Goal: Task Accomplishment & Management: Use online tool/utility

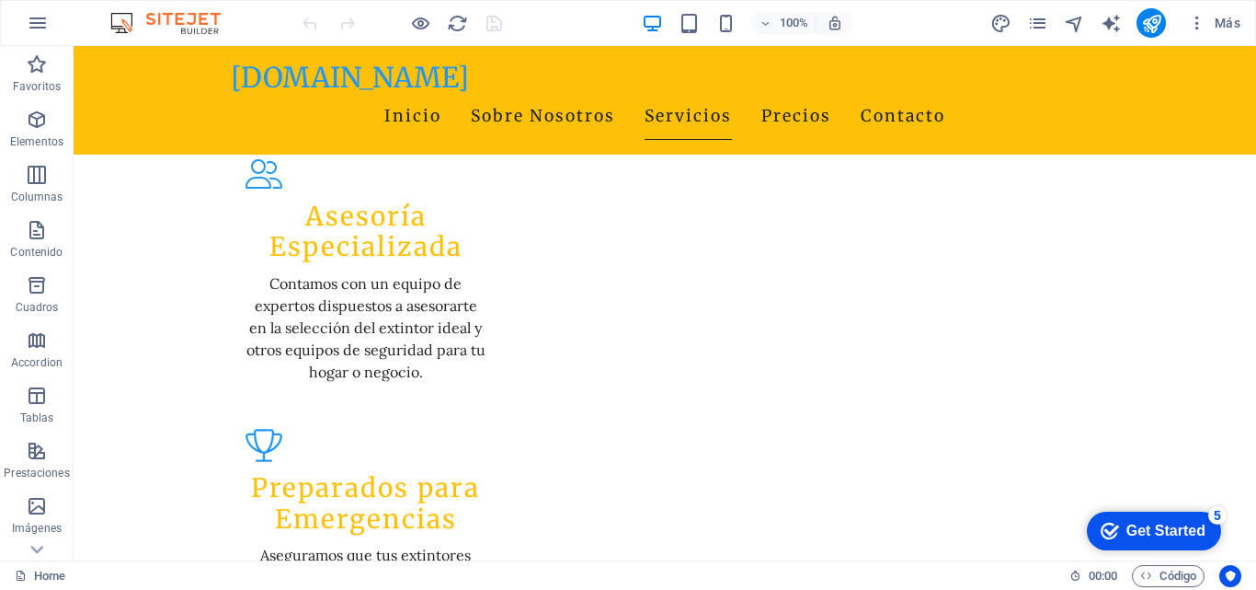
scroll to position [2115, 0]
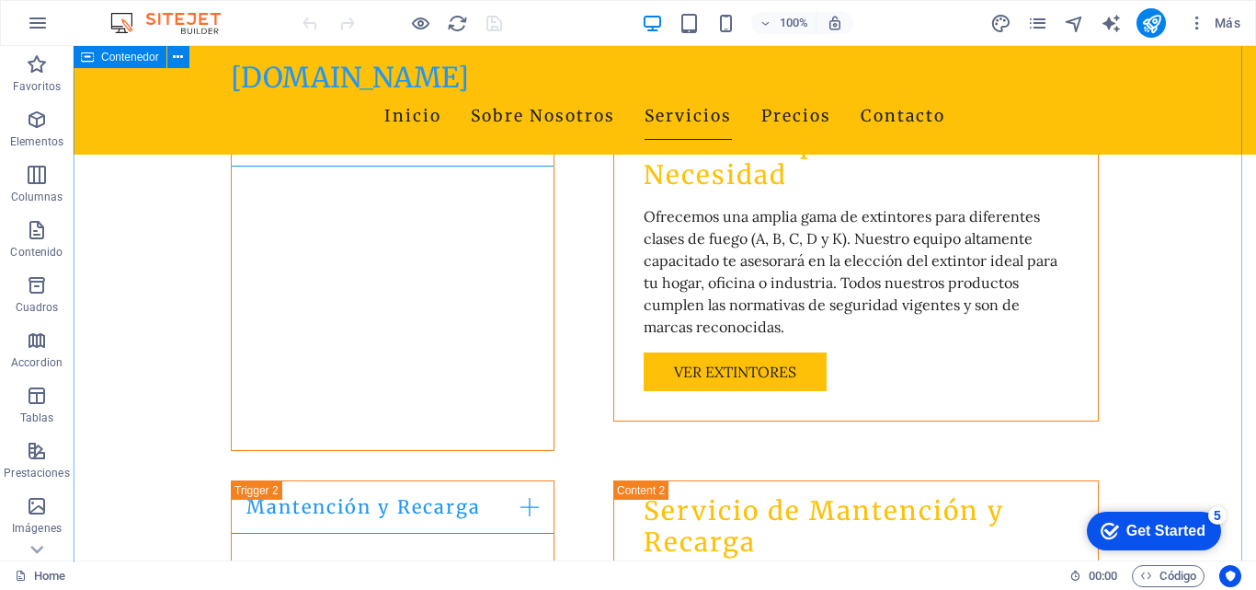
scroll to position [2943, 0]
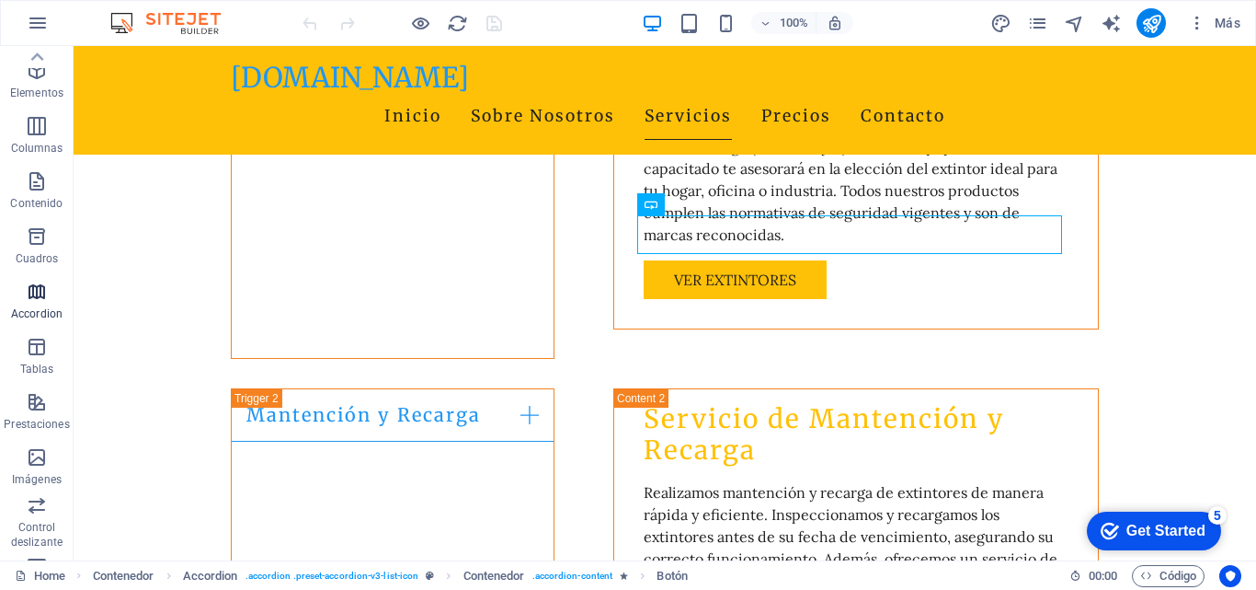
scroll to position [0, 0]
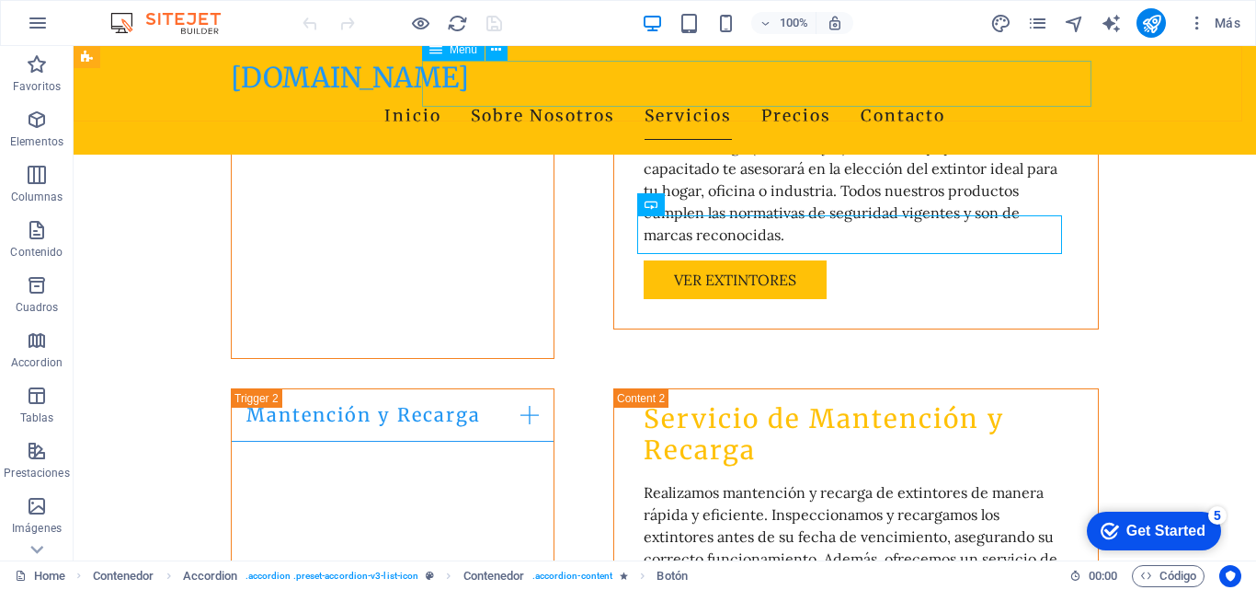
click at [500, 94] on nav "Inicio Sobre Nosotros Servicios Precios Contacto" at bounding box center [665, 117] width 868 height 46
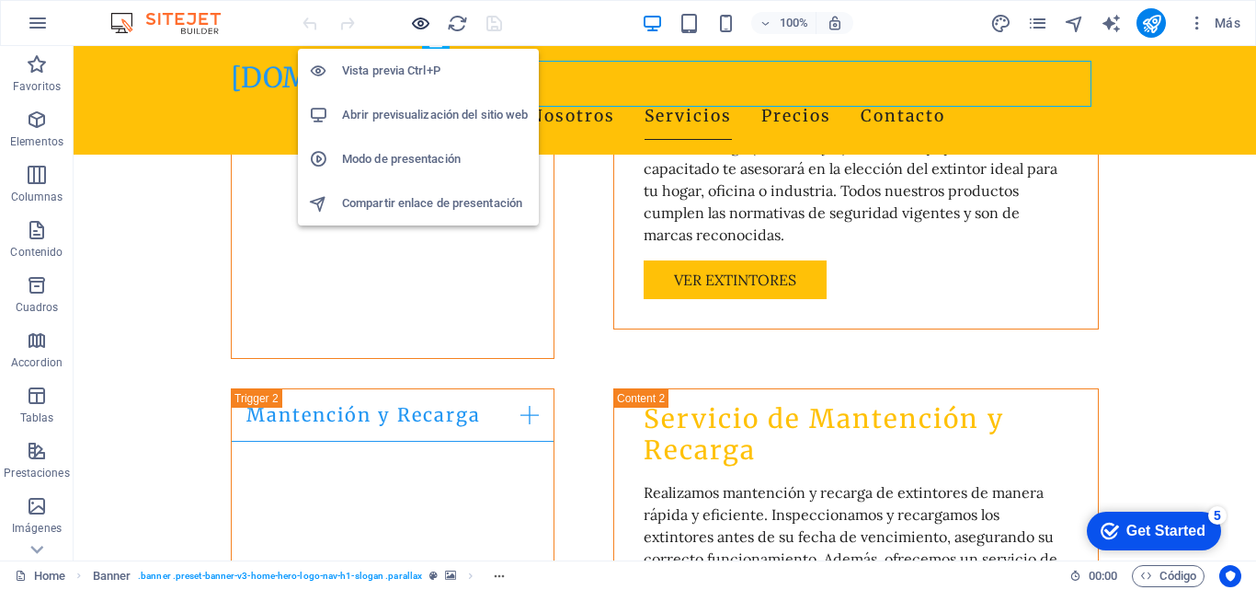
click at [422, 21] on icon "button" at bounding box center [420, 23] width 21 height 21
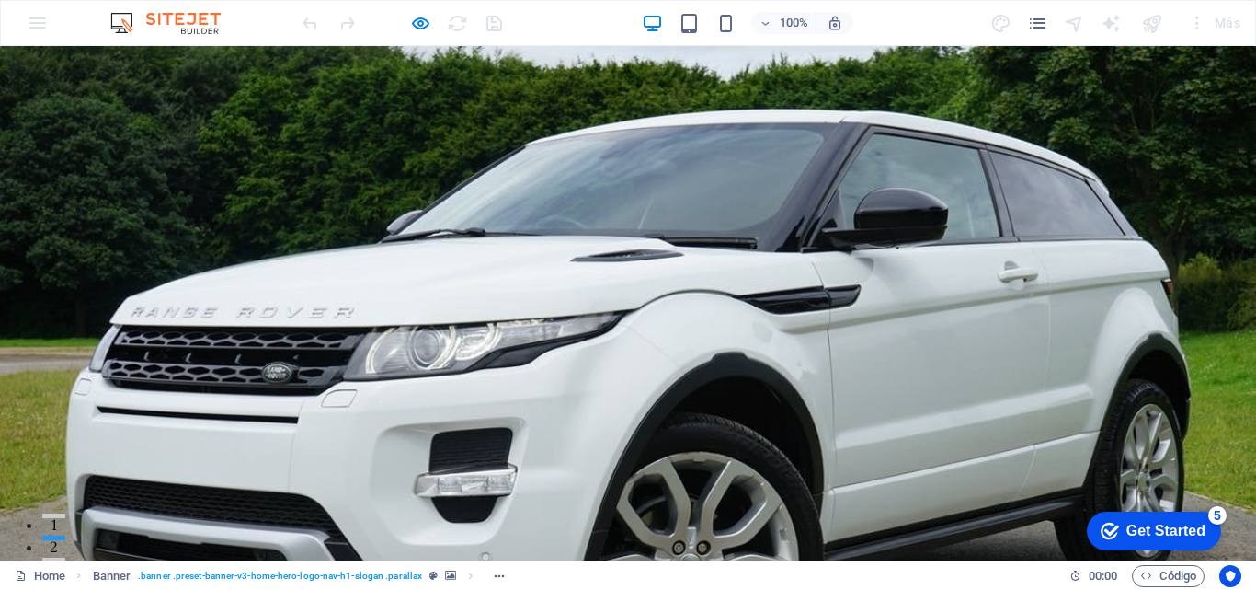
click at [405, 574] on link "Inicio" at bounding box center [376, 597] width 57 height 46
click at [562, 574] on link "Sobre Nosotros" at bounding box center [506, 597] width 144 height 46
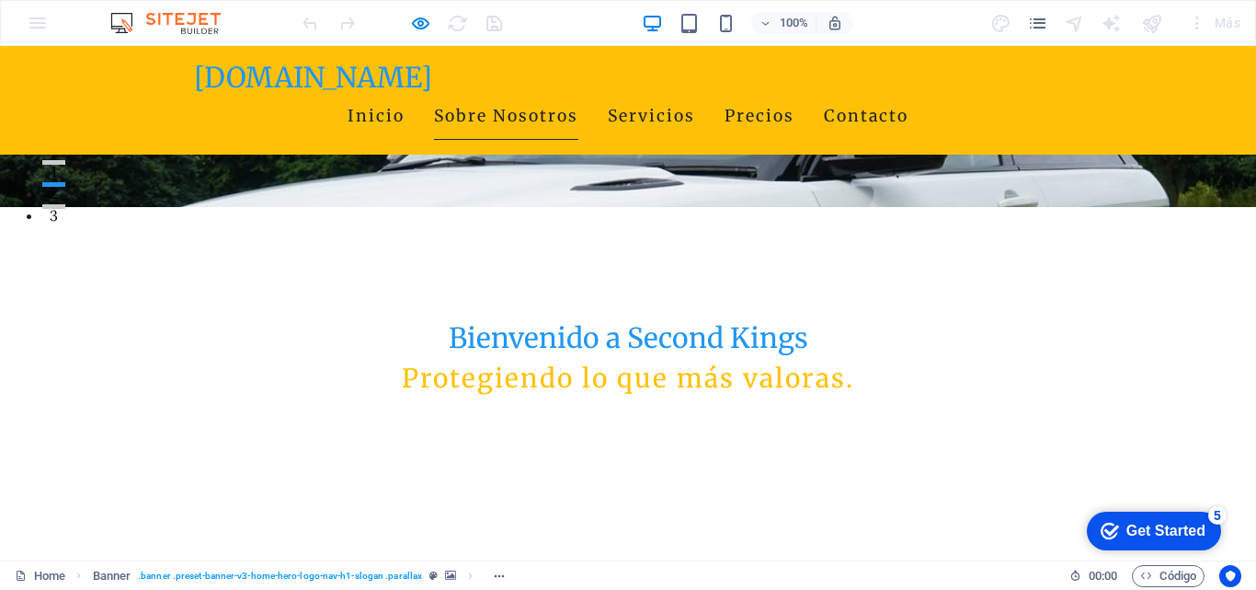
scroll to position [285, 0]
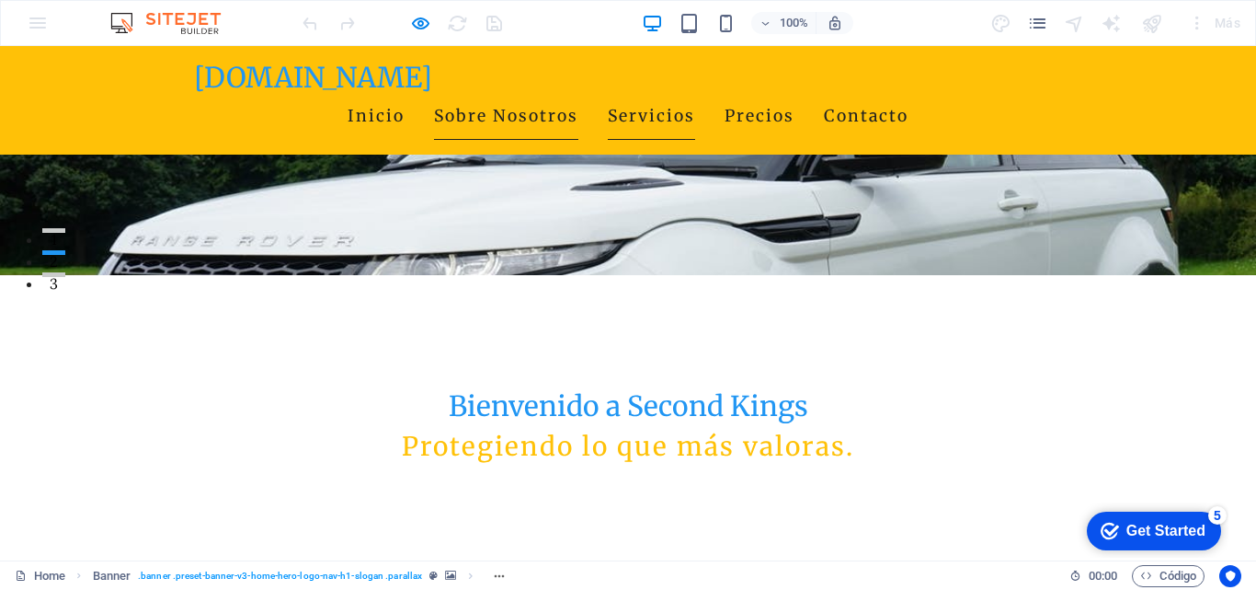
click at [695, 94] on link "Servicios" at bounding box center [651, 117] width 87 height 46
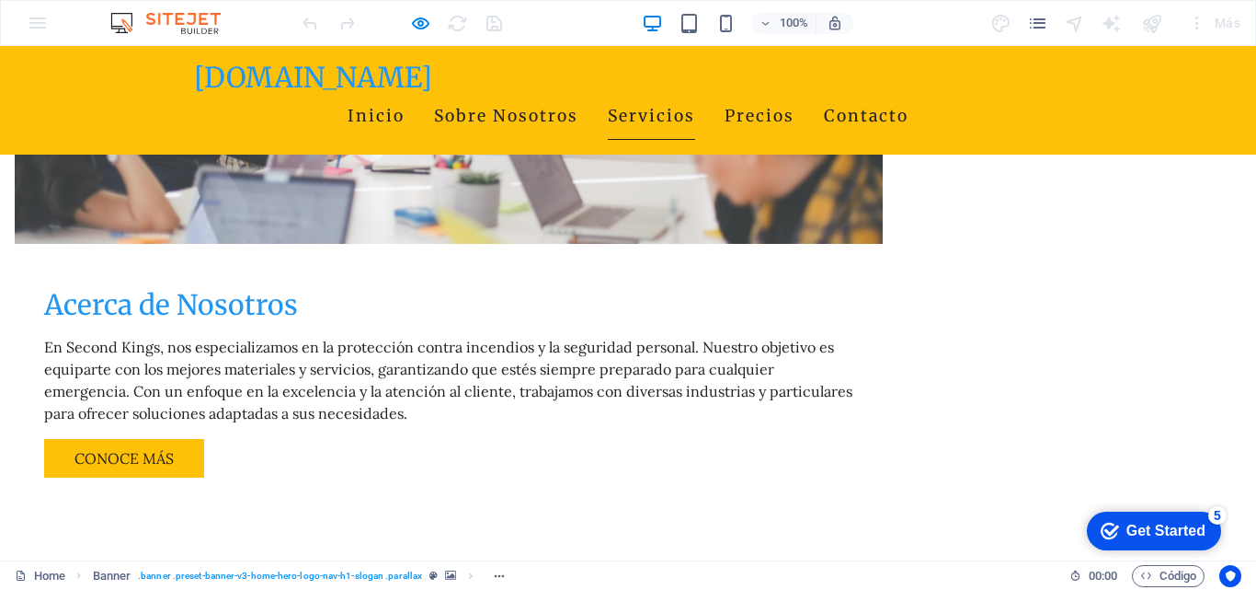
scroll to position [1292, 0]
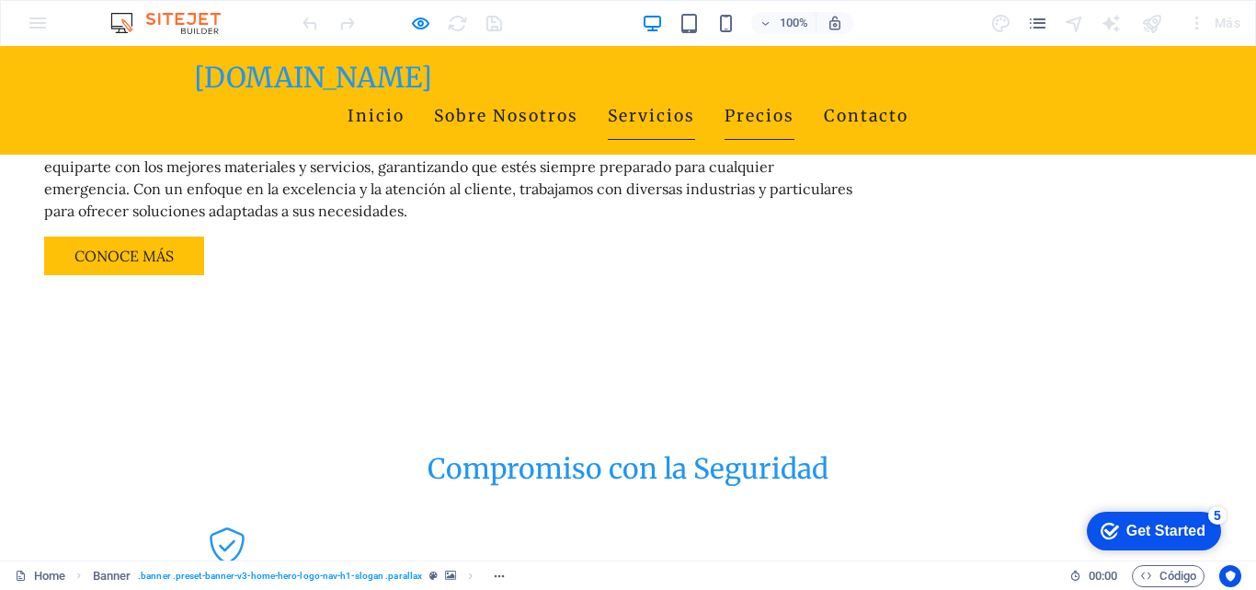
click at [795, 94] on link "Precios" at bounding box center [760, 117] width 70 height 46
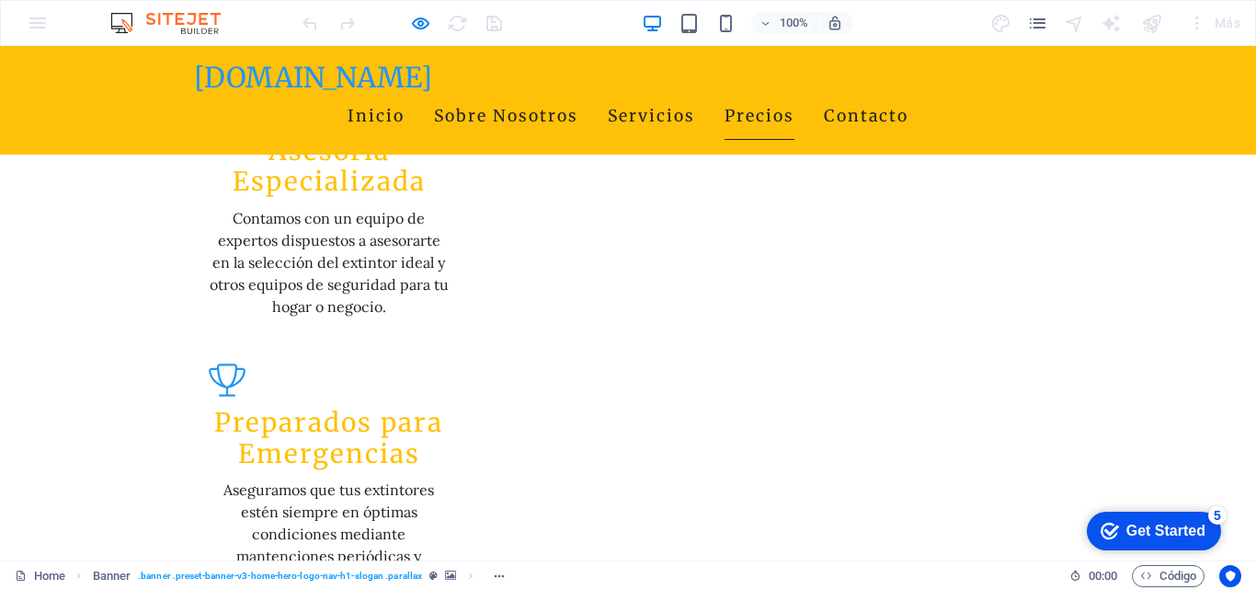
scroll to position [2028, 0]
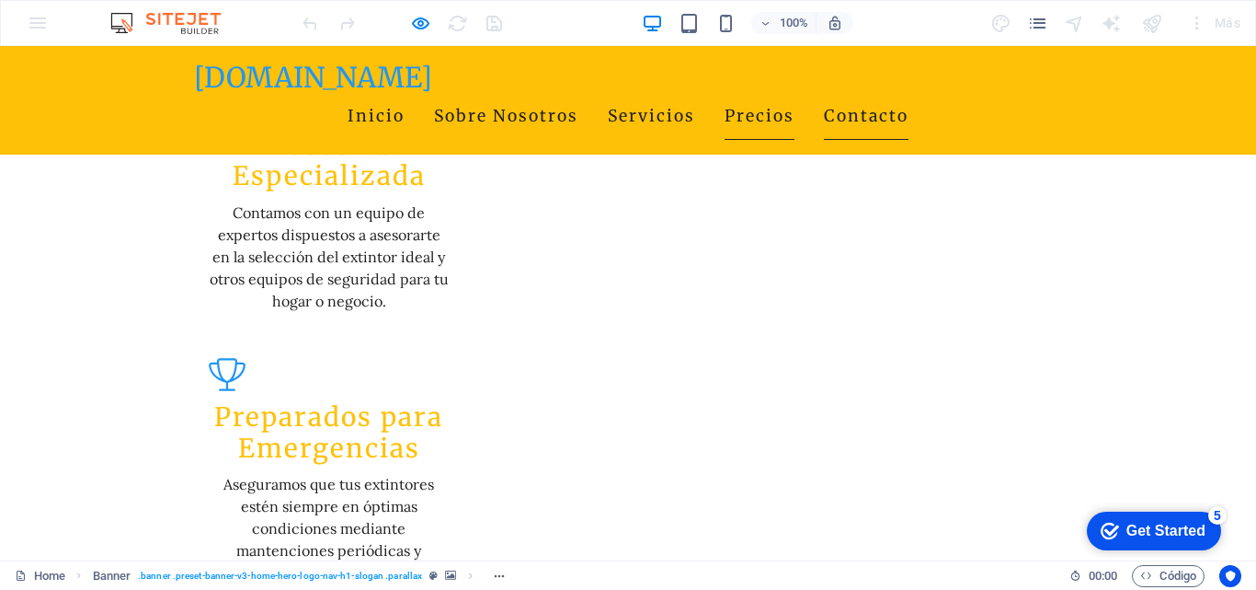
click at [909, 94] on link "Contacto" at bounding box center [866, 117] width 85 height 46
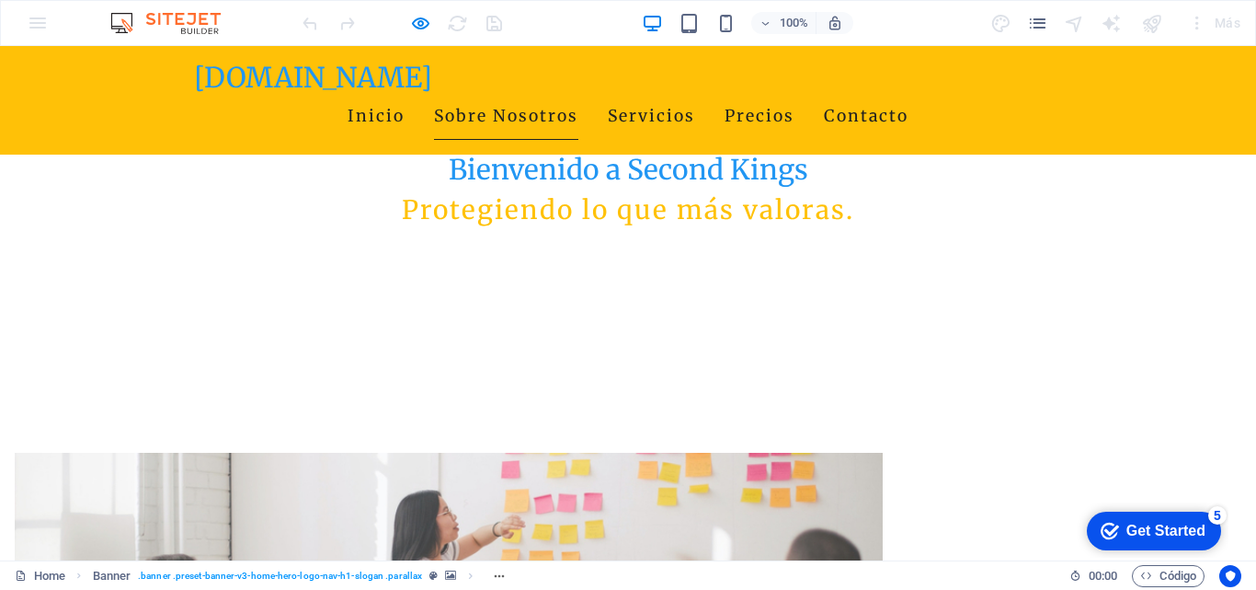
scroll to position [276, 0]
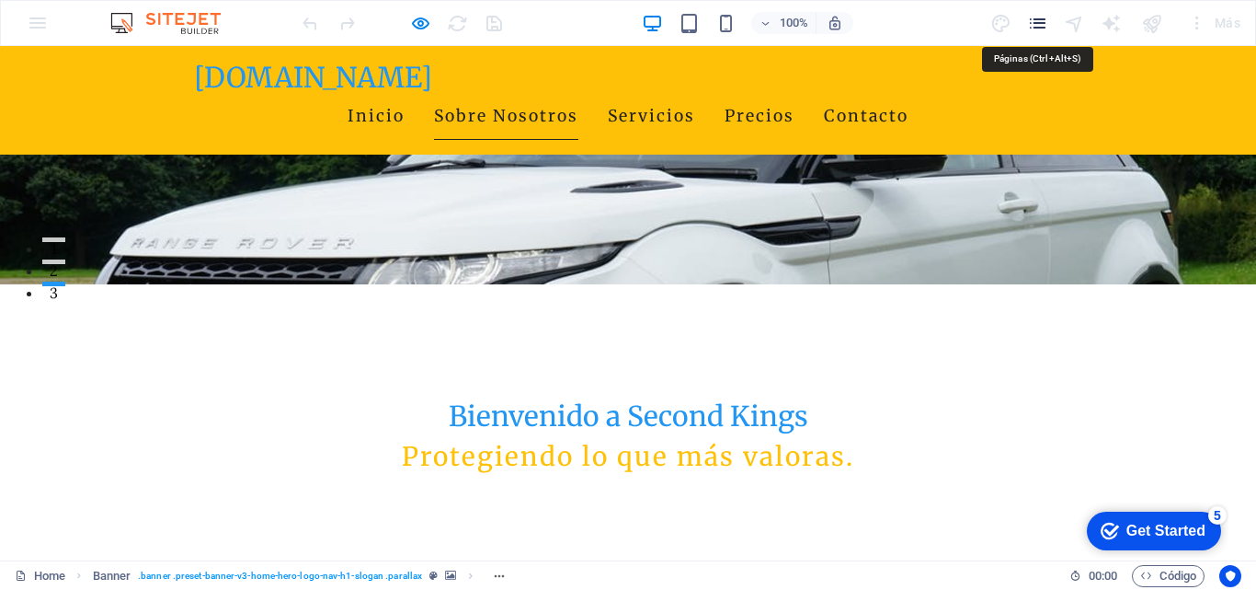
click at [1041, 24] on icon "pages" at bounding box center [1037, 23] width 21 height 21
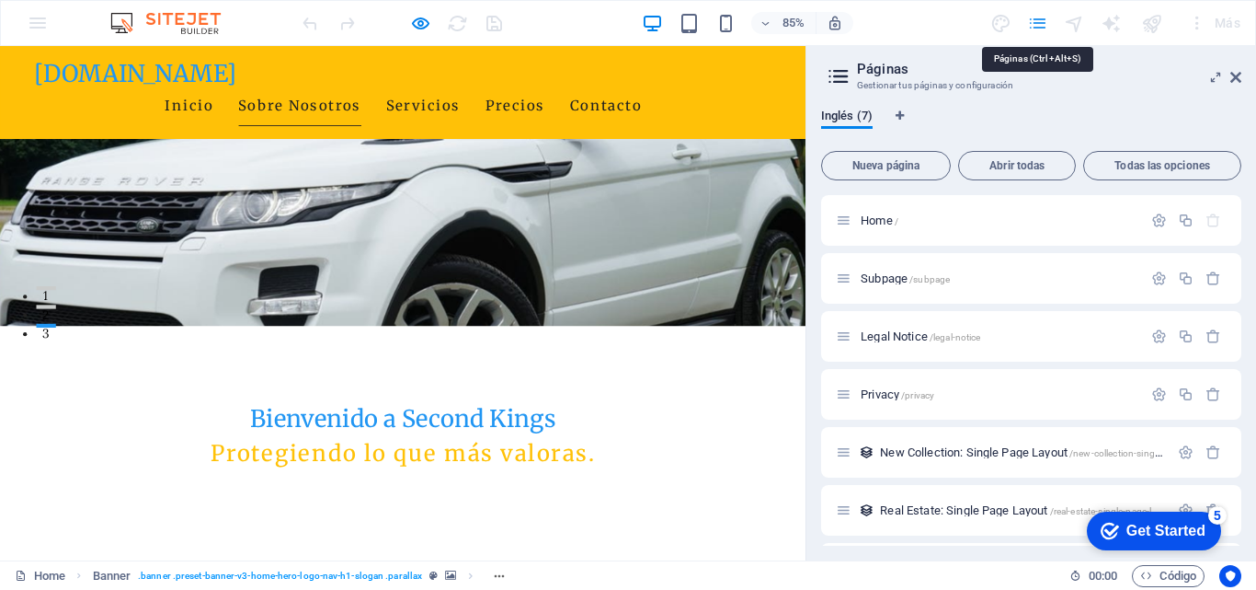
click at [1041, 24] on icon "pages" at bounding box center [1037, 23] width 21 height 21
click at [853, 121] on span "Inglés (7)" at bounding box center [847, 118] width 52 height 26
click at [900, 117] on icon "Pestañas de idiomas" at bounding box center [900, 115] width 8 height 11
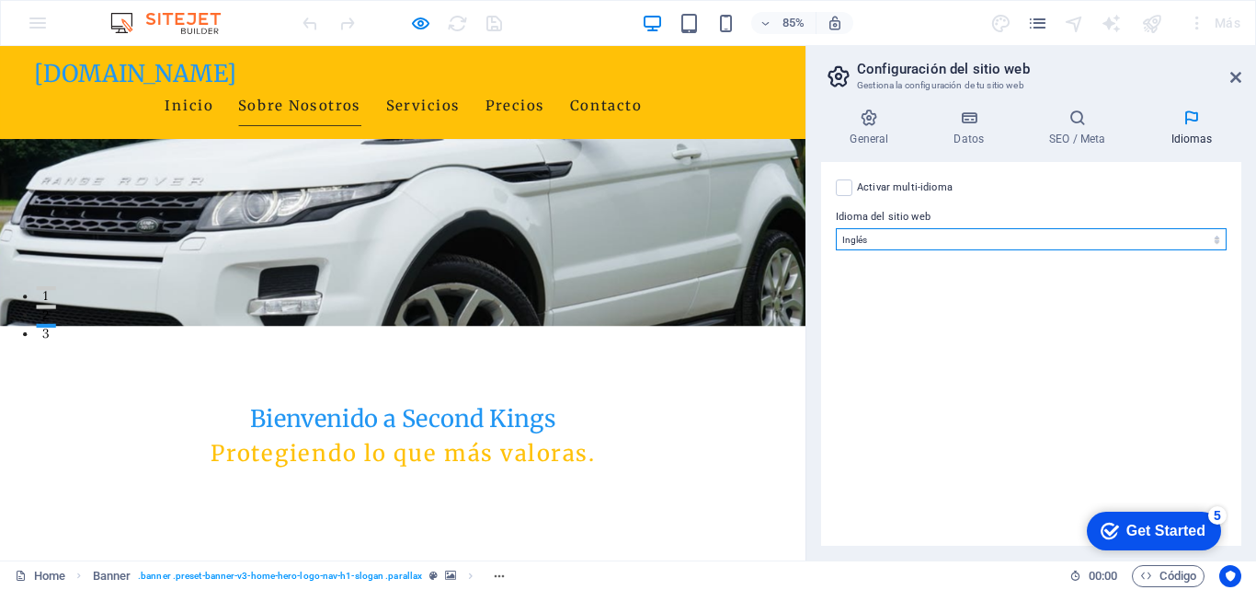
click at [884, 239] on select "Abkhazian Afar Afrikaans Akan Albanés Alemán Amharic Árabe Aragonese Armenian A…" at bounding box center [1031, 239] width 391 height 22
select select "44"
click at [836, 228] on select "Abkhazian Afar Afrikaans Akan Albanés Alemán Amharic Árabe Aragonese Armenian A…" at bounding box center [1031, 239] width 391 height 22
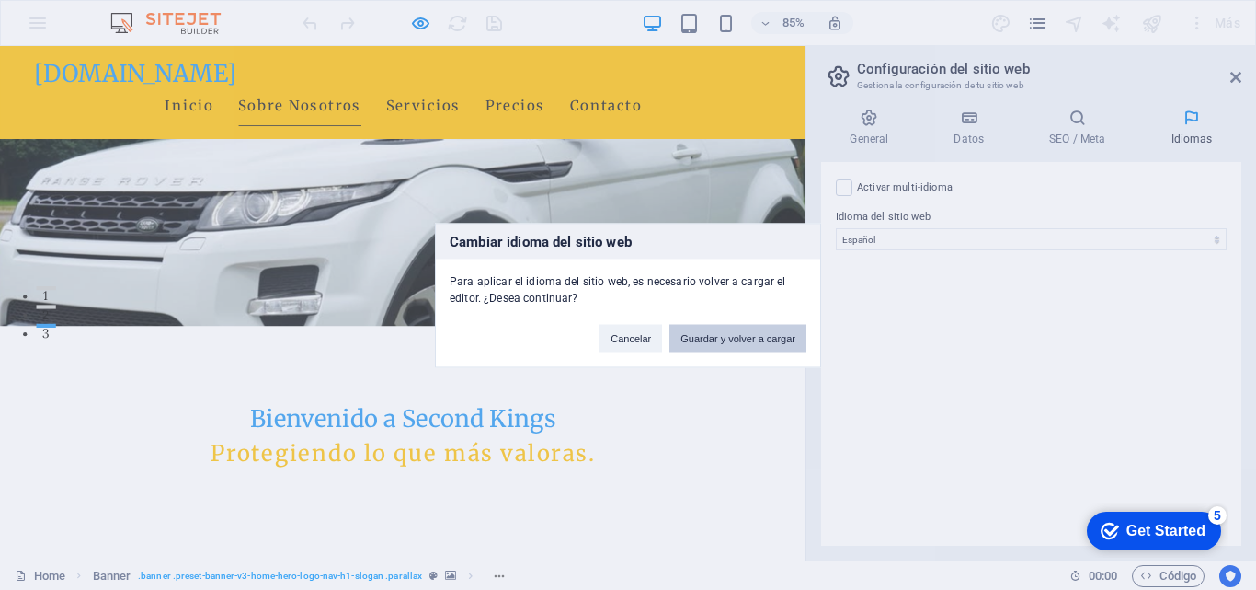
click at [747, 335] on button "Guardar y volver a cargar" at bounding box center [738, 338] width 137 height 28
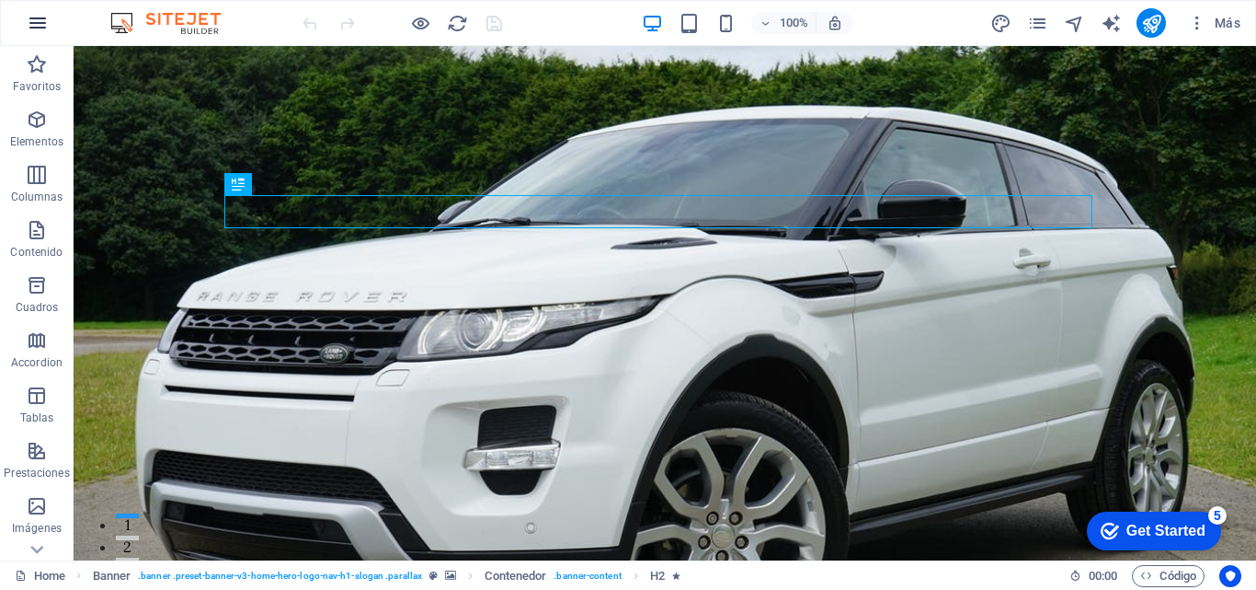
click at [43, 22] on icon "button" at bounding box center [38, 23] width 22 height 22
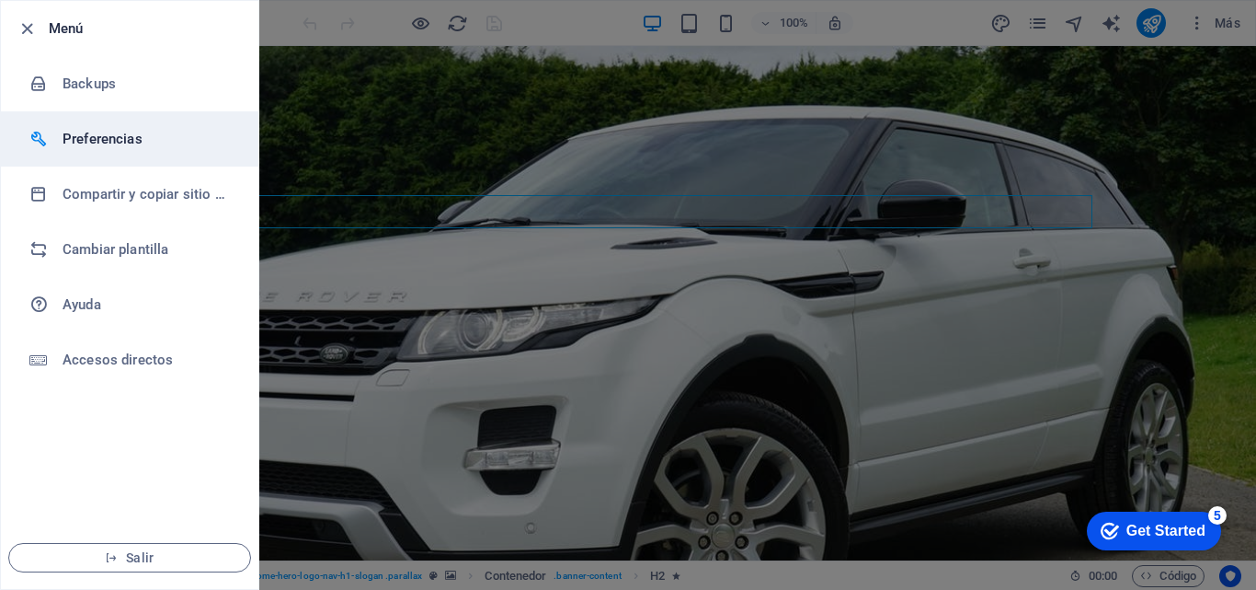
click at [95, 133] on h6 "Preferencias" at bounding box center [148, 139] width 170 height 22
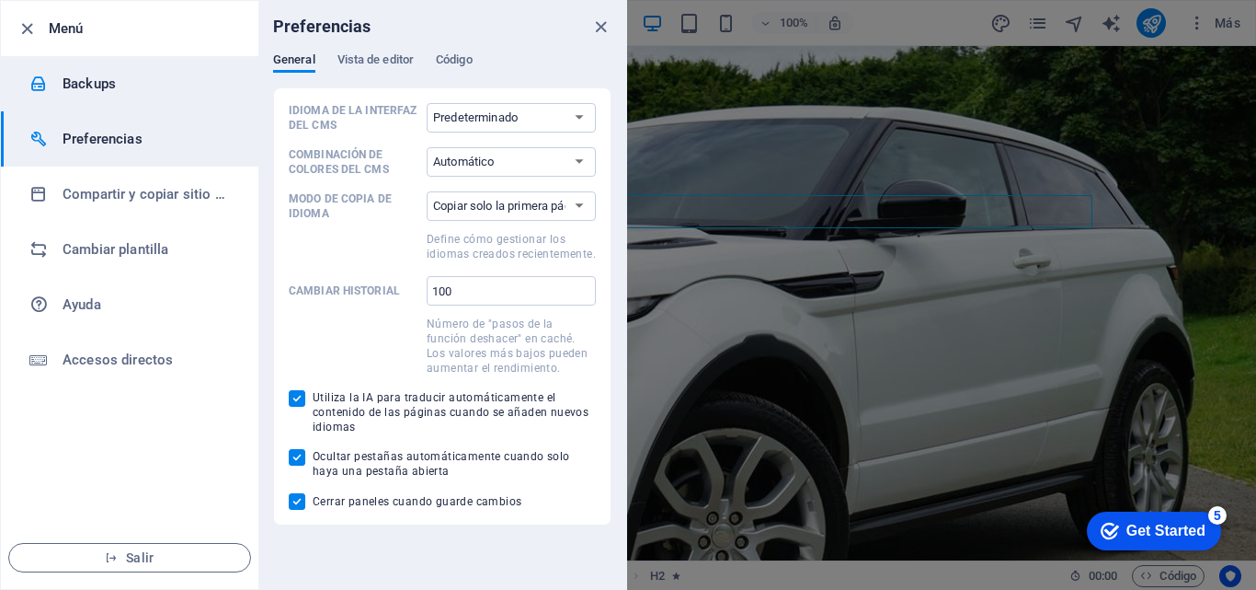
click at [80, 85] on h6 "Backups" at bounding box center [148, 84] width 170 height 22
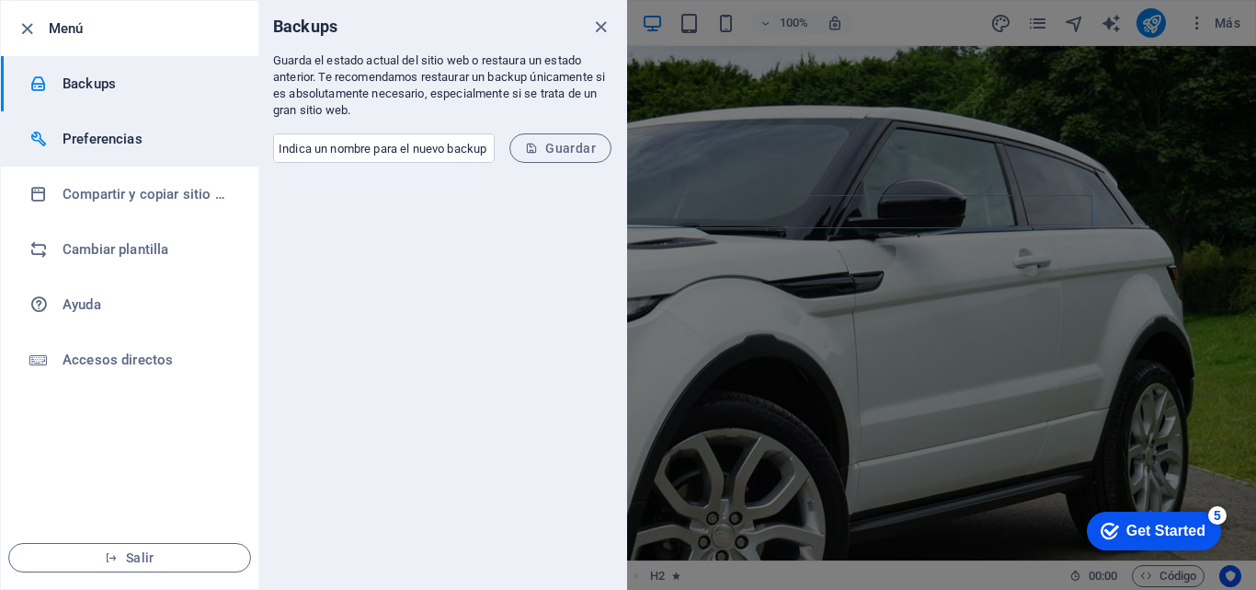
click at [83, 137] on h6 "Preferencias" at bounding box center [148, 139] width 170 height 22
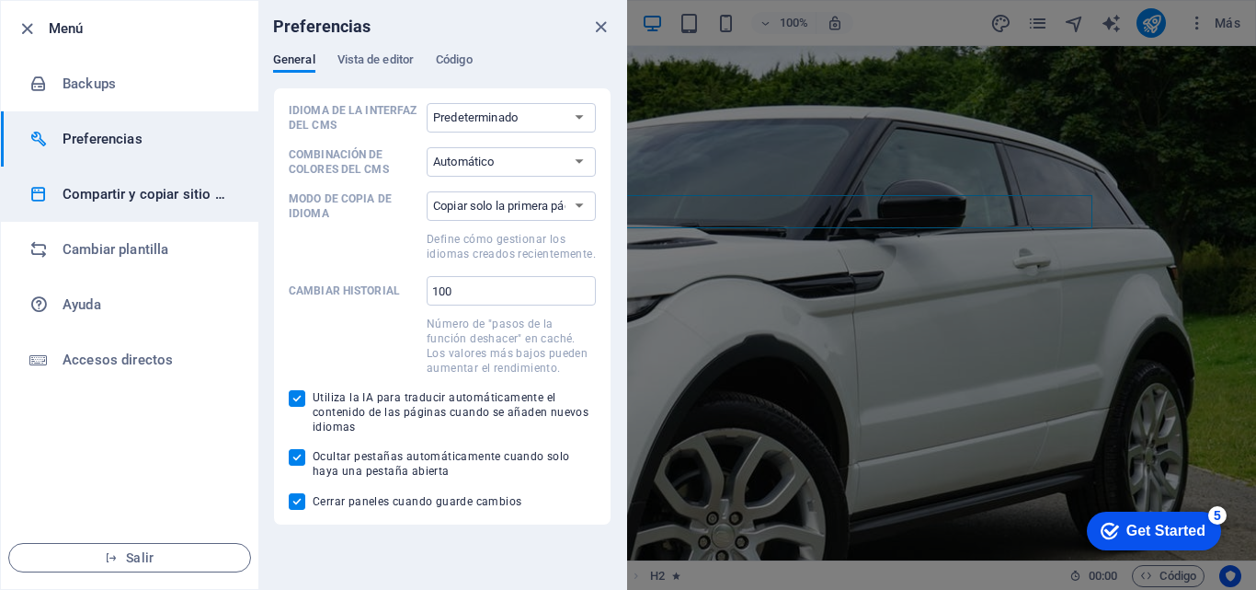
click at [86, 190] on h6 "Compartir y copiar sitio web" at bounding box center [148, 194] width 170 height 22
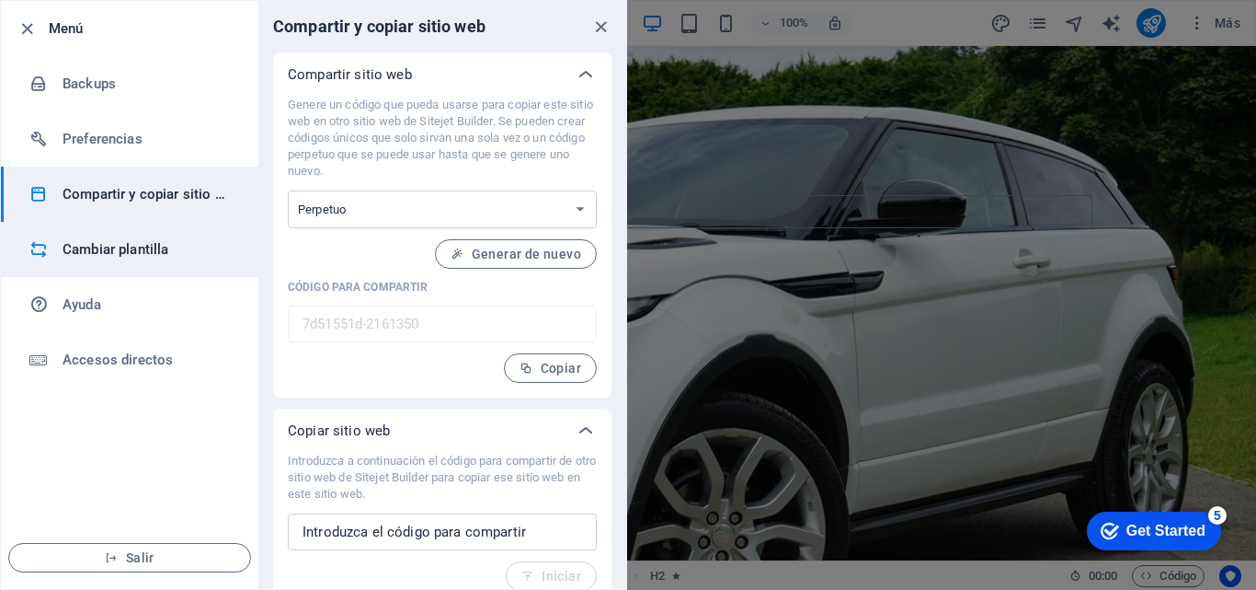
click at [82, 253] on h6 "Cambiar plantilla" at bounding box center [148, 249] width 170 height 22
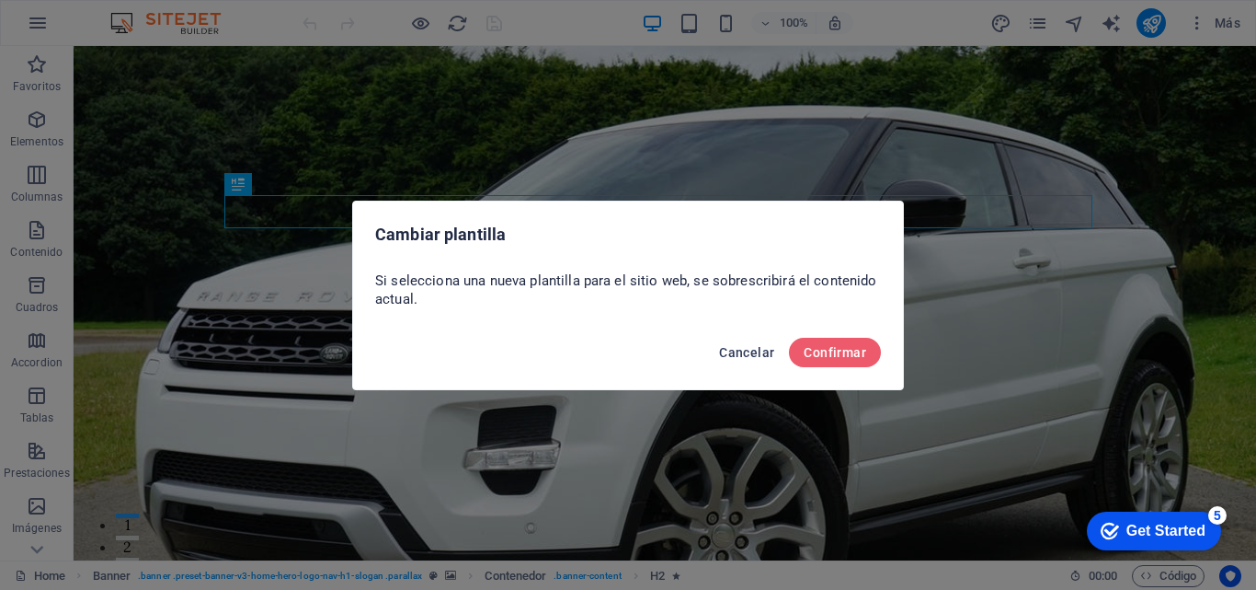
click at [746, 351] on span "Cancelar" at bounding box center [746, 352] width 55 height 15
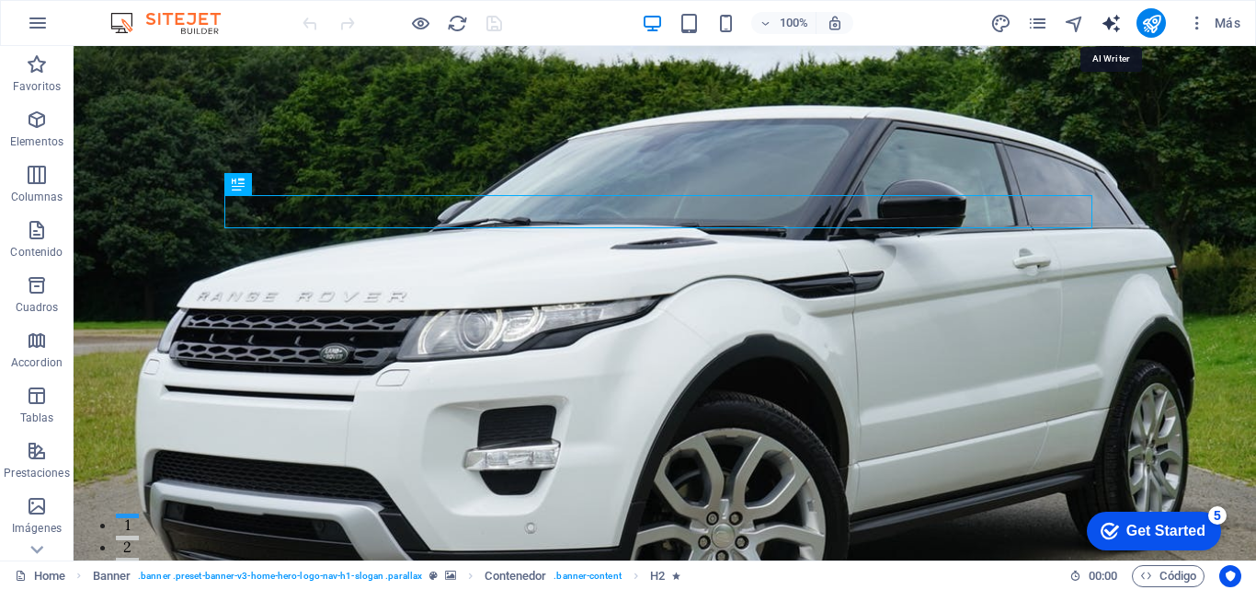
click at [1115, 28] on icon "text_generator" at bounding box center [1111, 23] width 21 height 21
select select "English"
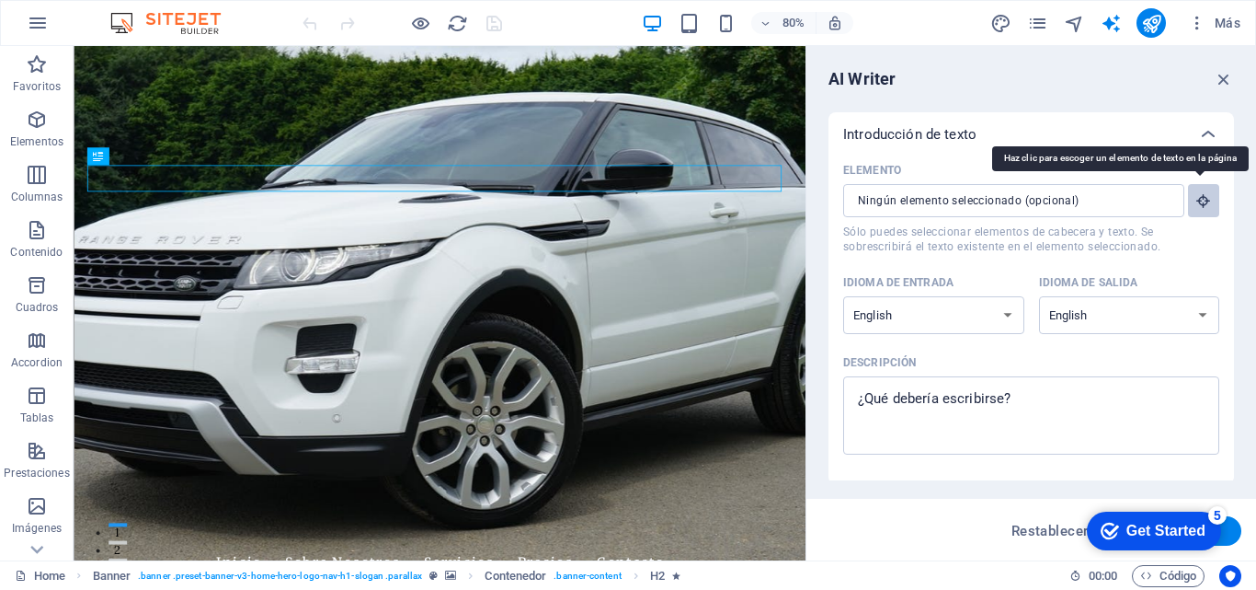
click at [1200, 202] on icon "button" at bounding box center [1204, 200] width 17 height 17
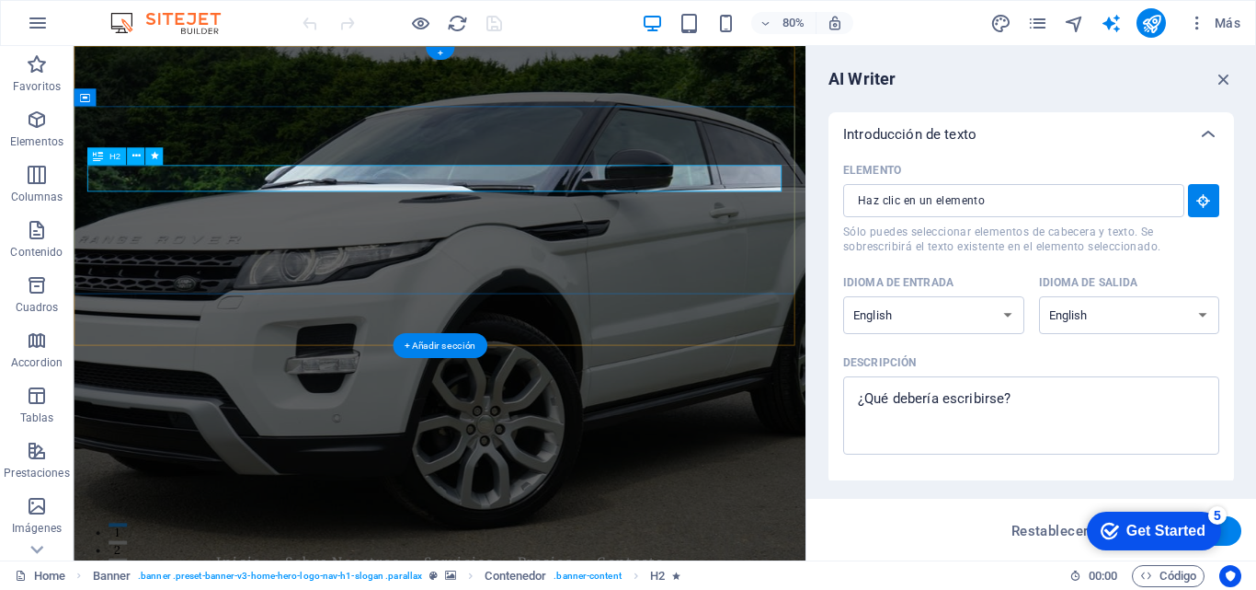
type input "#ed-903878912"
type textarea "x"
type input "10"
type textarea "x"
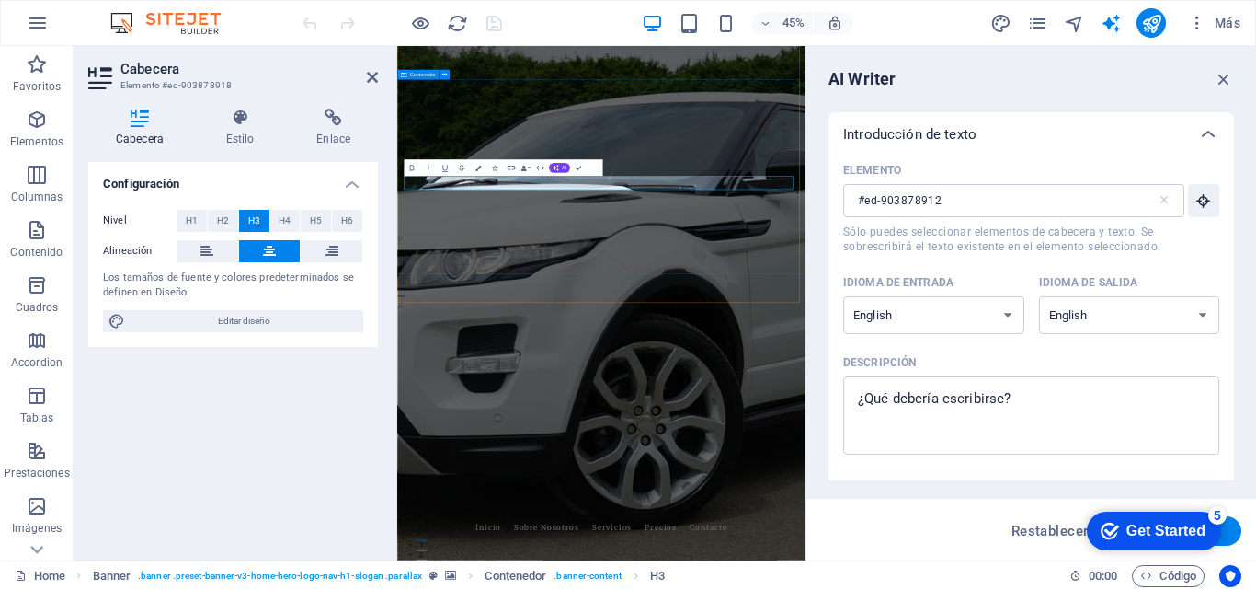
type input "#ed-903878918"
drag, startPoint x: 1230, startPoint y: 83, endPoint x: 876, endPoint y: 42, distance: 356.4
click at [1230, 83] on icon "button" at bounding box center [1224, 79] width 20 height 20
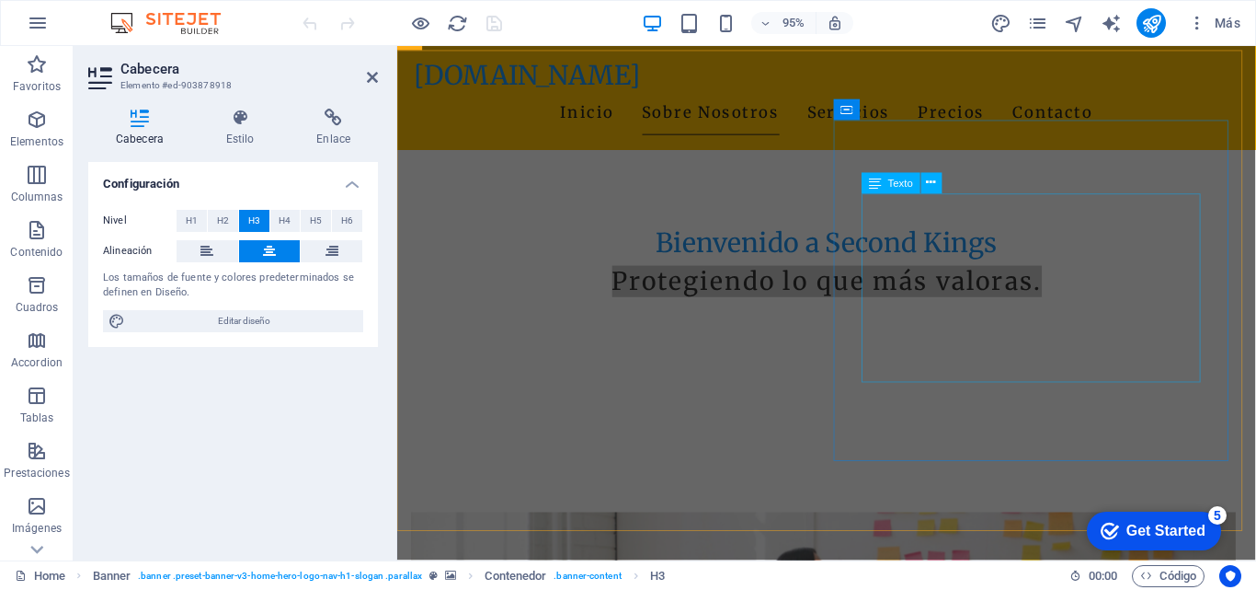
scroll to position [460, 0]
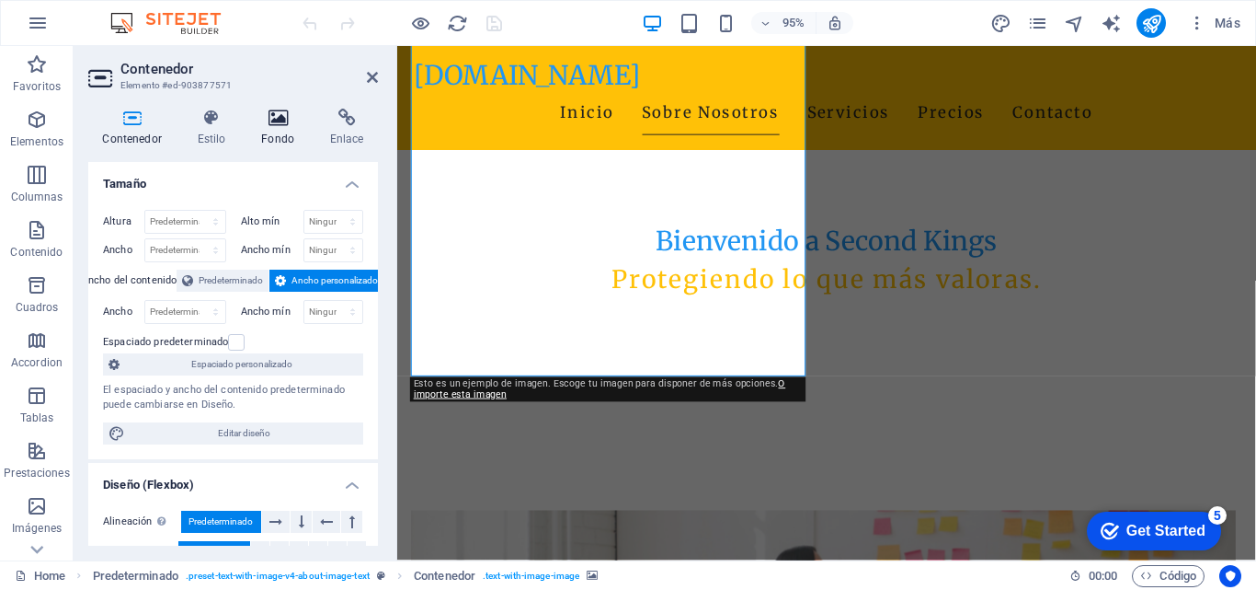
click at [283, 123] on icon at bounding box center [278, 118] width 62 height 18
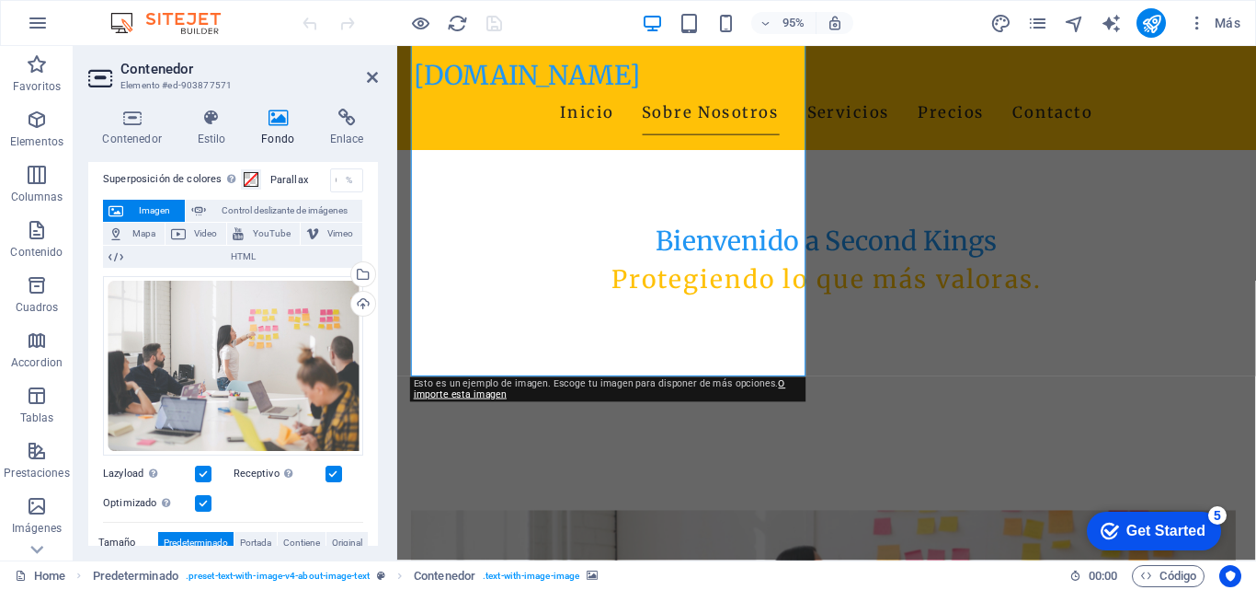
scroll to position [0, 0]
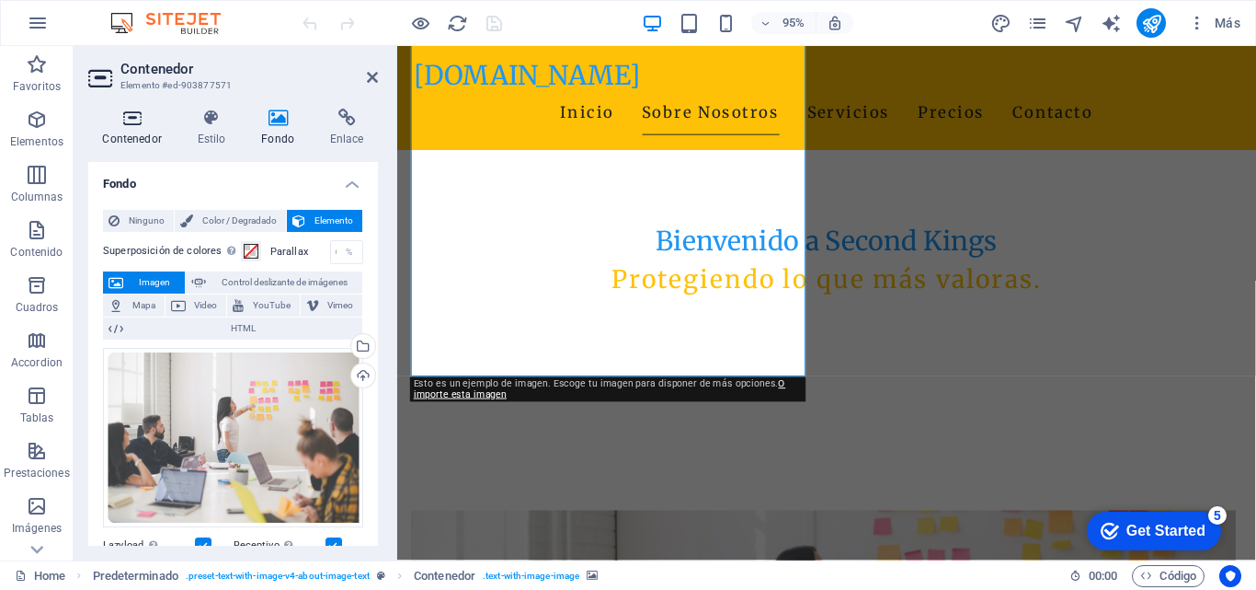
click at [134, 127] on h4 "Contenedor" at bounding box center [135, 128] width 95 height 39
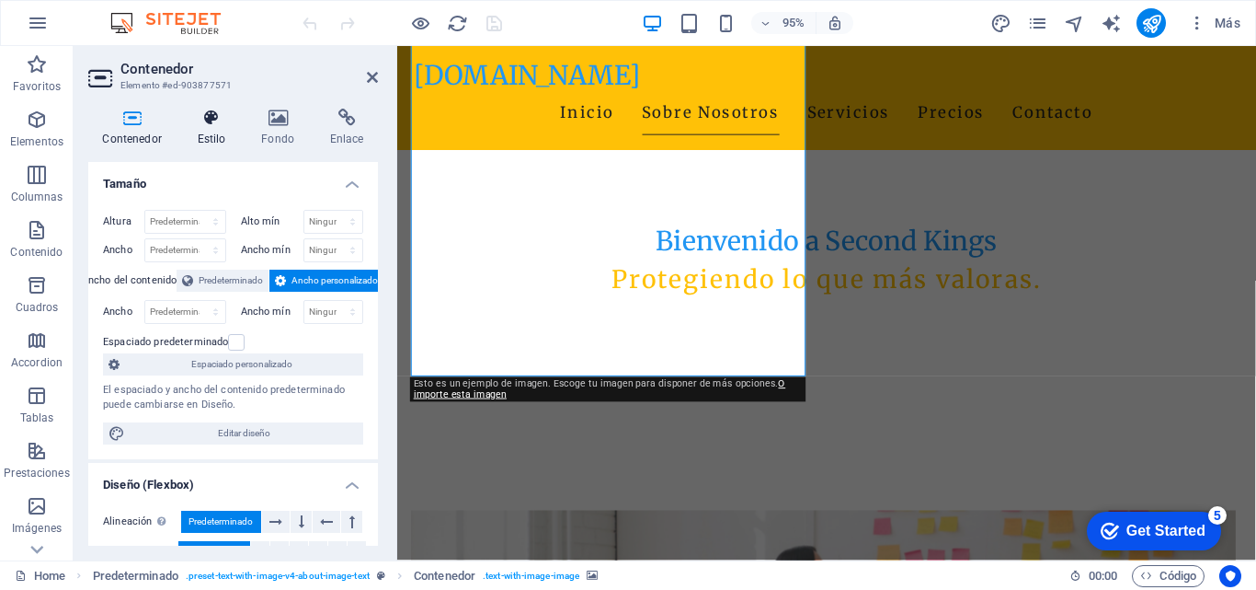
click at [201, 121] on icon at bounding box center [211, 118] width 57 height 18
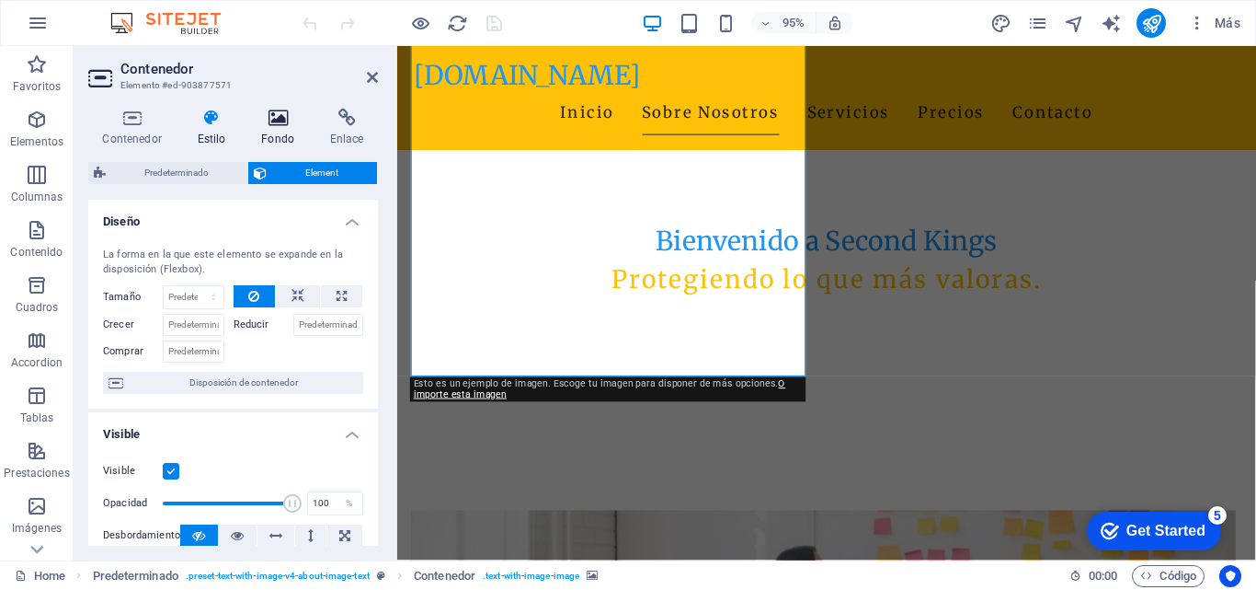
click at [286, 121] on icon at bounding box center [278, 118] width 62 height 18
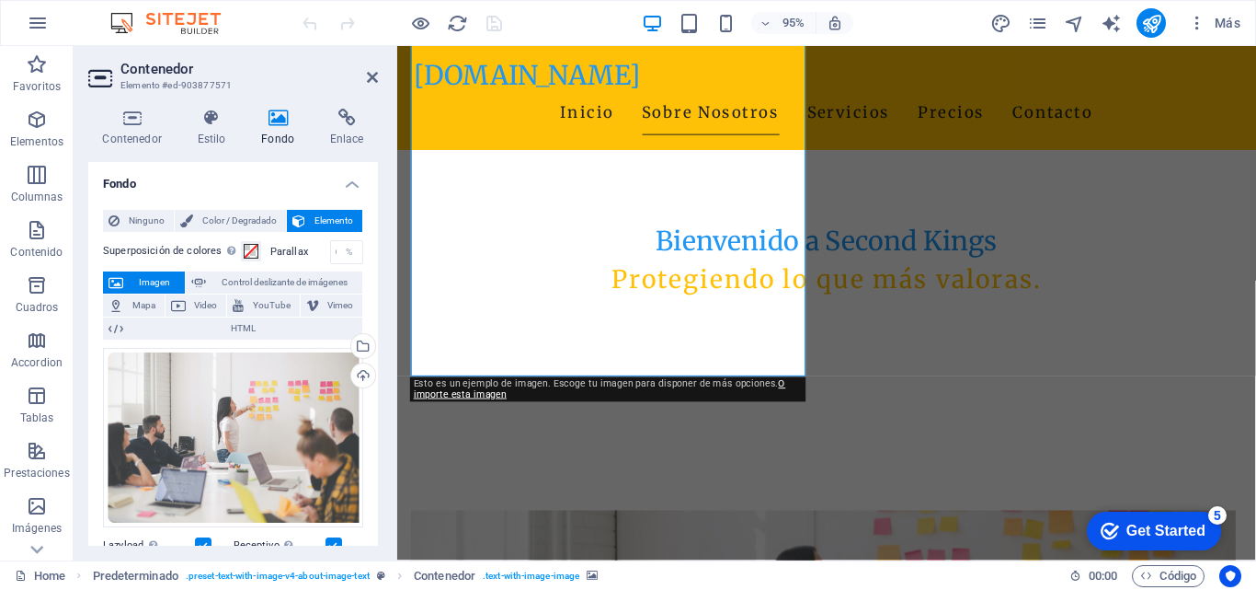
click at [338, 215] on span "Elemento" at bounding box center [334, 221] width 46 height 22
click at [323, 219] on span "Elemento" at bounding box center [334, 221] width 46 height 22
click at [151, 281] on span "Imagen" at bounding box center [154, 282] width 51 height 22
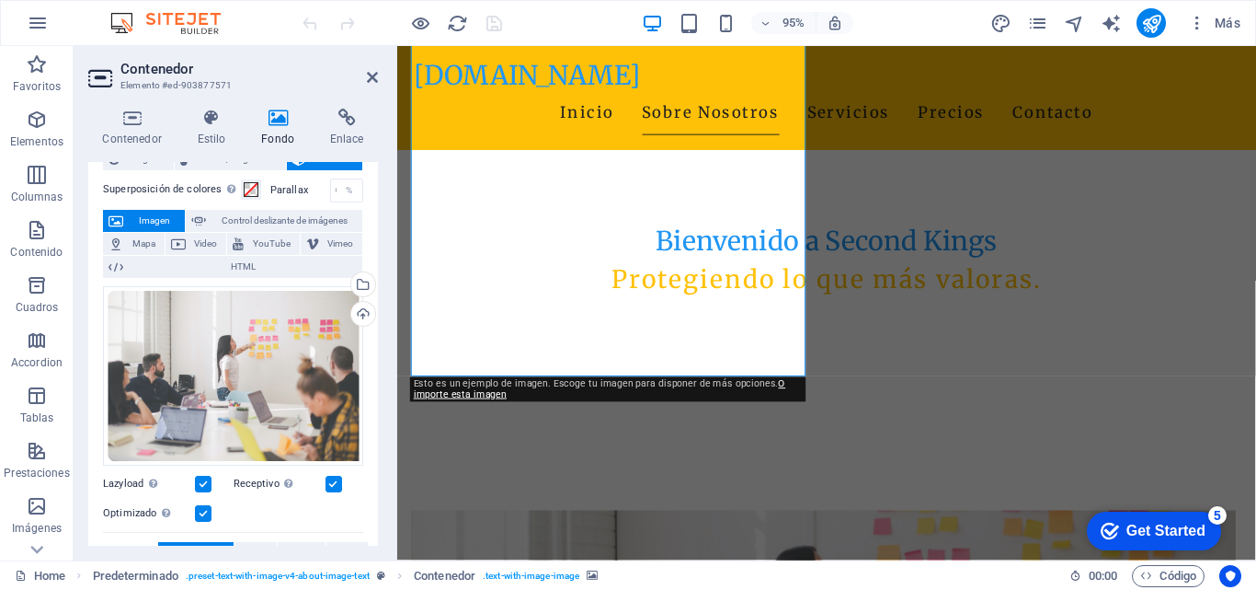
scroll to position [92, 0]
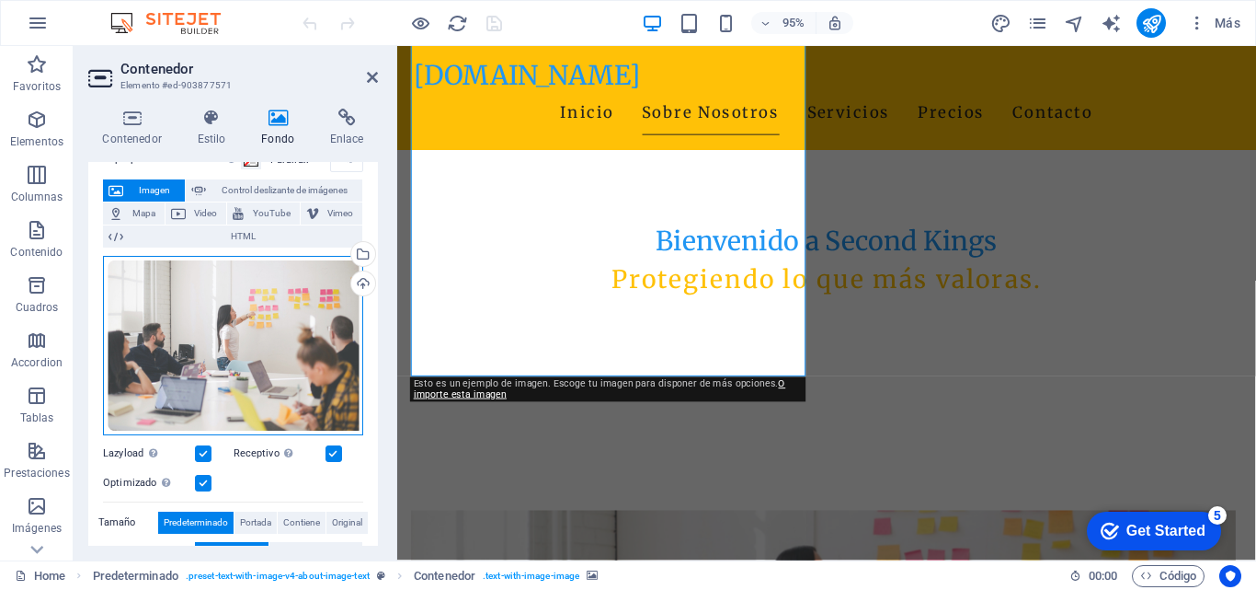
click at [217, 321] on div "Arrastra archivos aquí, haz clic para escoger archivos o selecciona archivos de…" at bounding box center [233, 345] width 260 height 179
click at [217, 321] on body "[DOMAIN_NAME] Home Favoritos Elementos Columnas Contenido Cuadros Accordion Tab…" at bounding box center [628, 295] width 1256 height 590
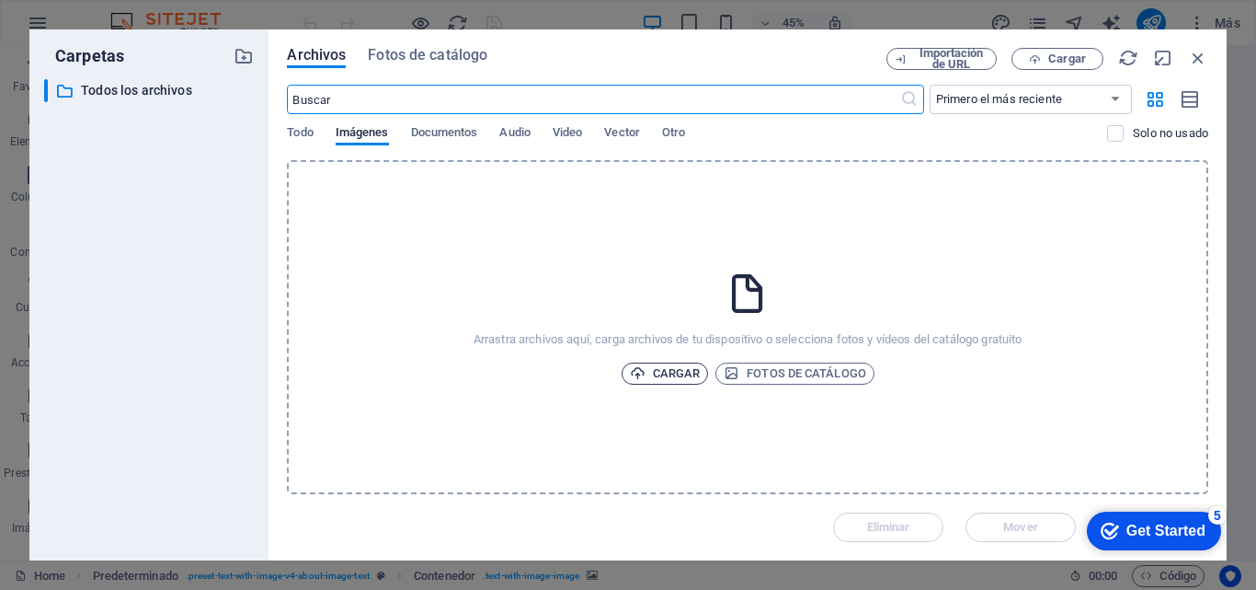
click at [670, 375] on span "Cargar" at bounding box center [665, 373] width 71 height 22
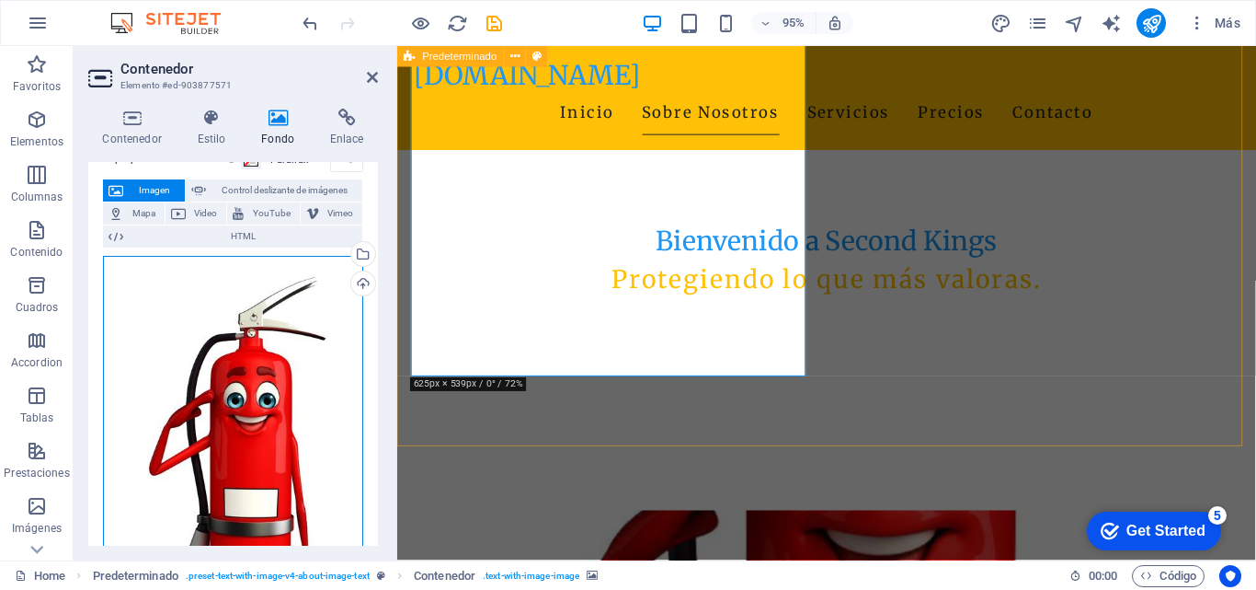
click at [221, 402] on div "Arrastra archivos aquí, haz clic para escoger archivos o selecciona archivos de…" at bounding box center [233, 461] width 260 height 411
click at [221, 402] on body "[DOMAIN_NAME] Home Favoritos Elementos Columnas Contenido Cuadros Accordion Tab…" at bounding box center [628, 295] width 1256 height 590
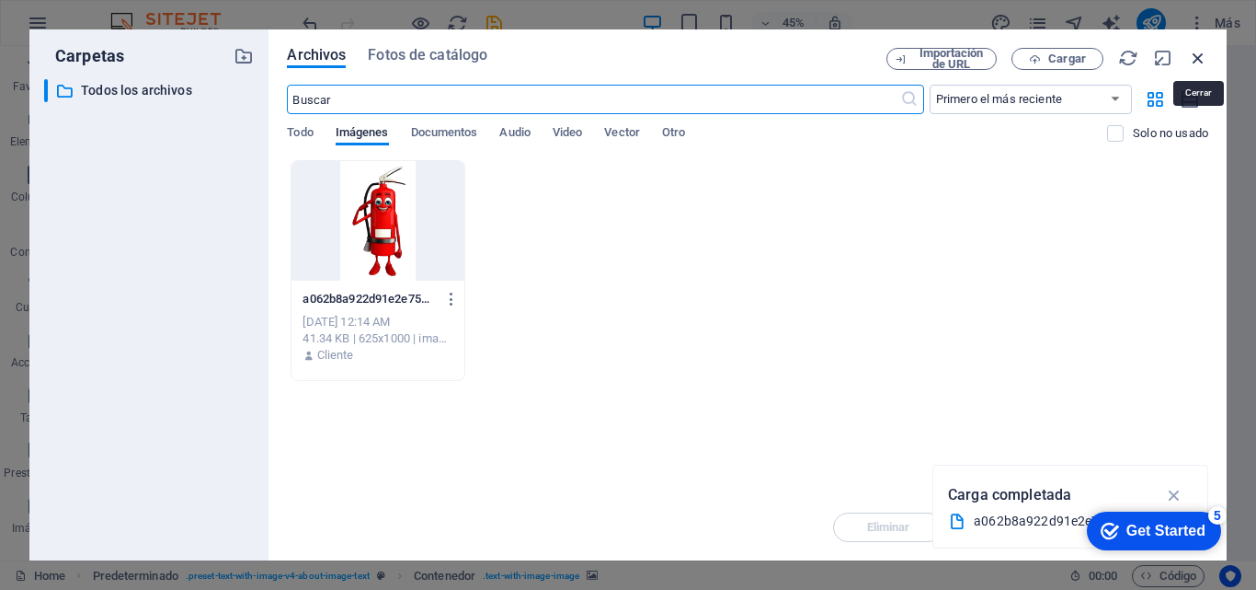
click at [1194, 56] on icon "button" at bounding box center [1198, 58] width 20 height 20
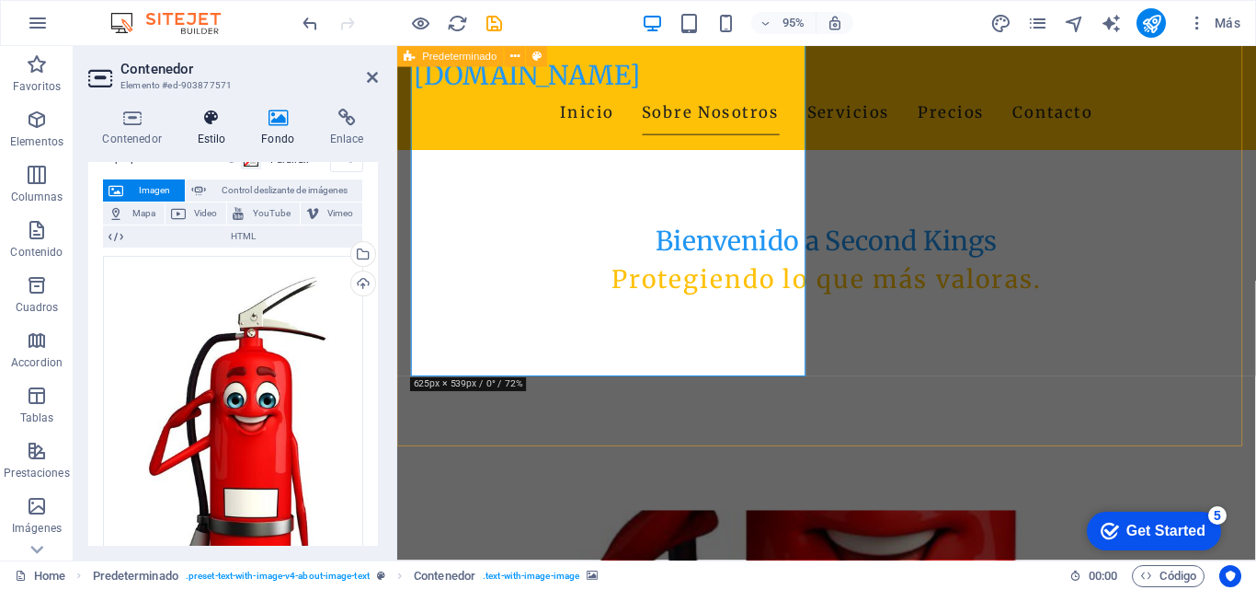
click at [212, 124] on icon at bounding box center [211, 118] width 57 height 18
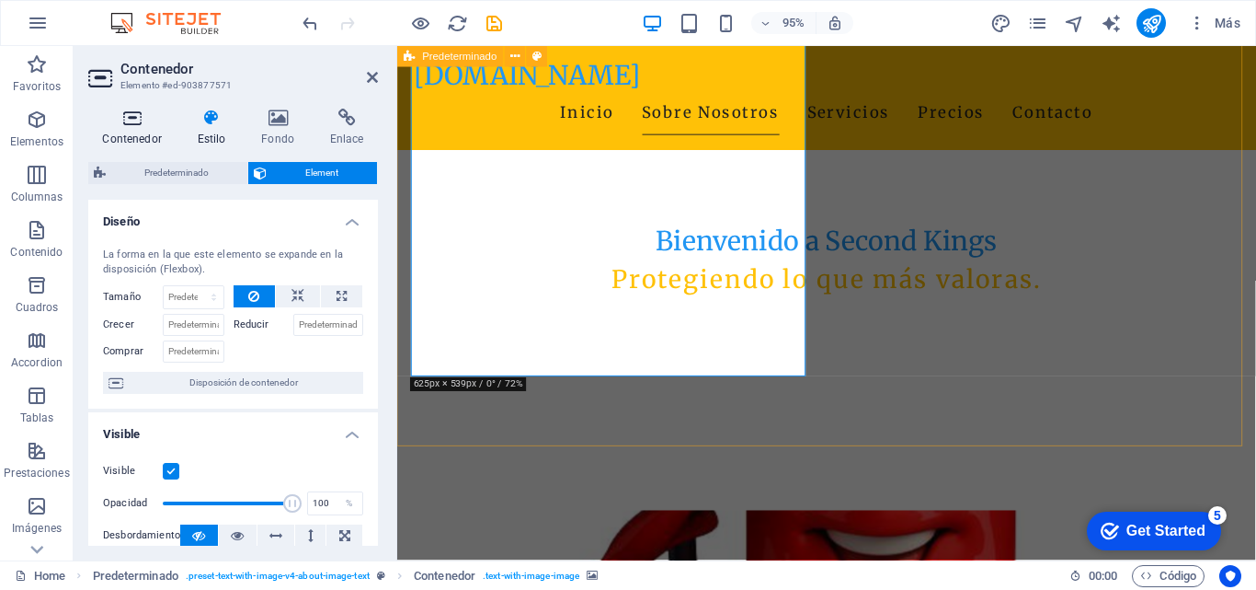
click at [133, 125] on icon at bounding box center [131, 118] width 87 height 18
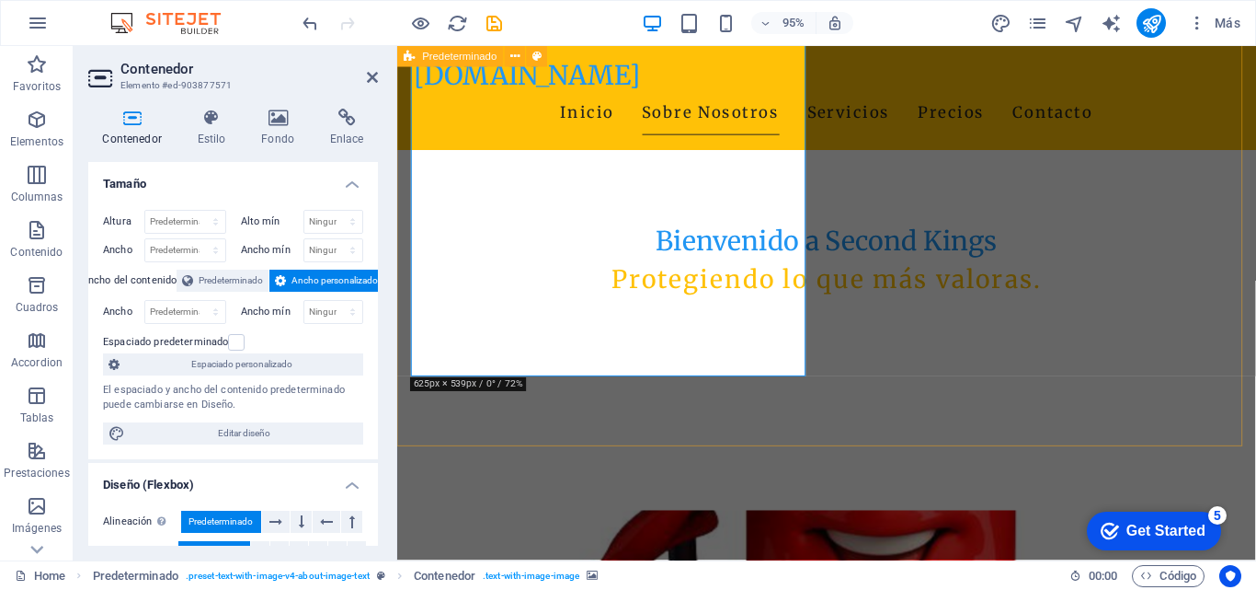
click at [263, 223] on label "Alto mín" at bounding box center [272, 221] width 63 height 10
click at [201, 222] on select "Predeterminado px rem % vh vw" at bounding box center [185, 222] width 80 height 22
click at [268, 251] on label "Ancho mín" at bounding box center [272, 250] width 63 height 10
click at [223, 282] on span "Predeterminado" at bounding box center [231, 280] width 64 height 22
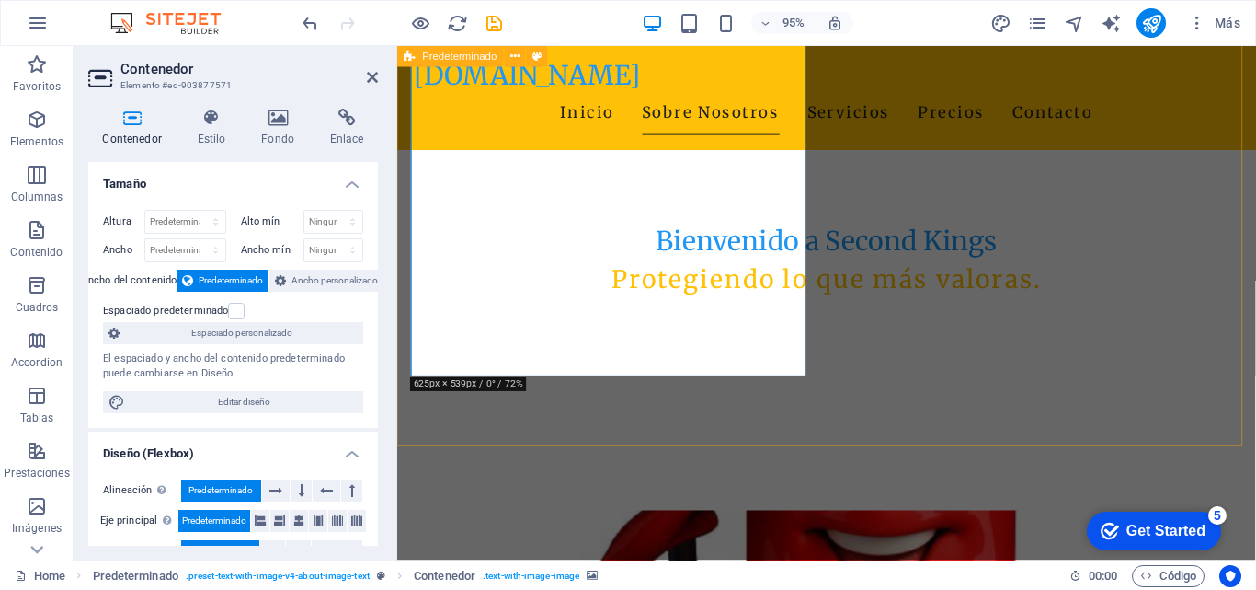
click at [131, 278] on label "Ancho del contenido" at bounding box center [130, 280] width 96 height 22
click at [130, 278] on label "Ancho del contenido" at bounding box center [130, 280] width 96 height 22
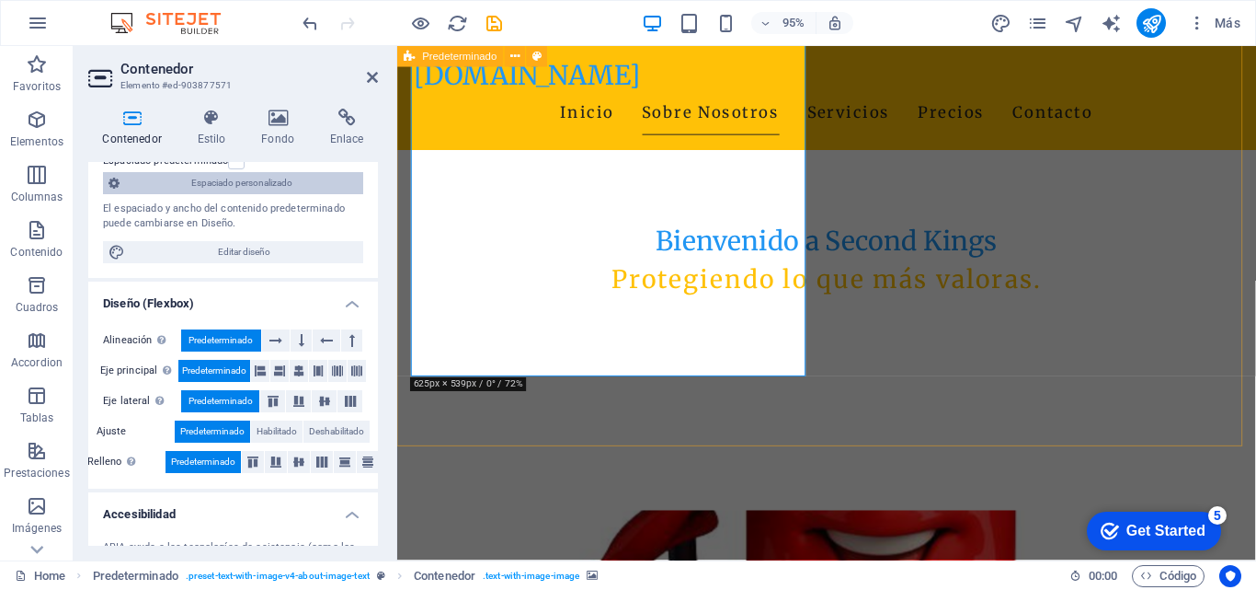
scroll to position [184, 0]
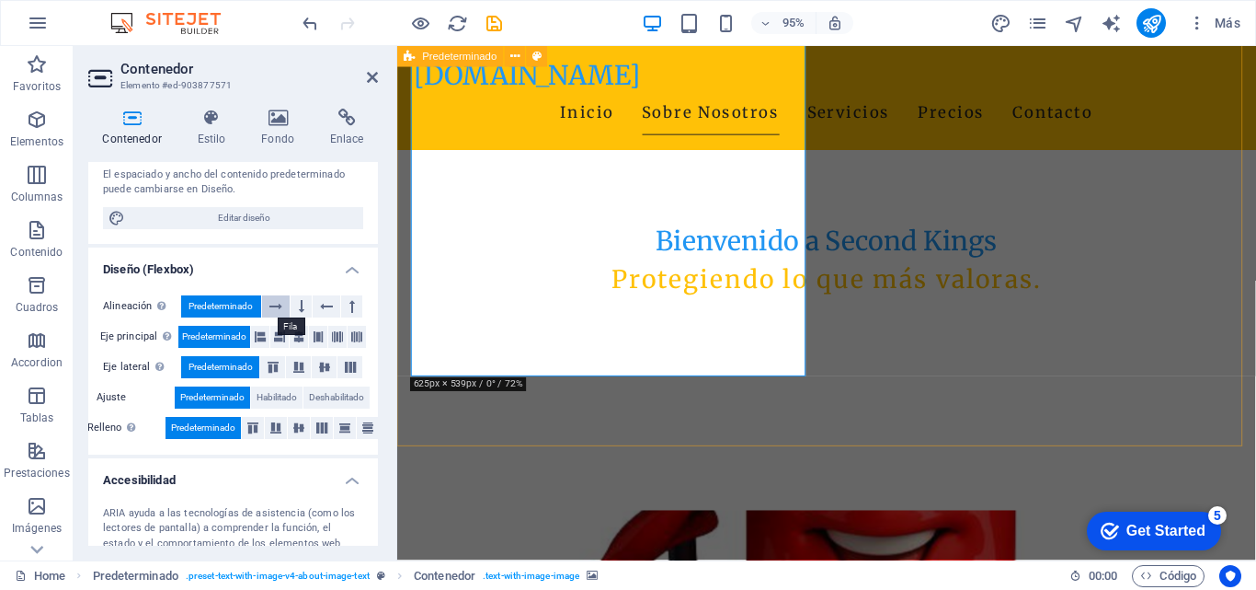
click at [276, 302] on icon at bounding box center [275, 306] width 13 height 22
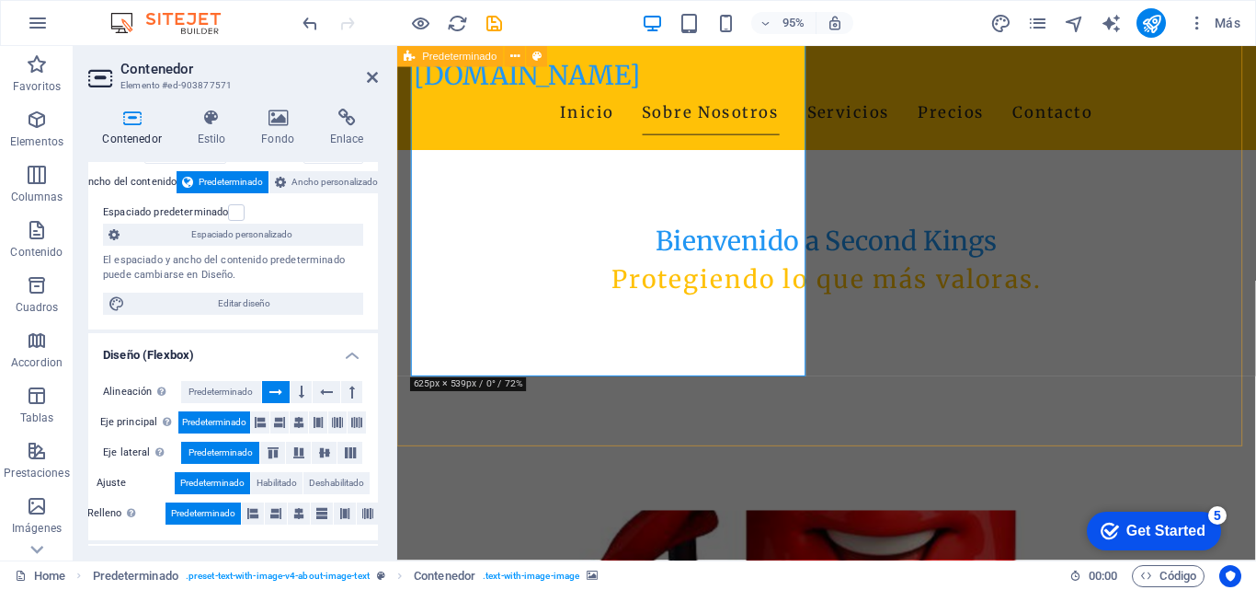
scroll to position [75, 0]
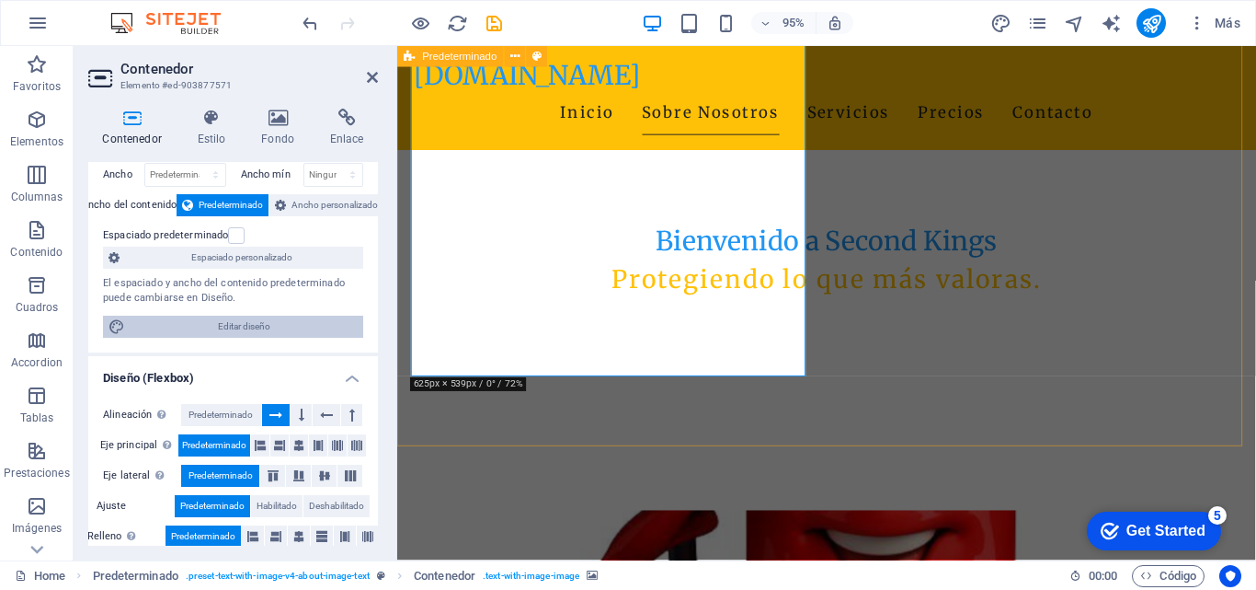
click at [242, 325] on span "Editar diseño" at bounding box center [244, 326] width 227 height 22
select select "rem"
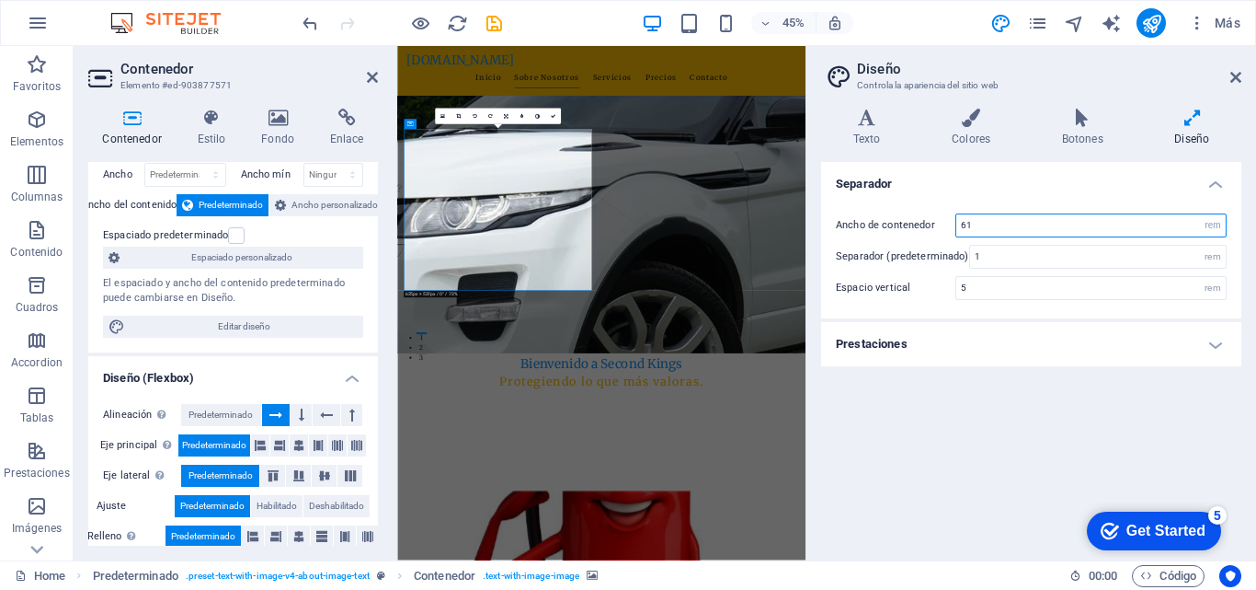
click at [975, 227] on input "61" at bounding box center [1091, 225] width 269 height 22
click at [928, 342] on h4 "Prestaciones" at bounding box center [1031, 344] width 420 height 44
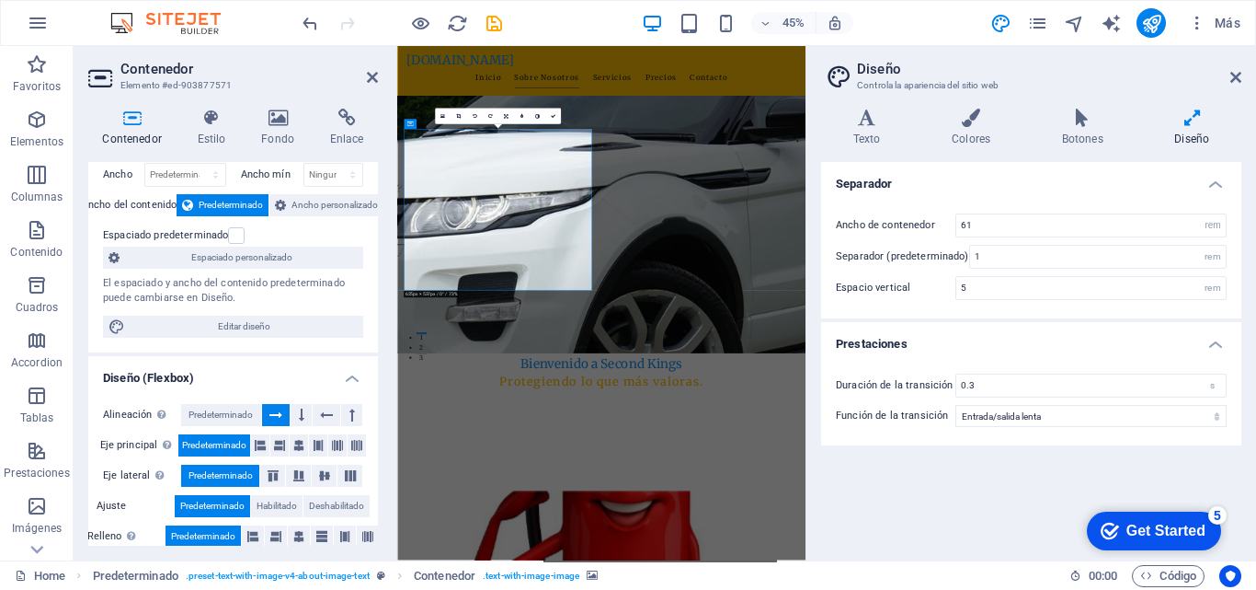
click at [1196, 119] on icon at bounding box center [1192, 118] width 98 height 18
click at [333, 200] on span "Ancho personalizado" at bounding box center [335, 205] width 86 height 22
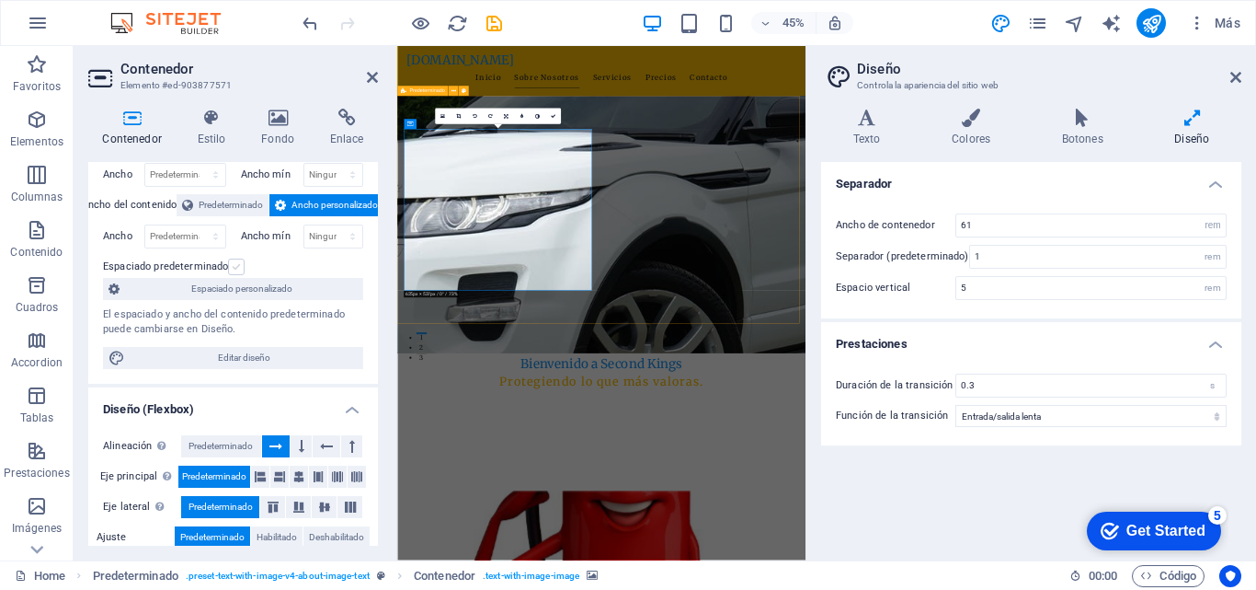
click at [234, 267] on label at bounding box center [236, 266] width 17 height 17
click at [0, 0] on input "Espaciado predeterminado" at bounding box center [0, 0] width 0 height 0
click at [234, 267] on label at bounding box center [236, 266] width 17 height 17
click at [0, 0] on input "Espaciado predeterminado" at bounding box center [0, 0] width 0 height 0
click at [234, 267] on label at bounding box center [236, 266] width 17 height 17
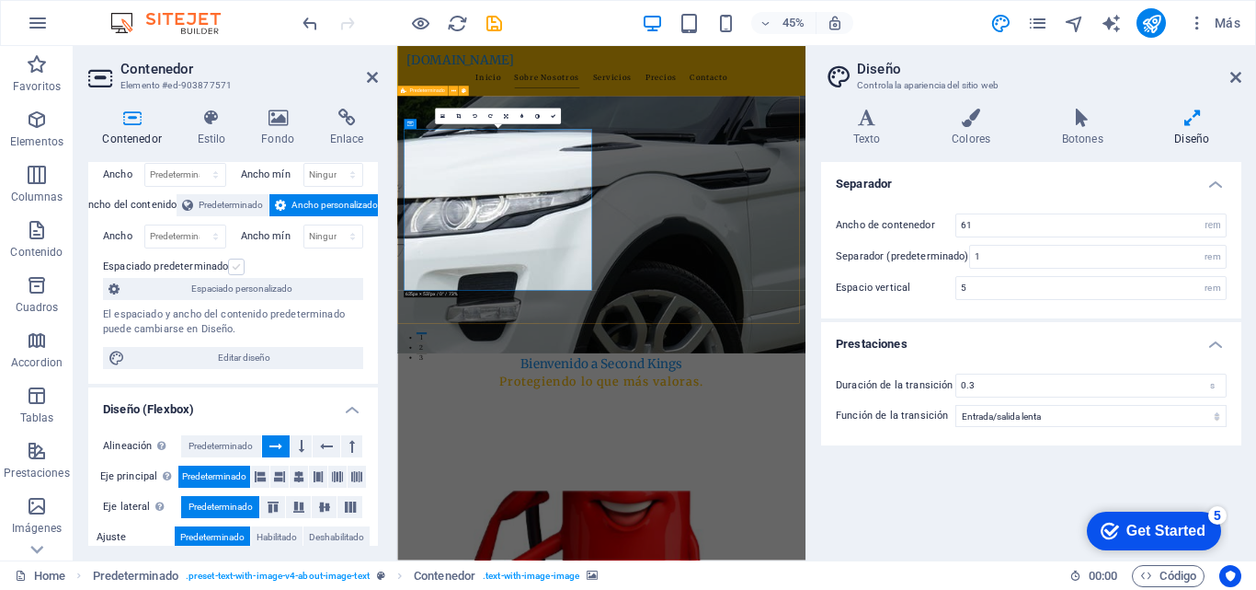
click at [0, 0] on input "Espaciado predeterminado" at bounding box center [0, 0] width 0 height 0
click at [234, 267] on label at bounding box center [236, 266] width 17 height 17
click at [0, 0] on input "Espaciado predeterminado" at bounding box center [0, 0] width 0 height 0
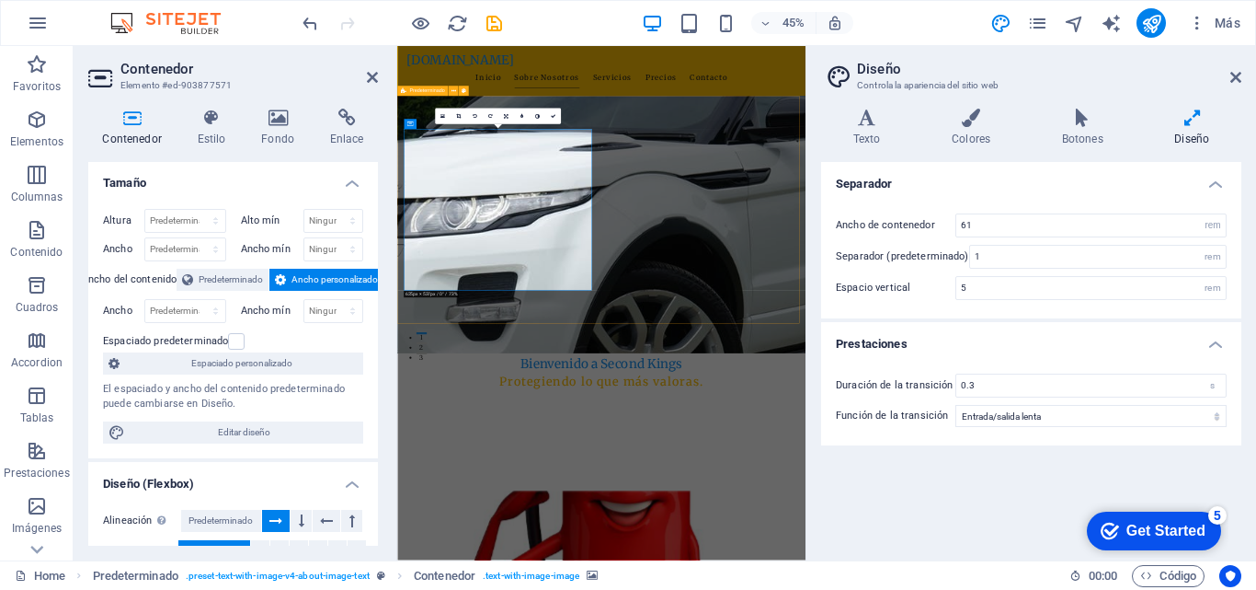
scroll to position [0, 0]
click at [286, 127] on h4 "Fondo" at bounding box center [281, 128] width 69 height 39
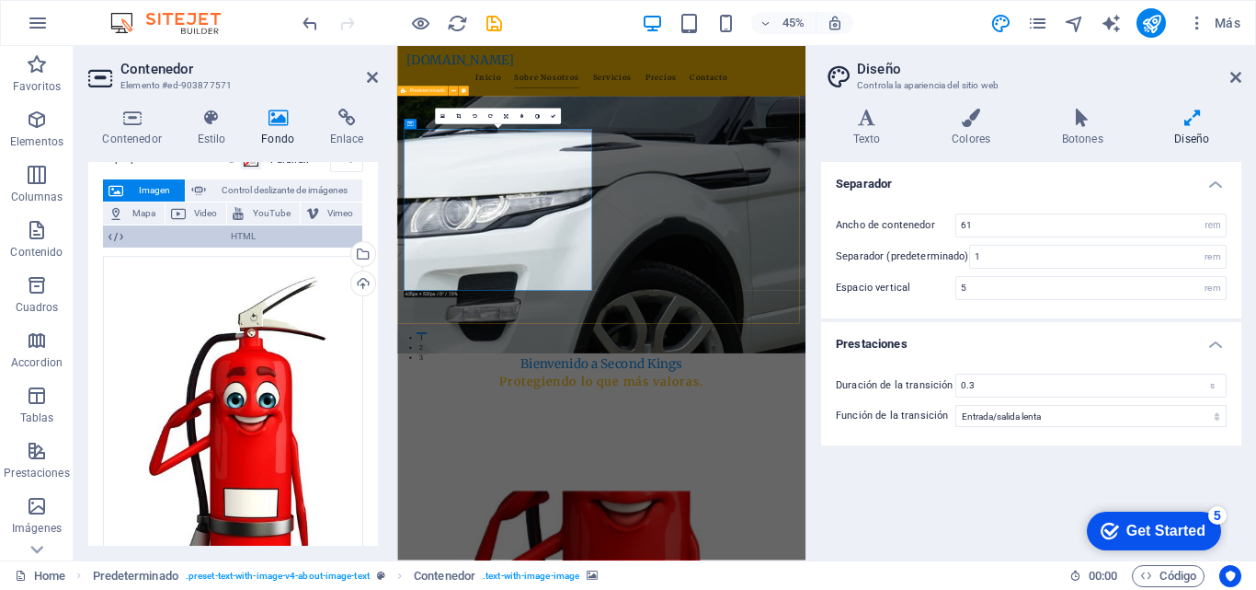
click at [240, 235] on span "HTML" at bounding box center [243, 236] width 228 height 22
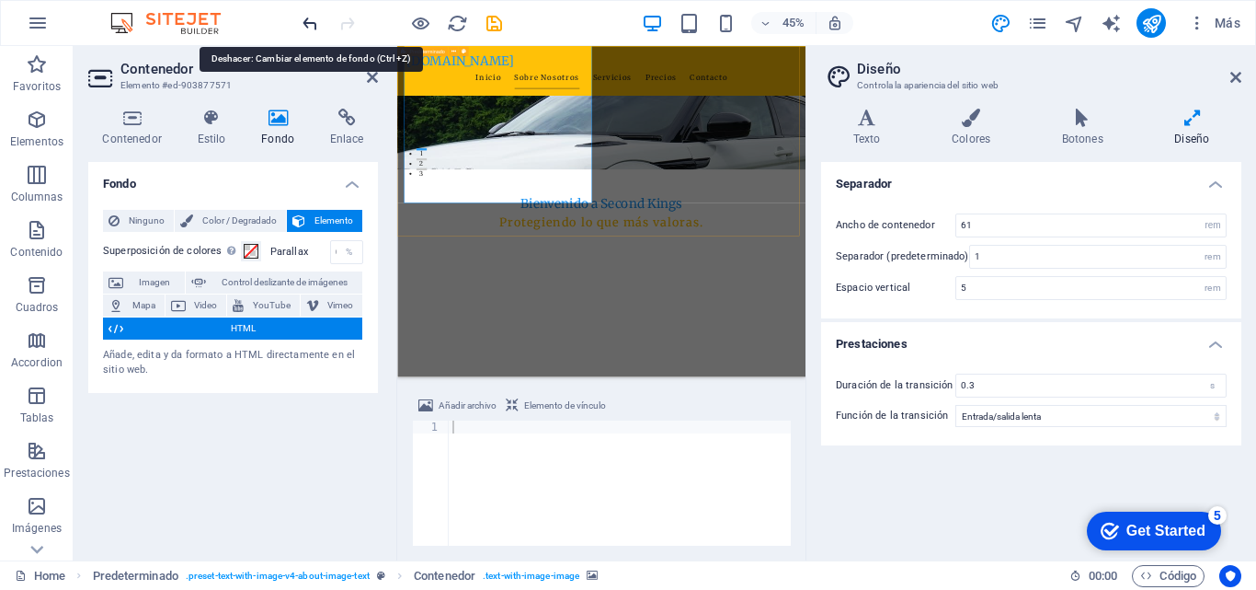
click at [308, 22] on icon "undo" at bounding box center [310, 23] width 21 height 21
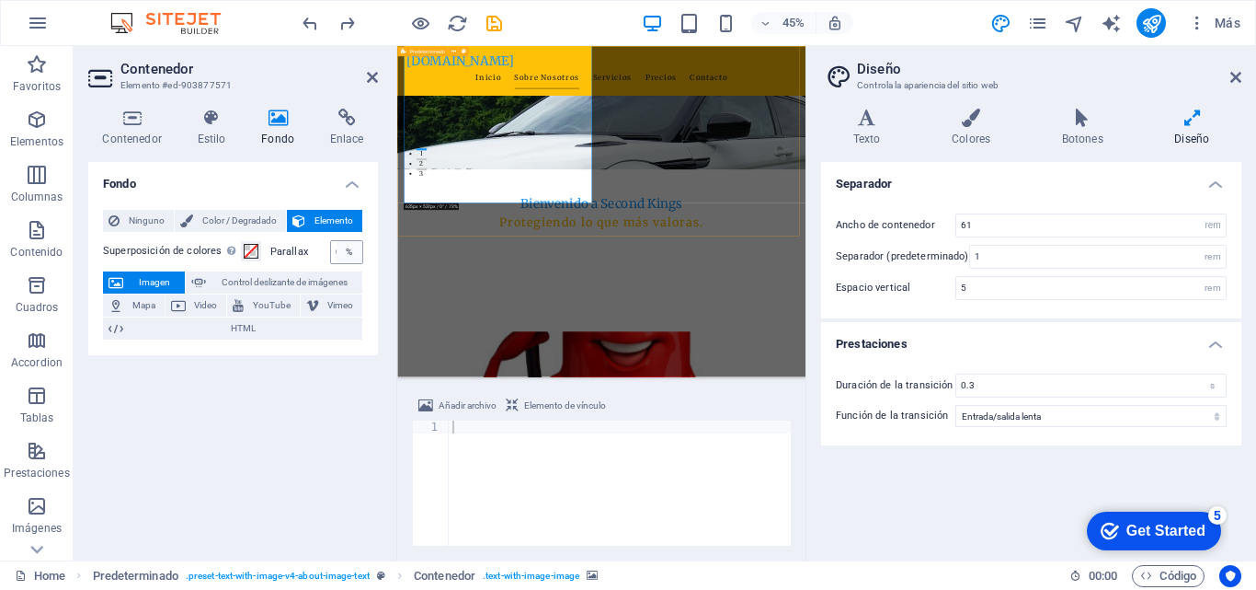
click at [350, 254] on div "%" at bounding box center [350, 252] width 26 height 22
click at [352, 258] on div "%" at bounding box center [350, 252] width 26 height 22
drag, startPoint x: 352, startPoint y: 251, endPoint x: 315, endPoint y: 251, distance: 37.7
click at [315, 251] on div "Parallax 0 %" at bounding box center [316, 252] width 93 height 24
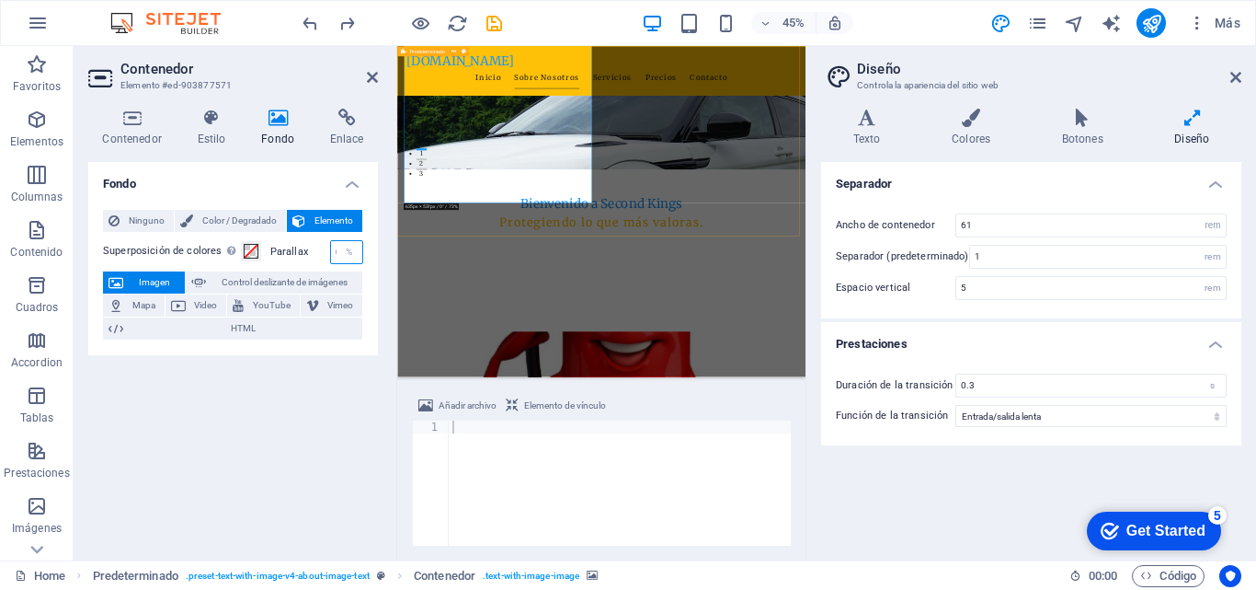
click at [333, 255] on input "0" at bounding box center [346, 252] width 31 height 22
click at [355, 384] on div "Fondo Ninguno Color / Degradado Elemento Estirar fondo a ancho completo Superpo…" at bounding box center [233, 354] width 290 height 384
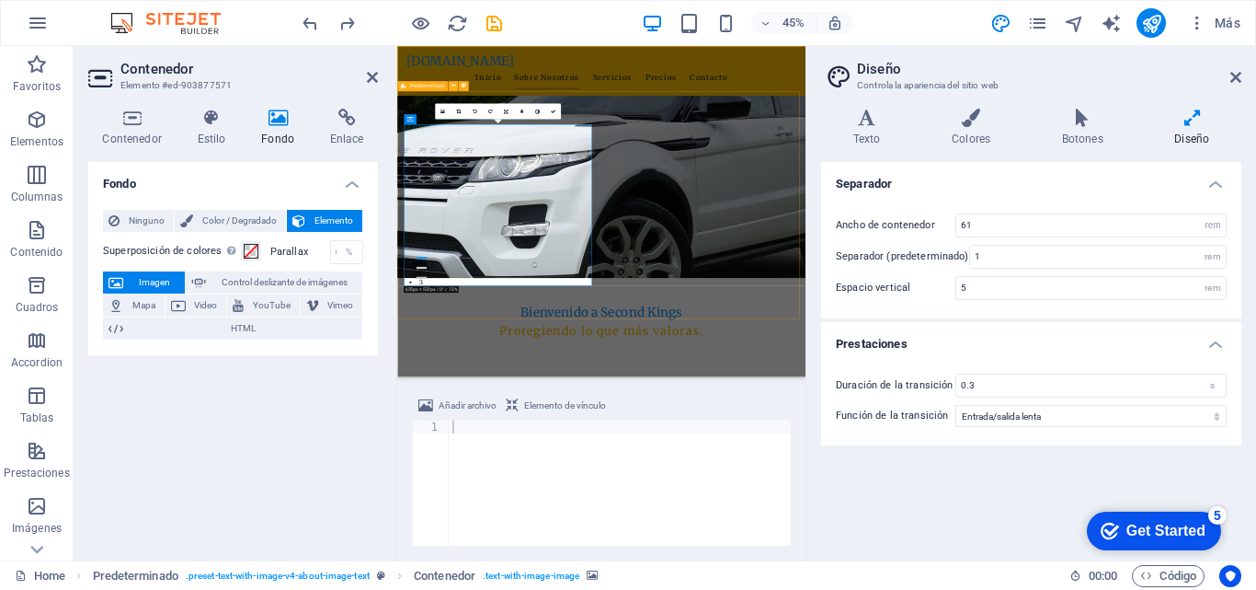
scroll to position [184, 0]
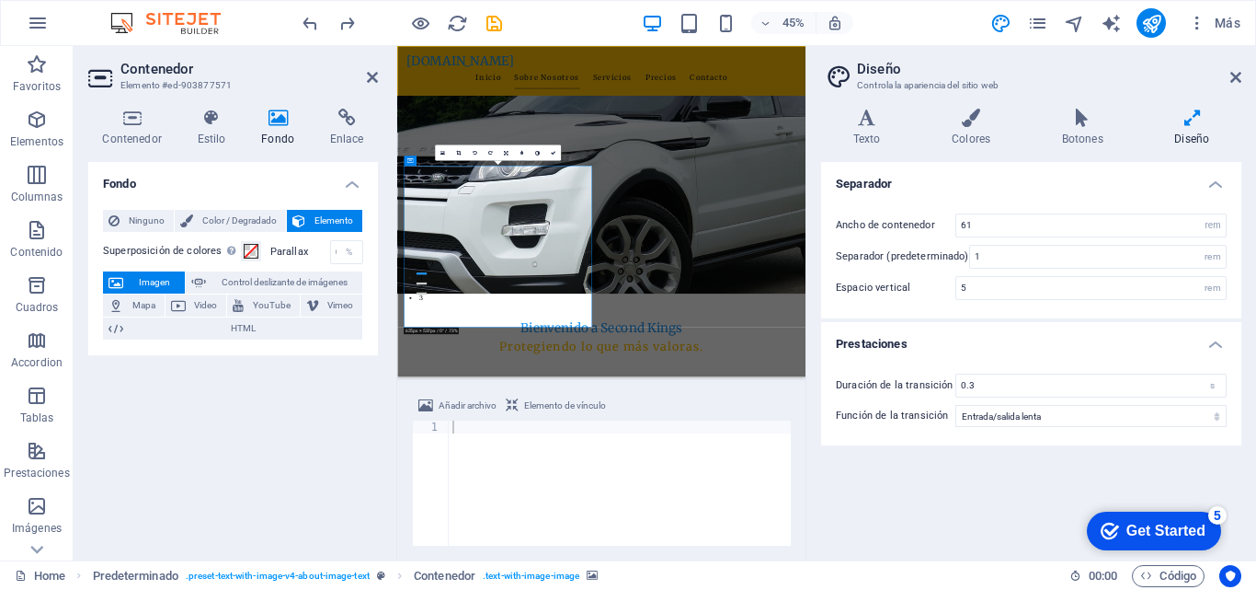
drag, startPoint x: 654, startPoint y: 508, endPoint x: 652, endPoint y: 581, distance: 73.6
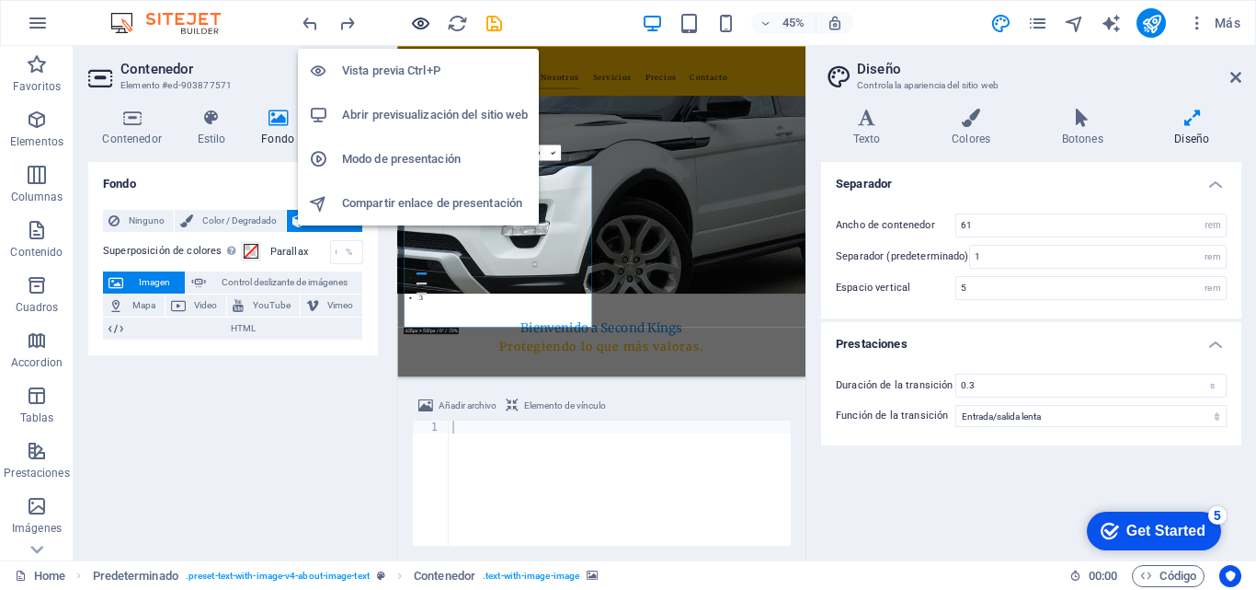
click at [418, 21] on icon "button" at bounding box center [420, 23] width 21 height 21
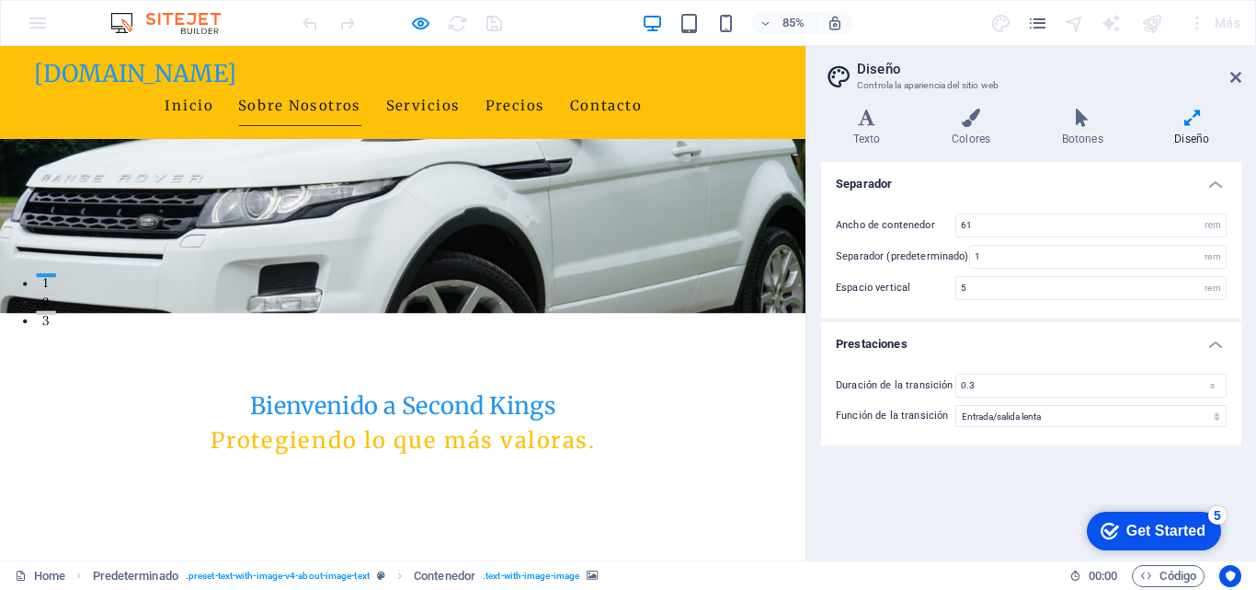
scroll to position [276, 0]
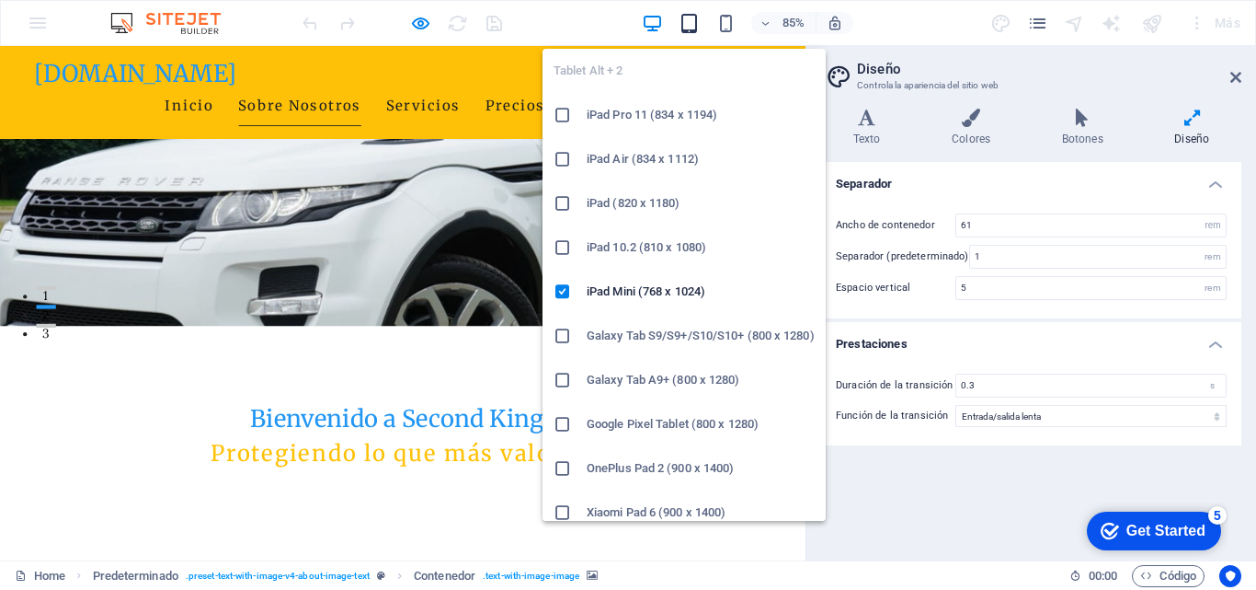
click at [688, 25] on icon "button" at bounding box center [689, 23] width 21 height 21
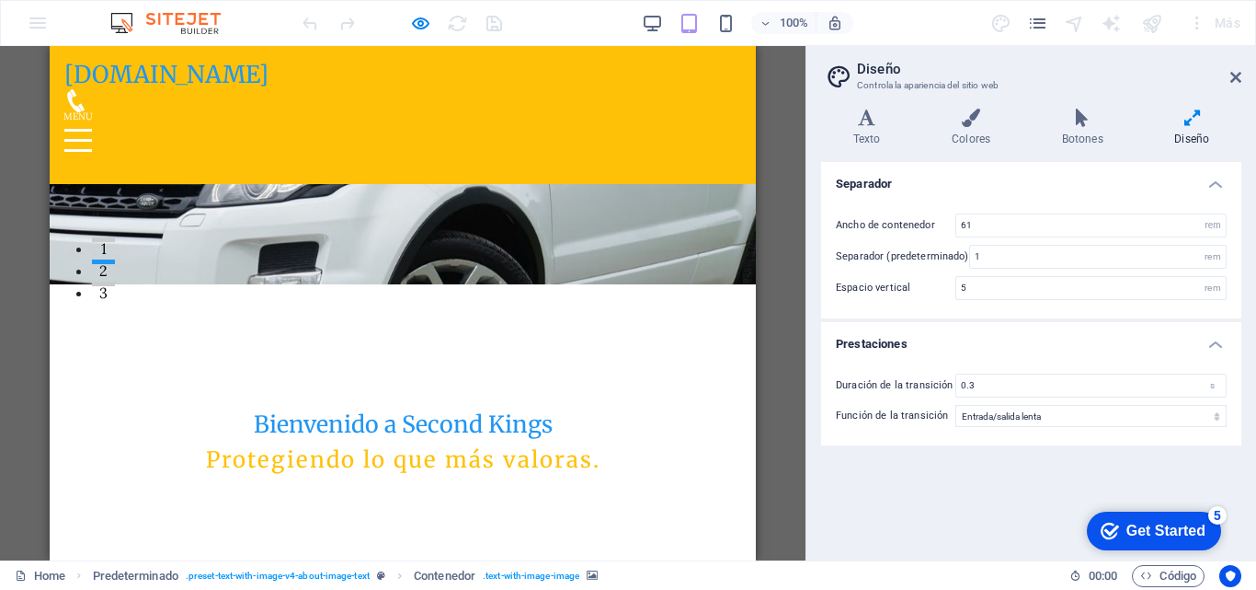
scroll to position [368, 0]
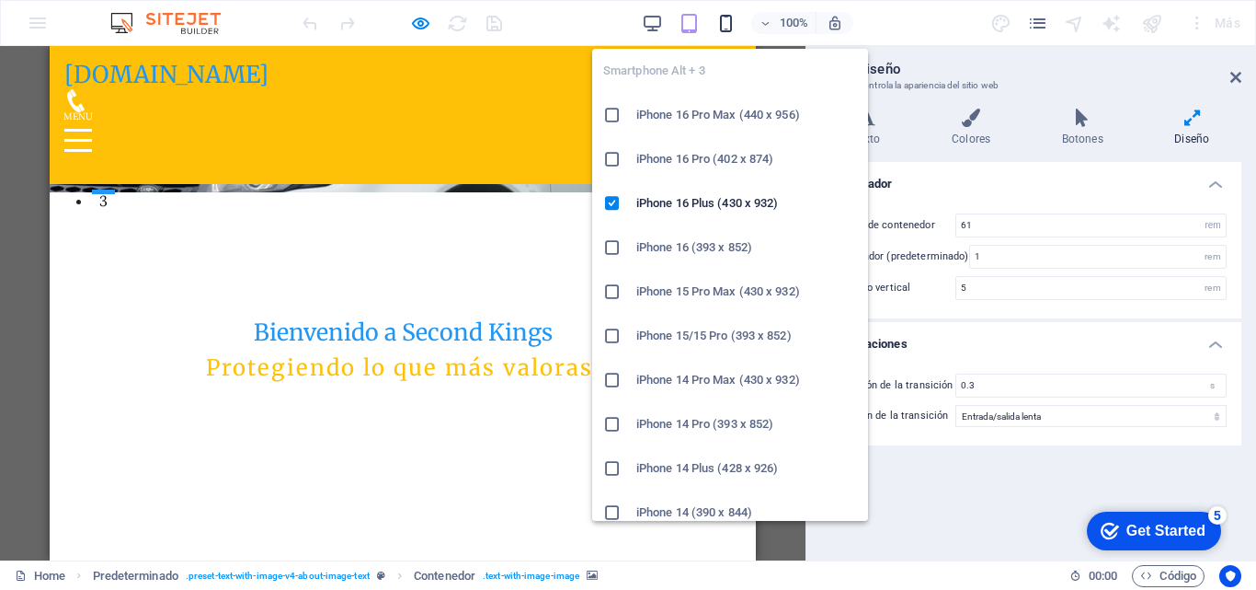
click at [727, 29] on icon "button" at bounding box center [726, 23] width 21 height 21
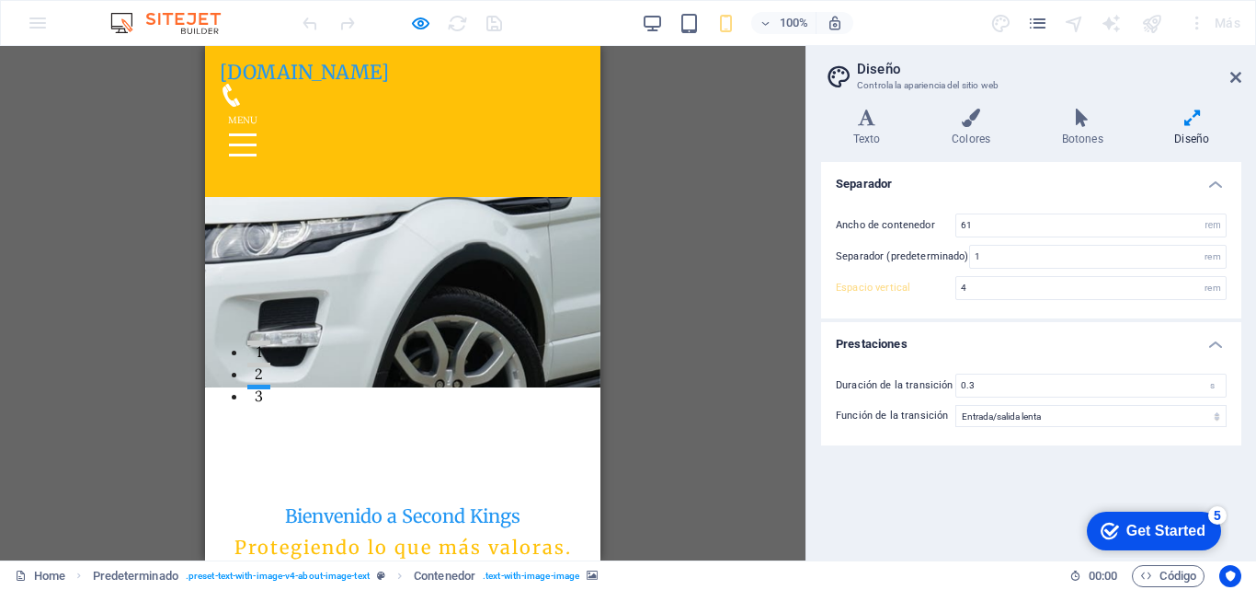
scroll to position [276, 0]
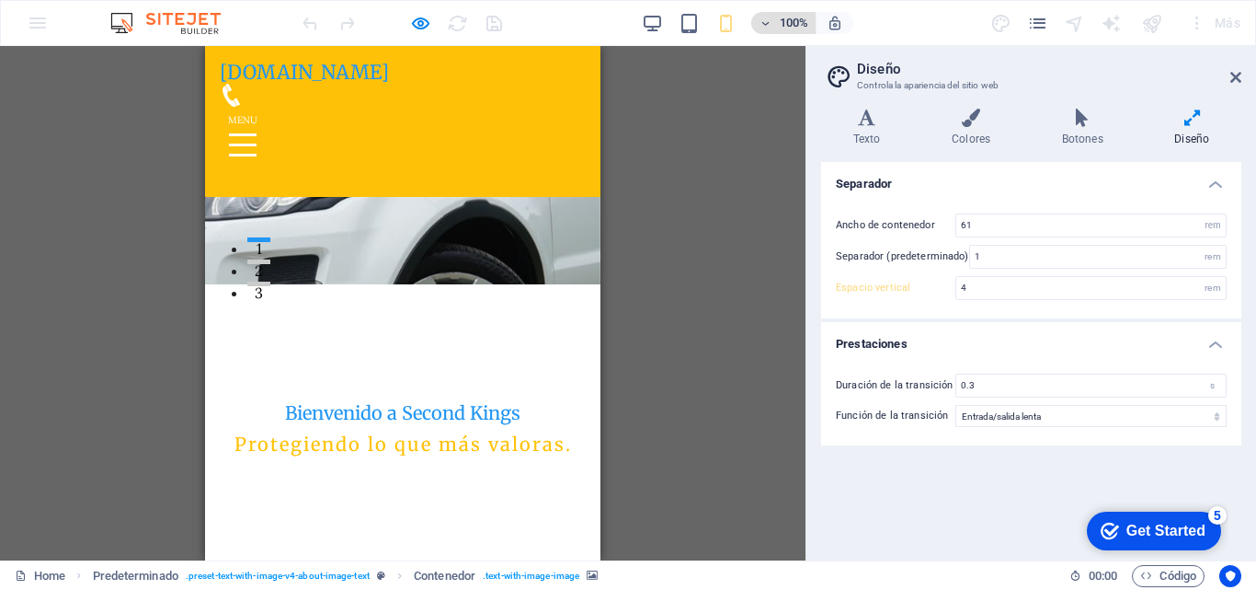
click at [768, 26] on icon "button" at bounding box center [765, 23] width 13 height 12
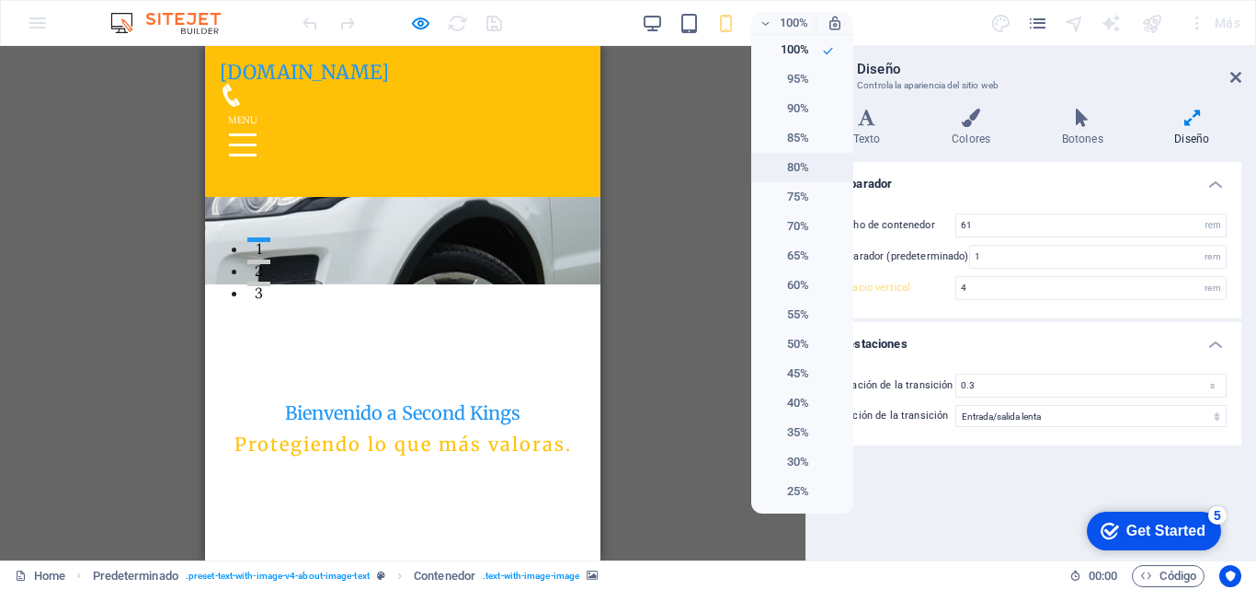
click at [800, 164] on h6 "80%" at bounding box center [785, 167] width 47 height 22
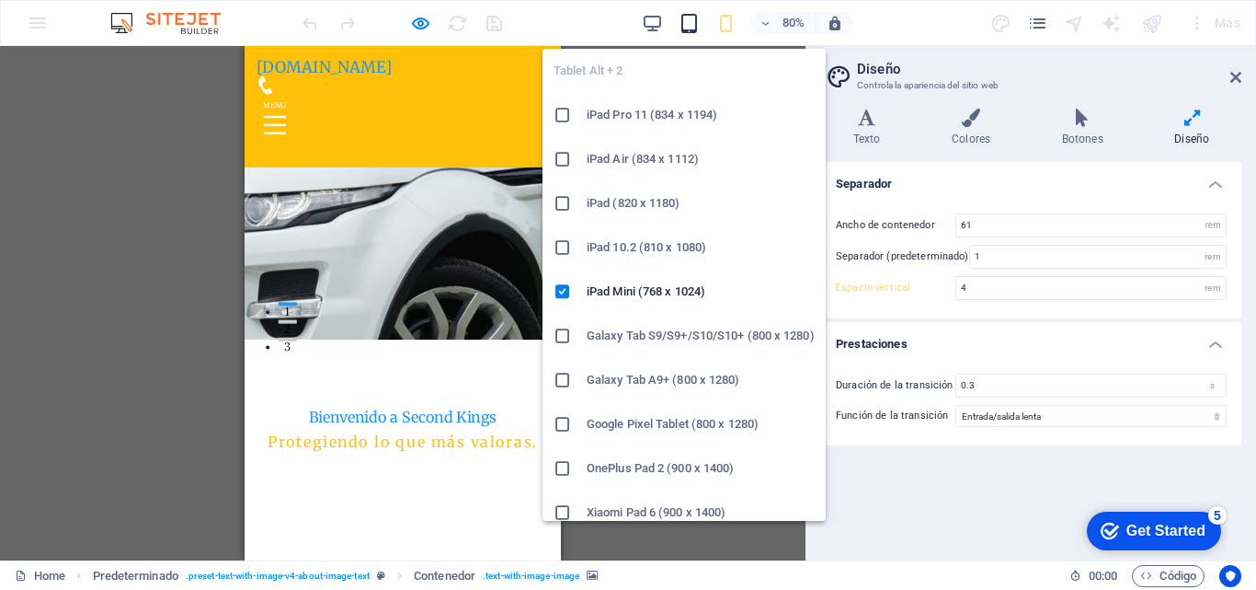
click at [692, 29] on icon "button" at bounding box center [689, 23] width 21 height 21
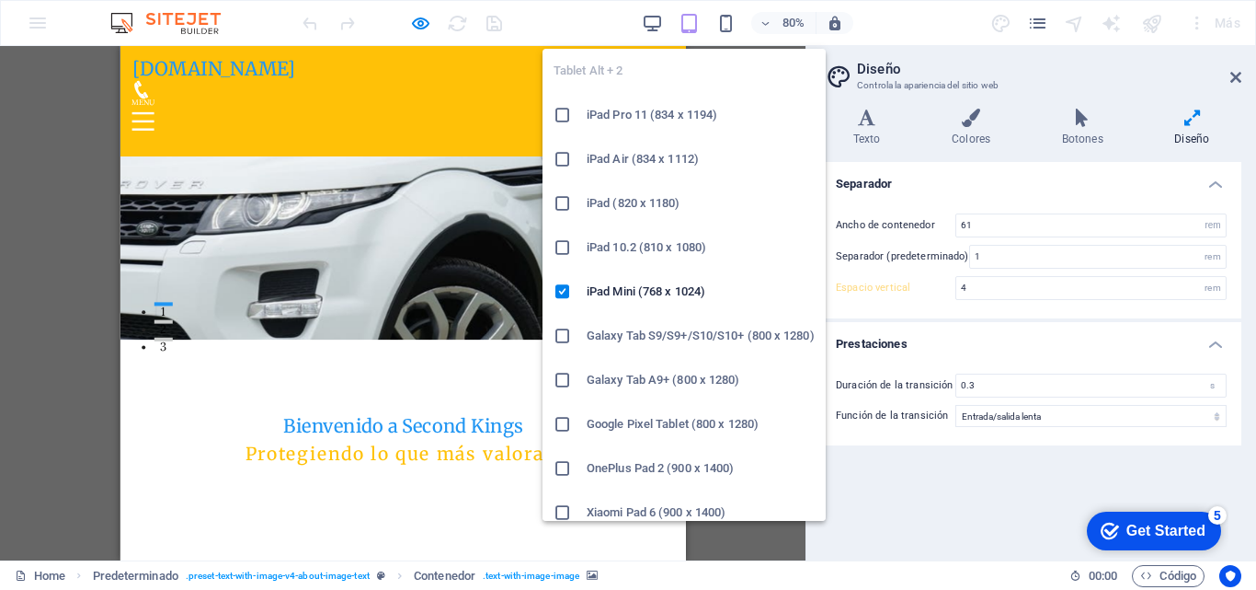
type input "5"
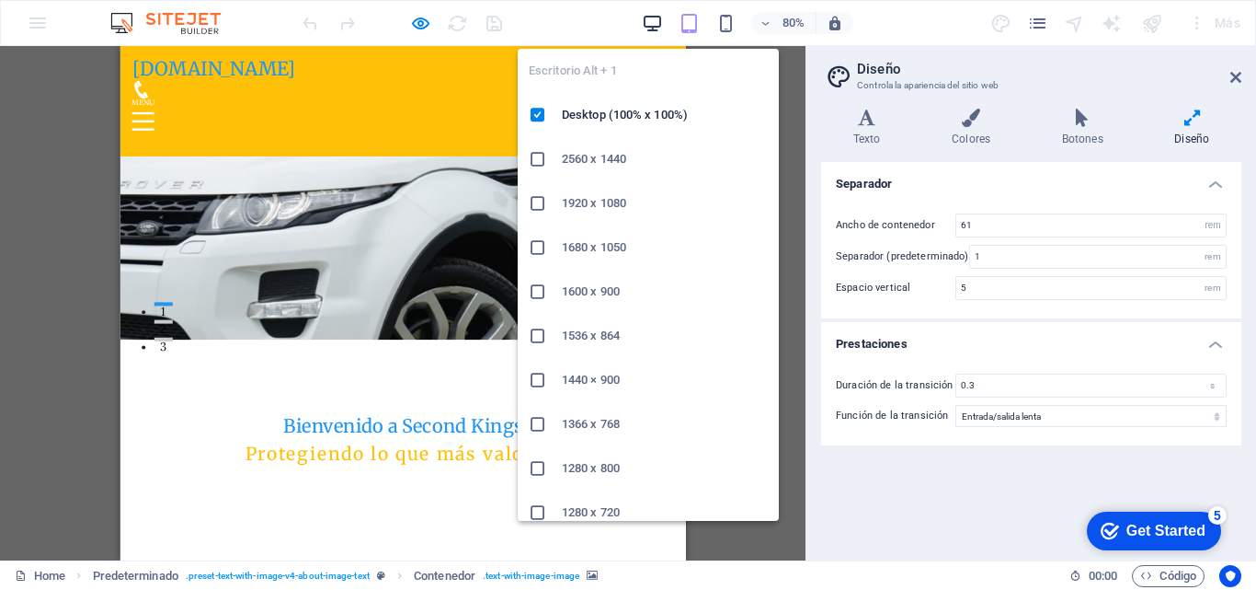
click at [652, 25] on icon "button" at bounding box center [652, 23] width 21 height 21
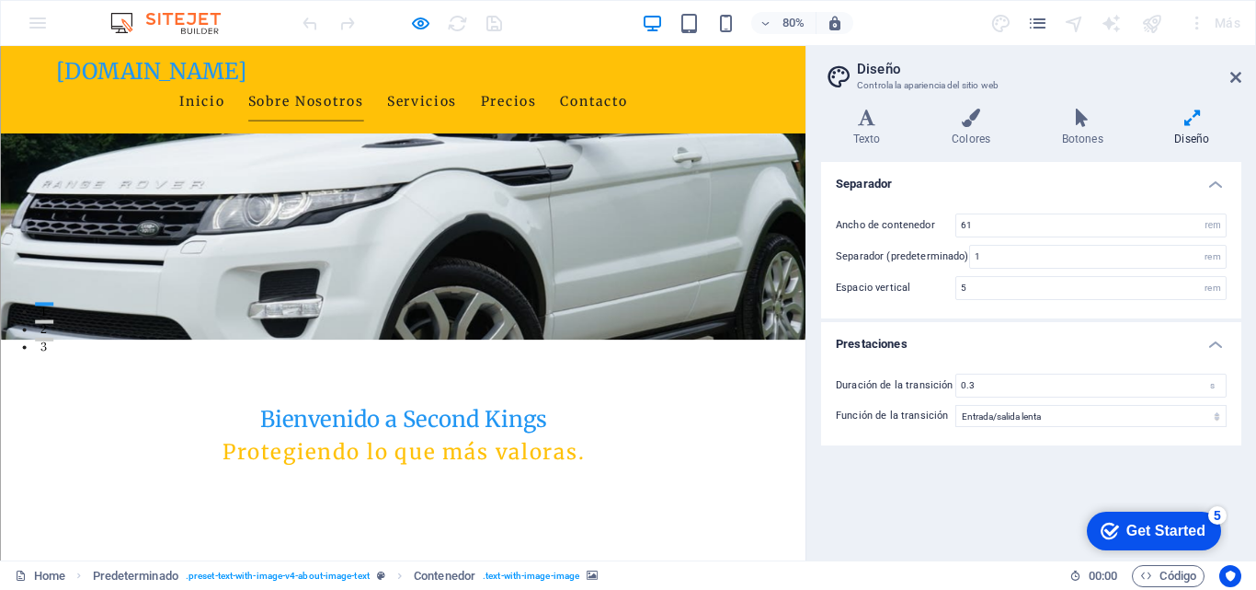
drag, startPoint x: 979, startPoint y: 229, endPoint x: 956, endPoint y: 229, distance: 23.0
click at [956, 229] on div "61 rem px" at bounding box center [1091, 225] width 271 height 24
click at [281, 94] on link "Inicio" at bounding box center [251, 117] width 57 height 46
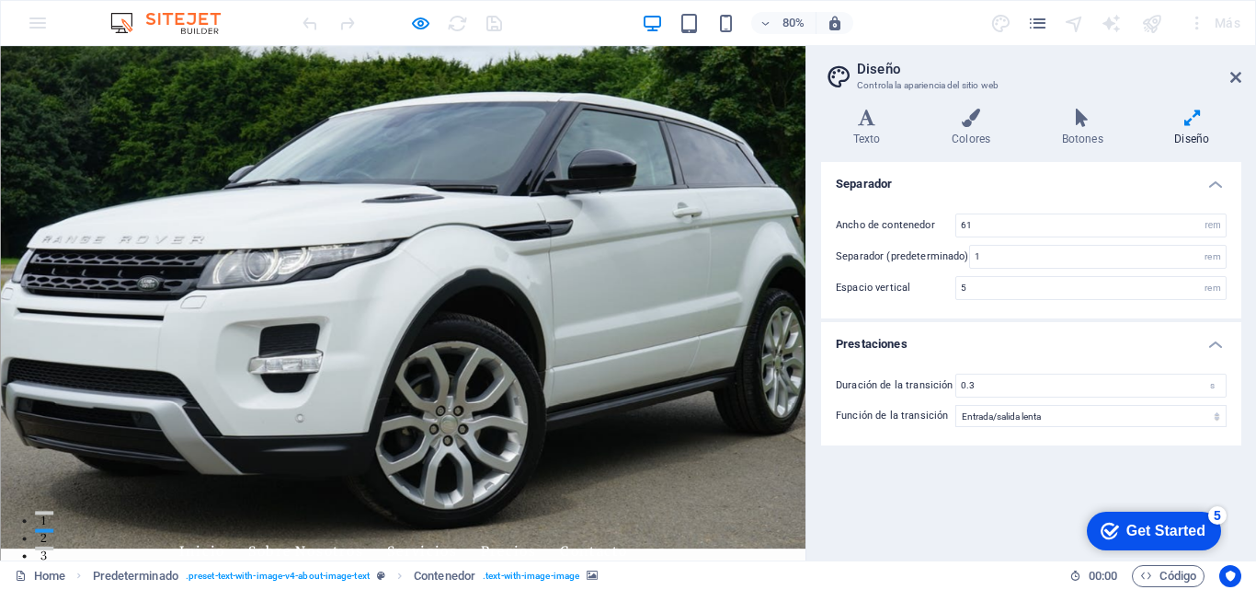
scroll to position [0, 0]
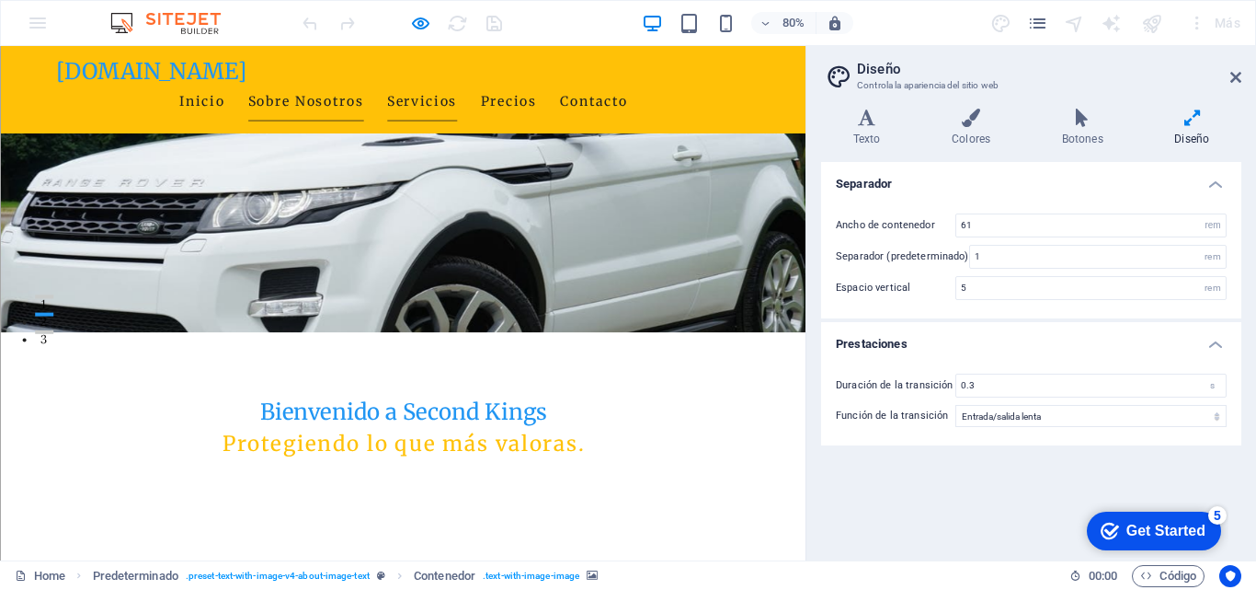
click at [571, 94] on link "Servicios" at bounding box center [527, 117] width 87 height 46
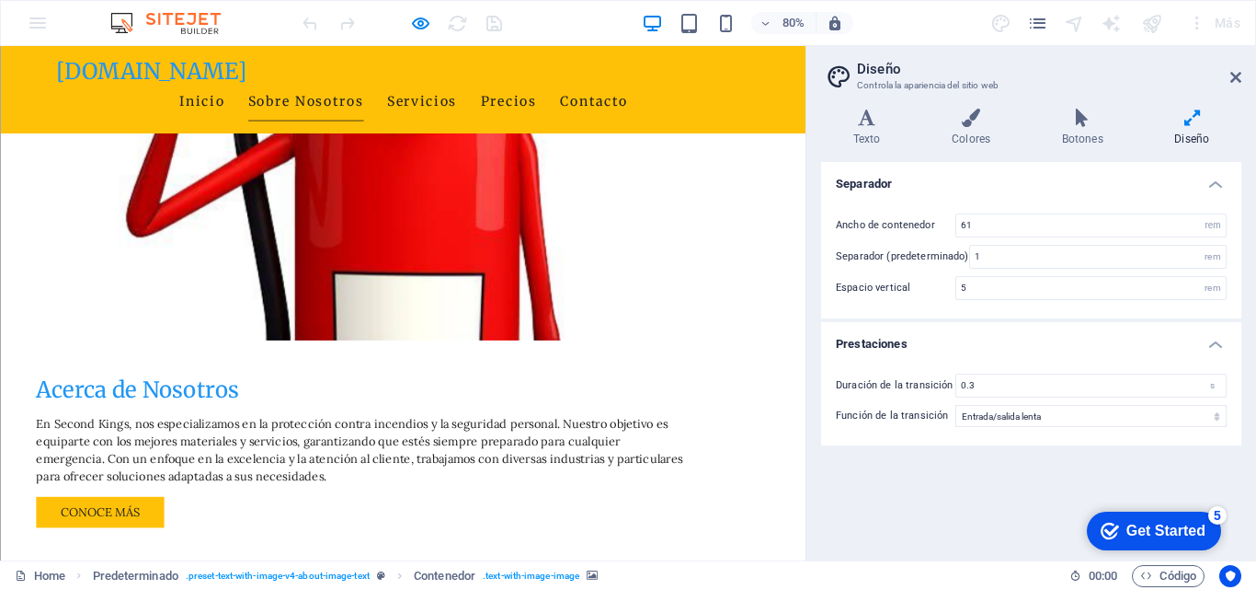
scroll to position [1292, 0]
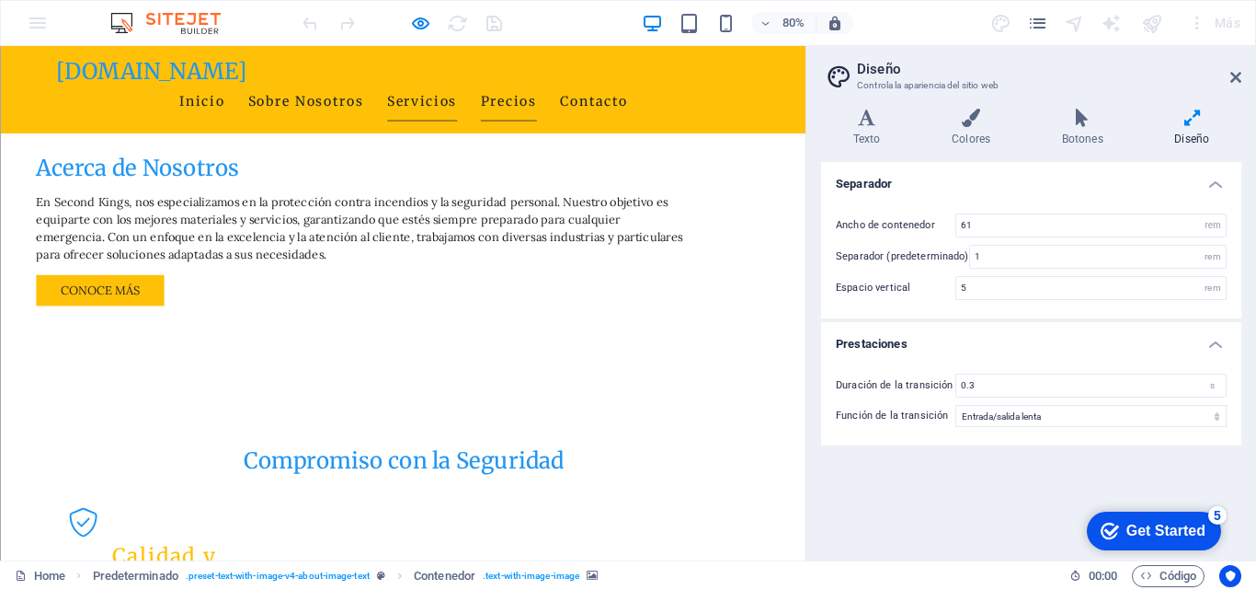
click at [670, 94] on link "Precios" at bounding box center [636, 117] width 70 height 46
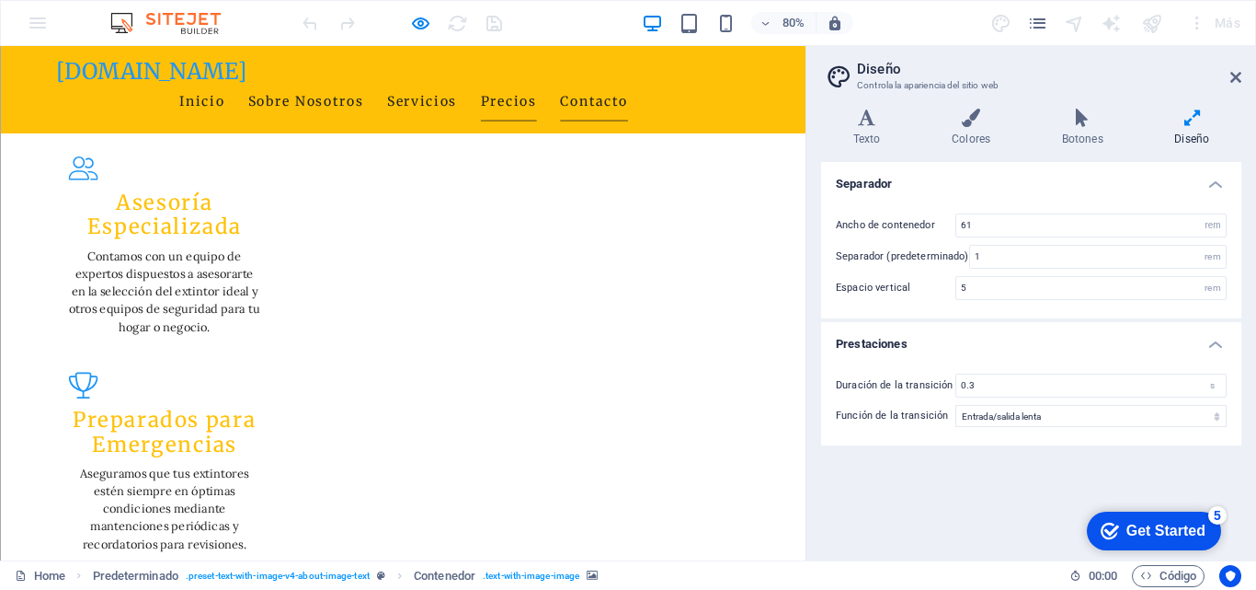
click at [785, 94] on link "Contacto" at bounding box center [742, 117] width 85 height 46
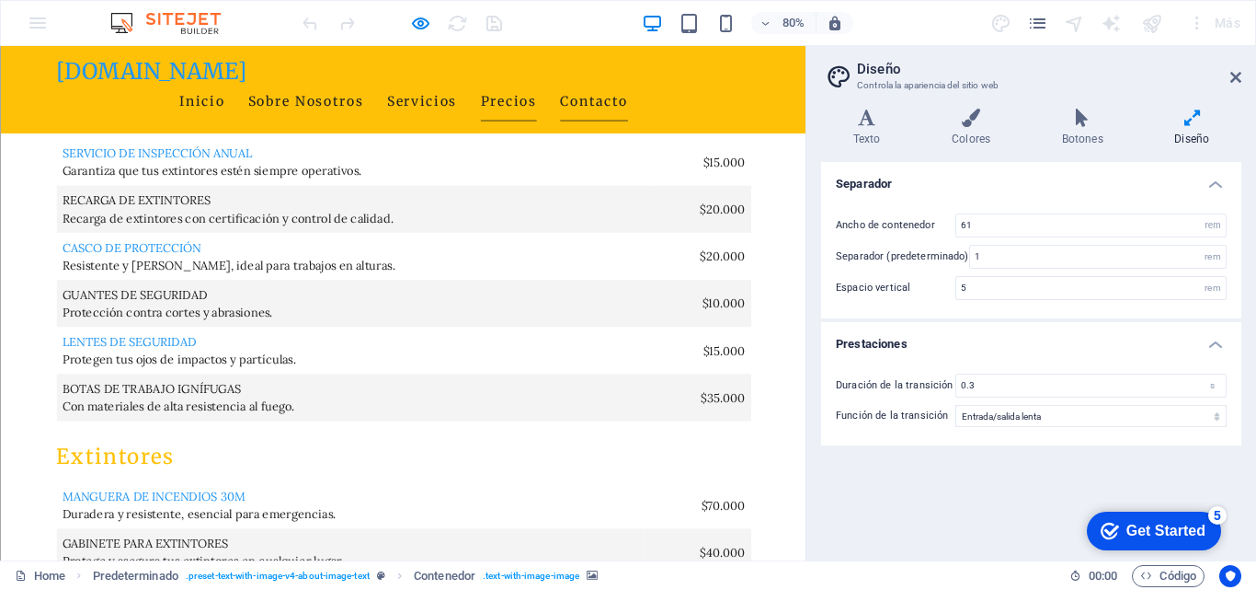
scroll to position [5744, 0]
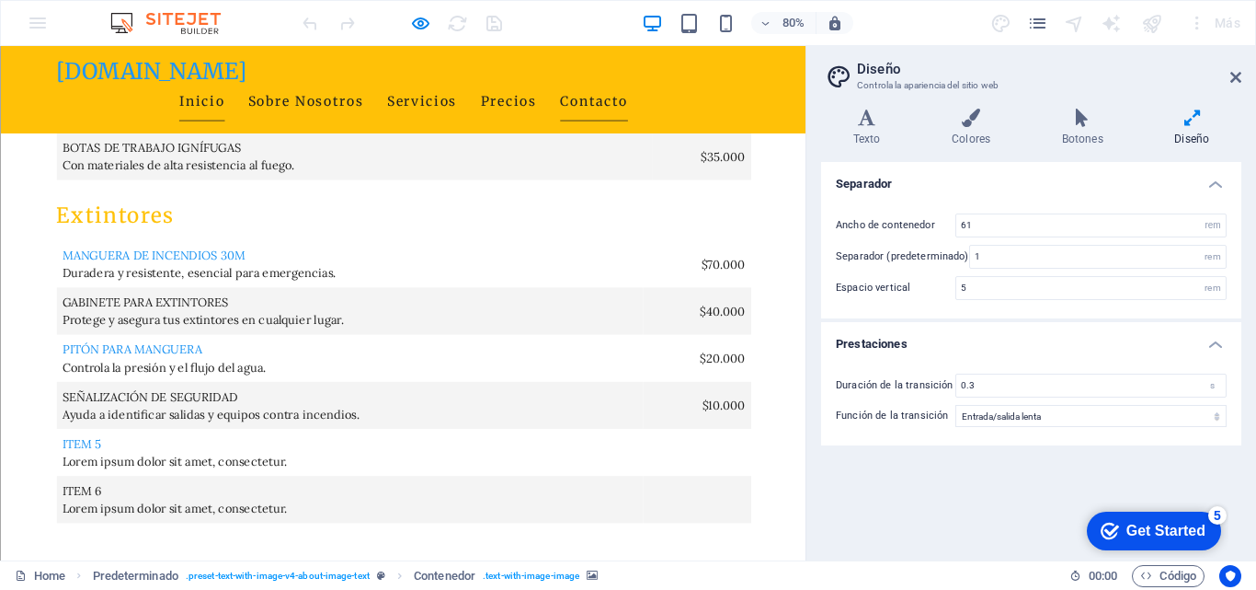
click at [281, 94] on link "Inicio" at bounding box center [251, 117] width 57 height 46
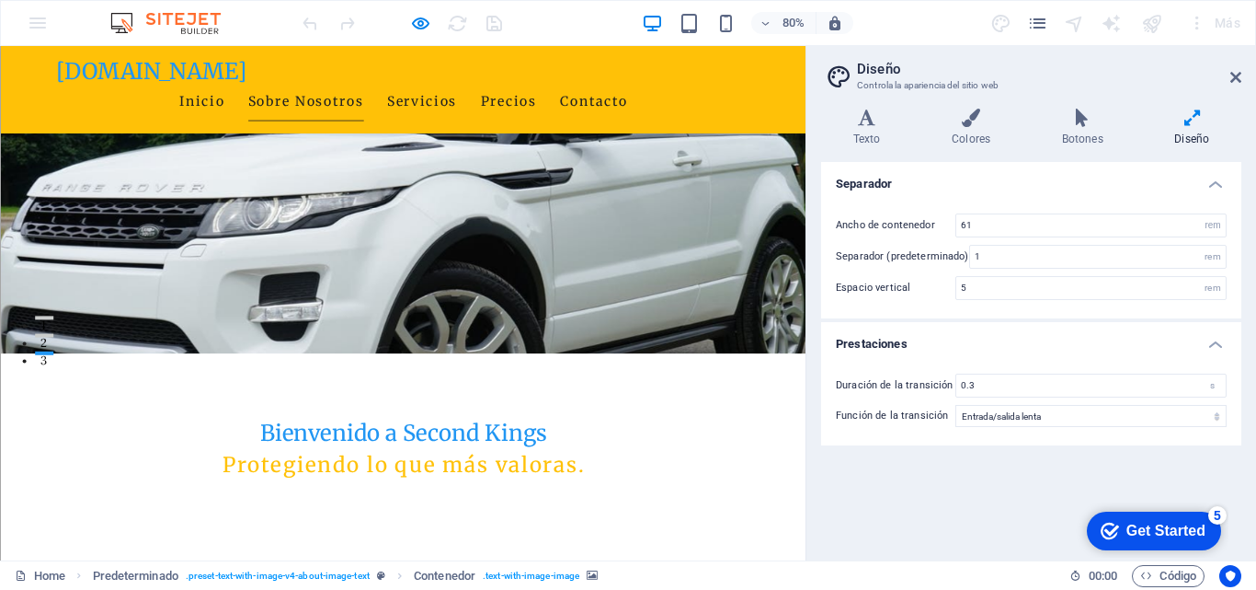
scroll to position [276, 0]
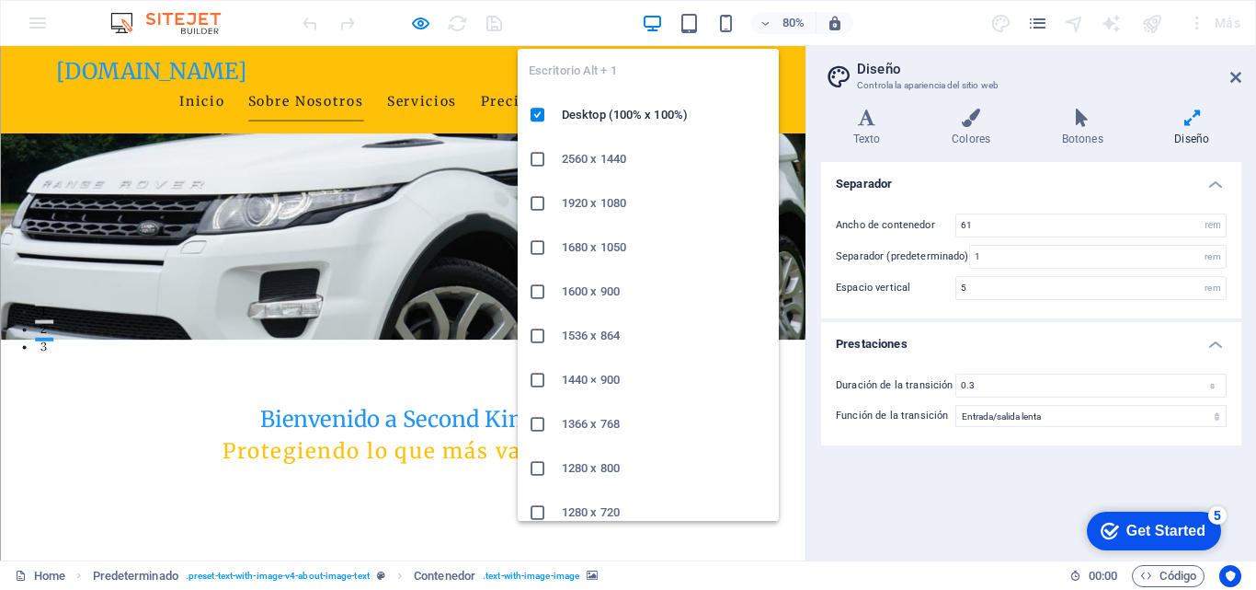
click at [652, 16] on icon "button" at bounding box center [652, 23] width 21 height 21
click at [539, 160] on icon at bounding box center [538, 159] width 18 height 18
click at [652, 20] on icon "button" at bounding box center [652, 23] width 21 height 21
click at [613, 110] on h6 "Desktop (100% x 100%)" at bounding box center [665, 115] width 206 height 22
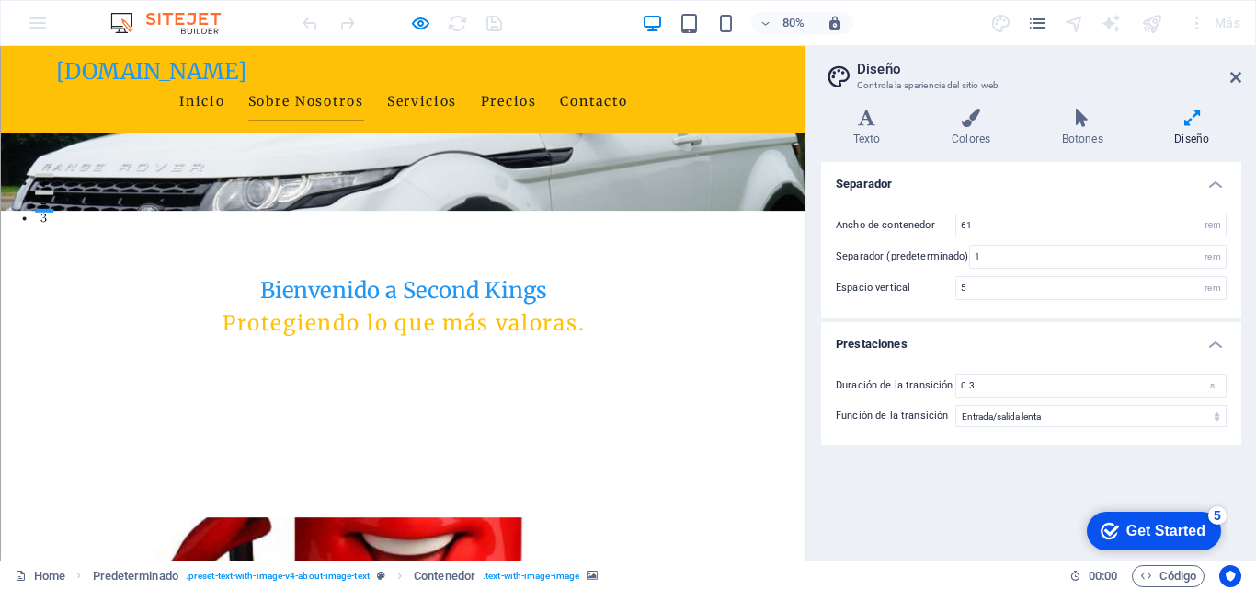
scroll to position [460, 0]
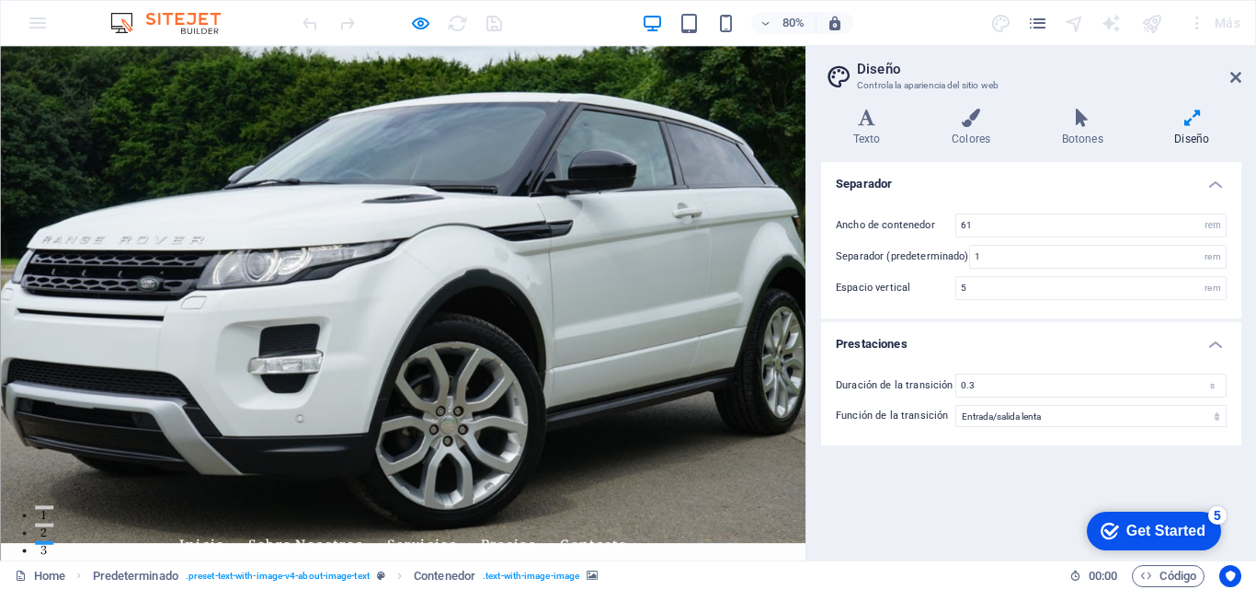
scroll to position [0, 0]
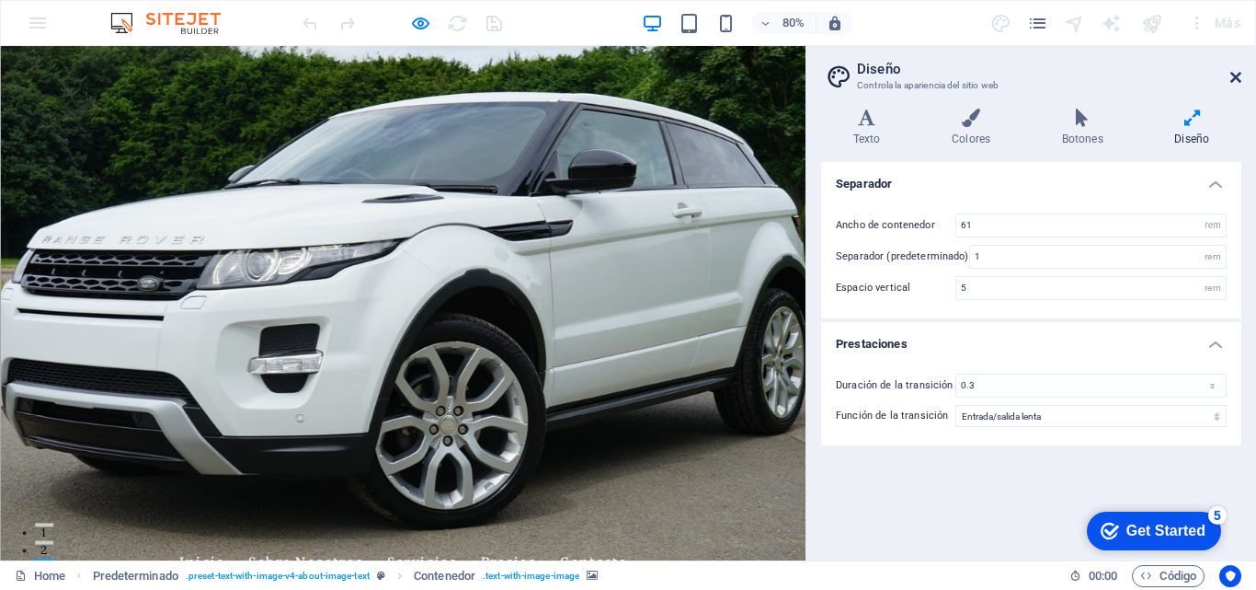
click at [1236, 81] on icon at bounding box center [1236, 77] width 11 height 15
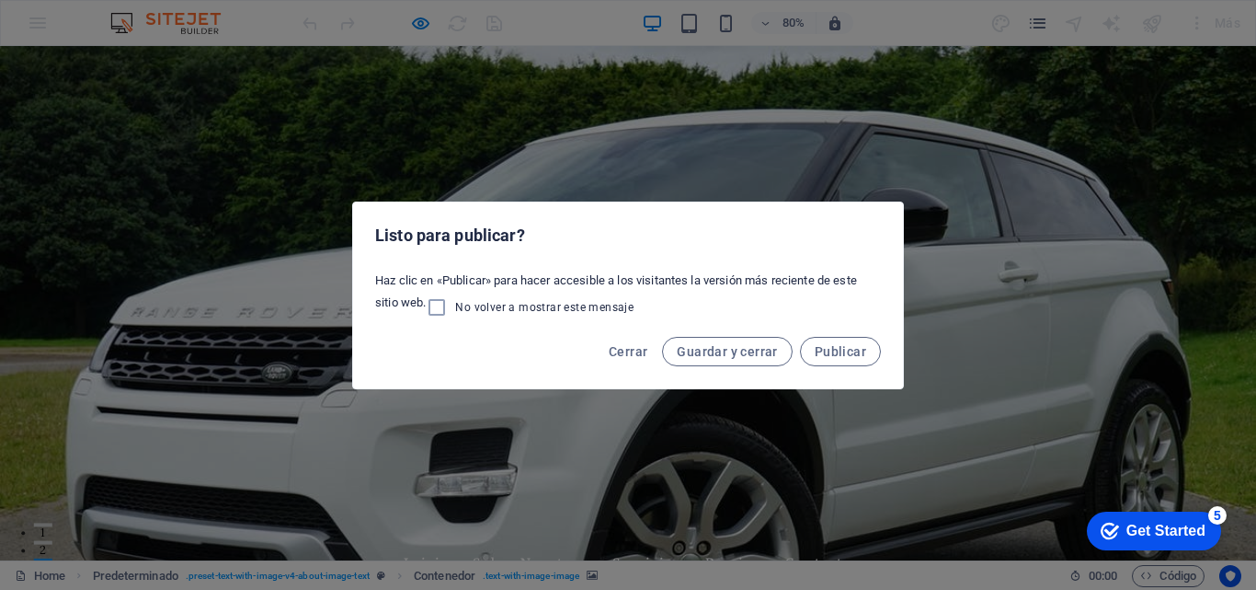
click at [105, 208] on div "Listo para publicar? Haz clic en «Publicar» para hacer accesible a los visitant…" at bounding box center [628, 295] width 1256 height 590
click at [738, 356] on span "Guardar y cerrar" at bounding box center [727, 351] width 100 height 15
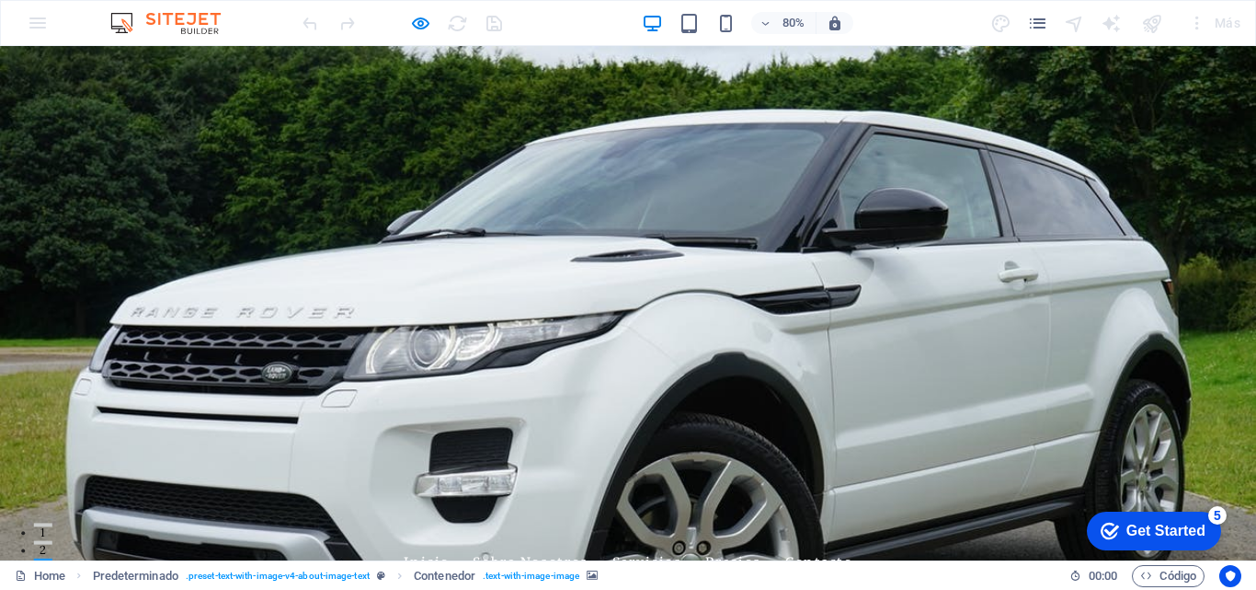
click at [34, 21] on div "80% Más" at bounding box center [628, 23] width 1255 height 44
click at [1037, 19] on icon "pages" at bounding box center [1037, 23] width 21 height 21
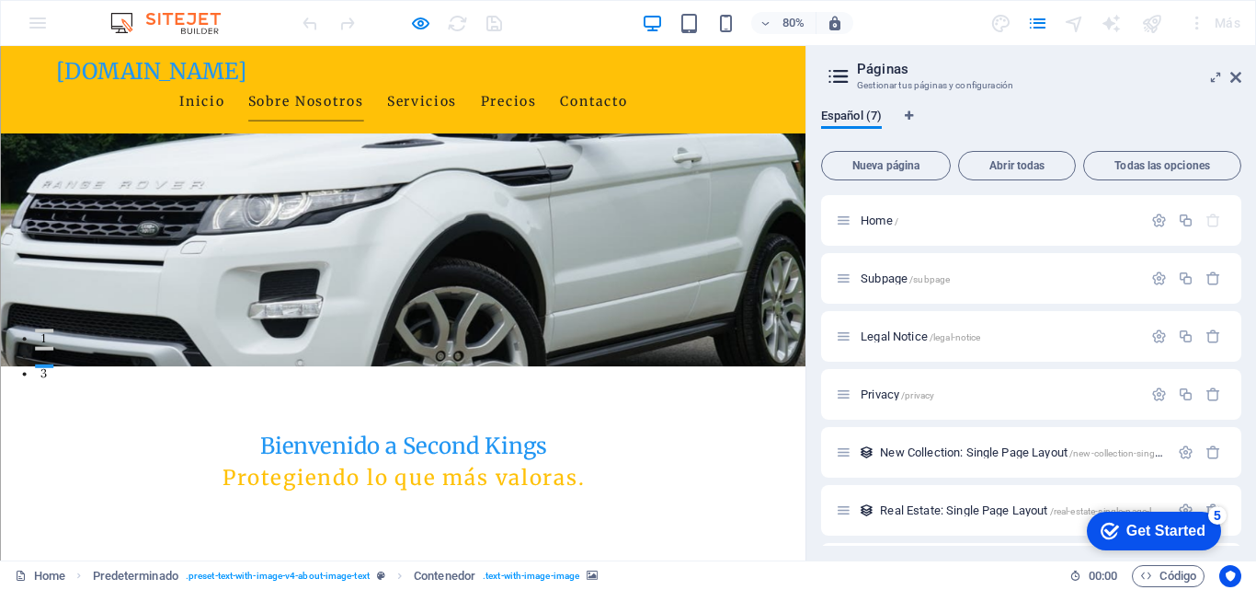
scroll to position [276, 0]
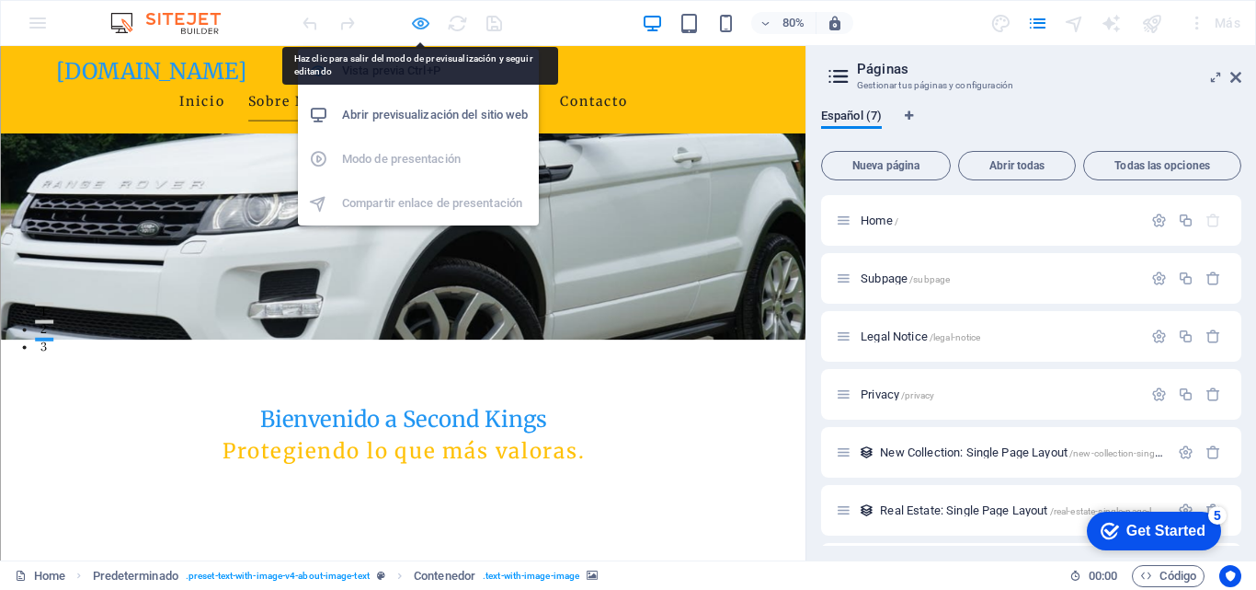
click at [424, 20] on icon "button" at bounding box center [420, 23] width 21 height 21
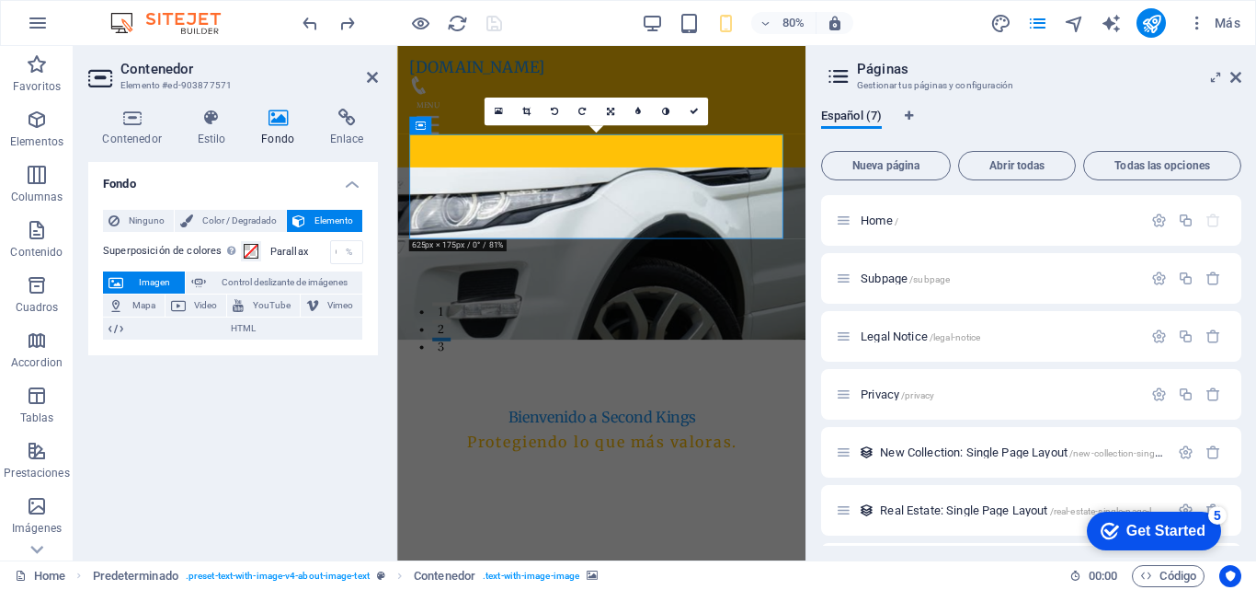
click at [131, 282] on span "Imagen" at bounding box center [154, 282] width 51 height 22
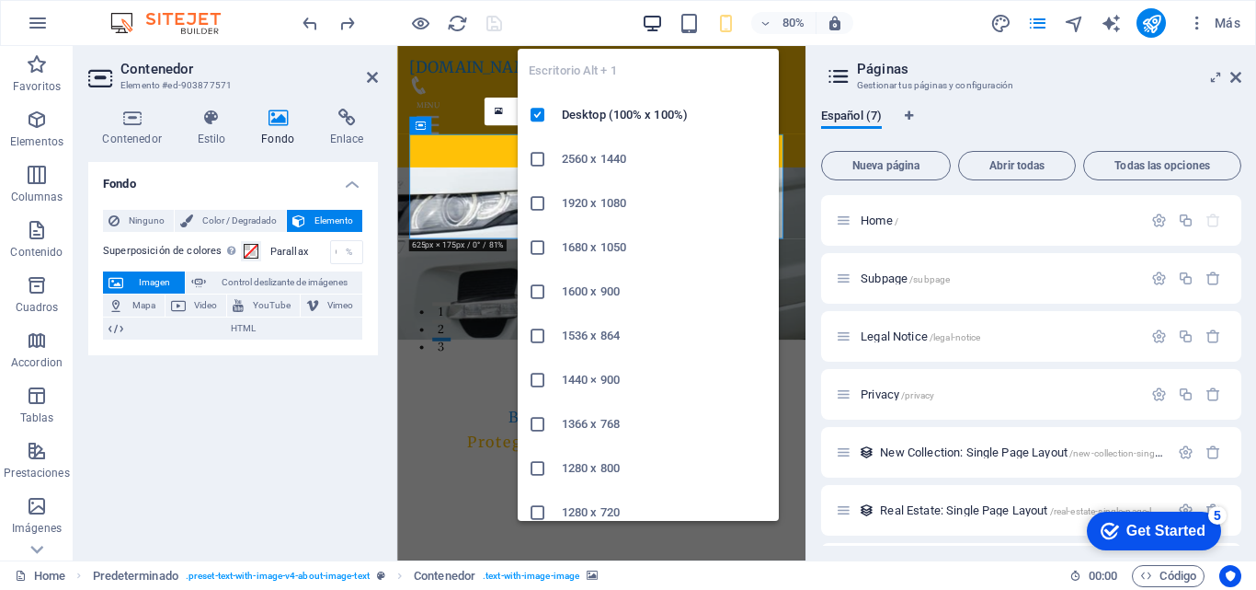
click at [655, 23] on icon "button" at bounding box center [652, 23] width 21 height 21
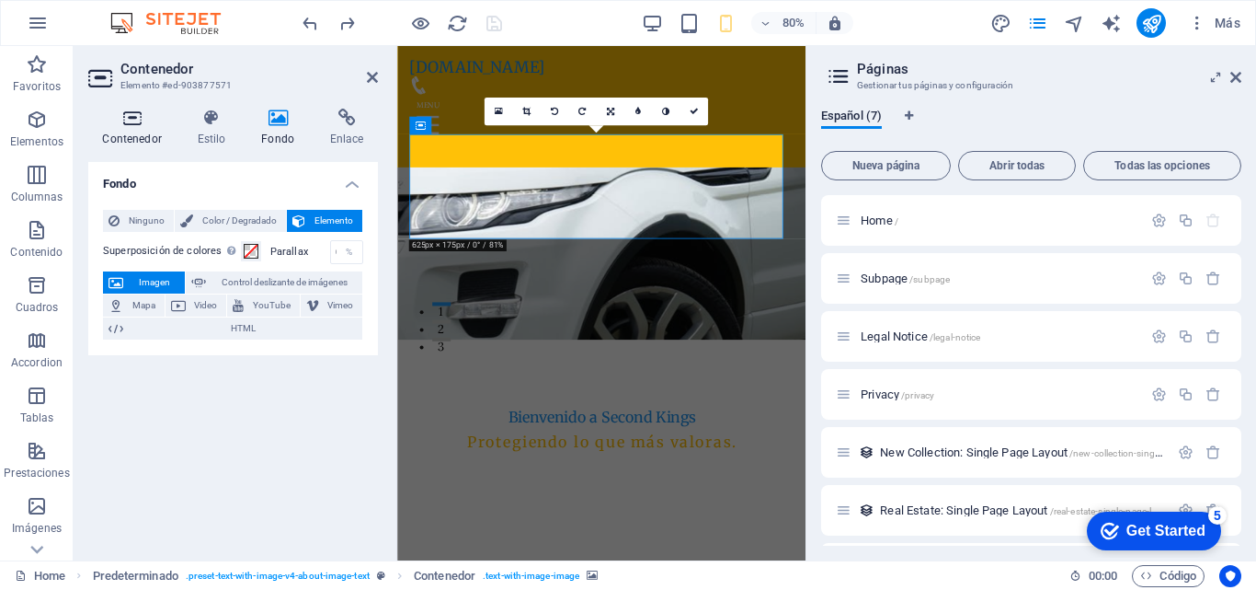
click at [136, 121] on icon at bounding box center [131, 118] width 87 height 18
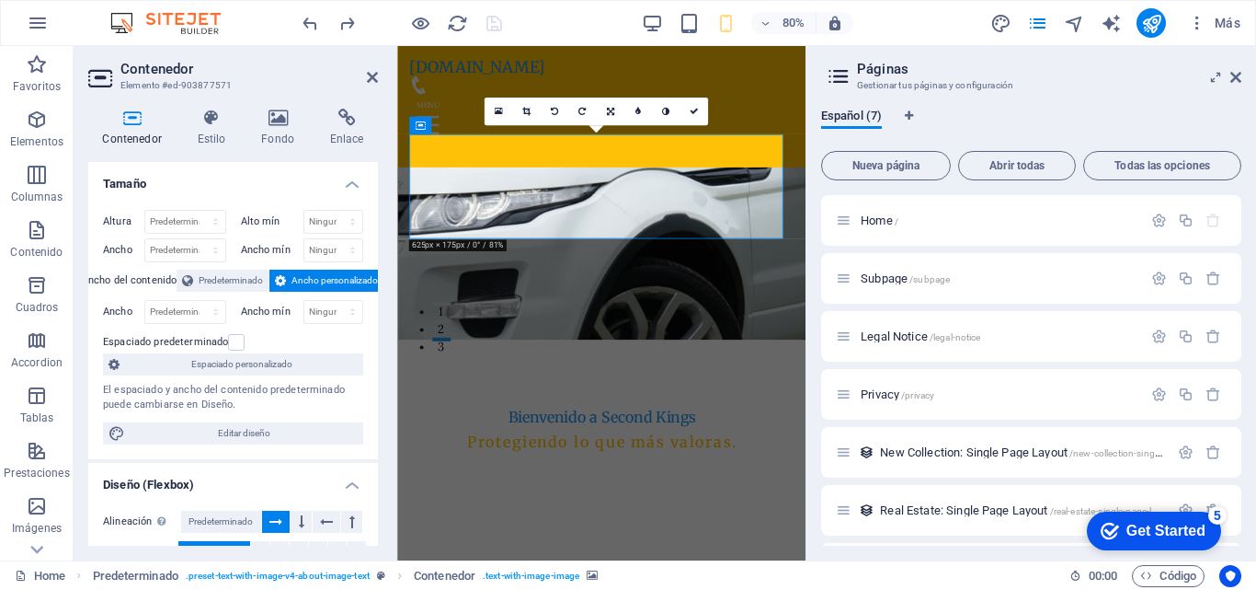
click at [116, 221] on label "Altura" at bounding box center [123, 221] width 41 height 10
click at [352, 216] on select "Ninguno px rem % vh vw" at bounding box center [333, 222] width 59 height 22
select select "px"
click at [333, 211] on select "Ninguno px rem % vh vw" at bounding box center [333, 222] width 59 height 22
type input "0"
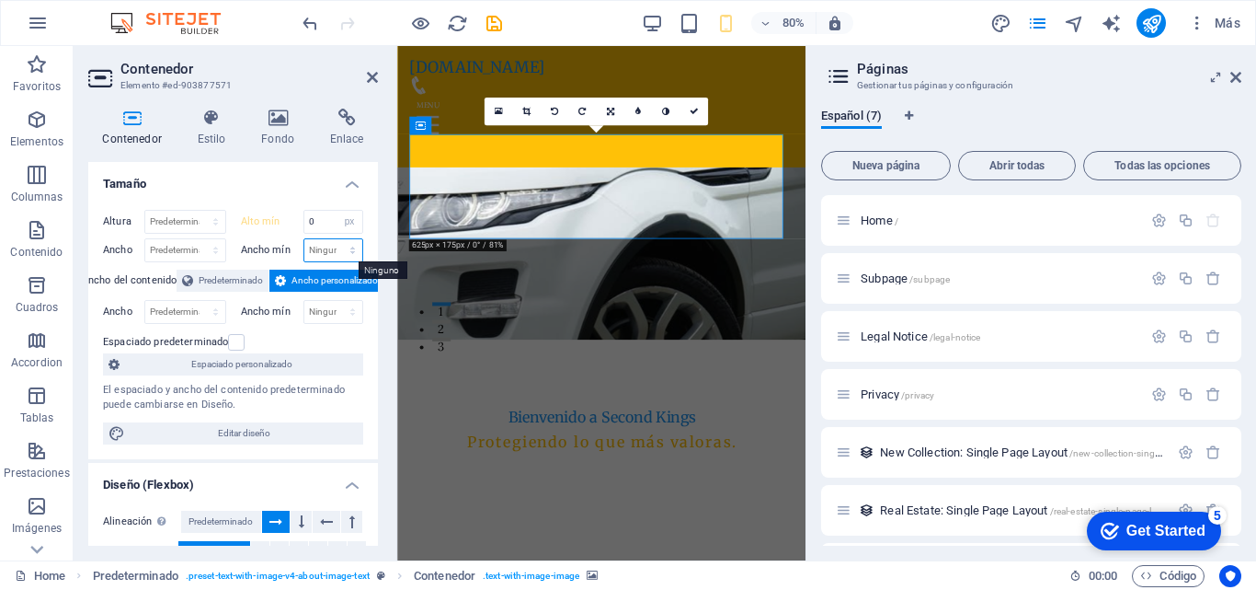
click at [339, 254] on select "Ninguno px rem % vh vw" at bounding box center [333, 250] width 59 height 22
select select "px"
click at [333, 239] on select "Ninguno px rem % vh vw" at bounding box center [333, 250] width 59 height 22
type input "0"
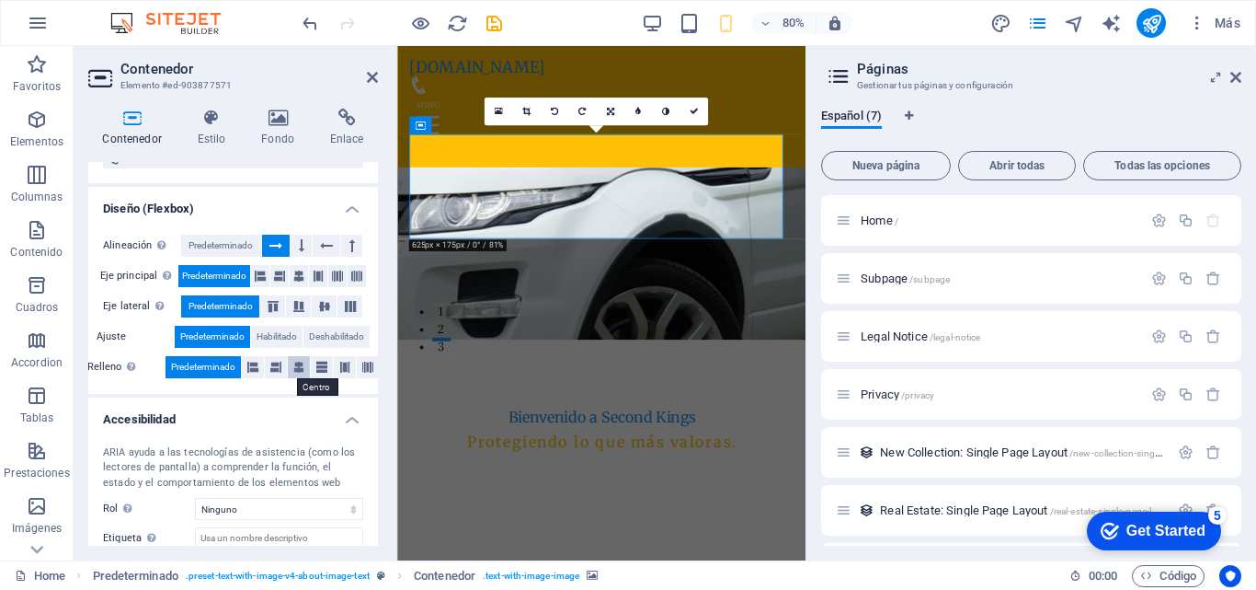
click at [301, 368] on icon at bounding box center [298, 367] width 11 height 22
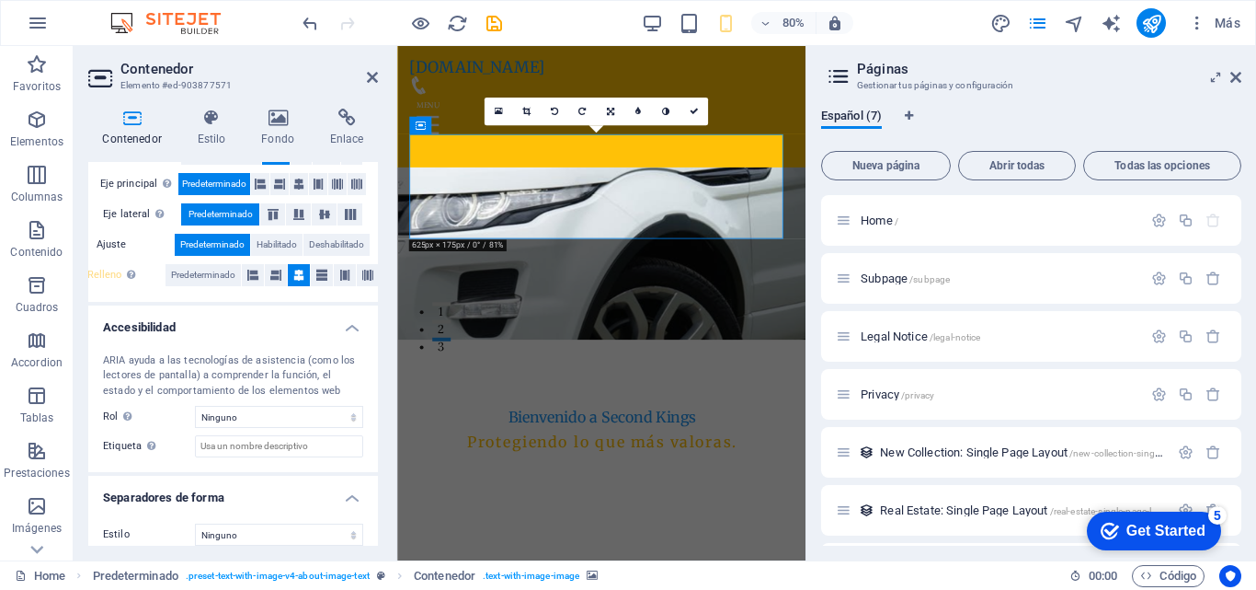
scroll to position [383, 0]
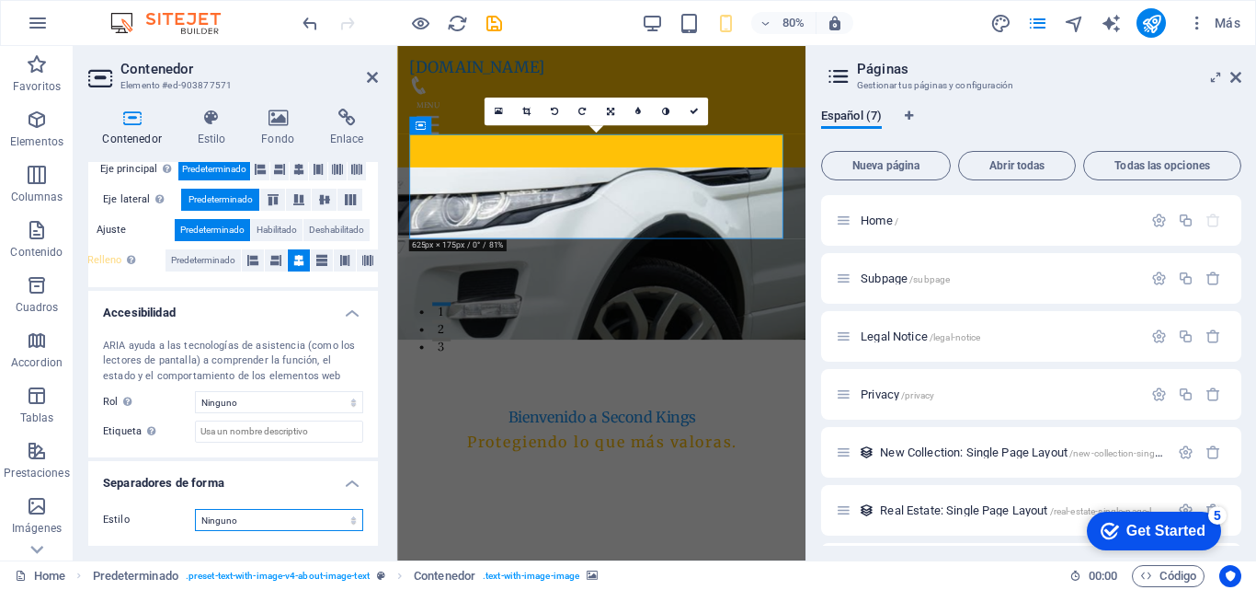
click at [261, 524] on select "Ninguno Triángulo Cuadrado Diagonal Polígono 1 Polígono 2 Zigzag Múltiples zigz…" at bounding box center [279, 520] width 168 height 22
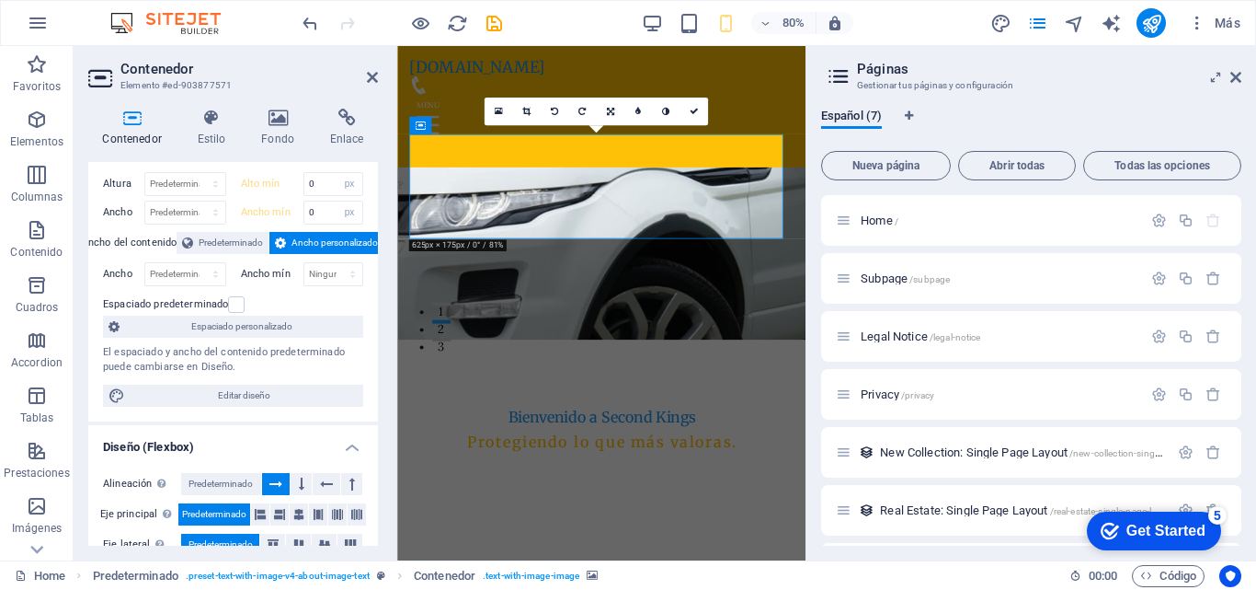
scroll to position [0, 0]
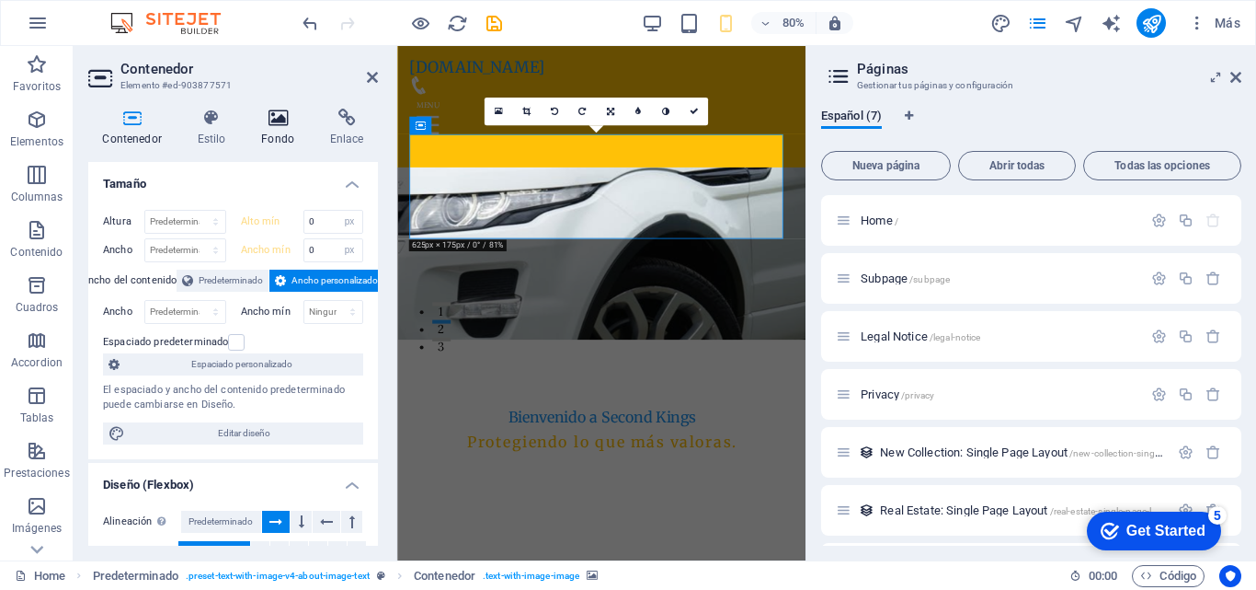
click at [286, 121] on icon at bounding box center [278, 118] width 62 height 18
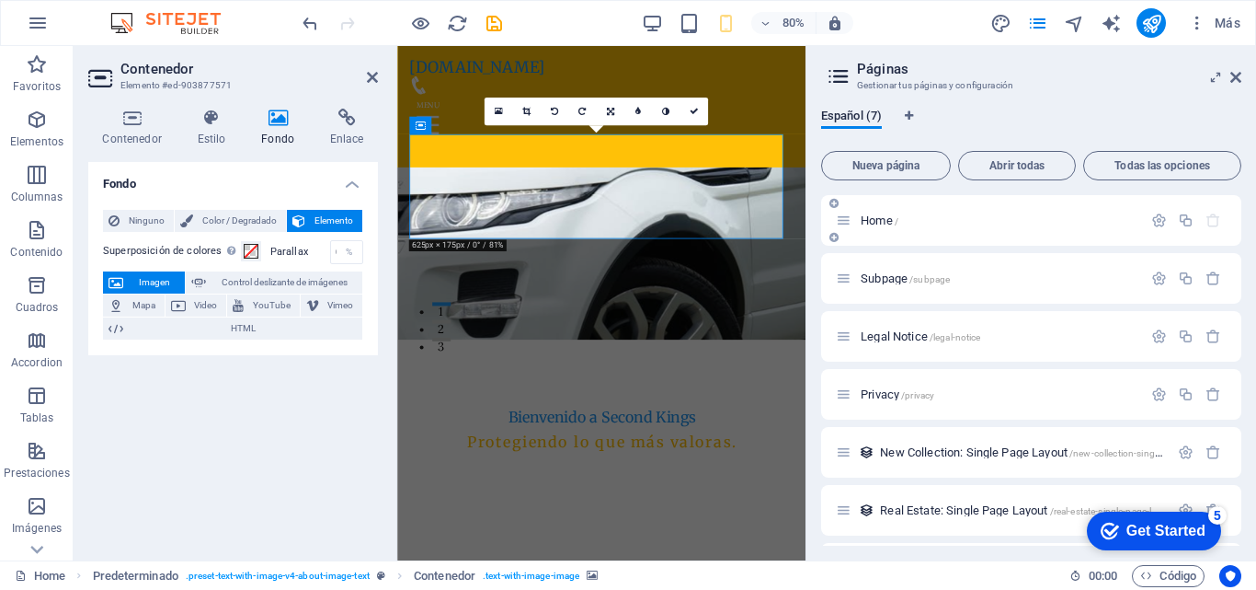
click at [878, 222] on span "Home /" at bounding box center [880, 220] width 38 height 14
click at [847, 222] on icon at bounding box center [844, 220] width 16 height 16
click at [235, 441] on div "Fondo Ninguno Color / Degradado Elemento Estirar fondo a ancho completo Superpo…" at bounding box center [233, 354] width 290 height 384
click at [127, 117] on icon at bounding box center [131, 118] width 87 height 18
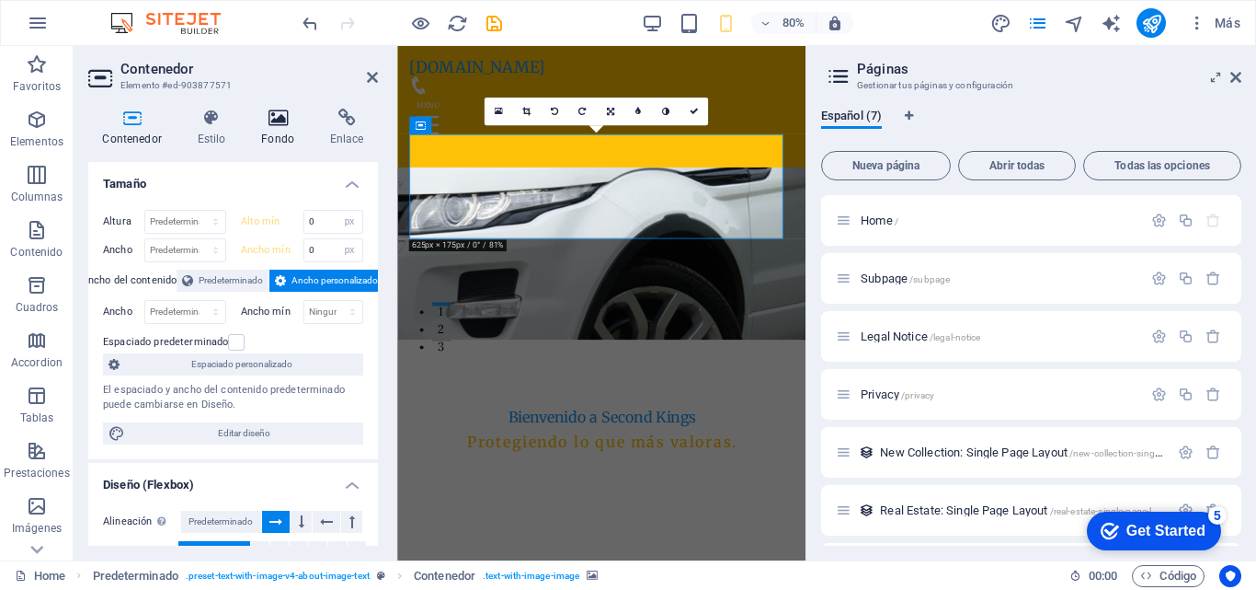
click at [275, 128] on h4 "Fondo" at bounding box center [281, 128] width 69 height 39
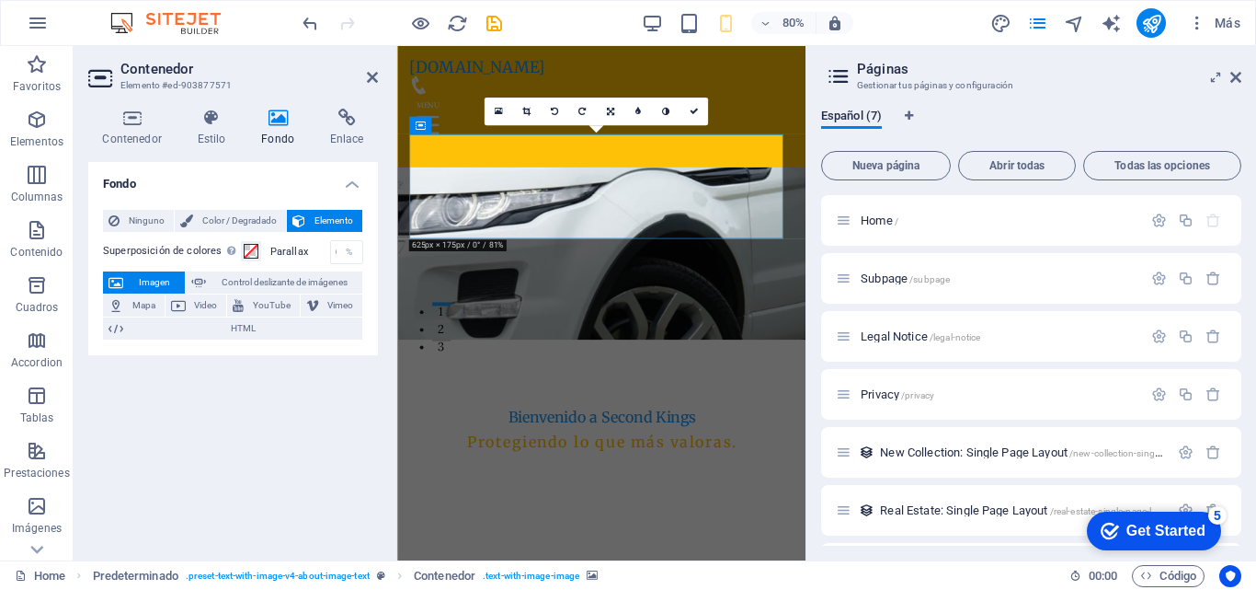
click at [224, 438] on div "Fondo Ninguno Color / Degradado Elemento Estirar fondo a ancho completo Superpo…" at bounding box center [233, 354] width 290 height 384
click at [1112, 26] on icon "text_generator" at bounding box center [1111, 23] width 21 height 21
select select "English"
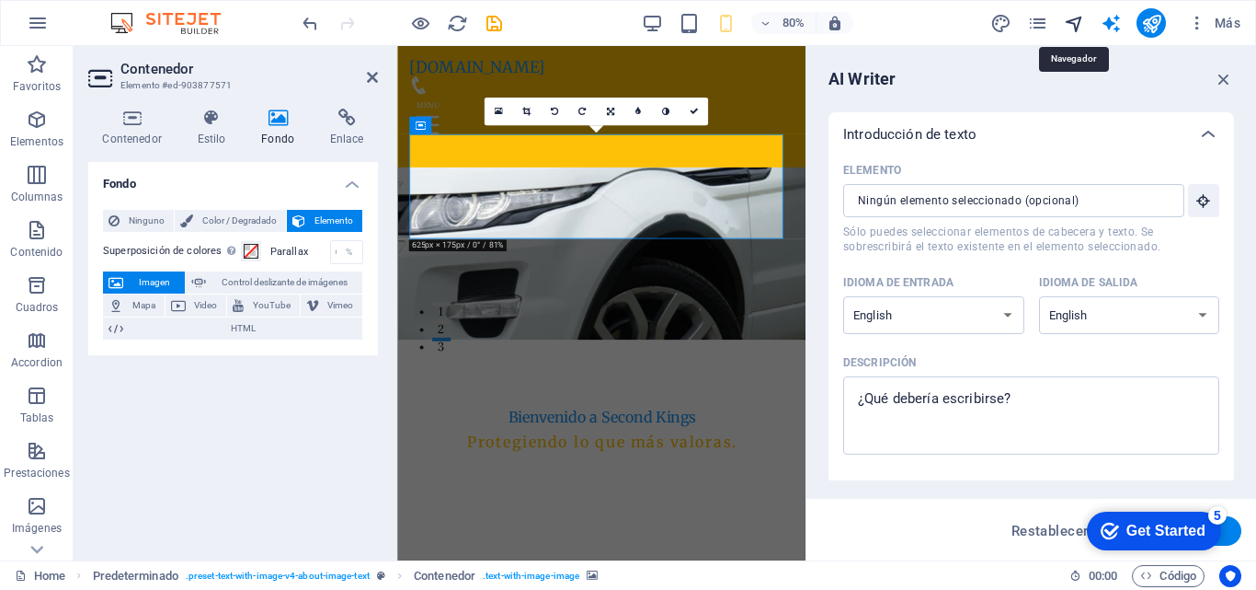
click at [1072, 27] on icon "navigator" at bounding box center [1074, 23] width 21 height 21
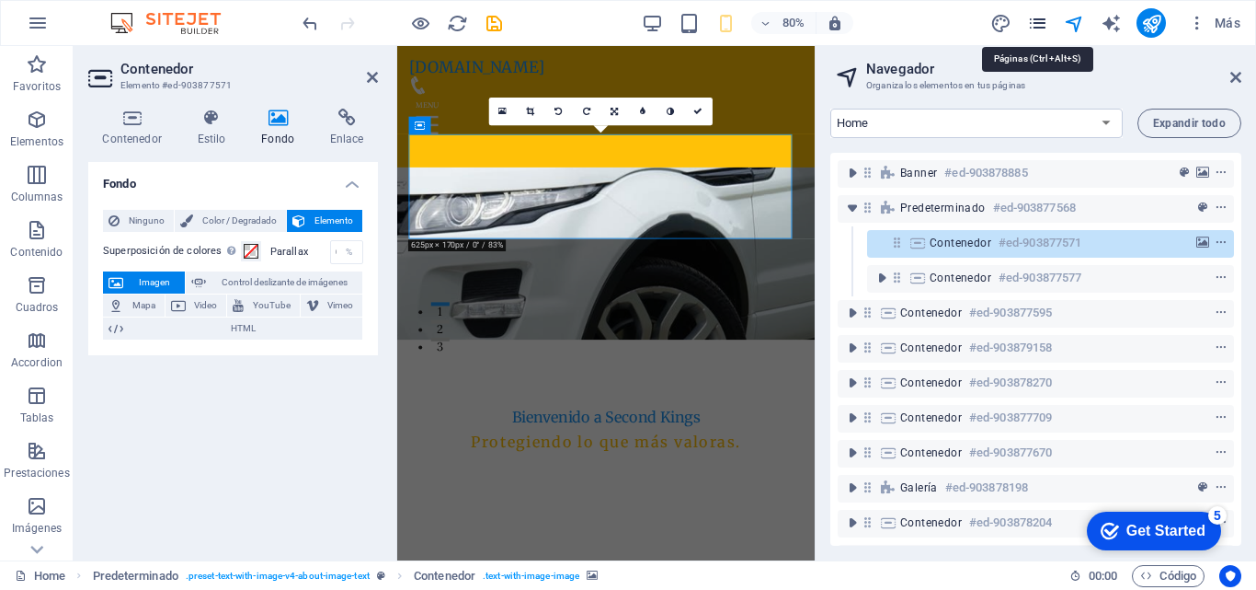
click at [1032, 22] on icon "pages" at bounding box center [1037, 23] width 21 height 21
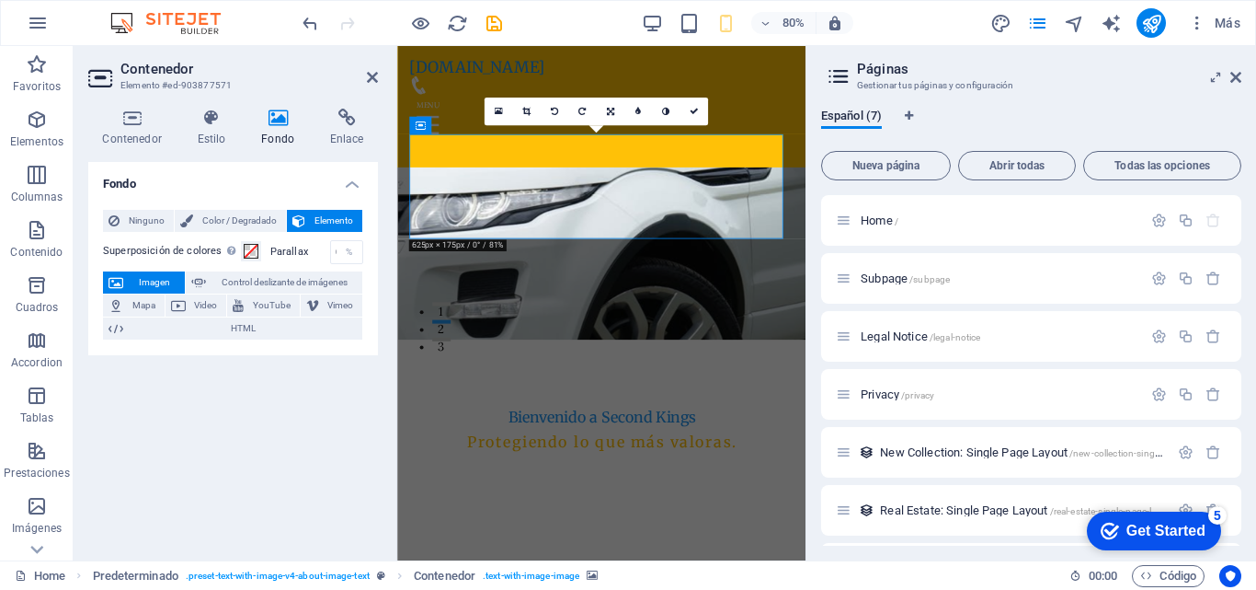
click at [235, 488] on div "Fondo Ninguno Color / Degradado Elemento Estirar fondo a ancho completo Superpo…" at bounding box center [233, 354] width 290 height 384
click at [271, 130] on h4 "Fondo" at bounding box center [281, 128] width 69 height 39
click at [312, 29] on icon "undo" at bounding box center [310, 23] width 21 height 21
click at [311, 28] on icon "undo" at bounding box center [310, 23] width 21 height 21
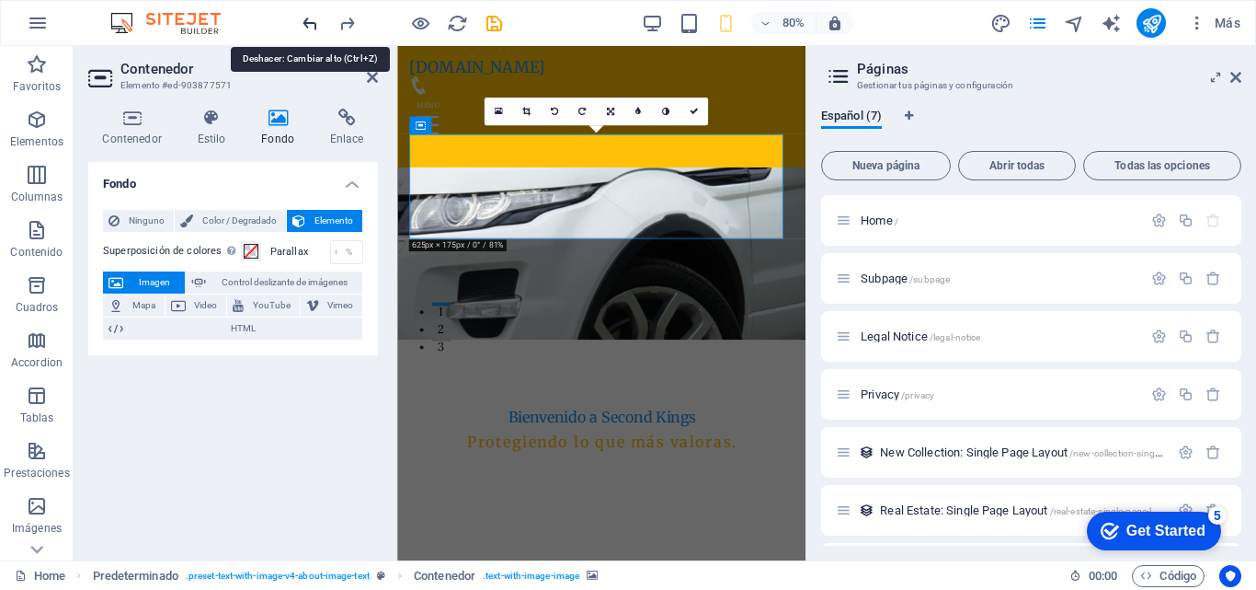
click at [311, 28] on icon "undo" at bounding box center [310, 23] width 21 height 21
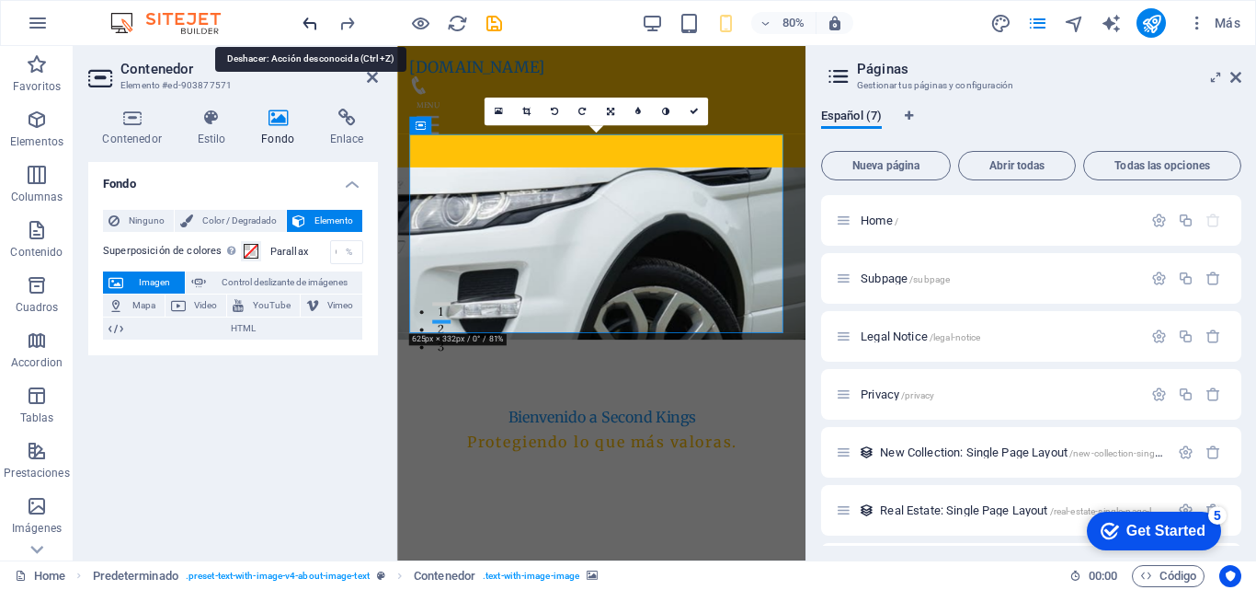
click at [311, 28] on icon "undo" at bounding box center [310, 23] width 21 height 21
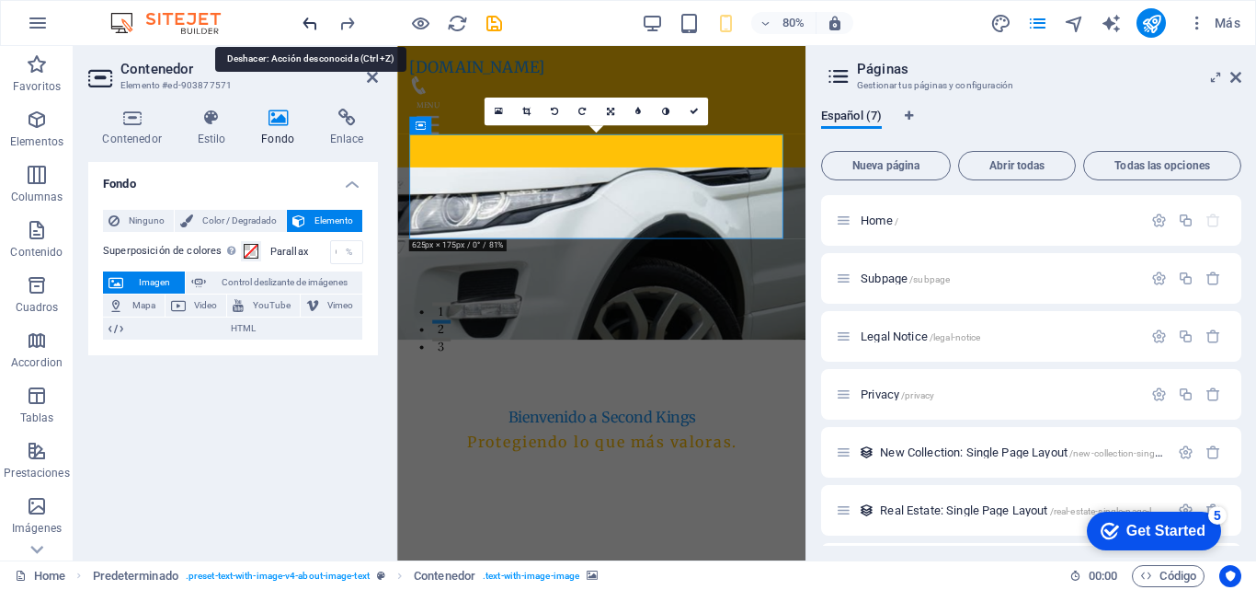
click at [311, 28] on icon "undo" at bounding box center [310, 23] width 21 height 21
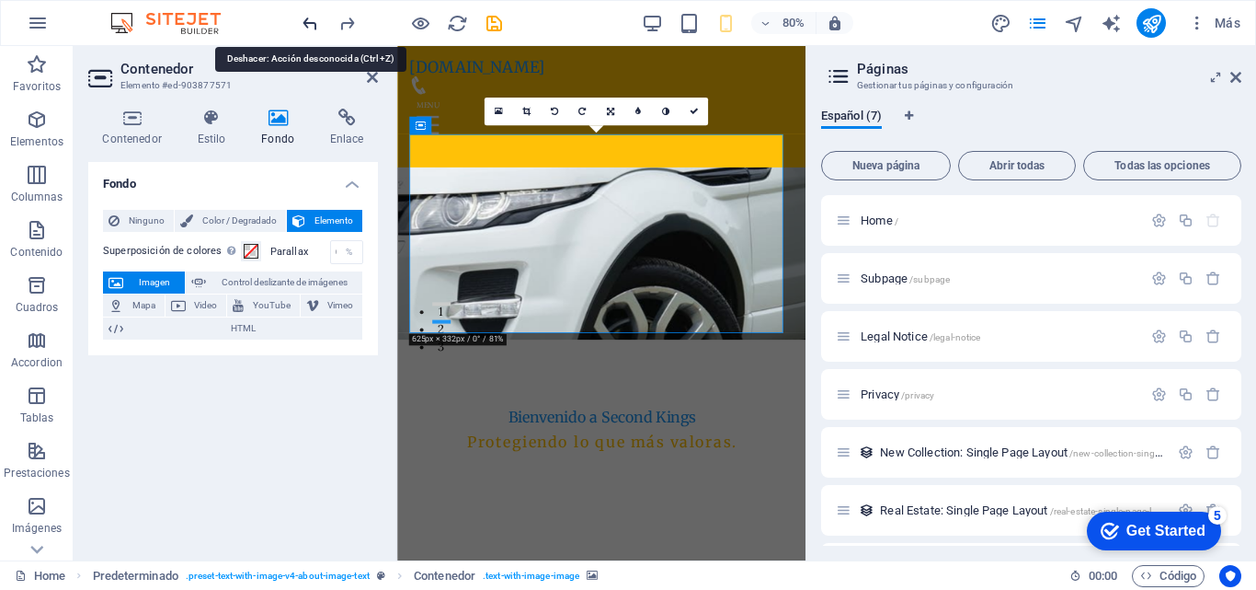
click at [311, 28] on icon "undo" at bounding box center [310, 23] width 21 height 21
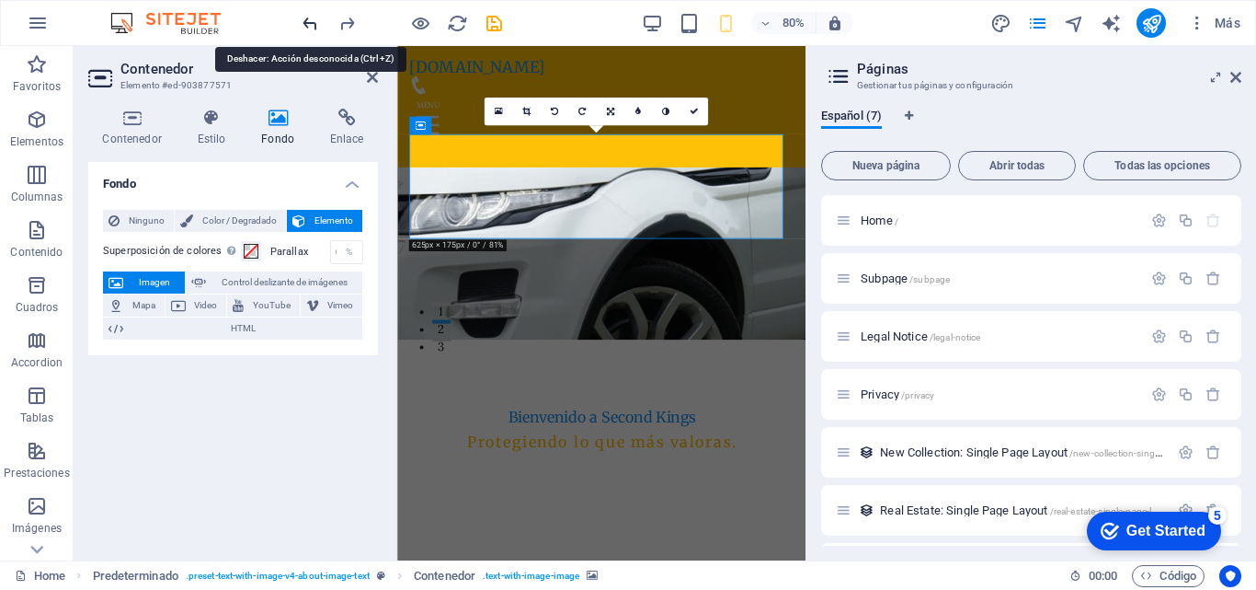
click at [311, 28] on icon "undo" at bounding box center [310, 23] width 21 height 21
click at [311, 26] on icon "undo" at bounding box center [310, 23] width 21 height 21
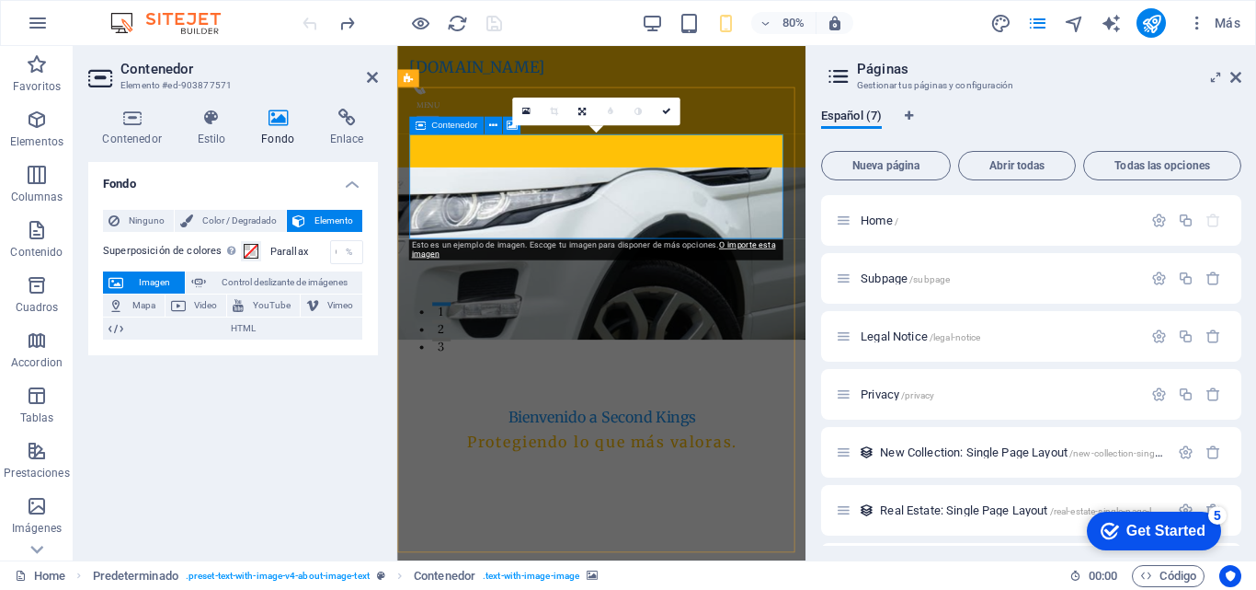
click at [164, 283] on span "Imagen" at bounding box center [154, 282] width 51 height 22
click at [276, 121] on icon at bounding box center [278, 118] width 62 height 18
click at [353, 185] on h4 "Fondo" at bounding box center [233, 178] width 290 height 33
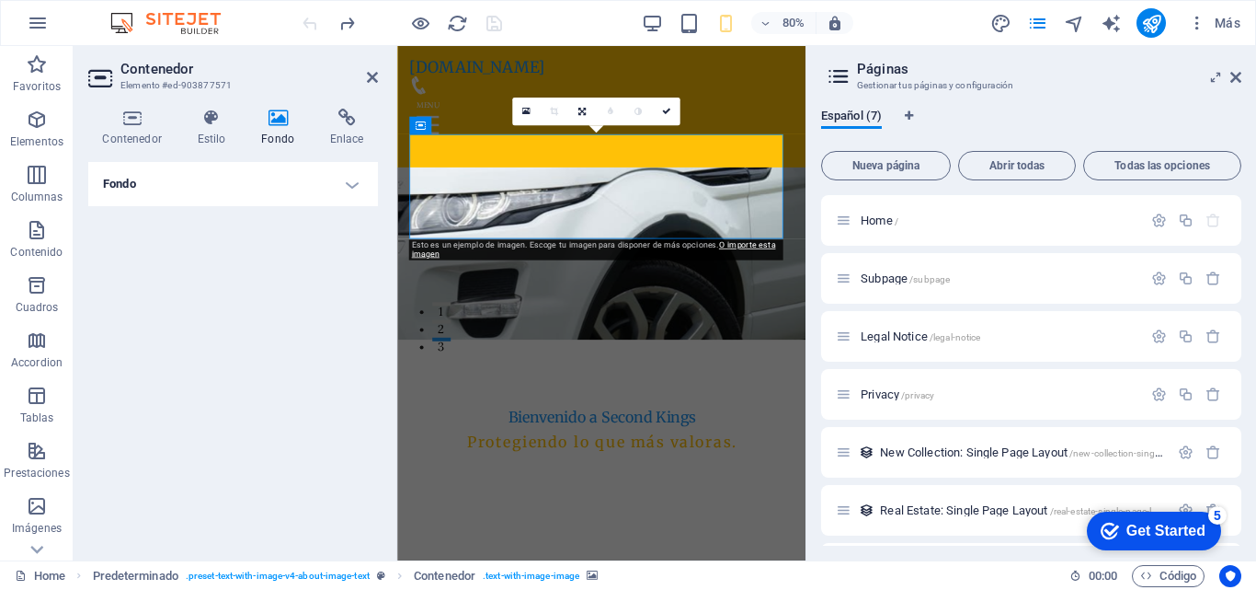
click at [353, 185] on h4 "Fondo" at bounding box center [233, 184] width 290 height 44
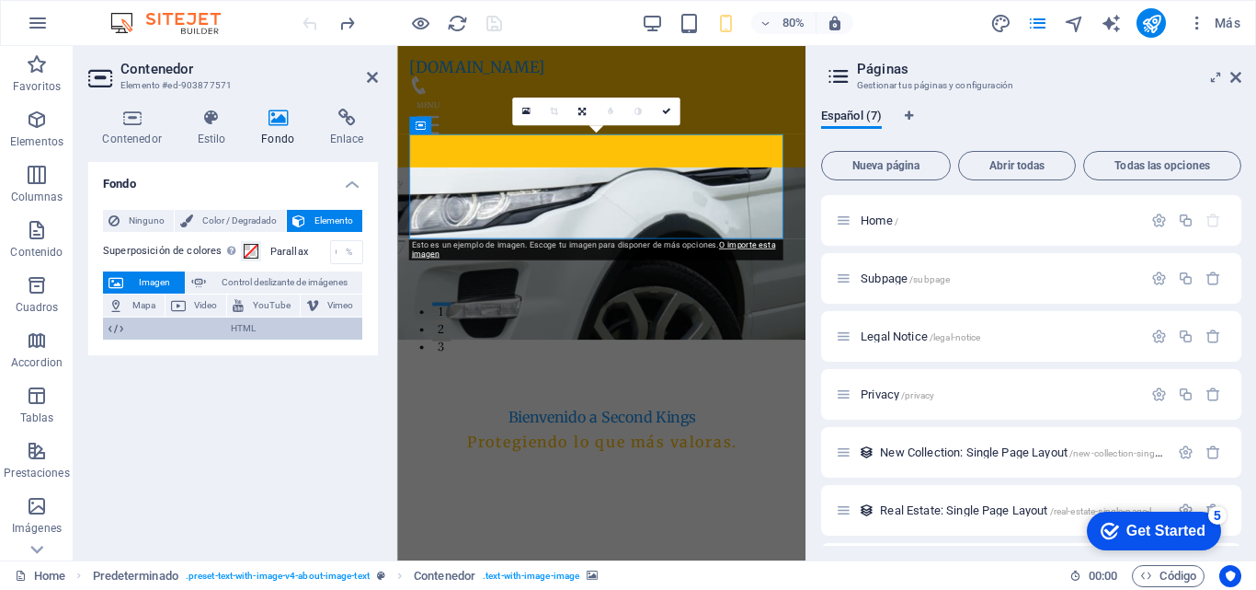
click at [222, 329] on span "HTML" at bounding box center [243, 328] width 228 height 22
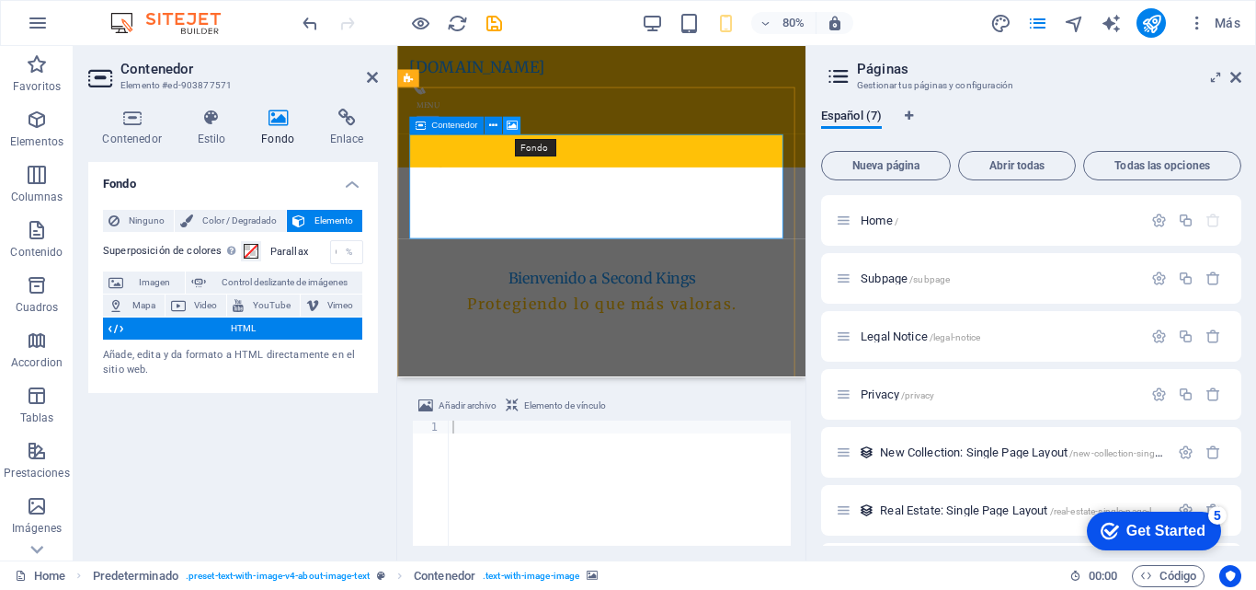
click at [512, 125] on icon at bounding box center [511, 126] width 11 height 16
click at [491, 127] on icon at bounding box center [492, 126] width 8 height 16
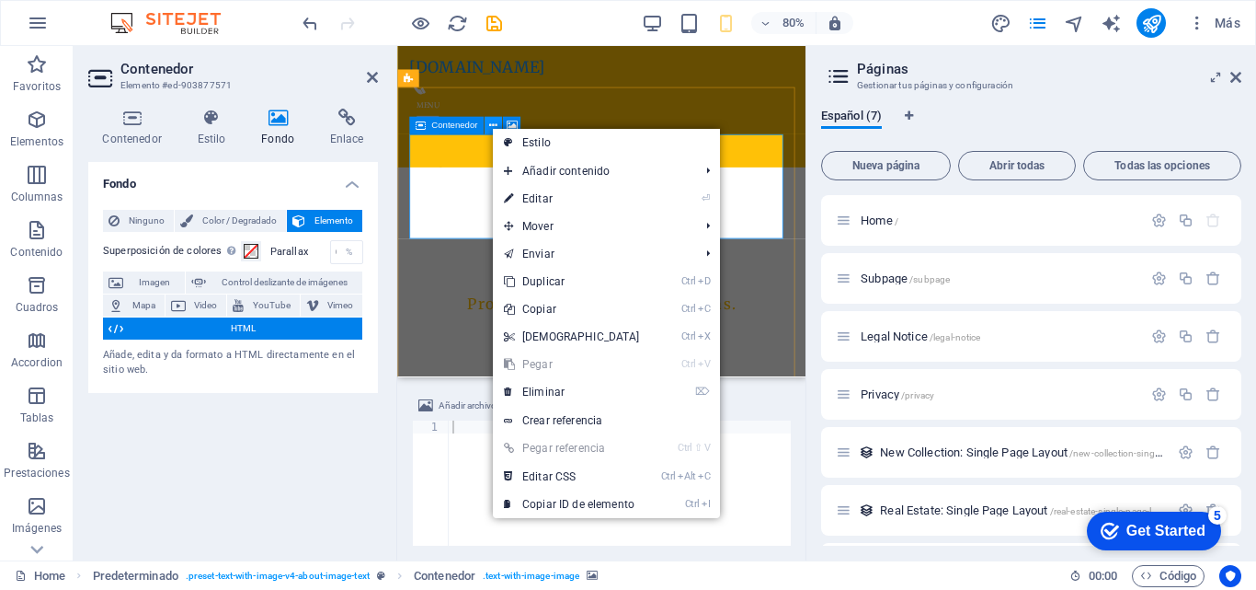
click at [491, 127] on icon at bounding box center [492, 126] width 8 height 16
click at [455, 125] on span "Contenedor" at bounding box center [454, 125] width 46 height 9
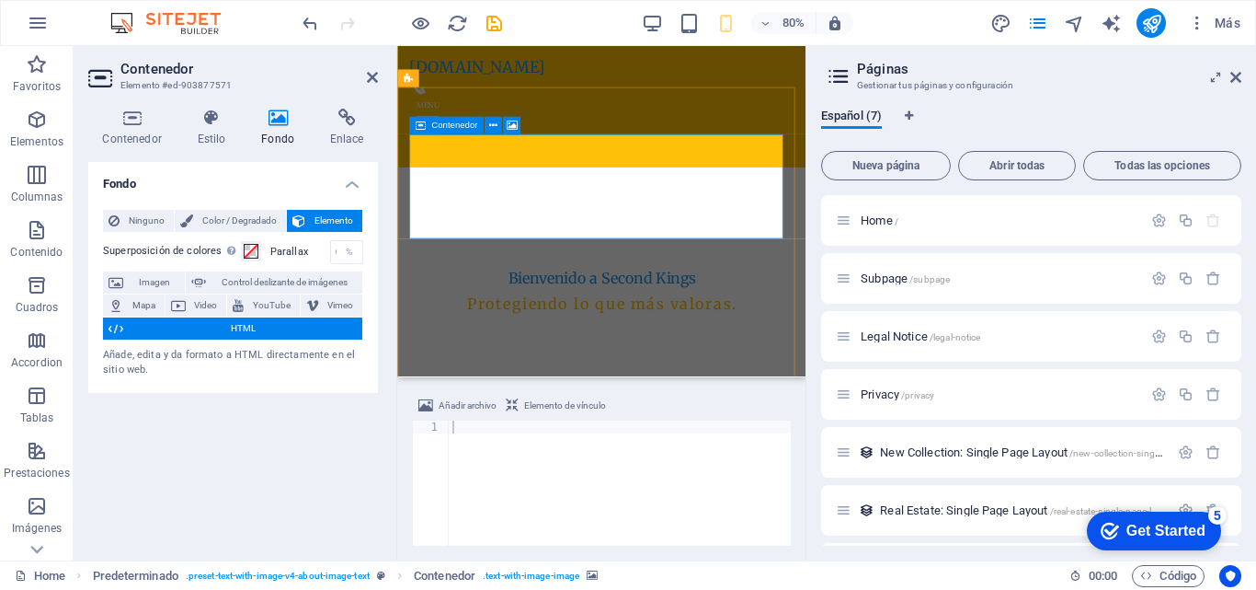
click at [455, 125] on span "Contenedor" at bounding box center [454, 125] width 46 height 9
click at [476, 406] on span "Añadir archivo" at bounding box center [468, 406] width 58 height 22
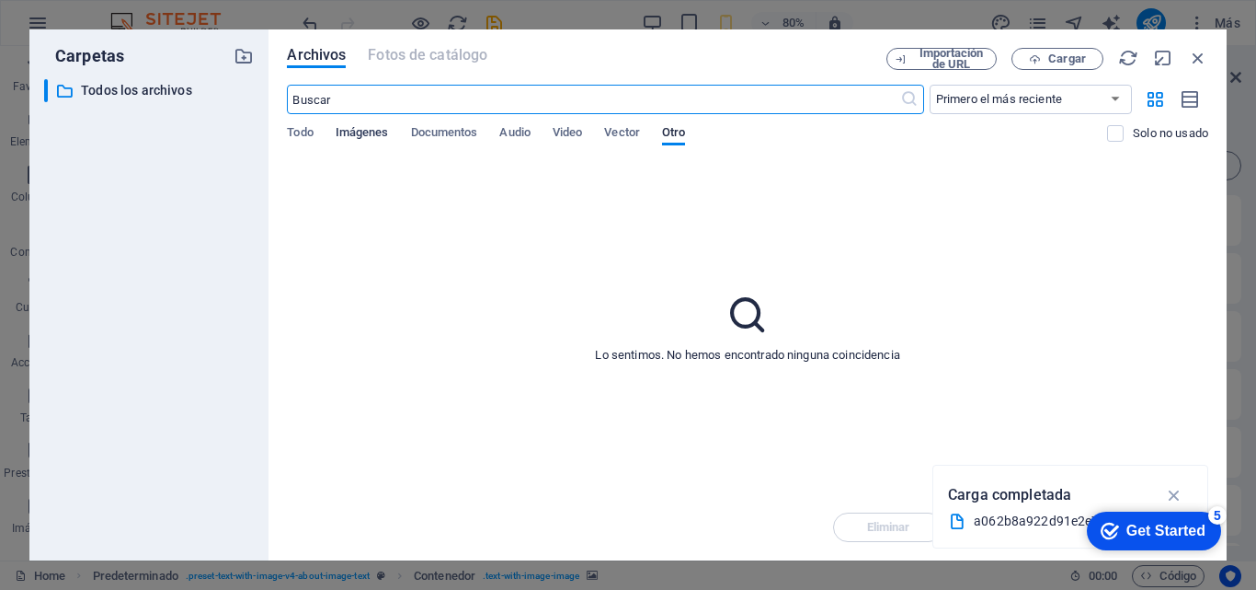
click at [356, 133] on span "Imágenes" at bounding box center [362, 134] width 53 height 26
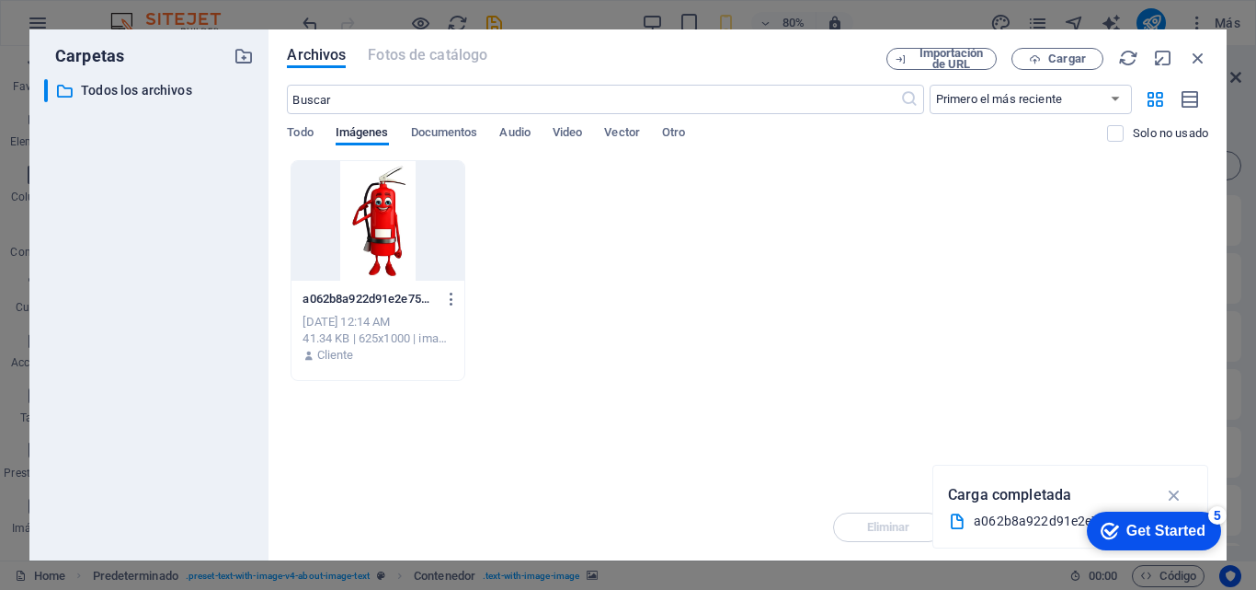
click at [385, 233] on div at bounding box center [378, 221] width 172 height 120
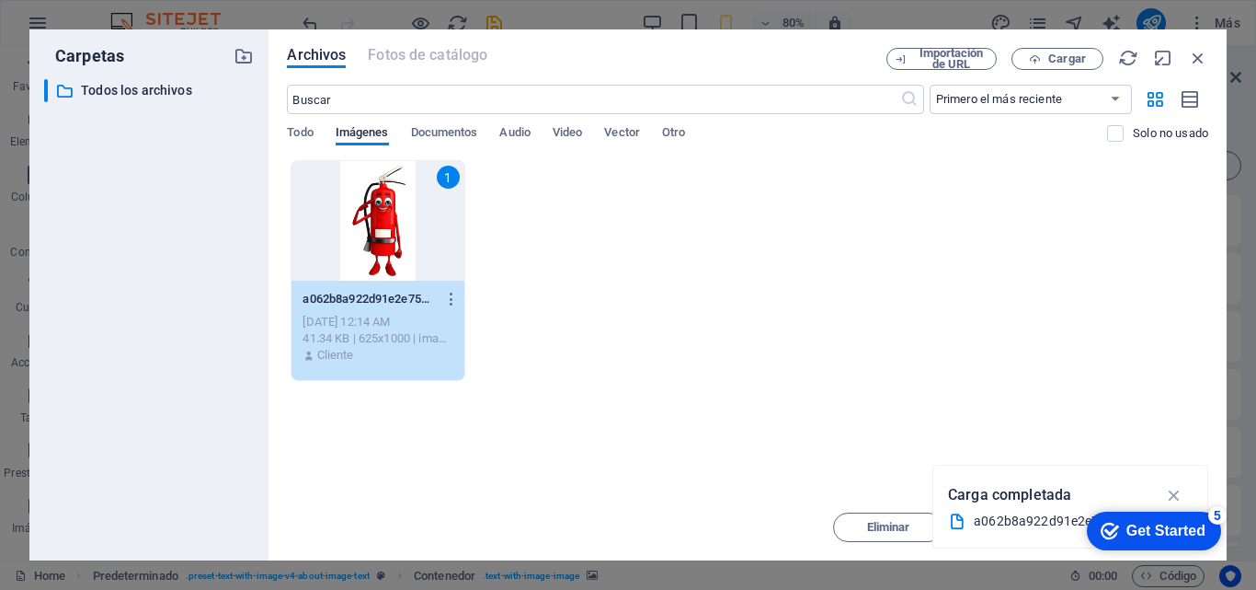
click at [1137, 526] on div "Get Started" at bounding box center [1166, 530] width 79 height 17
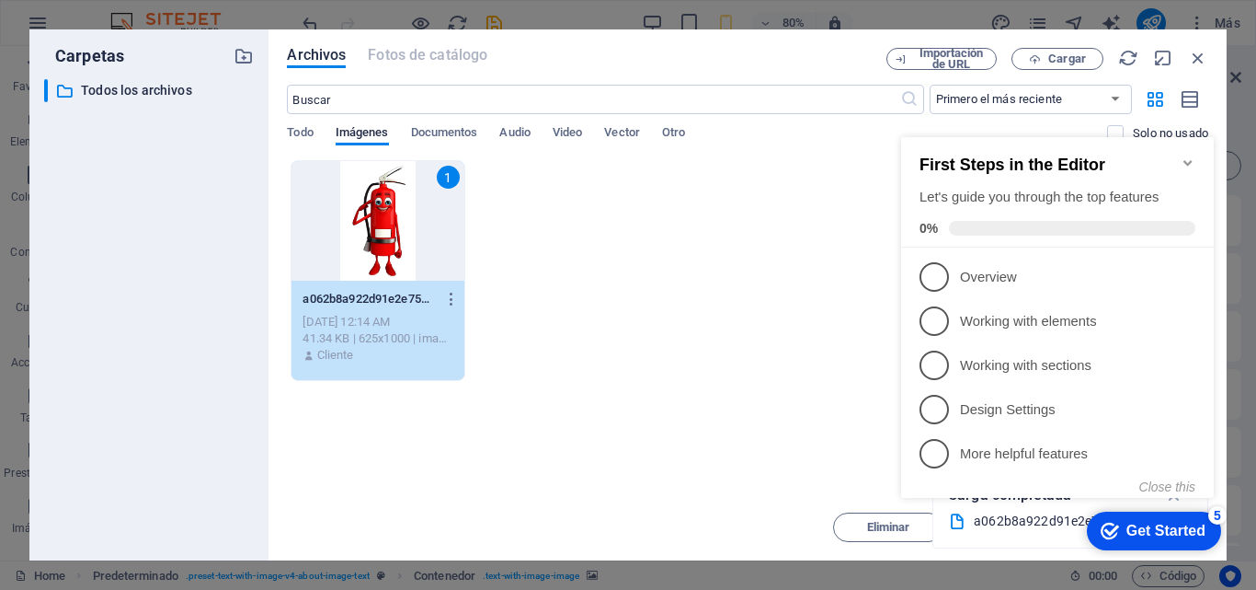
click at [1137, 526] on div "Get Started" at bounding box center [1166, 530] width 79 height 17
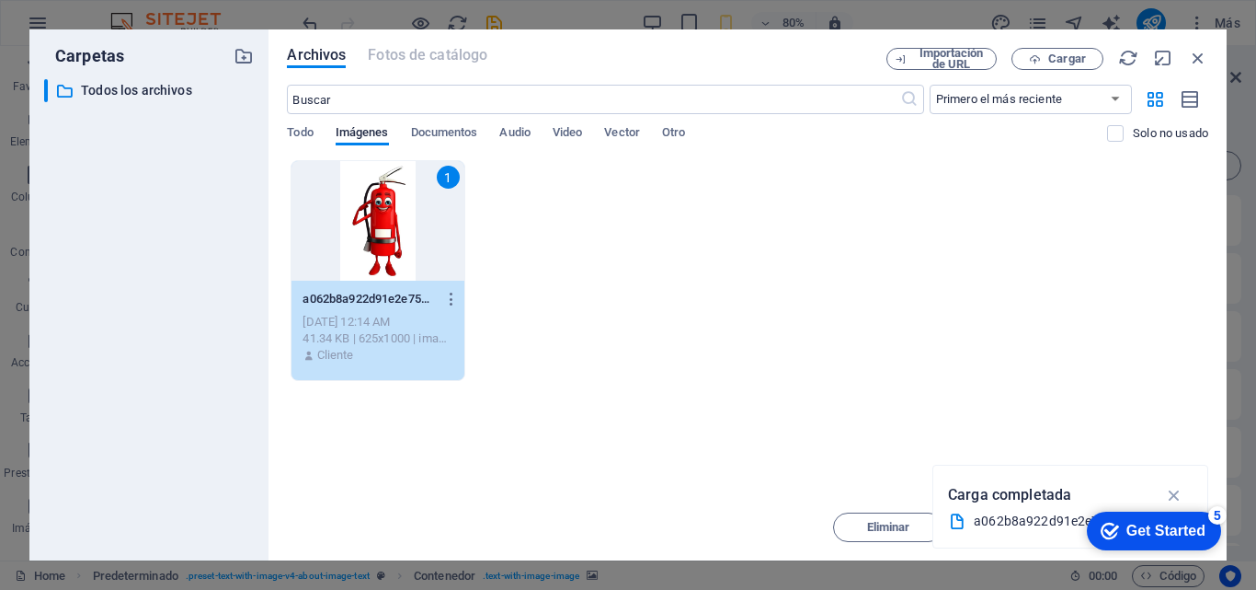
click at [1127, 530] on div "Get Started" at bounding box center [1166, 530] width 79 height 17
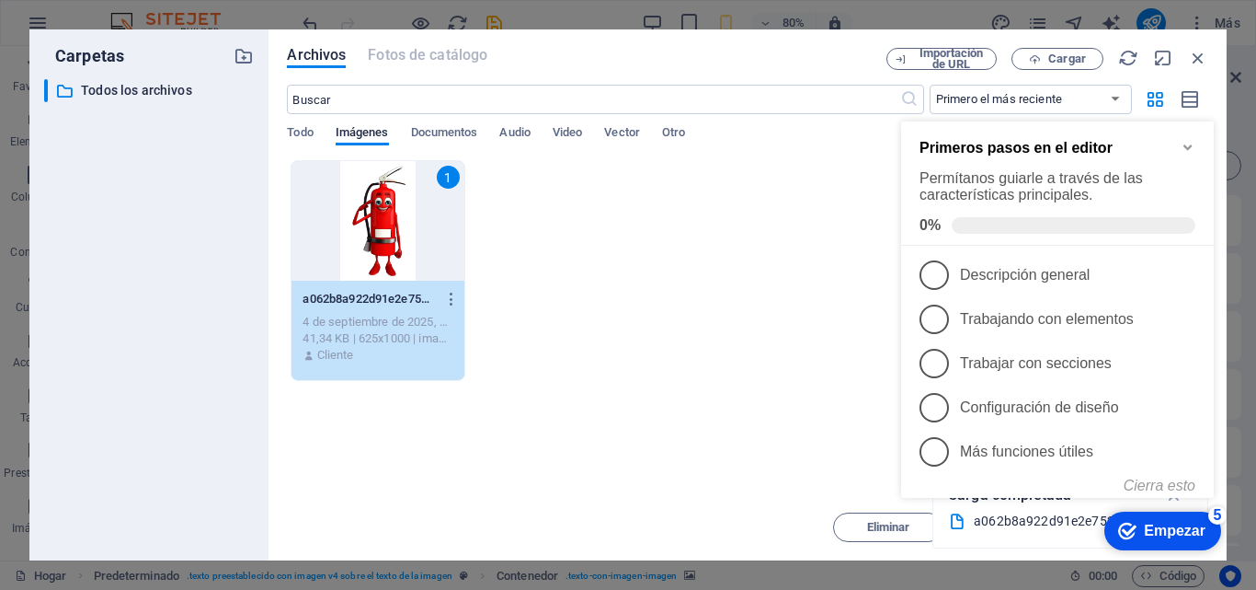
click at [837, 445] on div "Arrastra archivos aquí para cargarlos de inmediato 1 a062b8a922d91e2e7537ee2104…" at bounding box center [748, 327] width 922 height 334
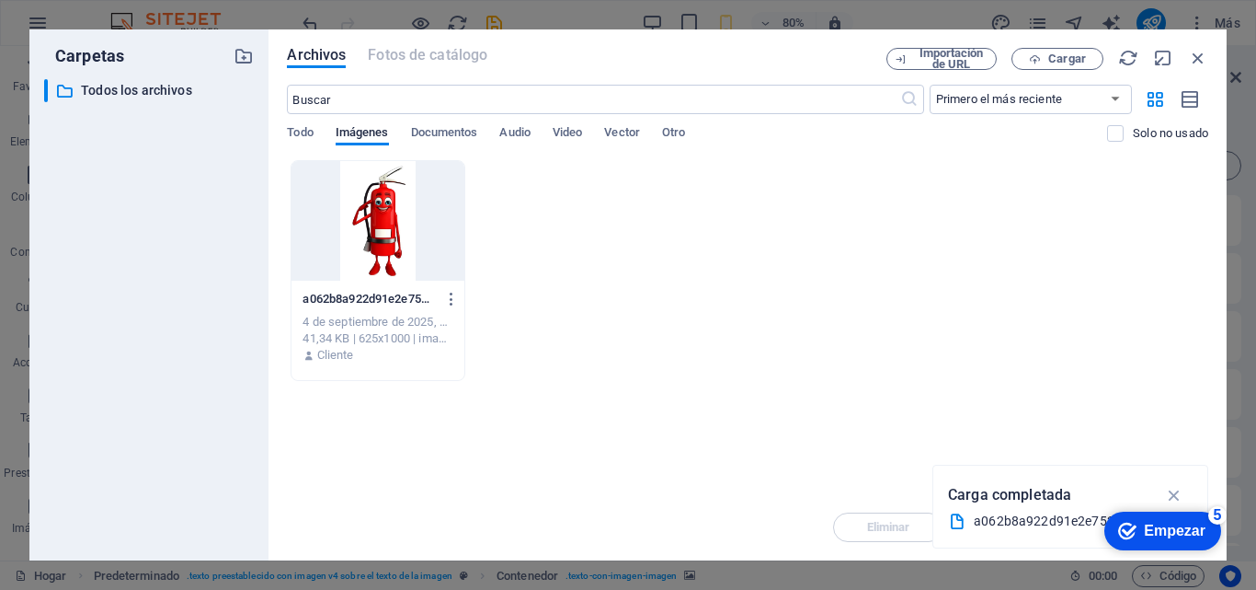
click at [380, 217] on div at bounding box center [378, 221] width 172 height 120
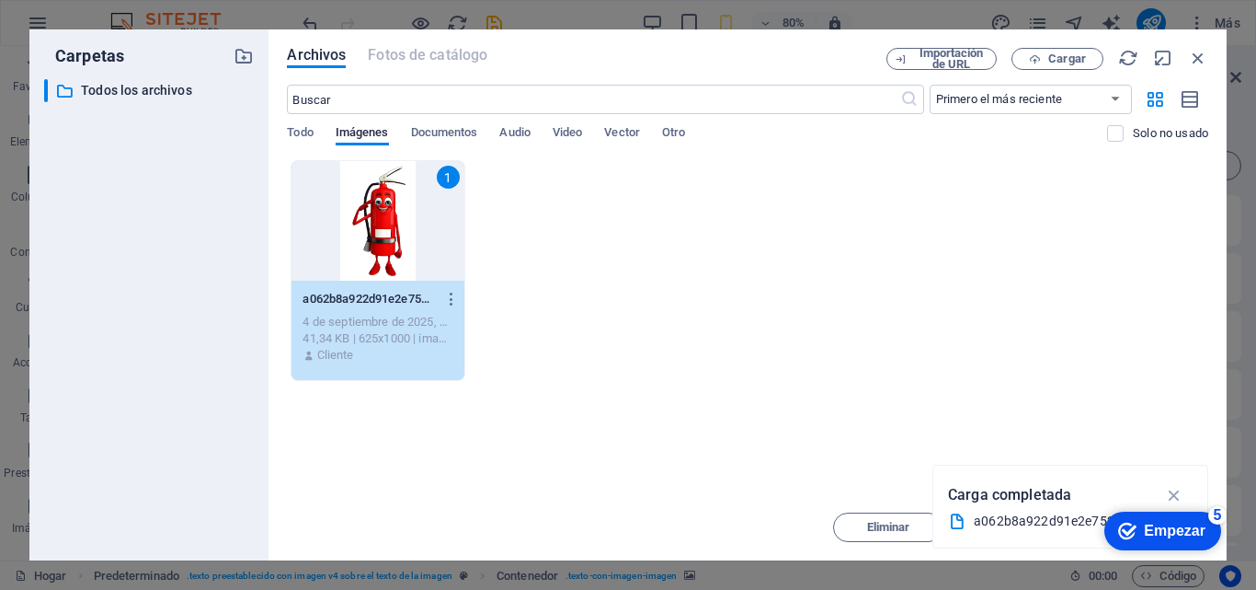
click at [380, 217] on div "1" at bounding box center [378, 221] width 172 height 120
type textarea "[URL][DOMAIN_NAME]"
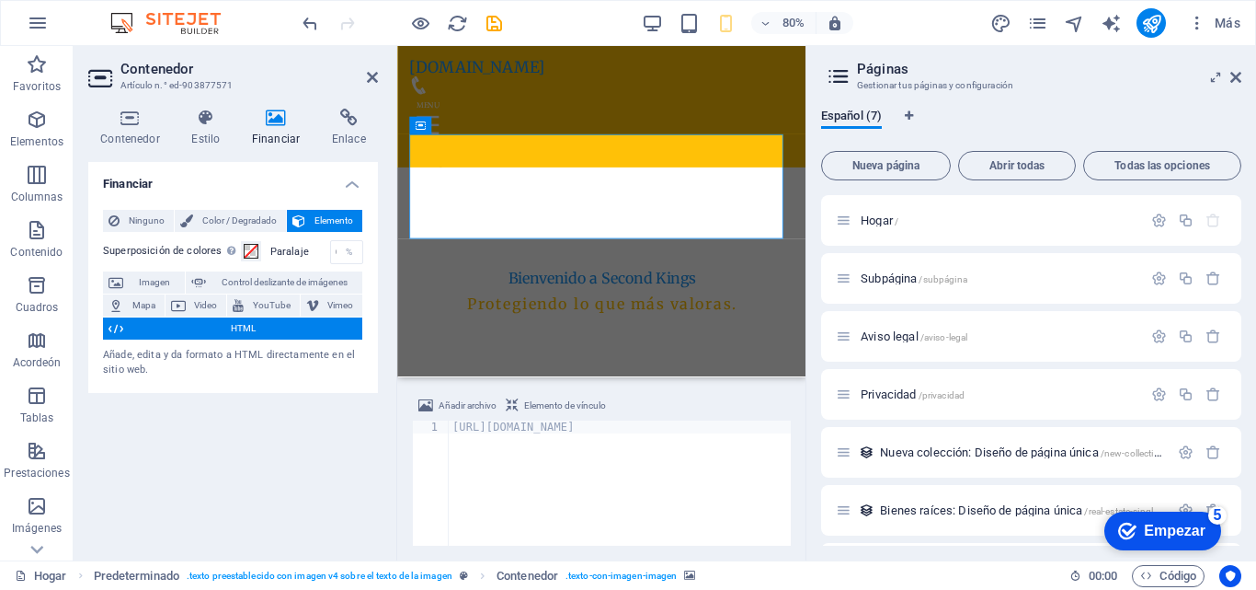
click at [256, 325] on span "HTML" at bounding box center [243, 328] width 228 height 22
click at [116, 327] on icon at bounding box center [116, 328] width 15 height 22
click at [107, 327] on button "HTML" at bounding box center [232, 328] width 259 height 22
click at [120, 328] on icon at bounding box center [116, 328] width 15 height 22
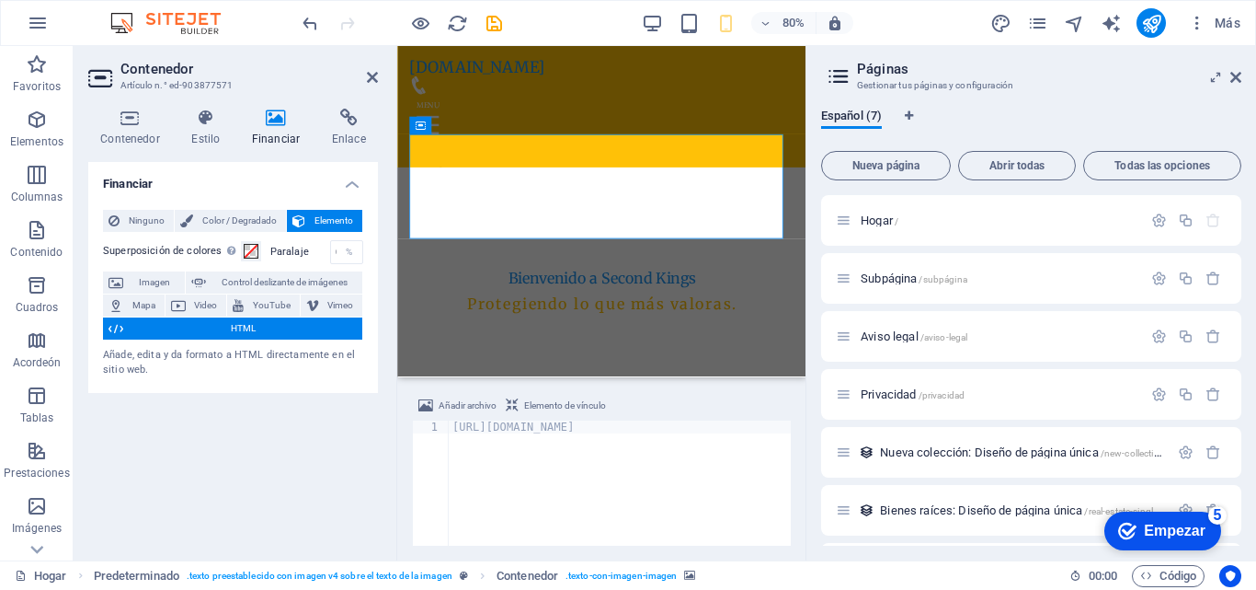
click at [120, 328] on icon at bounding box center [116, 328] width 15 height 22
click at [136, 285] on span "Imagen" at bounding box center [154, 282] width 51 height 22
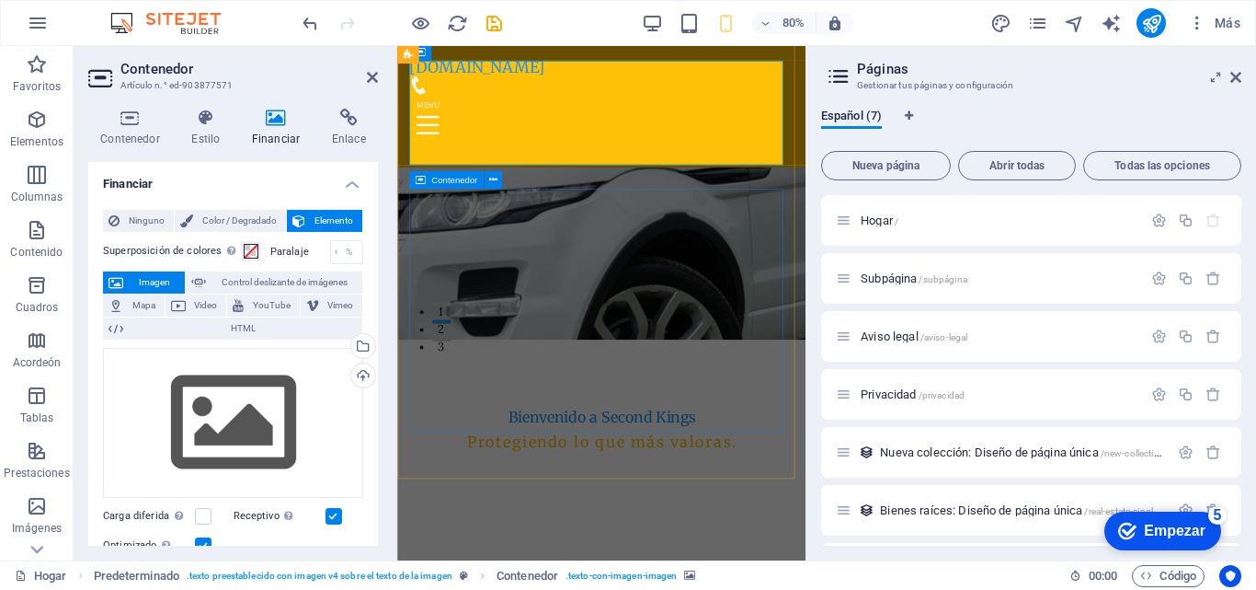
scroll to position [368, 0]
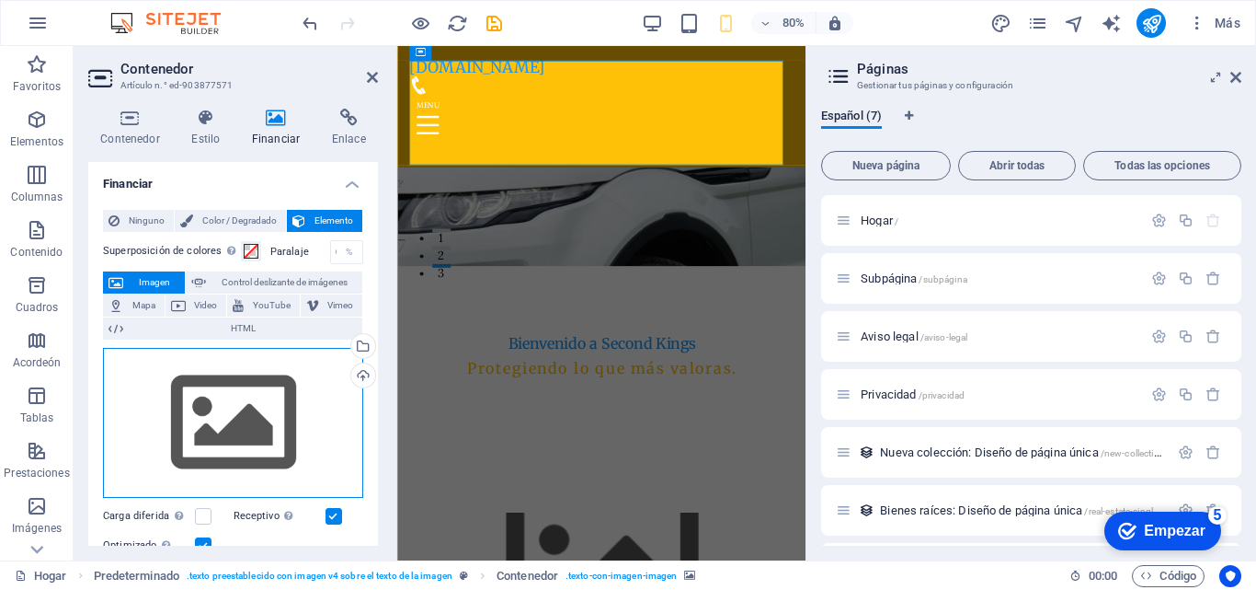
click at [235, 406] on div "Arrastra archivos aquí, haz clic para escoger archivos o selecciona archivos de…" at bounding box center [233, 423] width 260 height 151
click at [235, 406] on body "[DOMAIN_NAME] Hogar Favoritos Elementos Columnas Contenido Cuadros Acordeón Tab…" at bounding box center [628, 295] width 1256 height 590
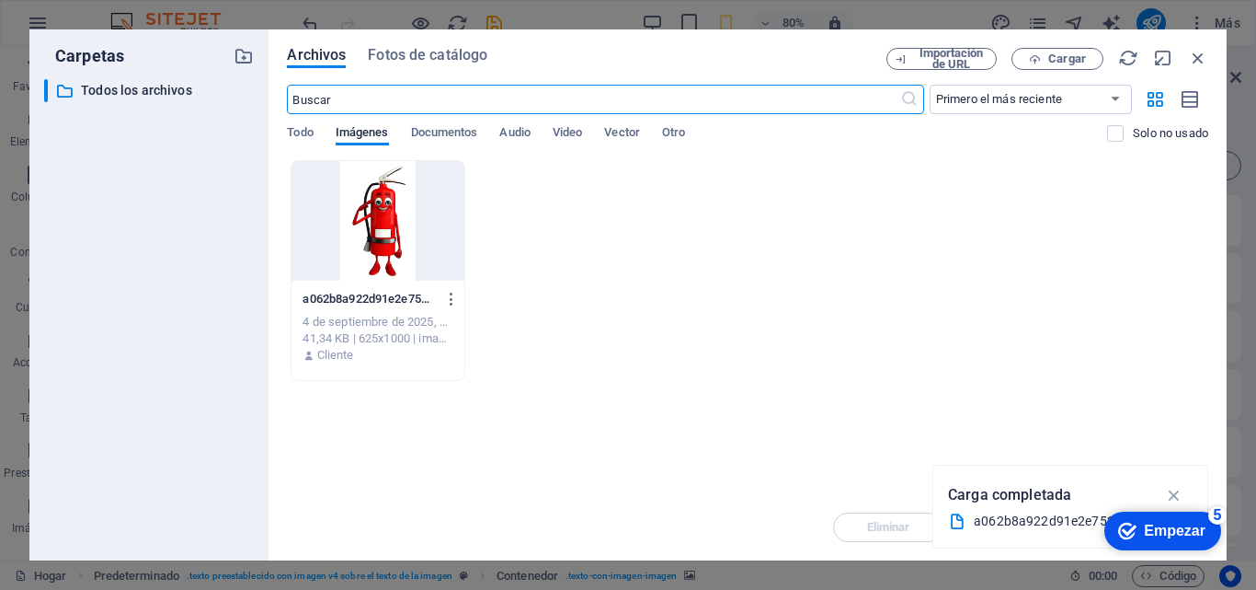
click at [409, 232] on div at bounding box center [378, 221] width 172 height 120
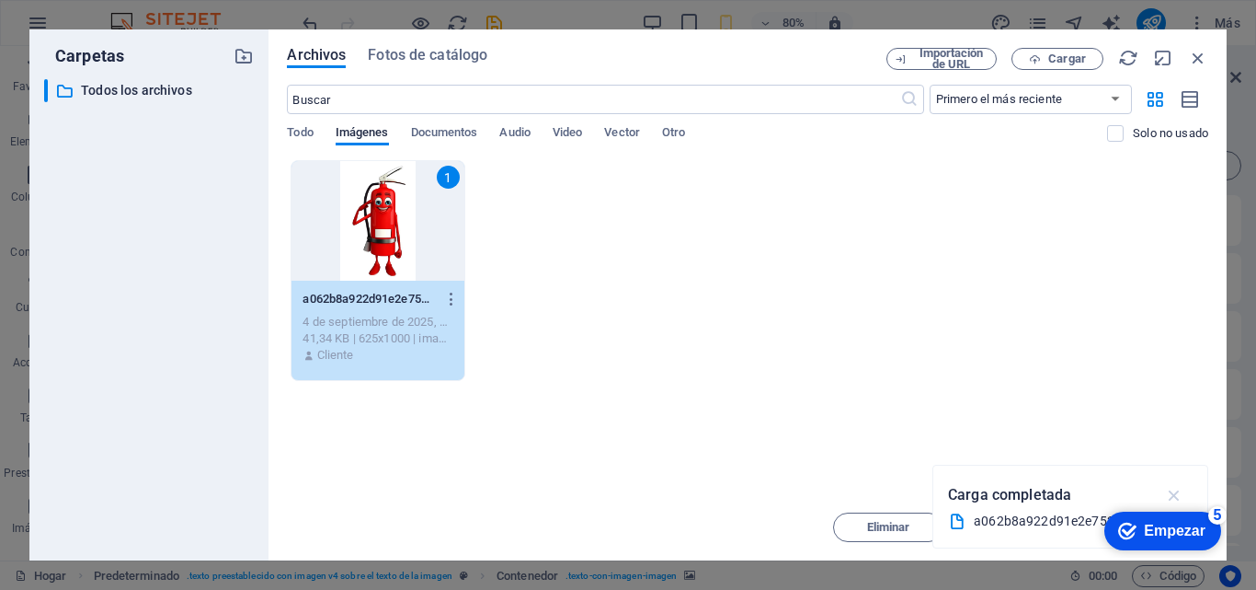
click at [1178, 496] on icon "button" at bounding box center [1174, 495] width 21 height 20
click at [400, 238] on div "1" at bounding box center [378, 221] width 172 height 120
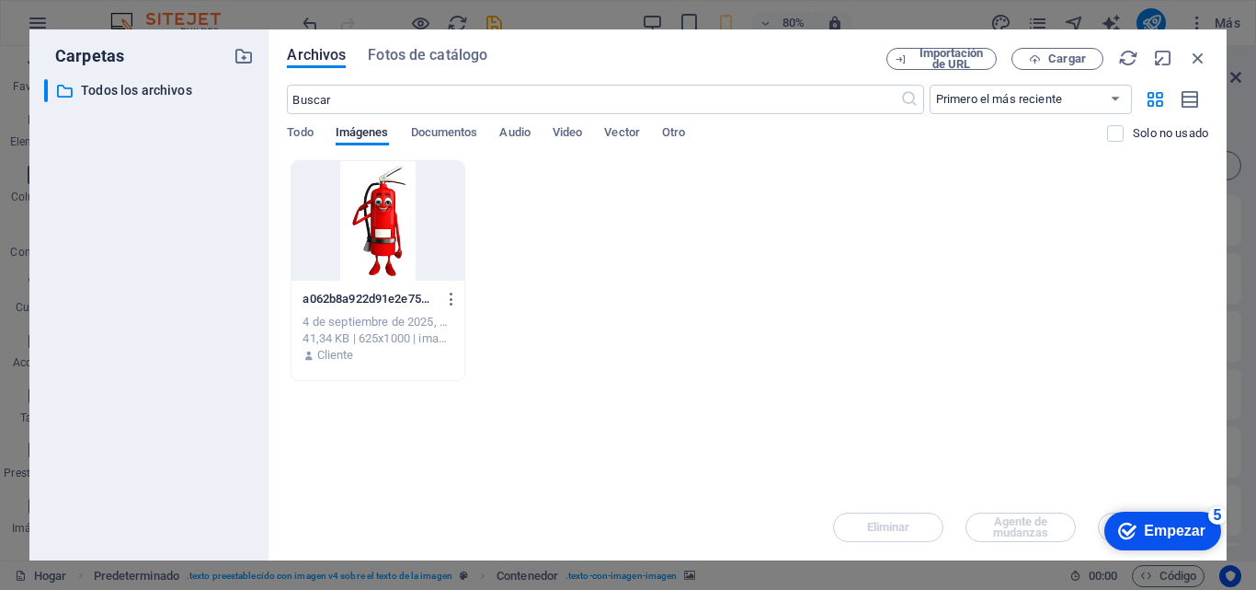
click at [400, 238] on div at bounding box center [378, 221] width 172 height 120
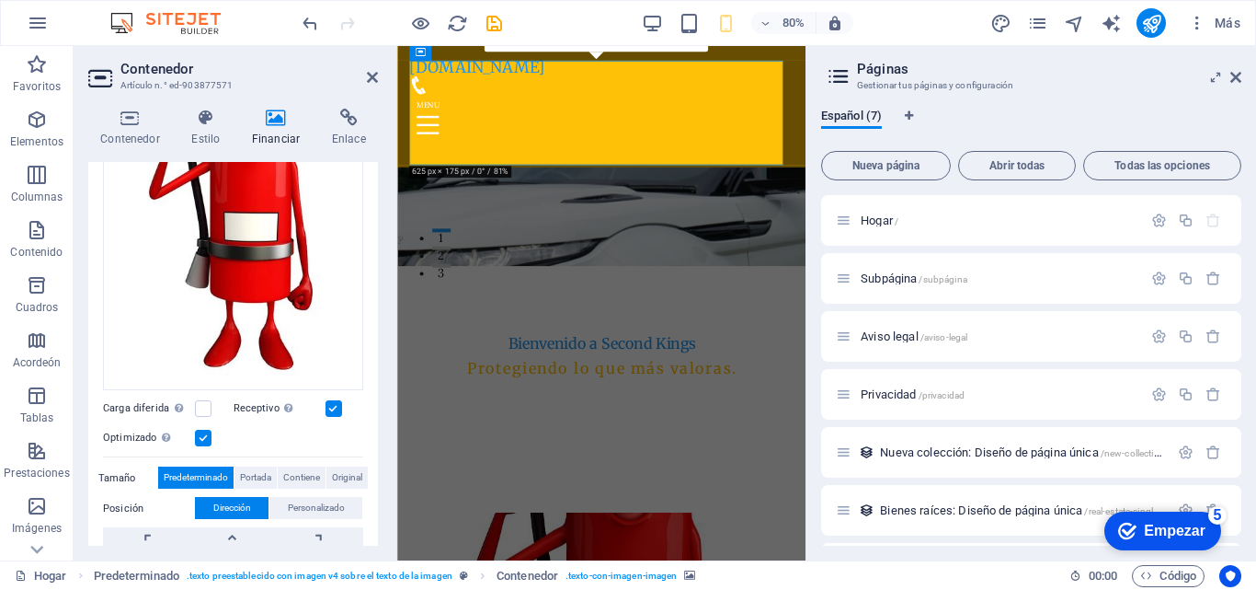
scroll to position [460, 0]
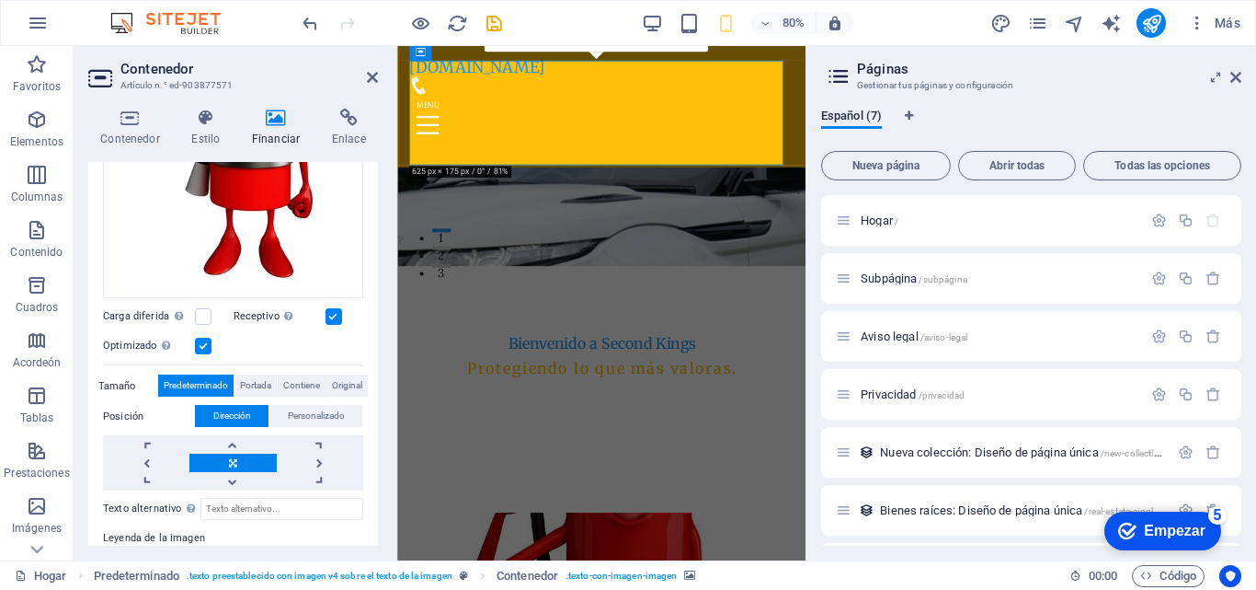
click at [113, 382] on font "Tamaño" at bounding box center [117, 386] width 38 height 12
click at [352, 380] on font "Original" at bounding box center [347, 385] width 30 height 10
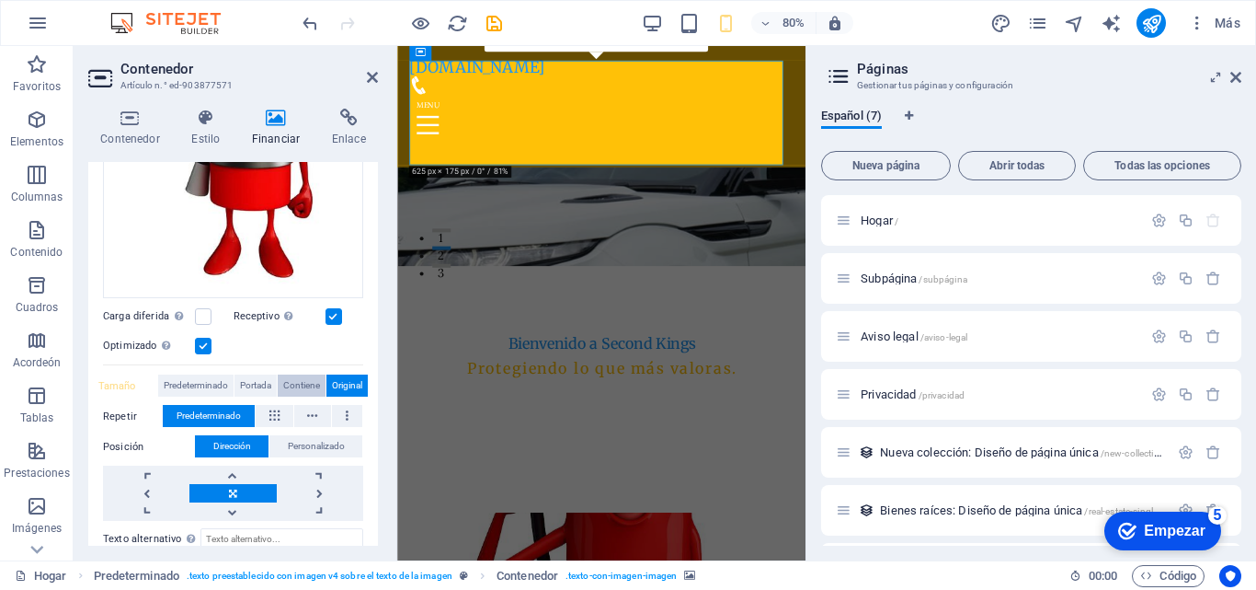
click at [295, 376] on span "Contiene" at bounding box center [301, 385] width 37 height 22
click at [248, 378] on span "Portada" at bounding box center [255, 385] width 31 height 22
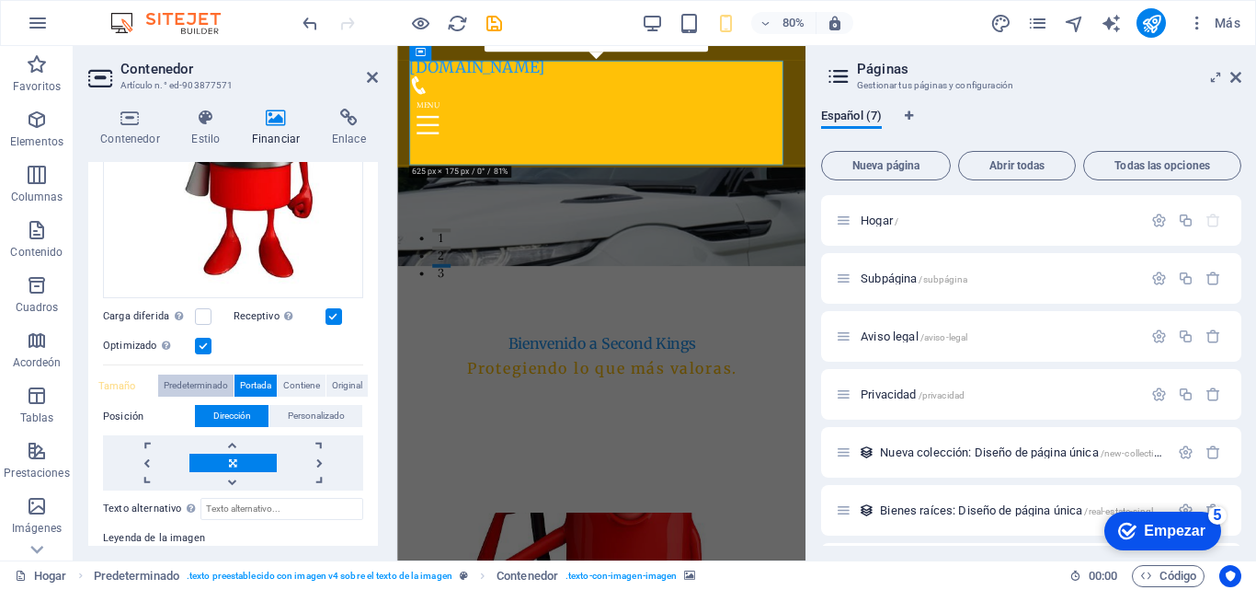
click at [194, 382] on font "Predeterminado" at bounding box center [196, 385] width 64 height 10
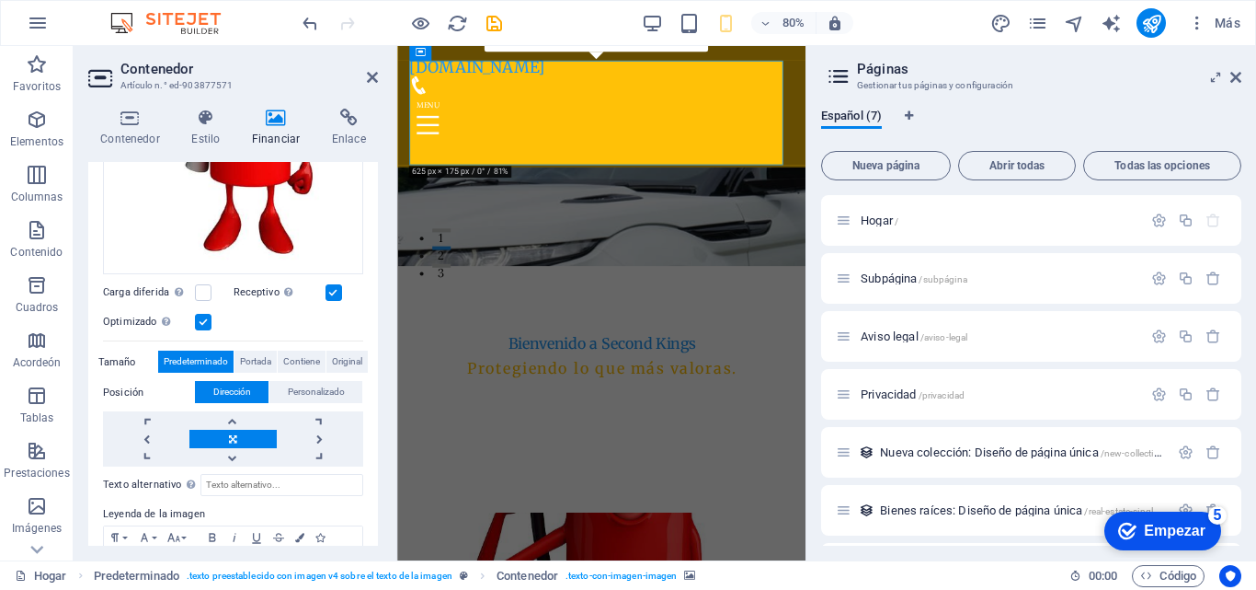
scroll to position [392, 0]
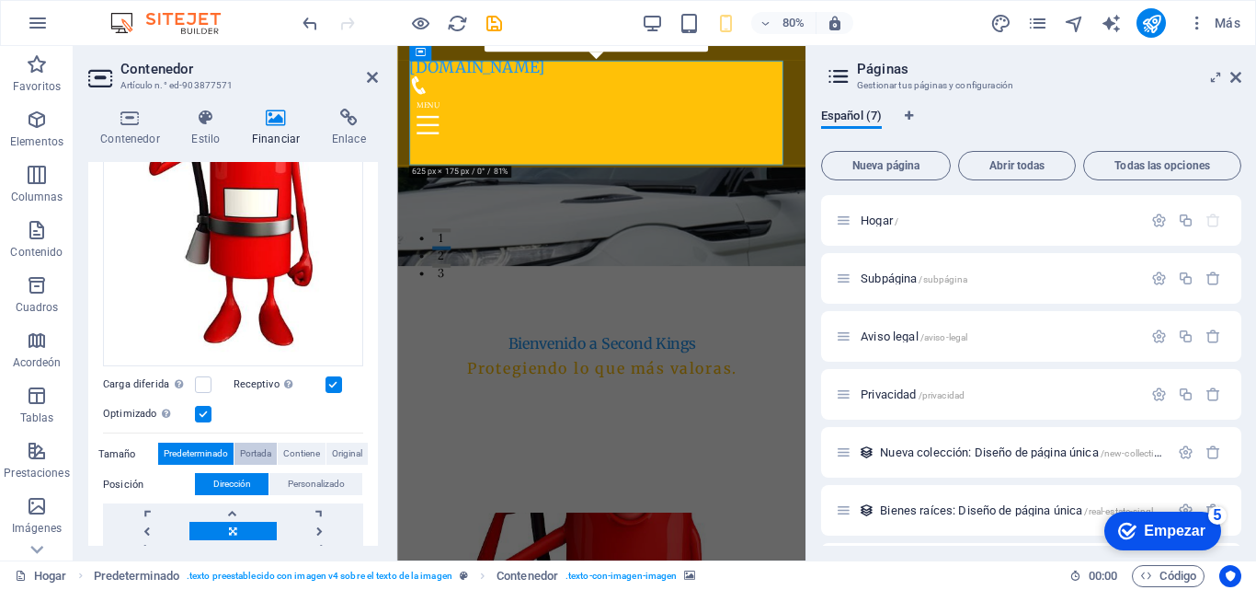
click at [262, 446] on span "Portada" at bounding box center [255, 453] width 31 height 22
click at [294, 447] on span "Contiene" at bounding box center [301, 453] width 37 height 22
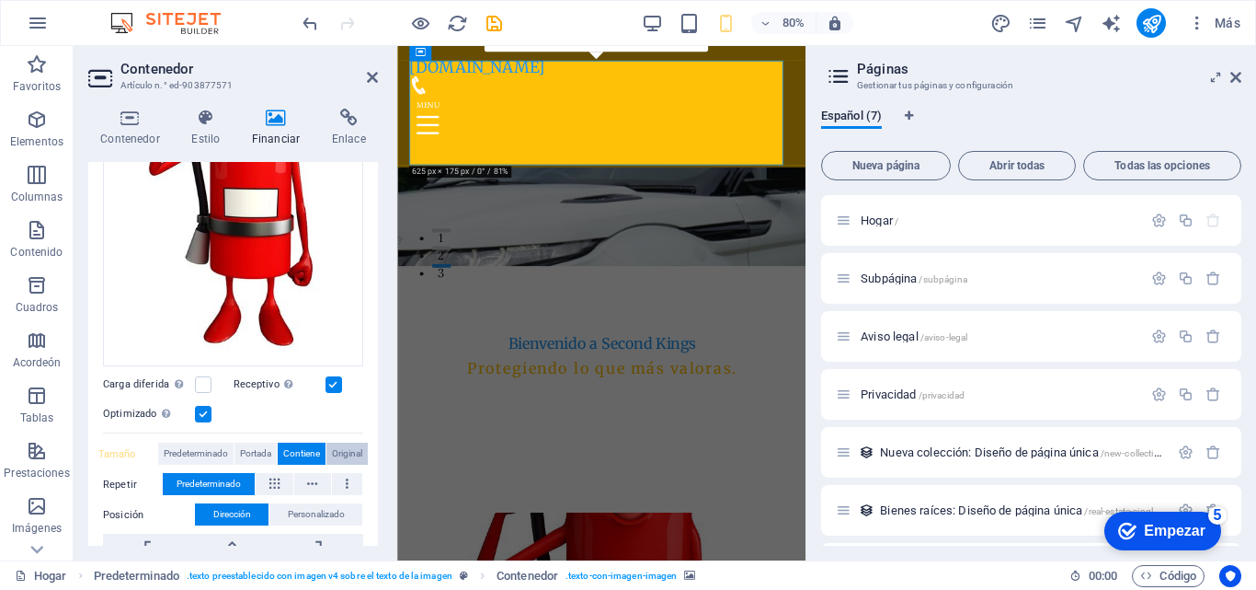
click at [339, 452] on font "Original" at bounding box center [347, 453] width 30 height 10
click at [284, 452] on span "Contiene" at bounding box center [301, 453] width 37 height 22
click at [243, 453] on span "Portada" at bounding box center [255, 453] width 31 height 22
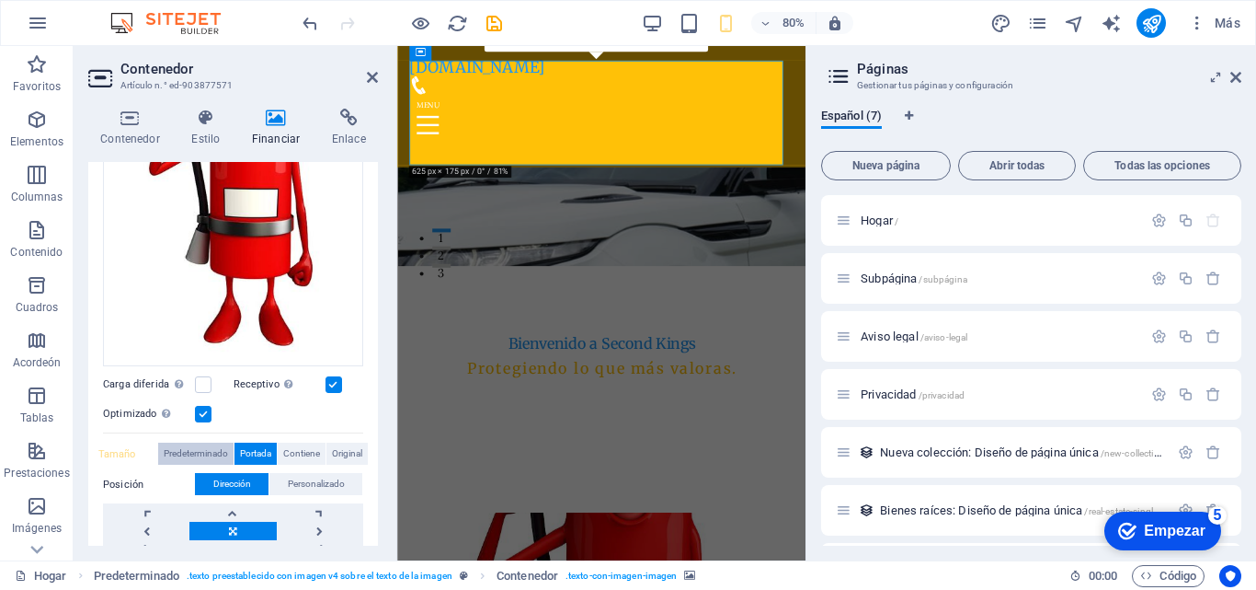
click at [202, 451] on font "Predeterminado" at bounding box center [196, 453] width 64 height 10
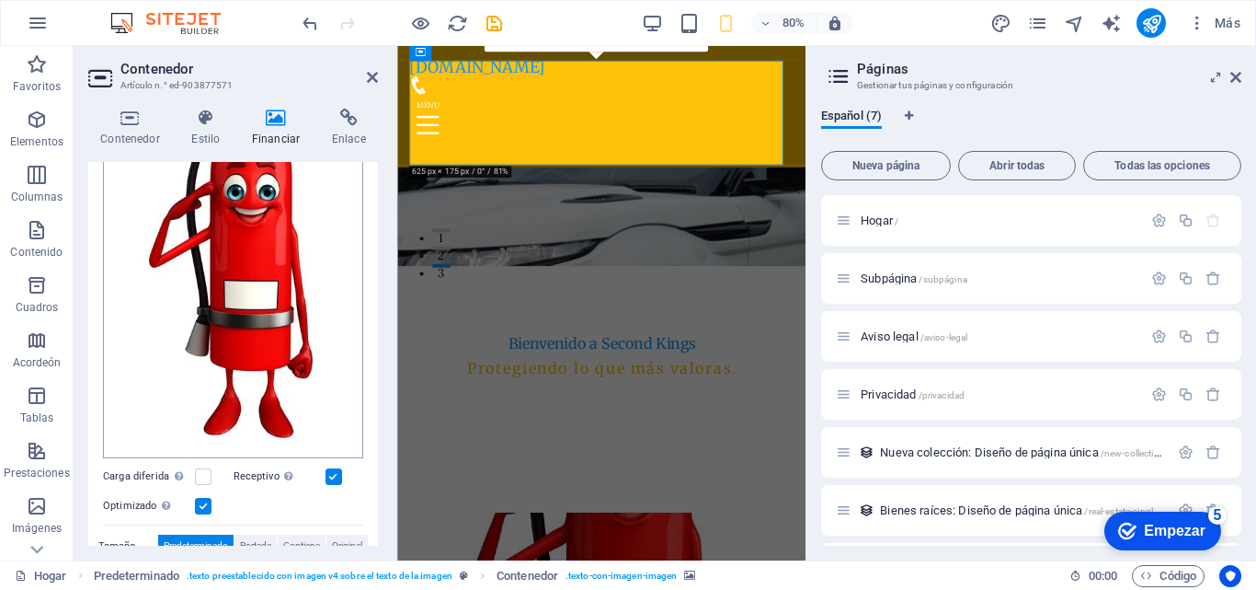
scroll to position [208, 0]
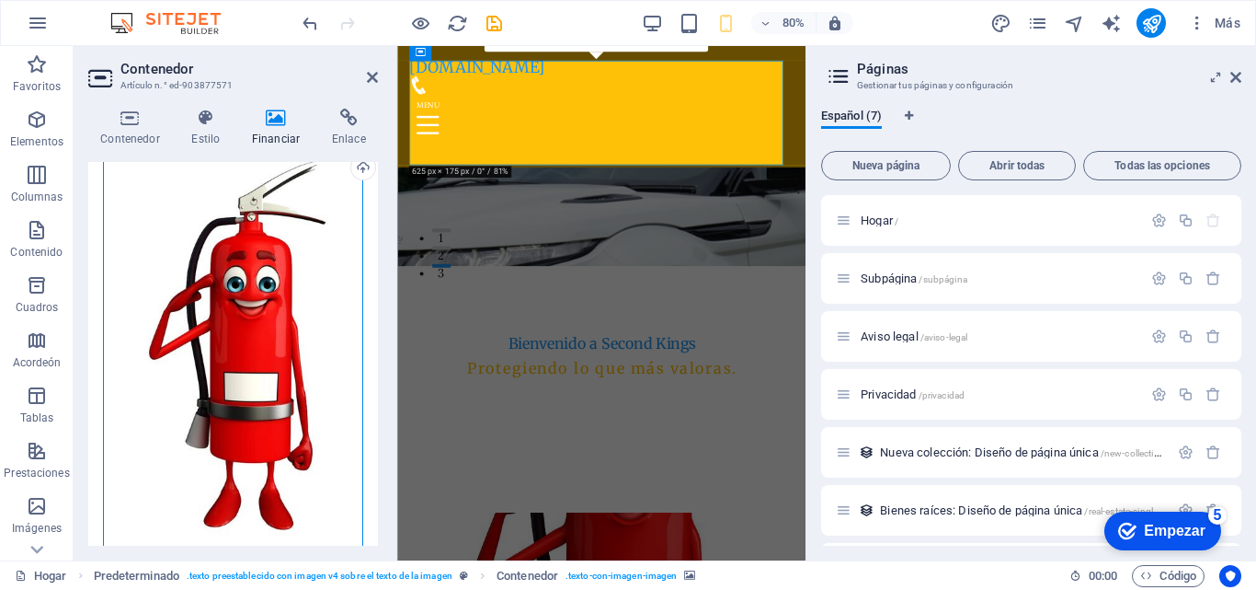
click at [244, 356] on div "Arrastra archivos aquí, haz clic para escoger archivos o selecciona archivos de…" at bounding box center [233, 345] width 260 height 411
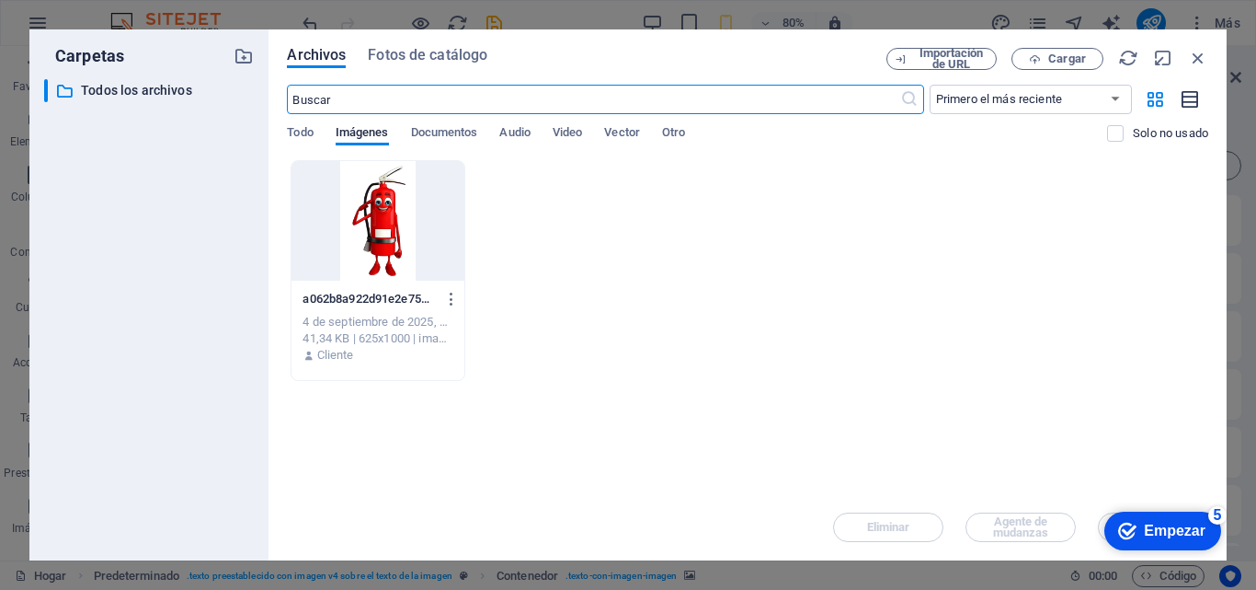
click at [1190, 98] on icon "button" at bounding box center [1191, 99] width 20 height 21
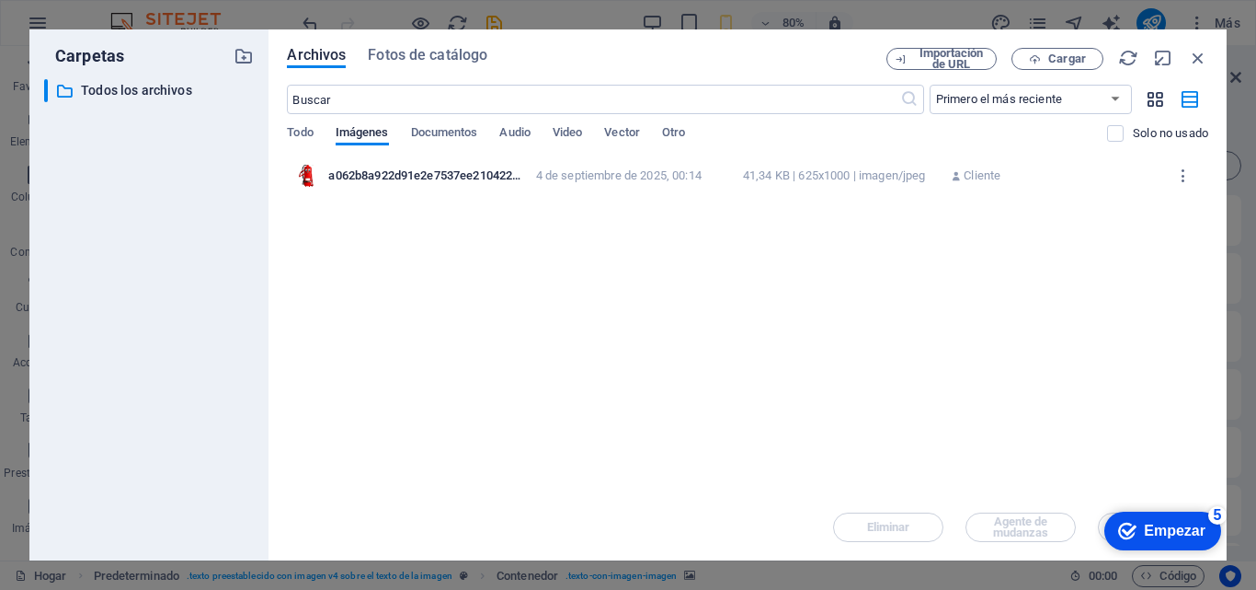
click at [1155, 101] on icon "button" at bounding box center [1155, 99] width 21 height 20
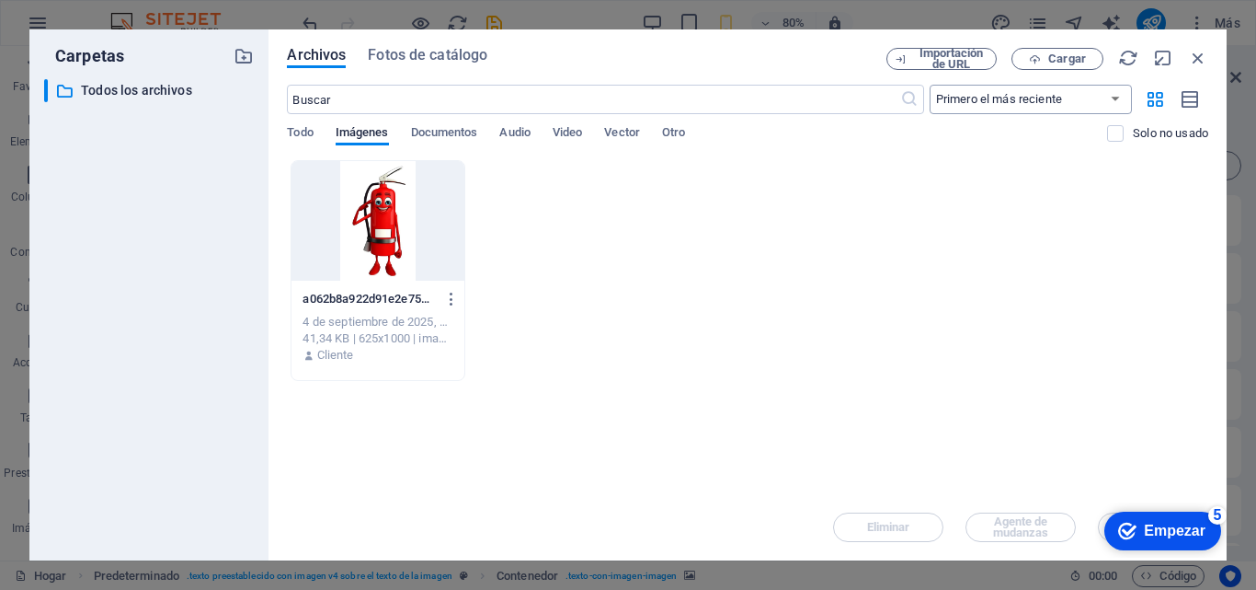
click at [1030, 105] on select "Primero el más reciente Primero el más antiguo Nombre (A-Z) Nombre (Z-A) Tamaño…" at bounding box center [1031, 99] width 202 height 29
click at [447, 60] on font "Fotos de catálogo" at bounding box center [428, 54] width 120 height 17
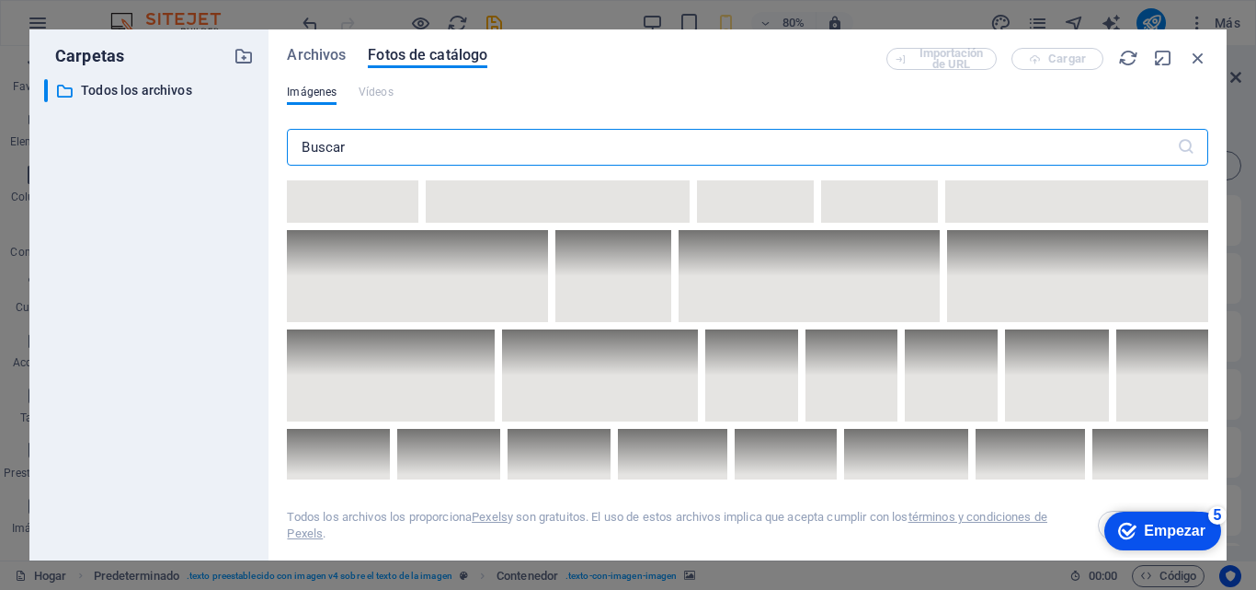
scroll to position [5886, 0]
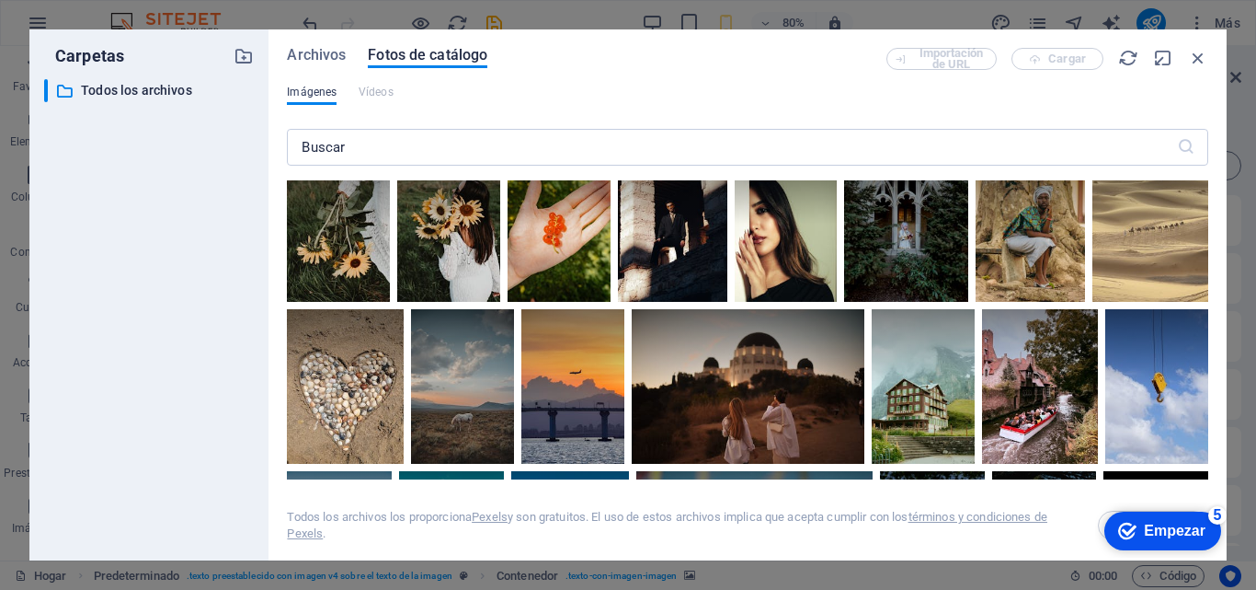
click at [312, 86] on font "Imágenes" at bounding box center [312, 92] width 50 height 13
click at [331, 53] on font "Archivos" at bounding box center [316, 54] width 59 height 17
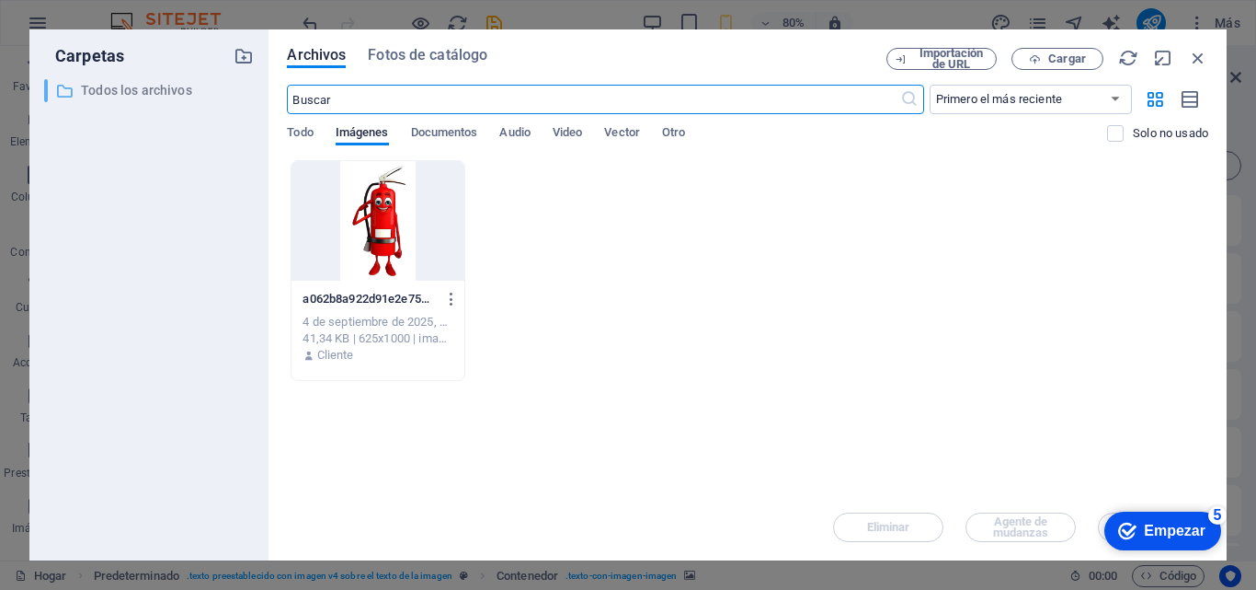
click at [109, 89] on font "Todos los archivos" at bounding box center [136, 90] width 111 height 15
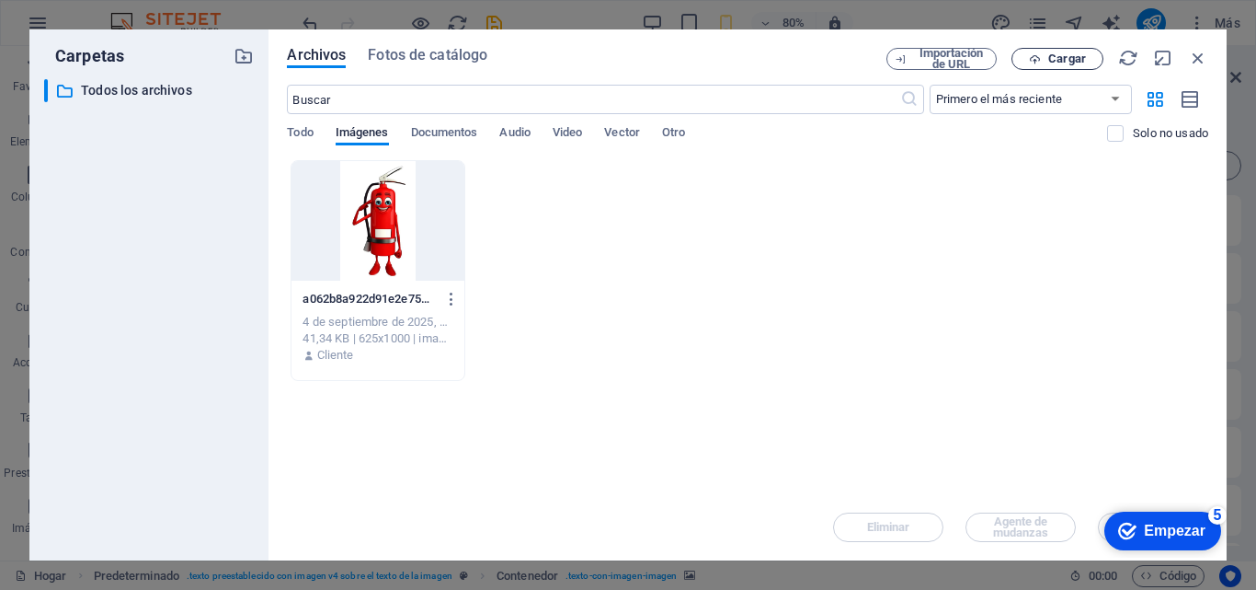
click at [1056, 54] on font "Cargar" at bounding box center [1068, 59] width 38 height 14
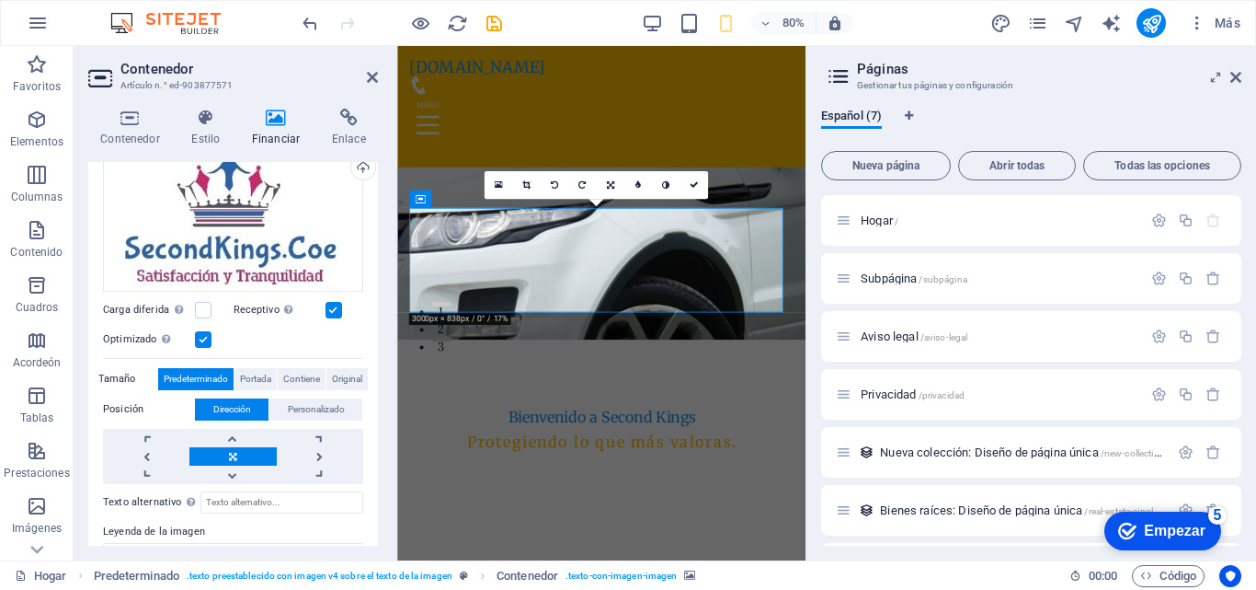
scroll to position [184, 0]
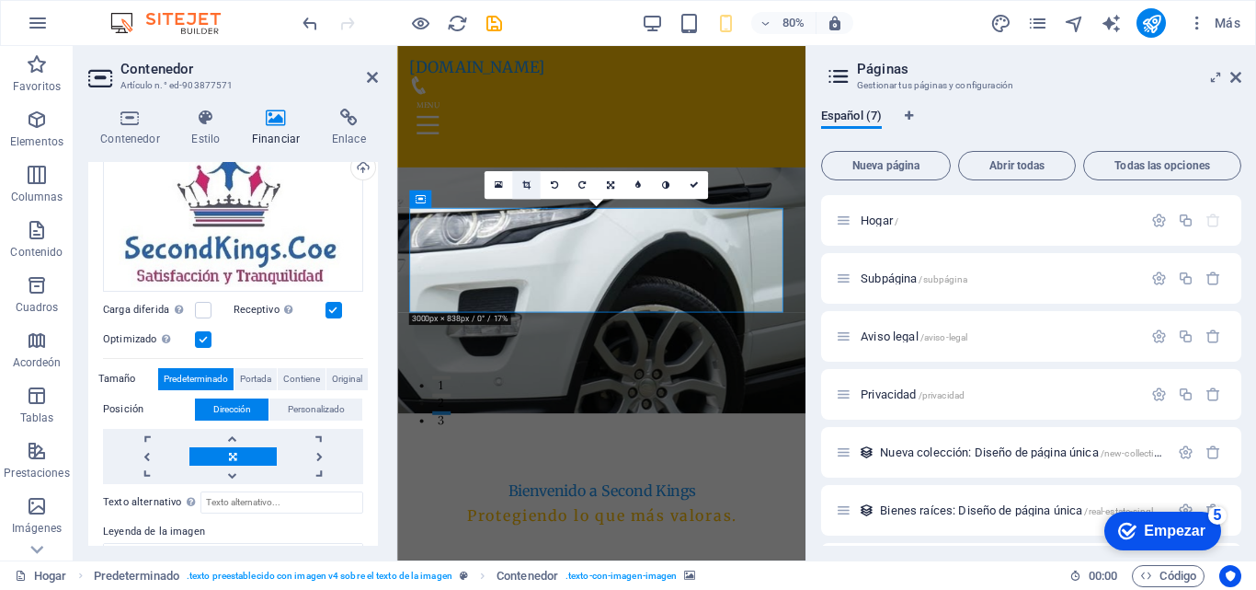
click at [524, 186] on icon at bounding box center [526, 184] width 8 height 9
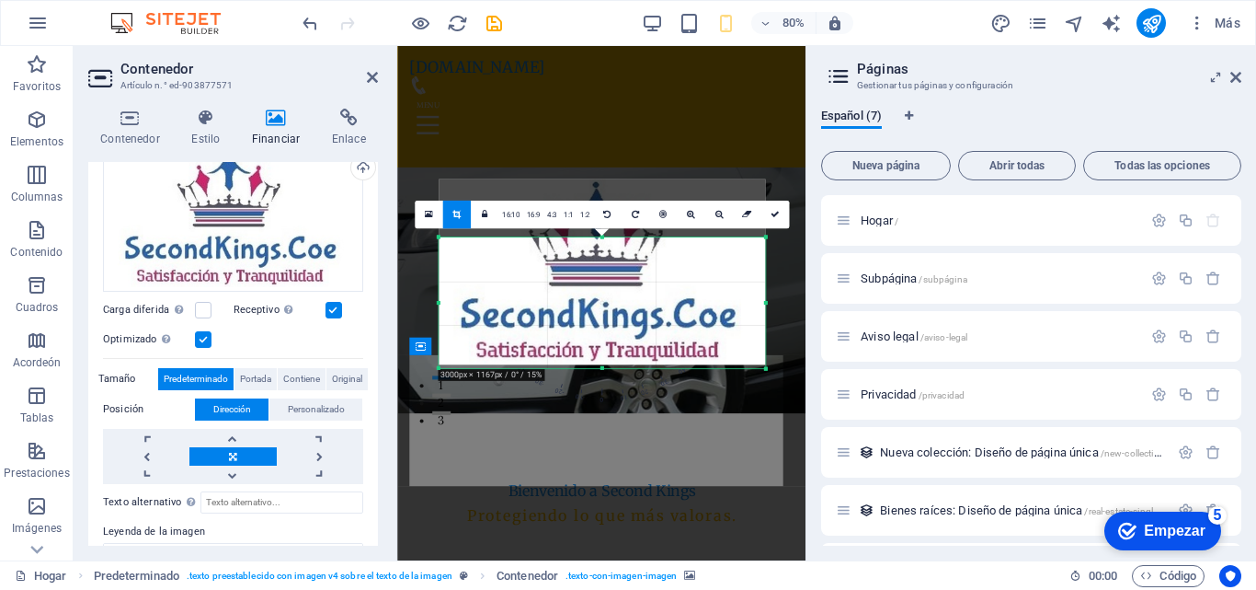
drag, startPoint x: 441, startPoint y: 209, endPoint x: 458, endPoint y: 281, distance: 74.7
click at [458, 281] on div "180 170 160 150 140 130 120 110 100 90 80 70 60 50 40 30 20 10 0 -10 -20 -30 -4…" at bounding box center [601, 302] width 327 height 131
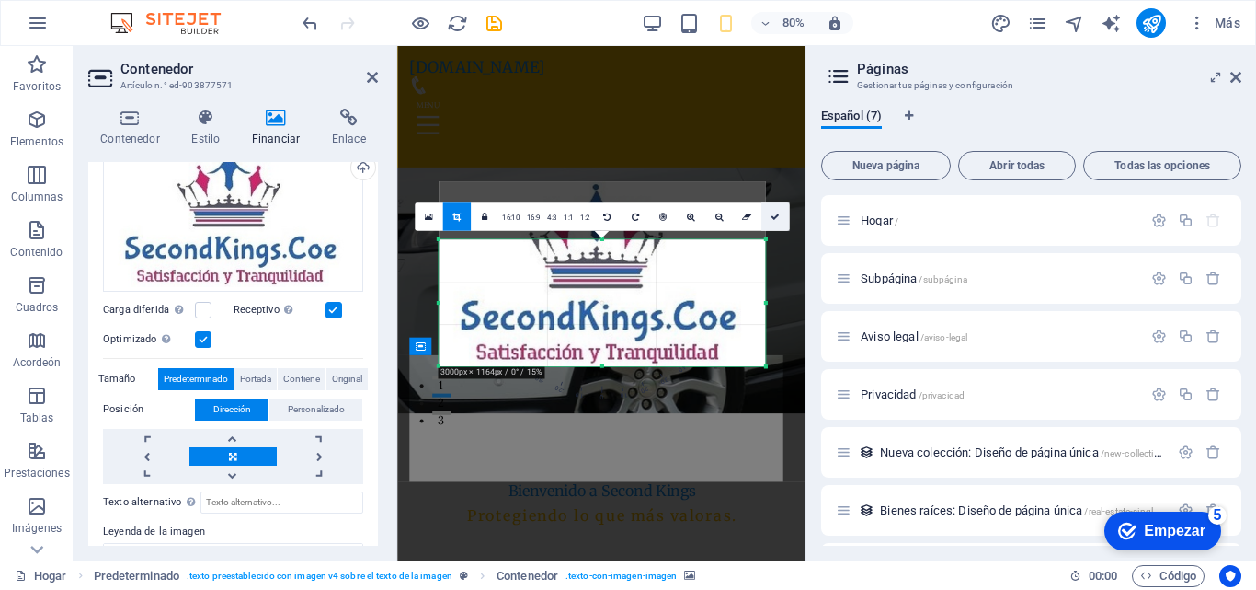
click at [775, 216] on icon at bounding box center [775, 216] width 9 height 9
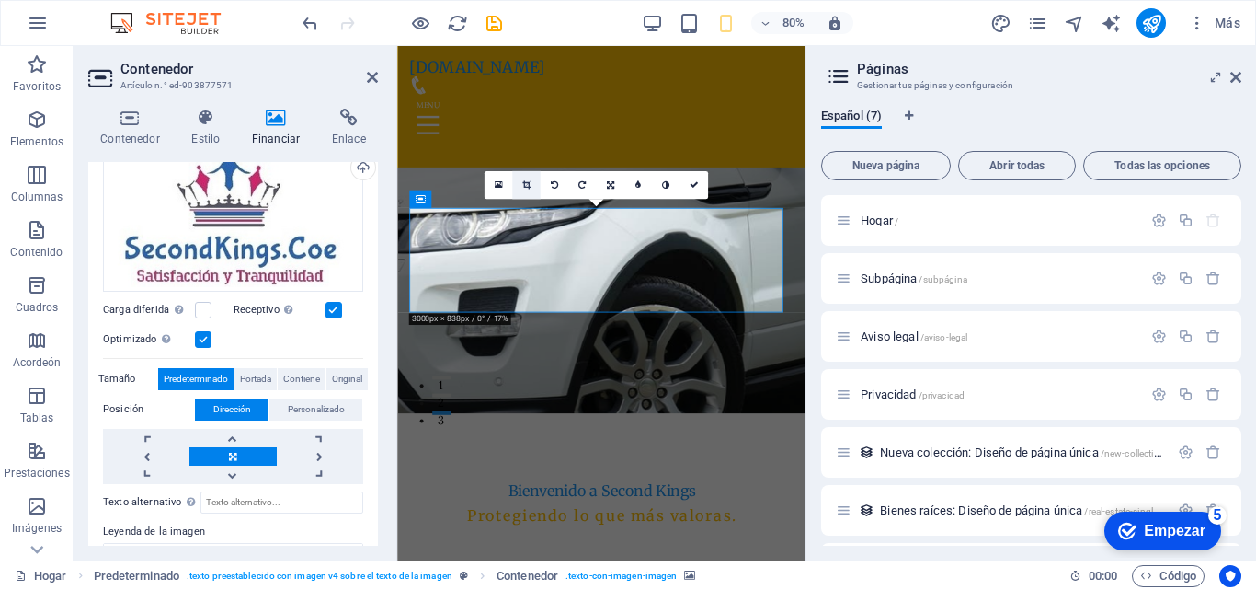
click at [526, 184] on icon at bounding box center [526, 184] width 8 height 9
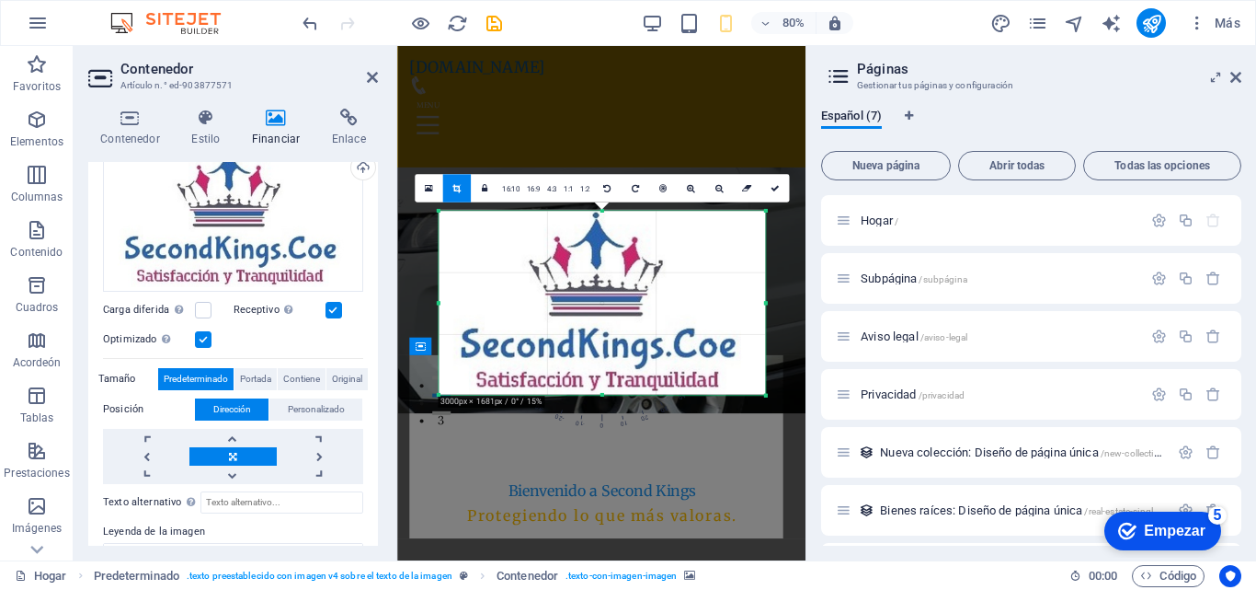
drag, startPoint x: 595, startPoint y: 240, endPoint x: 590, endPoint y: 170, distance: 70.1
click at [590, 170] on div "Arrastra aquí para reemplazar el contenido existente. Si quieres crear un eleme…" at bounding box center [601, 303] width 408 height 514
click at [650, 442] on div "Arrastra aquí para reemplazar el contenido existente. Si quieres crear un eleme…" at bounding box center [601, 303] width 408 height 514
click at [651, 452] on div "Arrastra aquí para reemplazar el contenido existente. Si quieres crear un eleme…" at bounding box center [601, 303] width 408 height 514
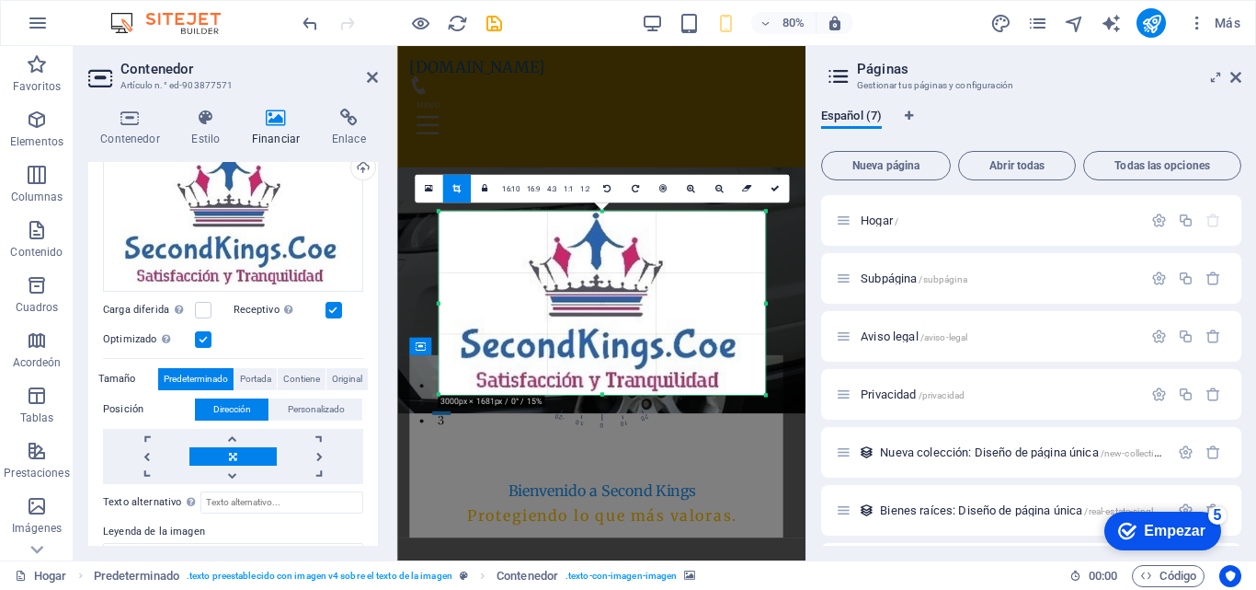
click at [612, 264] on div at bounding box center [601, 302] width 327 height 185
click at [775, 189] on icon at bounding box center [775, 189] width 9 height 9
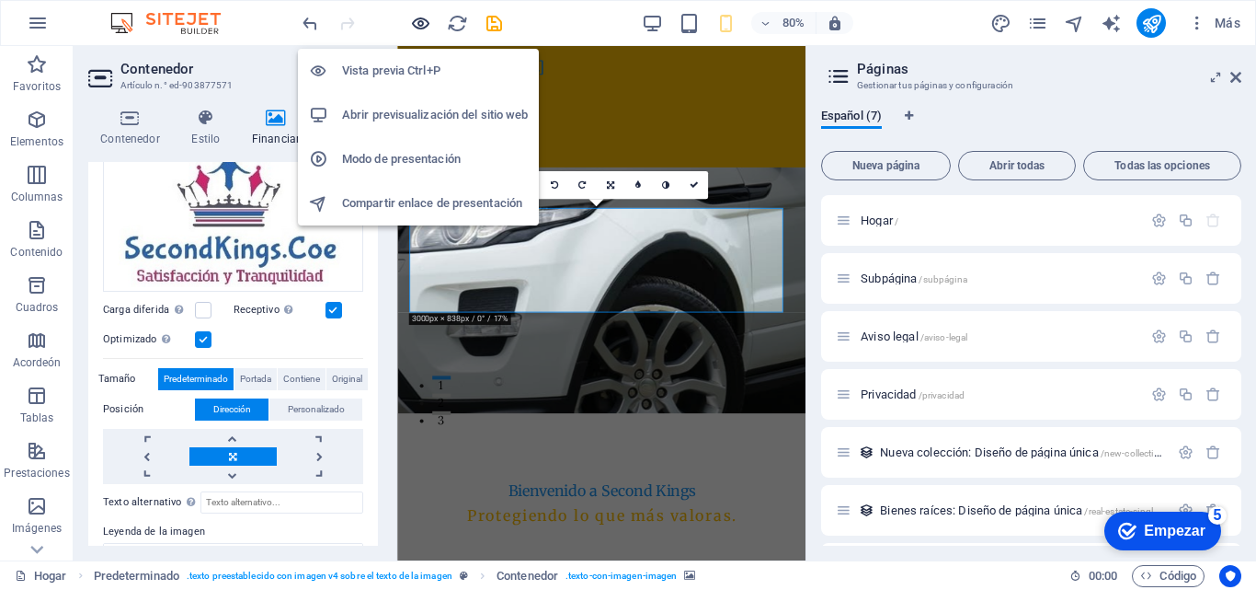
click at [418, 19] on icon "button" at bounding box center [420, 23] width 21 height 21
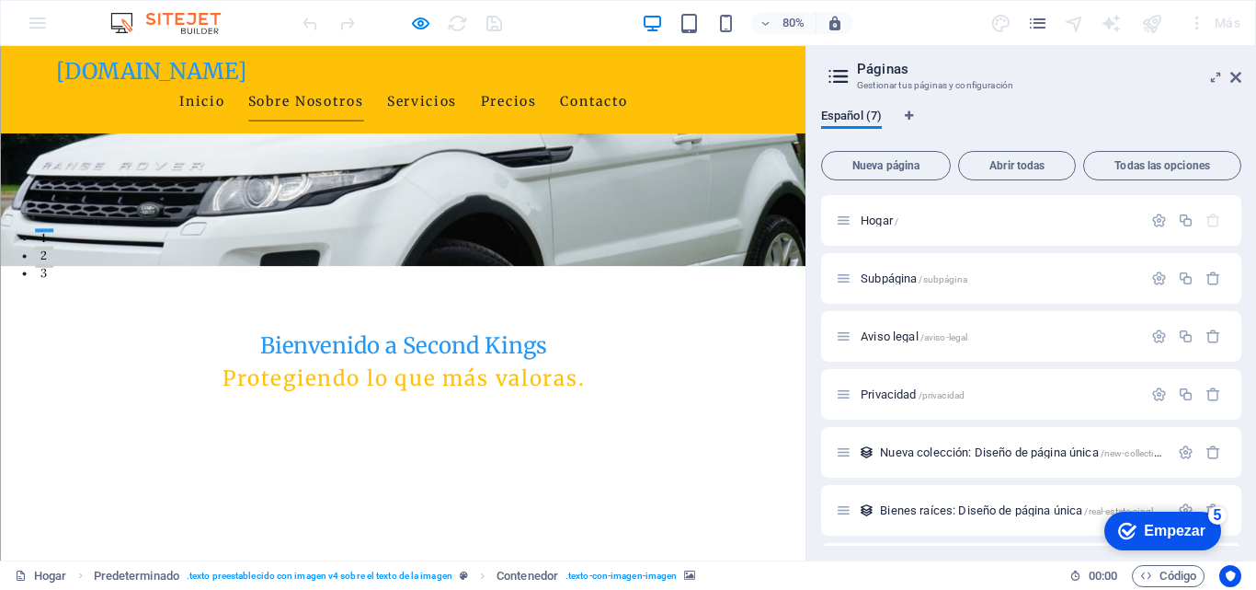
scroll to position [276, 0]
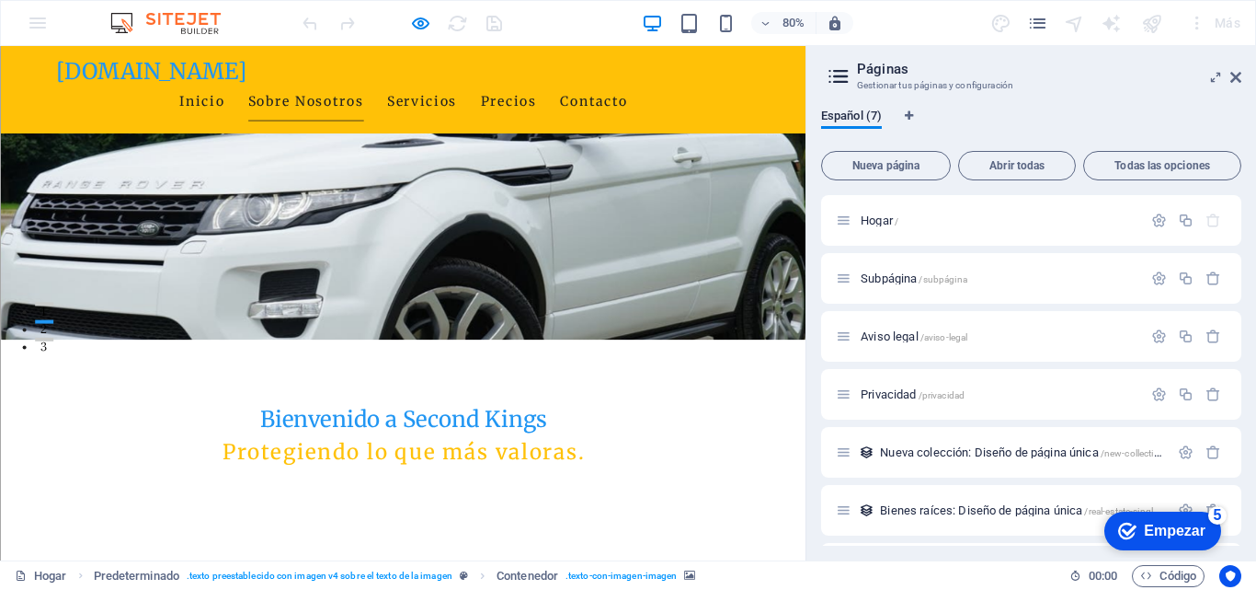
click at [1039, 24] on icon "páginas" at bounding box center [1037, 23] width 21 height 21
click at [842, 74] on icon at bounding box center [839, 76] width 28 height 26
click at [34, 27] on div "80% Más" at bounding box center [628, 23] width 1255 height 44
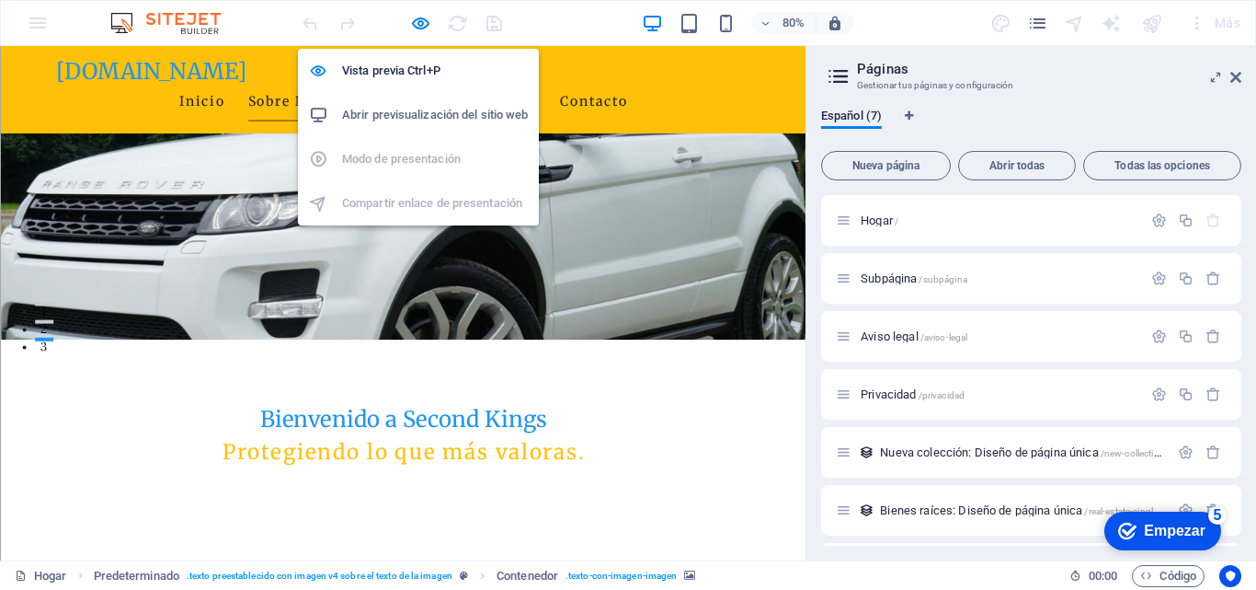
click at [432, 118] on font "Abrir previsualización del sitio web" at bounding box center [435, 115] width 186 height 14
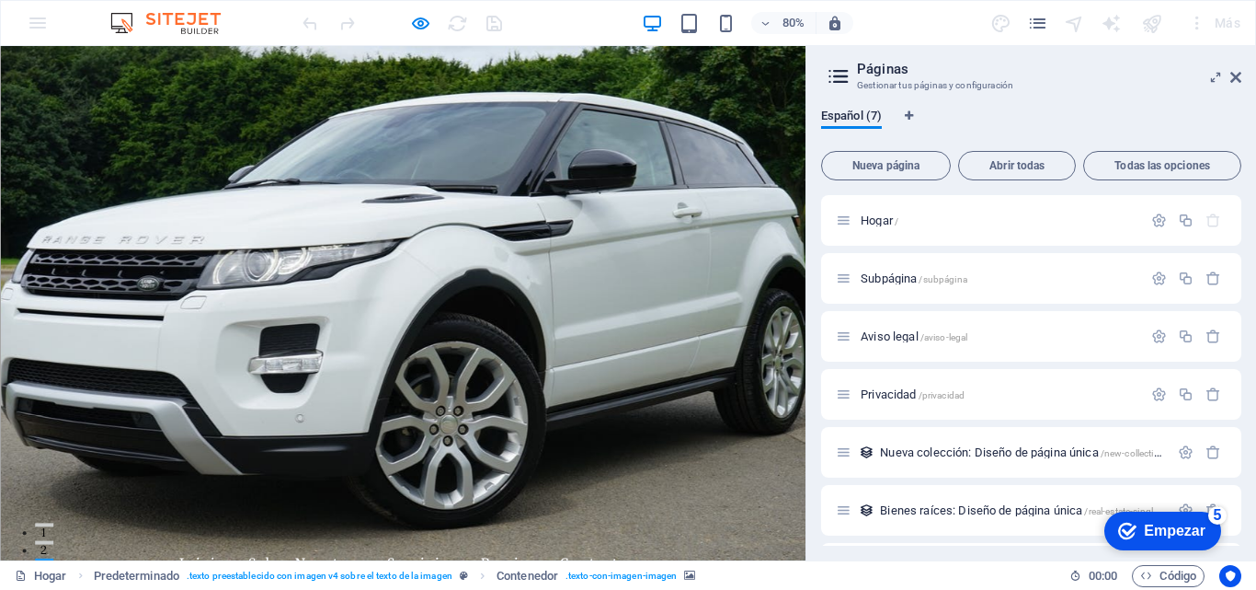
scroll to position [184, 0]
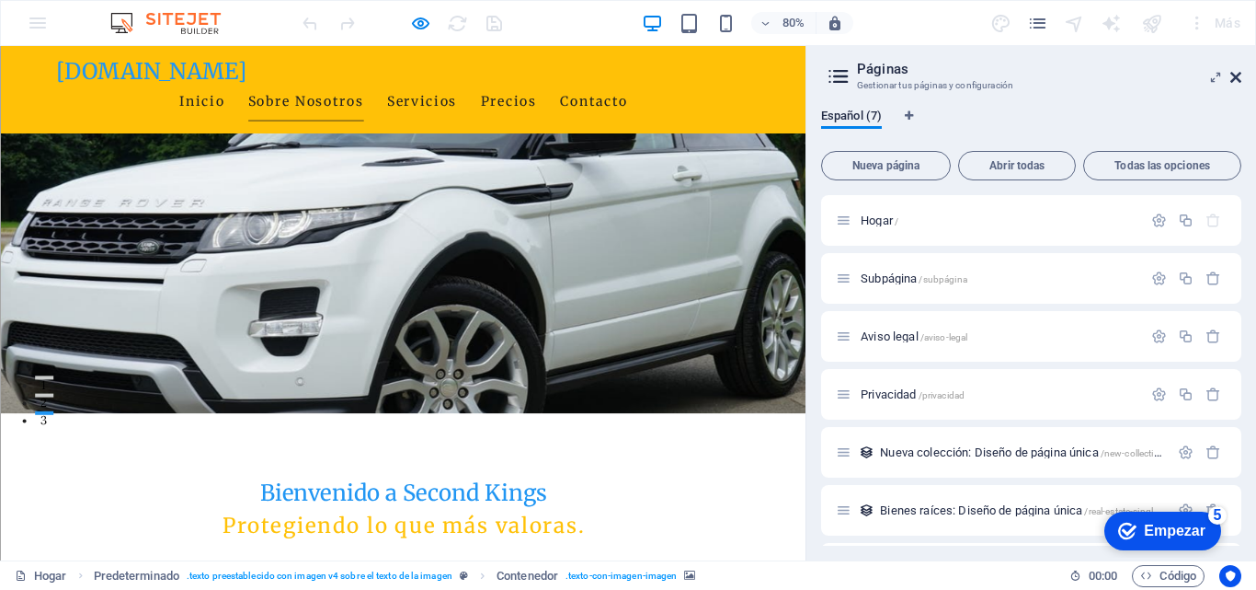
drag, startPoint x: 1237, startPoint y: 77, endPoint x: 1546, endPoint y: 38, distance: 311.6
click at [1237, 77] on icon at bounding box center [1236, 77] width 11 height 15
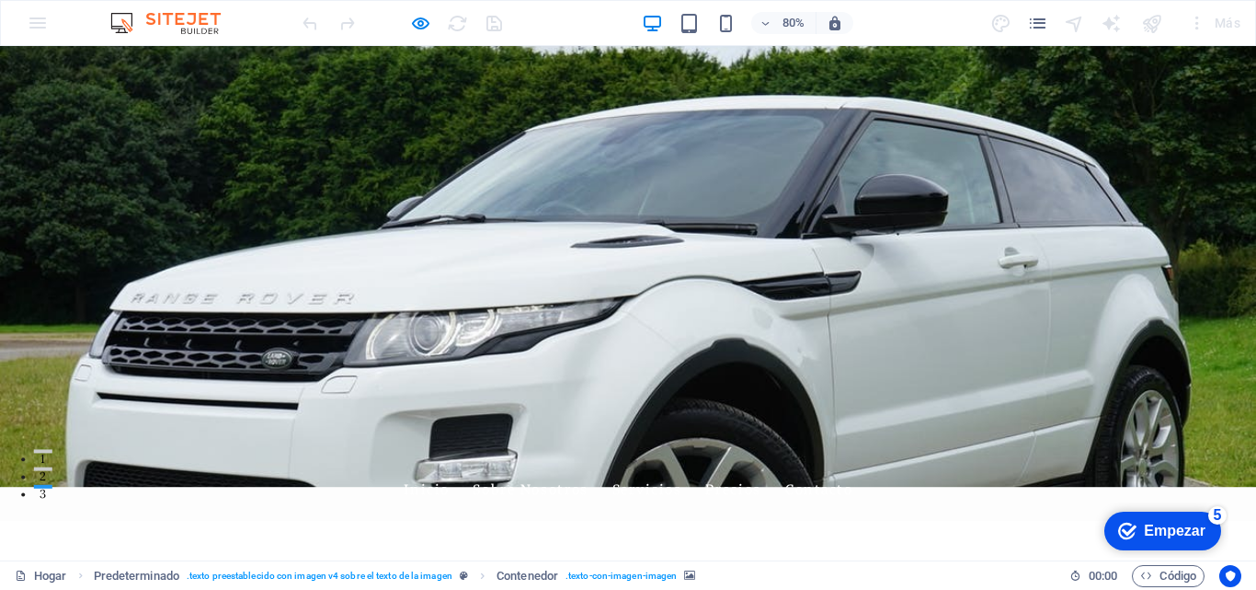
scroll to position [0, 0]
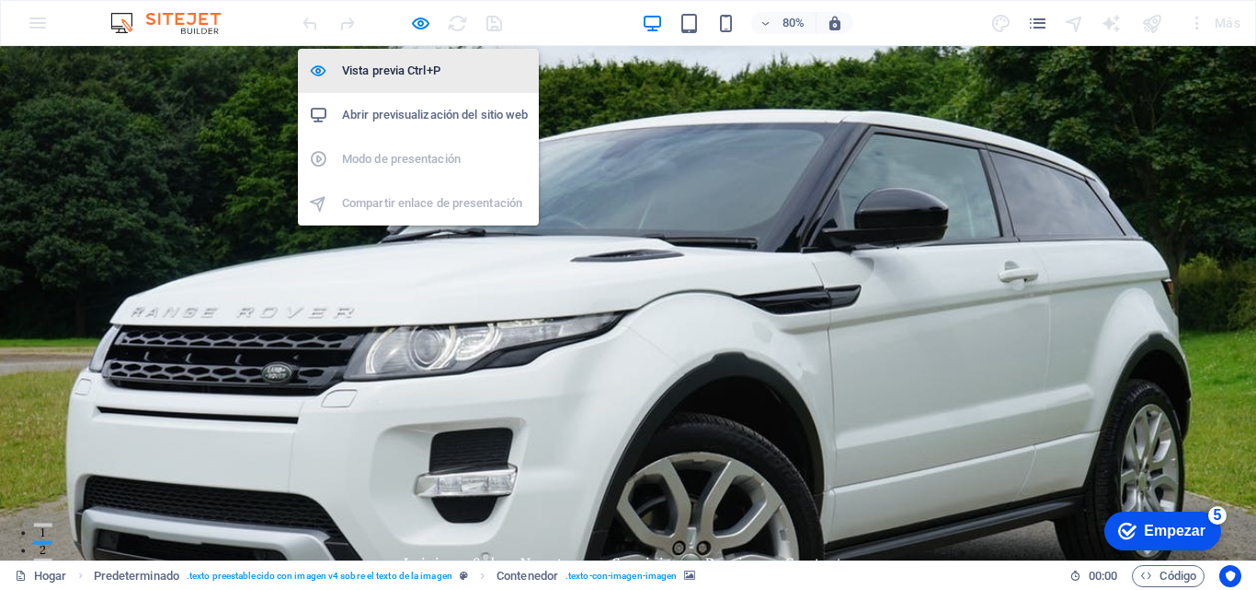
click at [373, 64] on font "Vista previa Ctrl+P" at bounding box center [391, 70] width 98 height 14
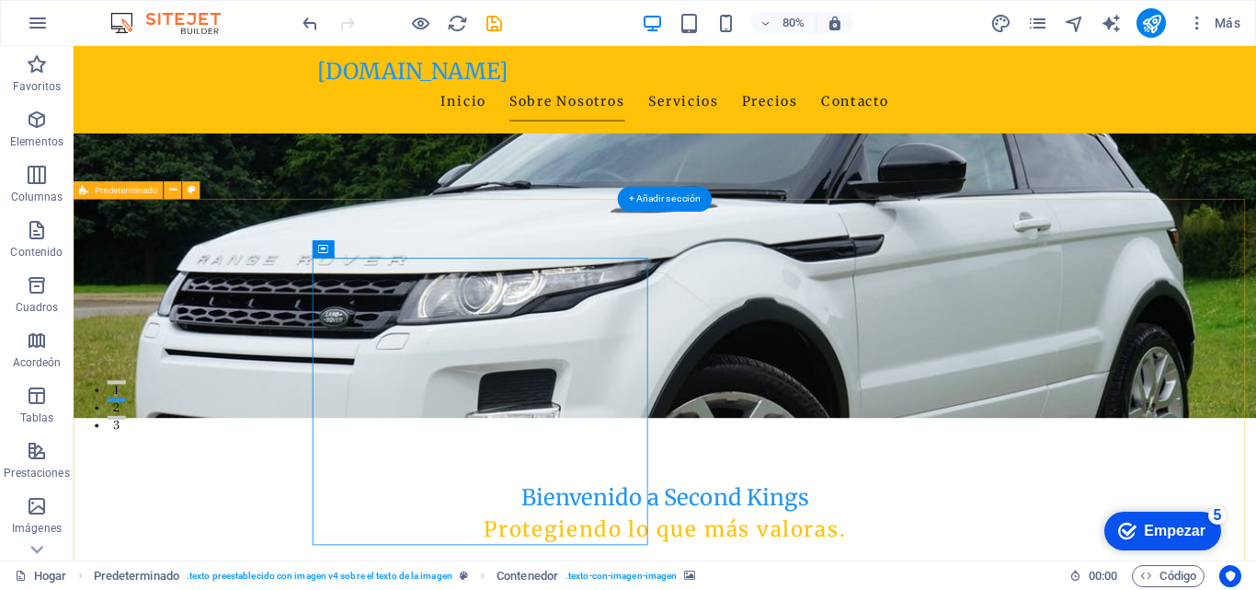
scroll to position [184, 0]
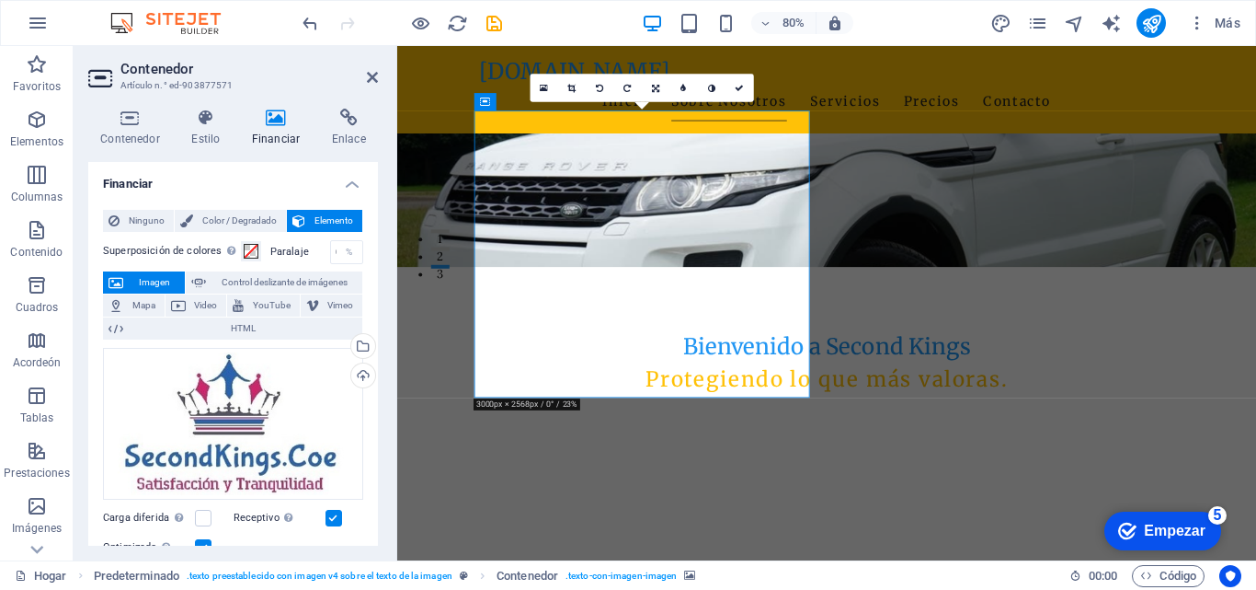
scroll to position [368, 0]
click at [120, 132] on h4 "Contenedor" at bounding box center [133, 128] width 91 height 39
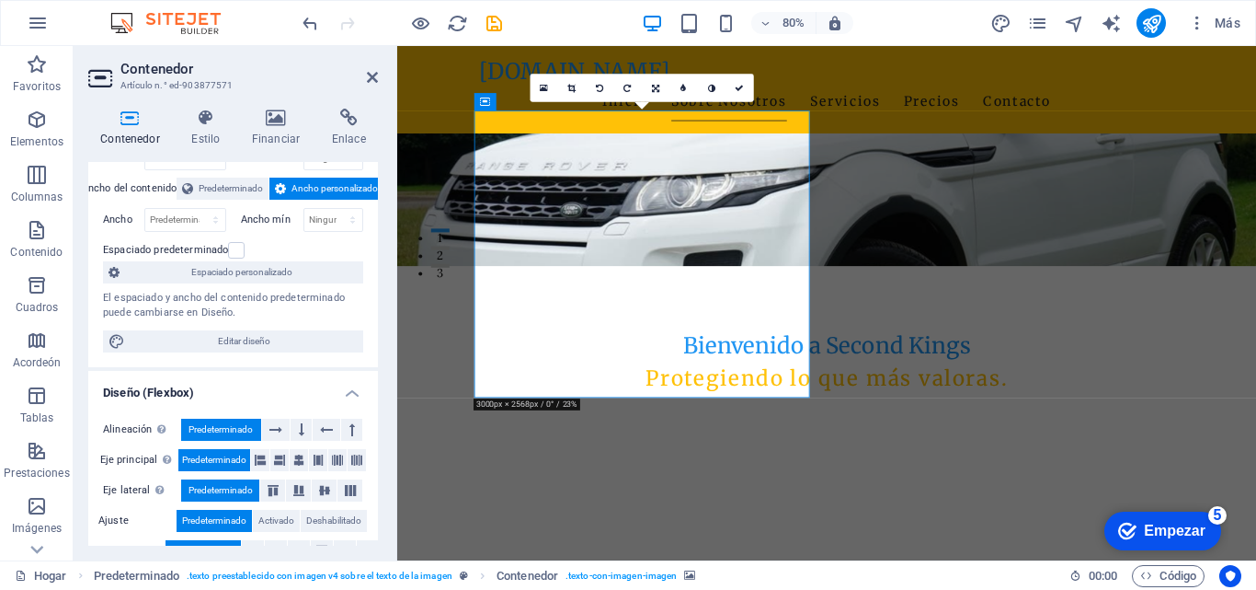
scroll to position [0, 0]
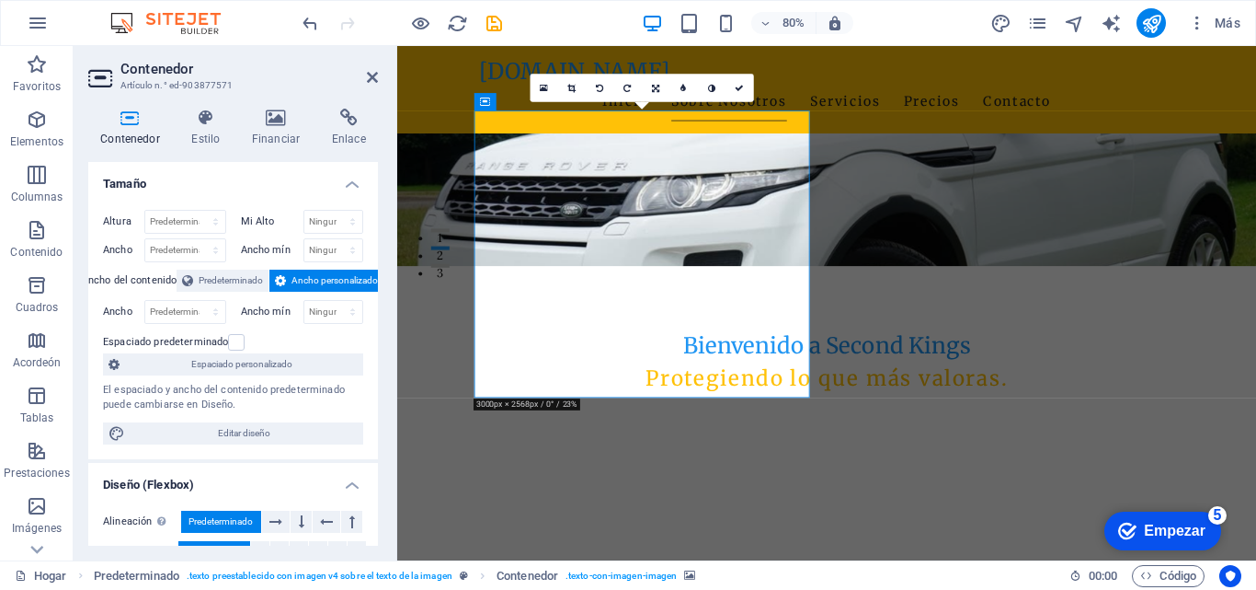
click at [327, 278] on span "Ancho personalizado" at bounding box center [335, 280] width 86 height 22
click at [212, 309] on select "Predeterminado píxeles movimiento rápido del ojo % en vh Volkswagen" at bounding box center [185, 312] width 80 height 22
click at [353, 314] on select "Ninguno píxeles movimiento rápido del ojo % vh Volkswagen" at bounding box center [333, 312] width 59 height 22
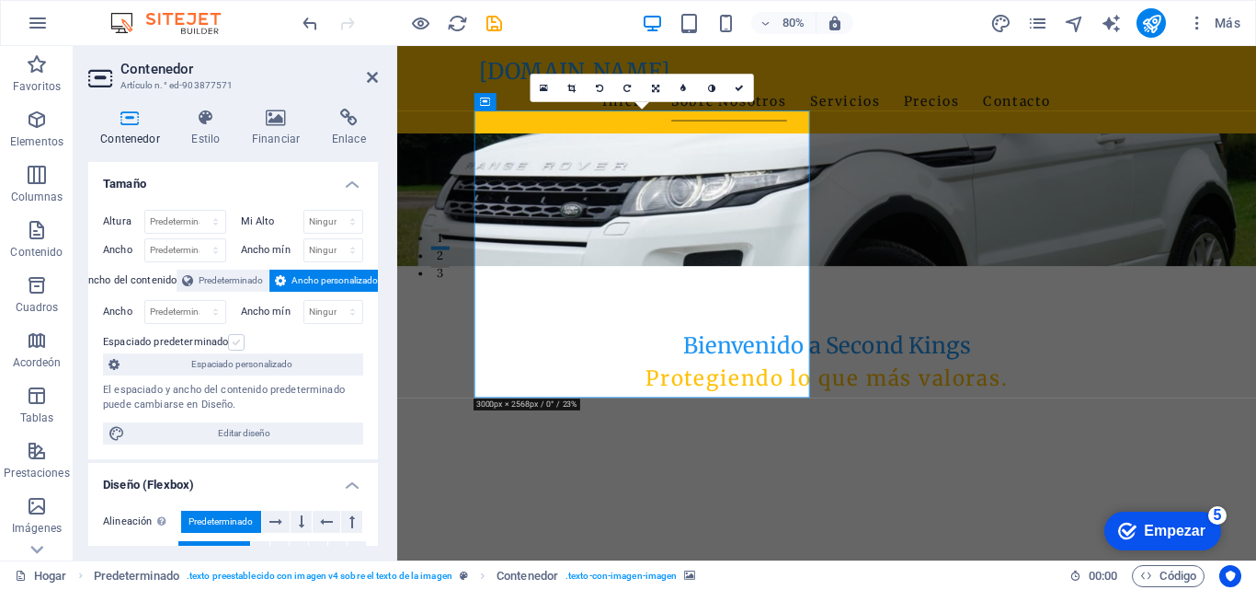
click at [235, 343] on label at bounding box center [236, 342] width 17 height 17
click at [0, 0] on input "Espaciado predeterminado" at bounding box center [0, 0] width 0 height 0
click at [235, 343] on label at bounding box center [236, 342] width 17 height 17
click at [0, 0] on input "Espaciado predeterminado" at bounding box center [0, 0] width 0 height 0
click at [234, 281] on font "Predeterminado" at bounding box center [231, 280] width 64 height 10
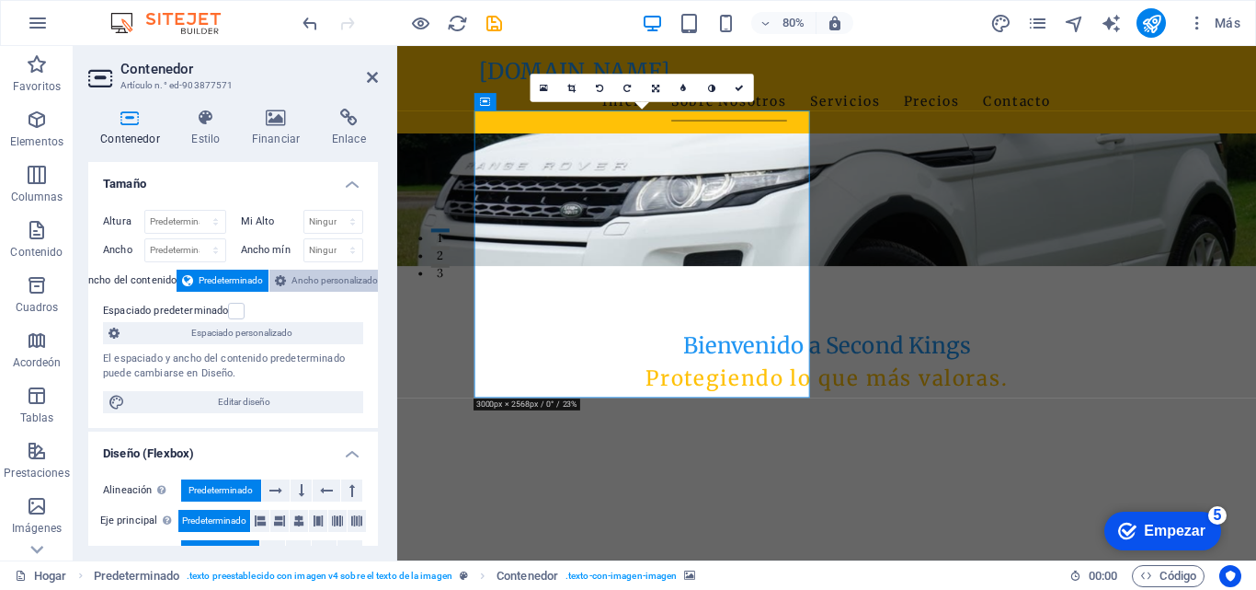
click at [322, 277] on span "Ancho personalizado" at bounding box center [335, 280] width 86 height 22
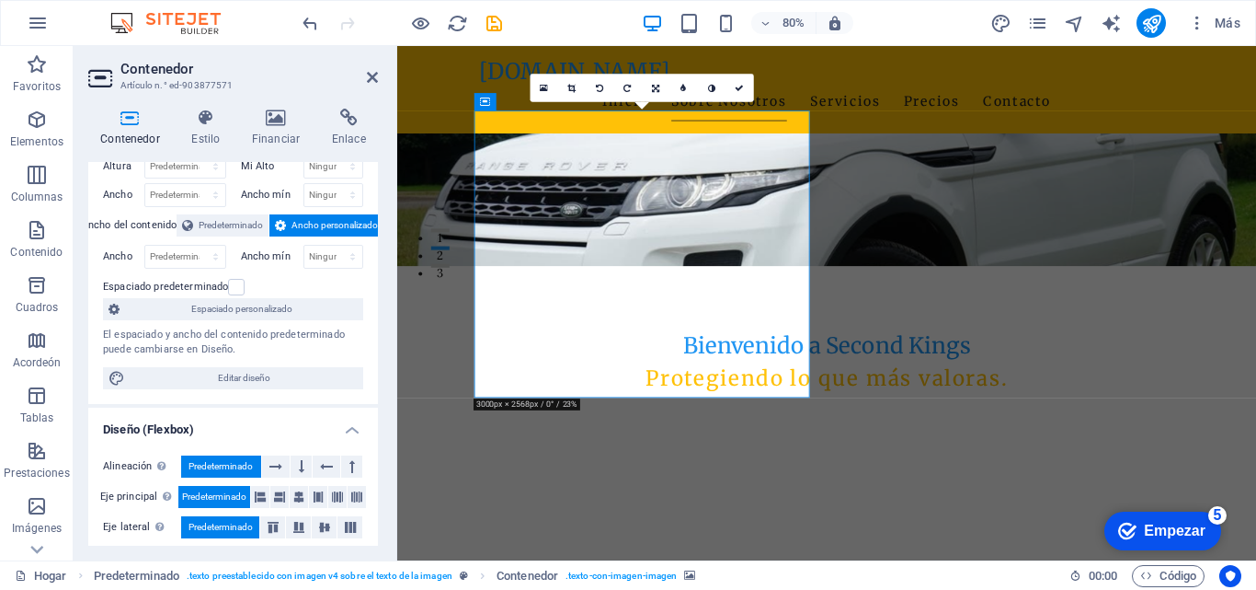
scroll to position [184, 0]
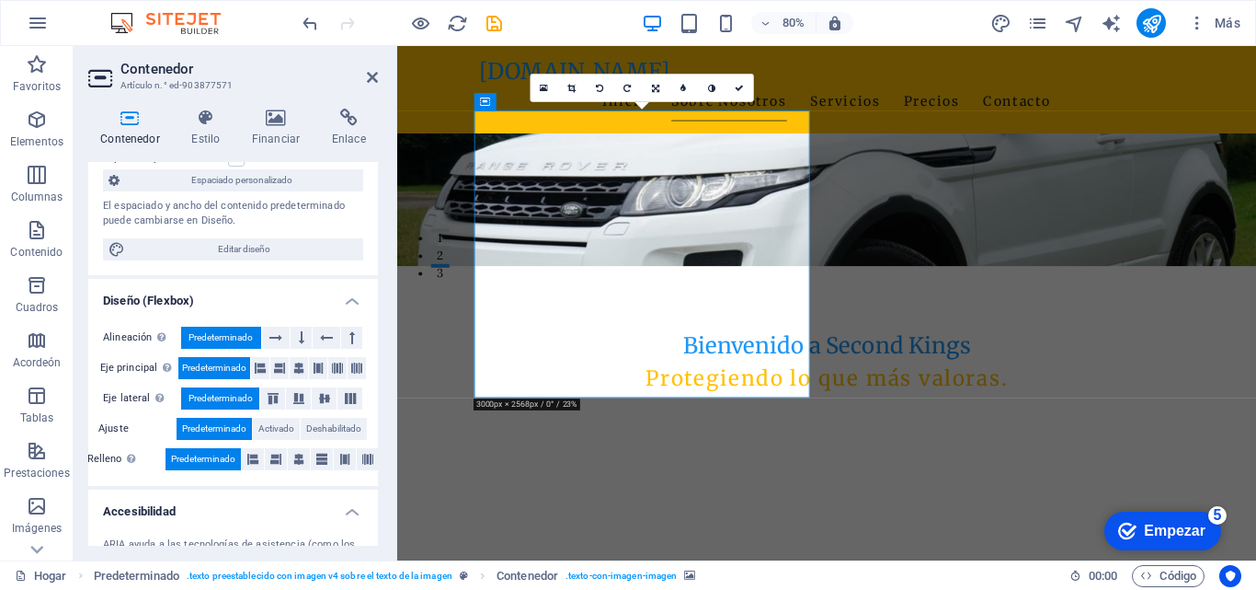
click at [236, 364] on font "Predeterminado" at bounding box center [214, 367] width 64 height 10
click at [258, 365] on icon at bounding box center [260, 368] width 11 height 22
drag, startPoint x: 272, startPoint y: 367, endPoint x: 288, endPoint y: 368, distance: 15.7
click at [274, 367] on icon at bounding box center [279, 368] width 11 height 22
click at [297, 368] on icon at bounding box center [298, 368] width 11 height 22
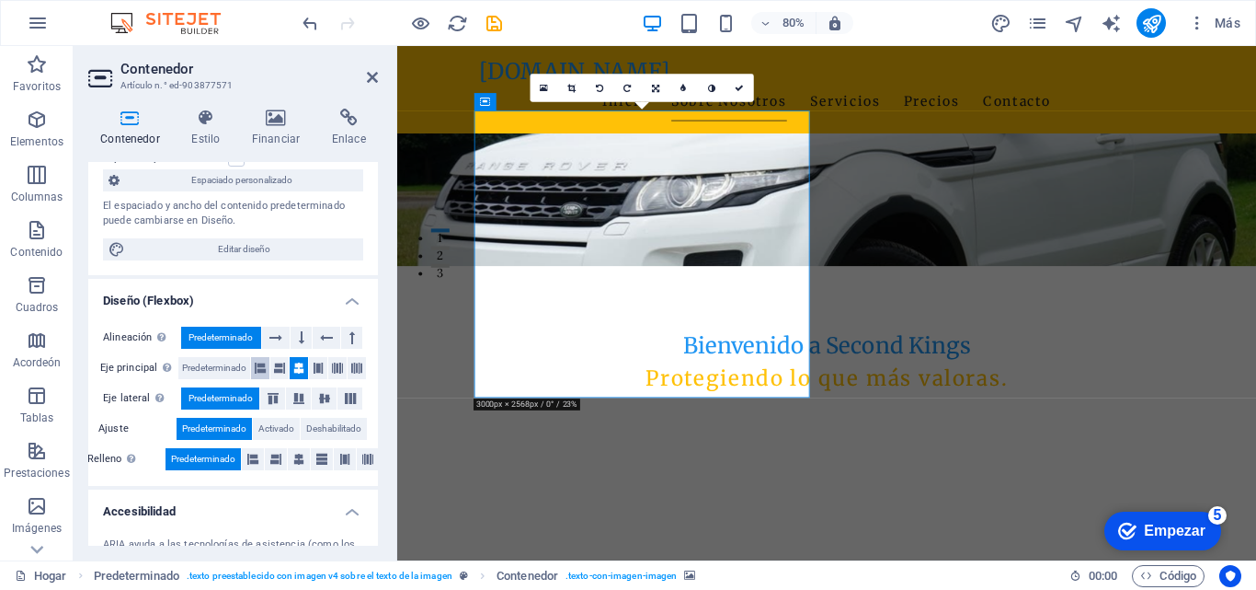
click at [260, 367] on icon at bounding box center [260, 368] width 11 height 22
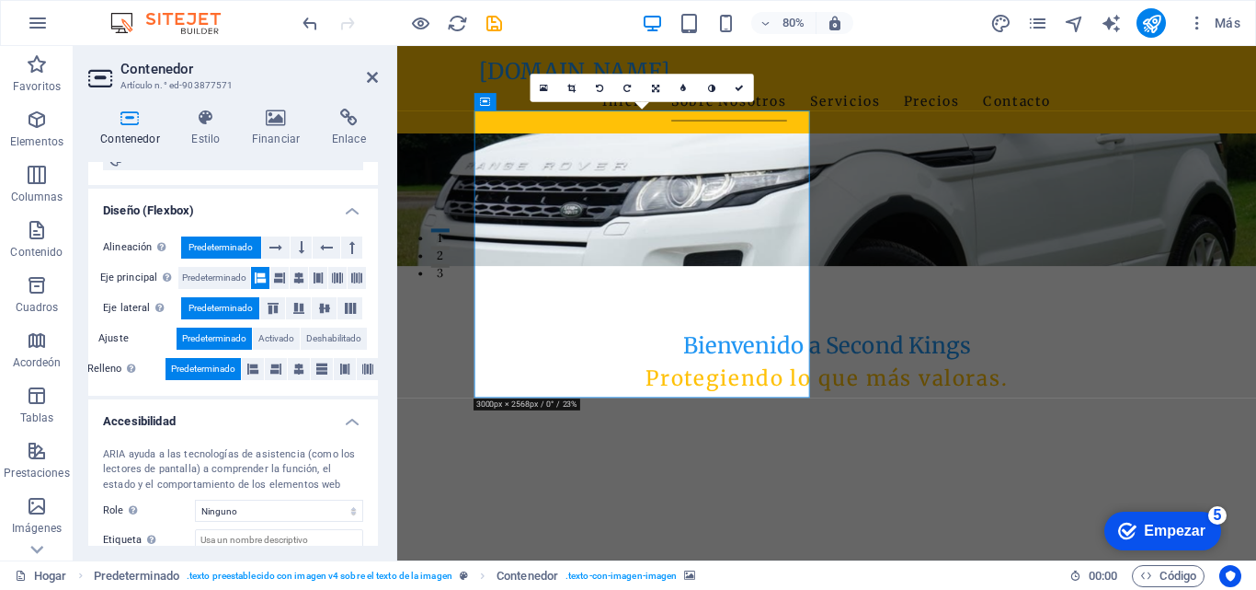
scroll to position [276, 0]
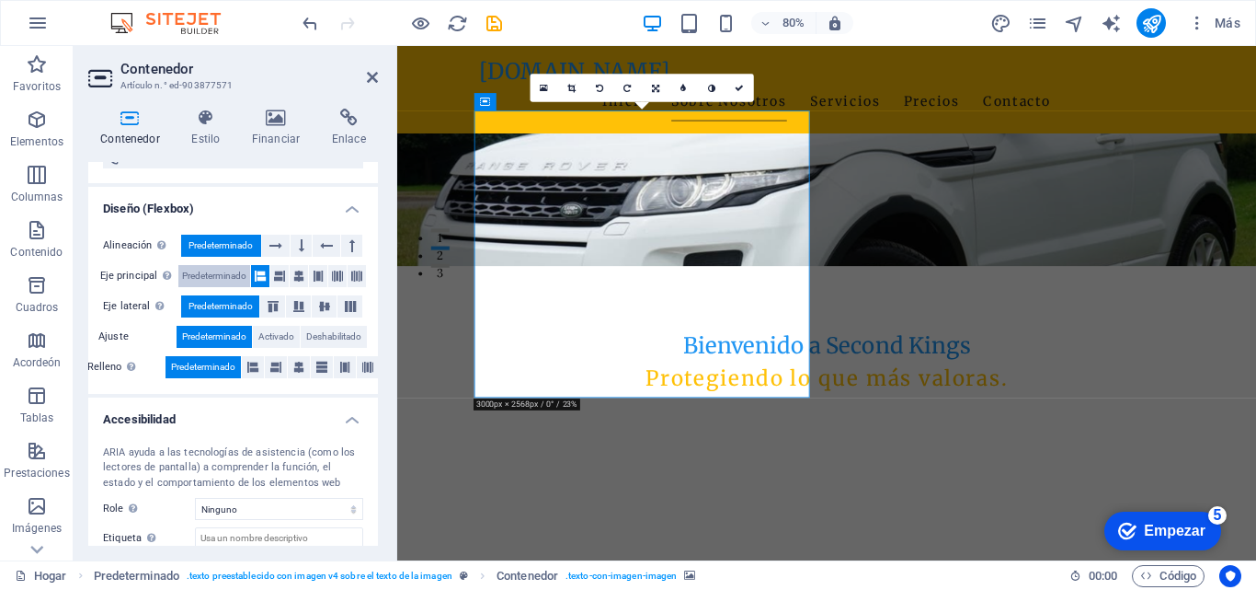
click at [202, 271] on font "Predeterminado" at bounding box center [214, 275] width 64 height 10
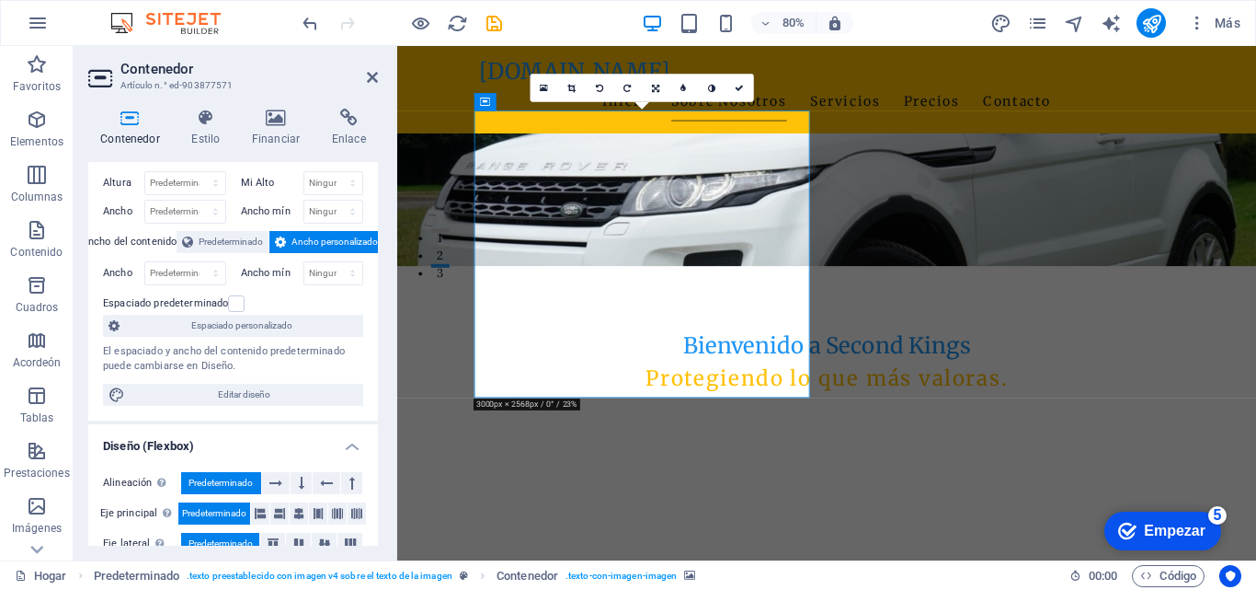
scroll to position [0, 0]
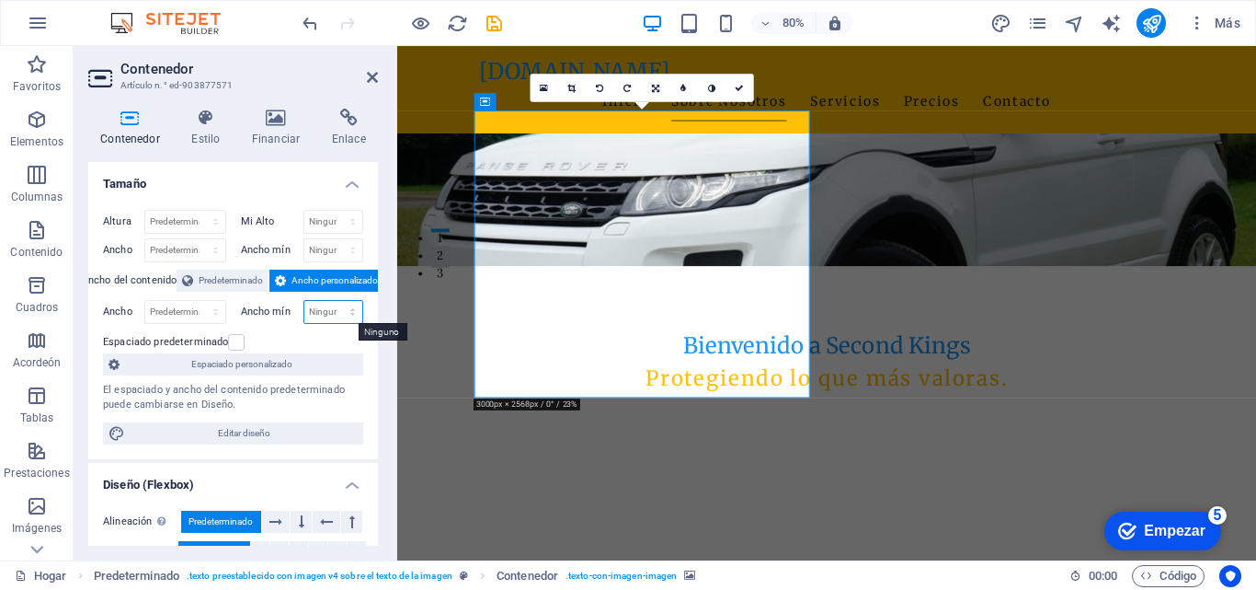
click at [322, 307] on select "Ninguno píxeles movimiento rápido del ojo % vh Volkswagen" at bounding box center [333, 312] width 59 height 22
select select "px"
click at [333, 301] on select "Ninguno píxeles movimiento rápido del ojo % vh Volkswagen" at bounding box center [333, 312] width 59 height 22
type input "0"
click at [325, 314] on input "0" at bounding box center [333, 312] width 59 height 22
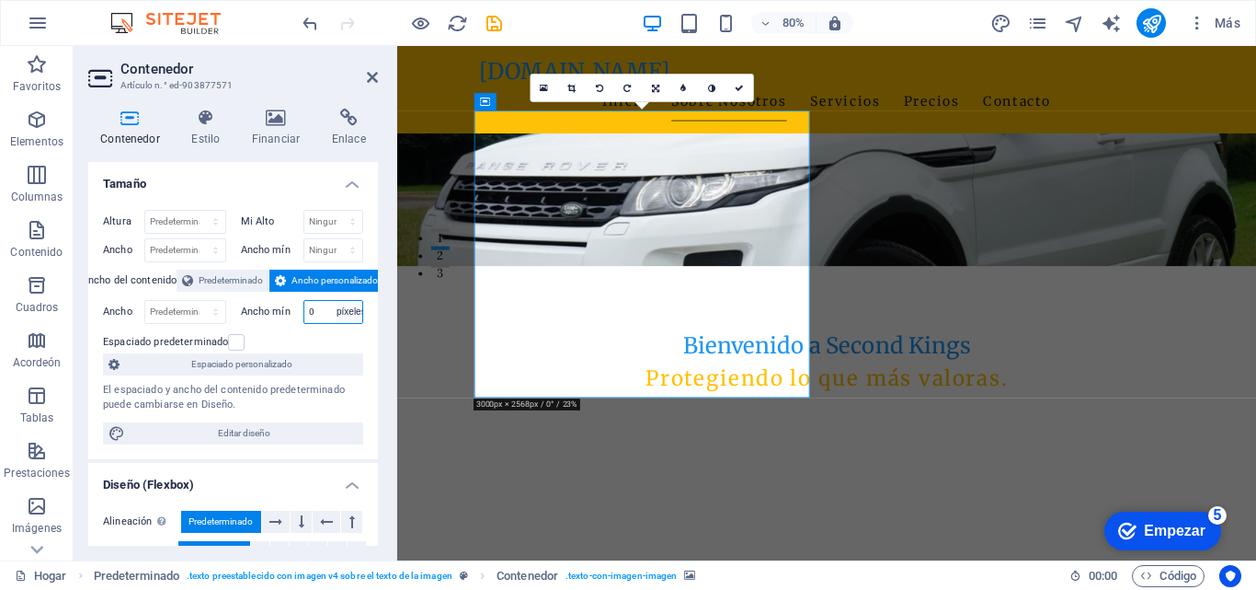
click at [338, 314] on select "Ninguno píxeles movimiento rápido del ojo % vh Volkswagen" at bounding box center [350, 312] width 26 height 22
click at [337, 301] on select "Ninguno píxeles movimiento rápido del ojo % vh Volkswagen" at bounding box center [350, 312] width 26 height 22
click at [350, 309] on select "Ninguno píxeles movimiento rápido del ojo % vh Volkswagen" at bounding box center [350, 312] width 26 height 22
select select "8qjj9vcner4"
click at [337, 301] on select "Ninguno píxeles movimiento rápido del ojo % vh Volkswagen" at bounding box center [350, 312] width 26 height 22
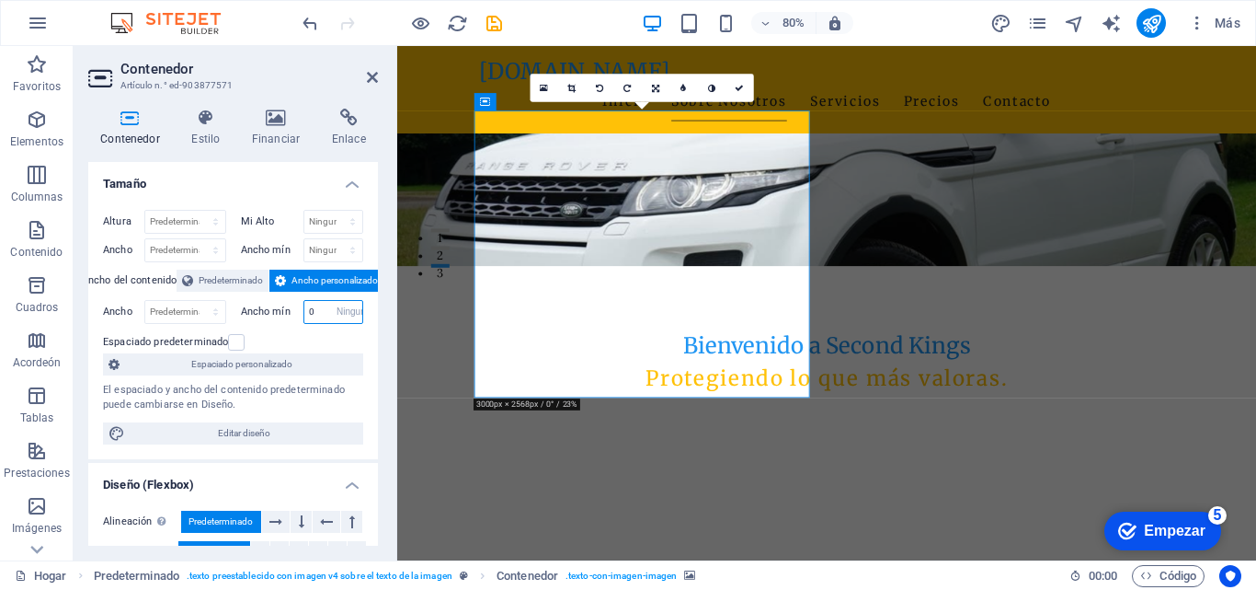
select select "DISABLED_OPTION_VALUE"
click at [320, 303] on select "Ninguno píxeles movimiento rápido del ojo % vh Volkswagen" at bounding box center [333, 312] width 59 height 22
click at [269, 334] on div "Espaciado predeterminado" at bounding box center [231, 342] width 256 height 22
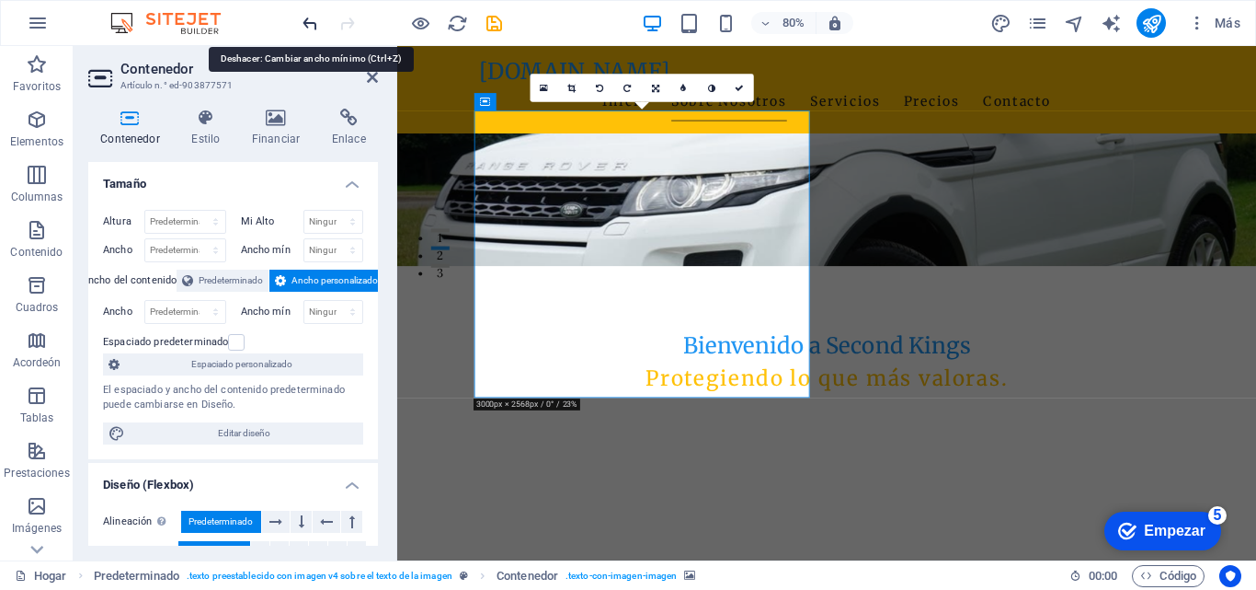
click at [307, 20] on icon "deshacer" at bounding box center [310, 23] width 21 height 21
type input "0"
click at [307, 20] on icon "deshacer" at bounding box center [310, 23] width 21 height 21
select select "px"
click at [307, 20] on icon "deshacer" at bounding box center [310, 23] width 21 height 21
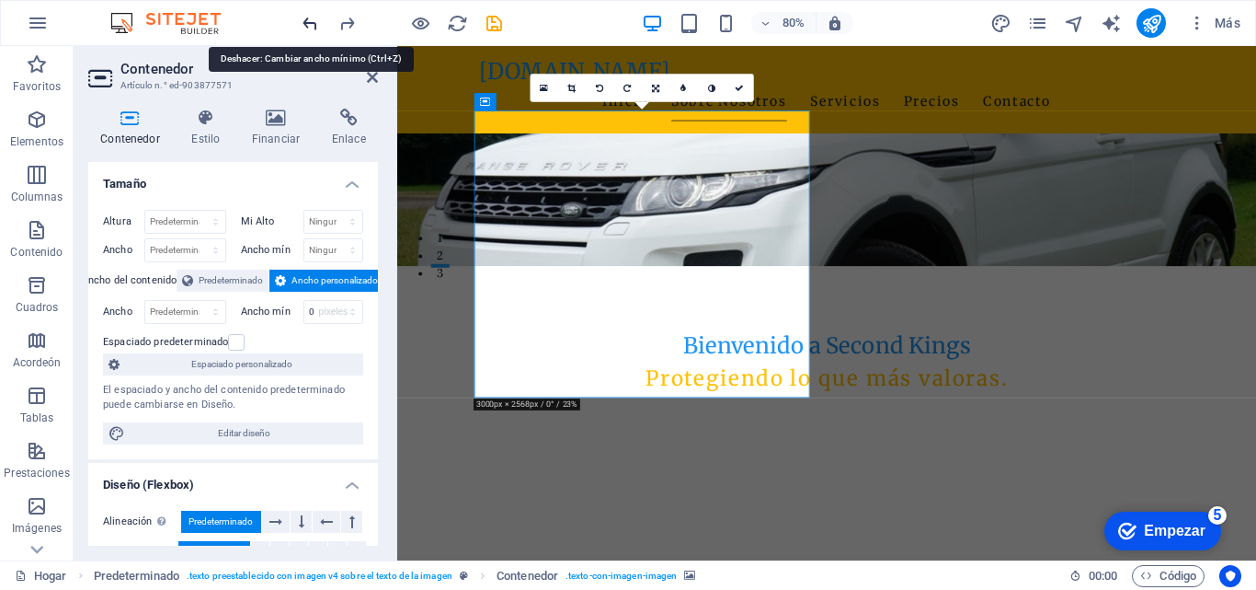
select select "DISABLED_OPTION_VALUE"
click at [307, 20] on icon "deshacer" at bounding box center [310, 23] width 21 height 21
click at [346, 14] on icon "rehacer" at bounding box center [347, 23] width 21 height 21
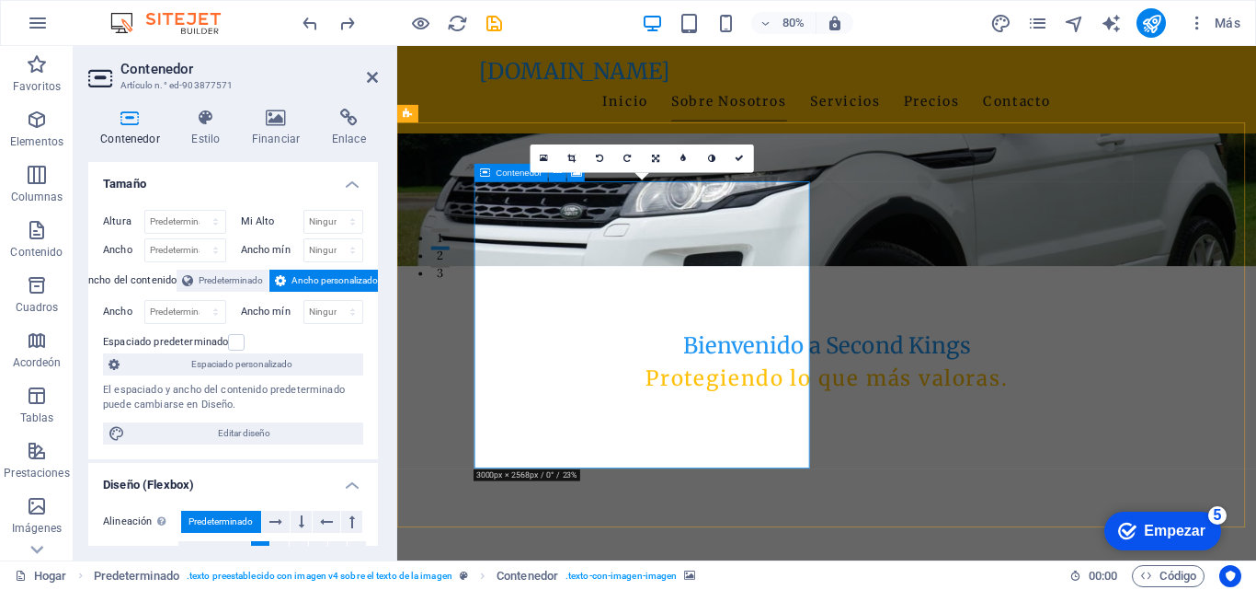
scroll to position [276, 0]
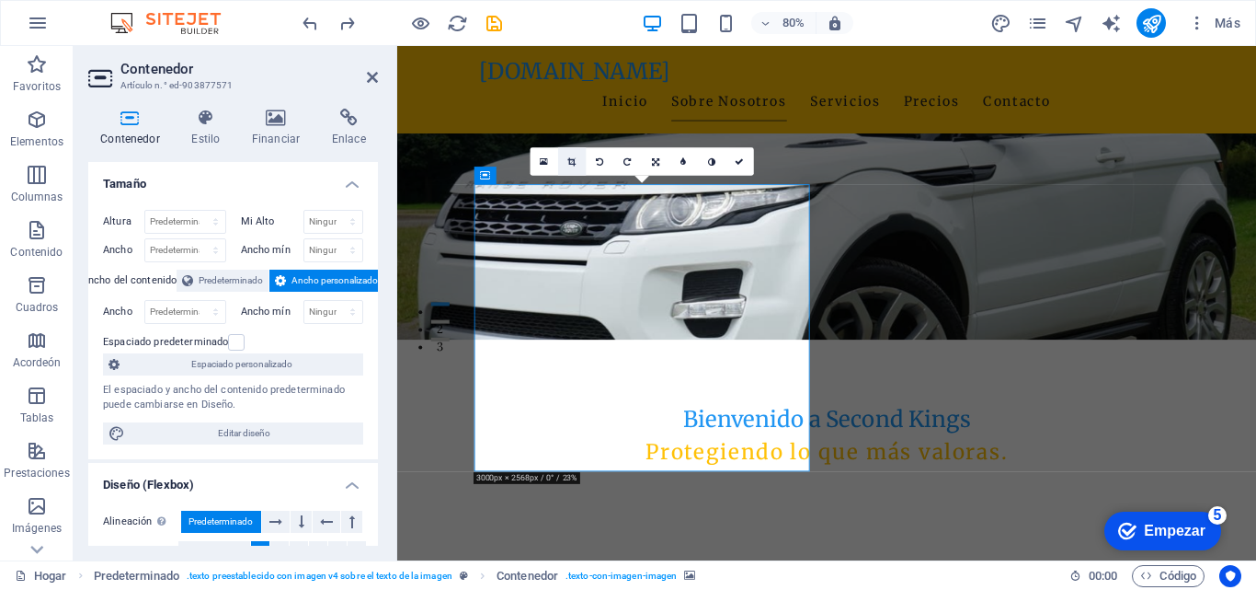
click at [574, 161] on icon at bounding box center [572, 160] width 8 height 9
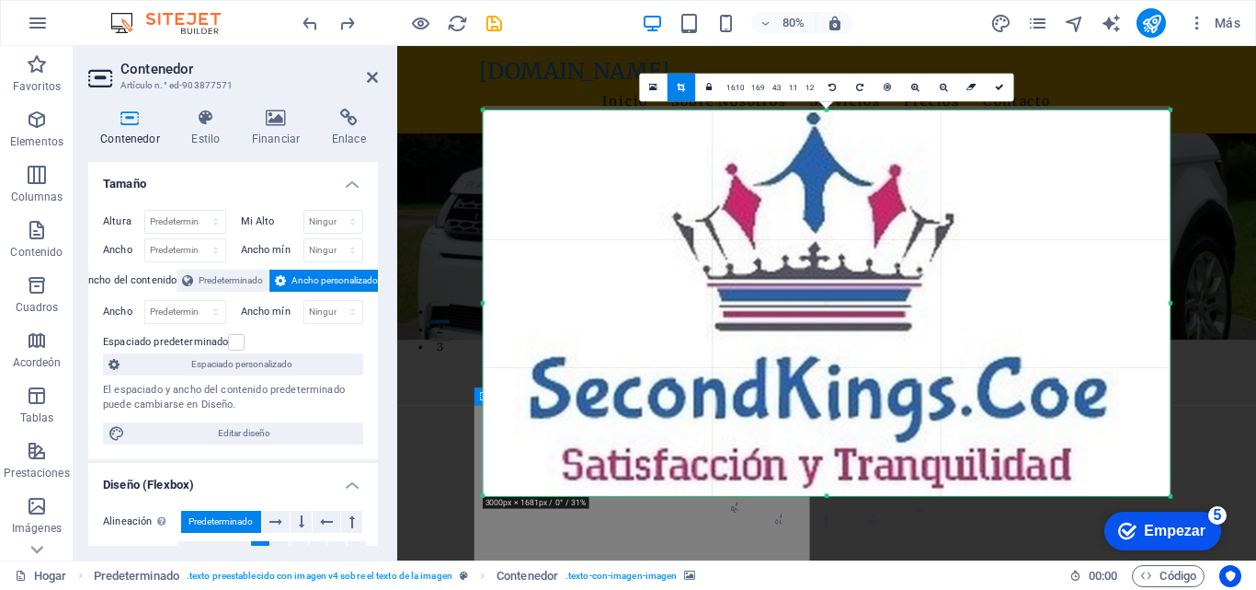
click at [694, 292] on div at bounding box center [826, 301] width 687 height 389
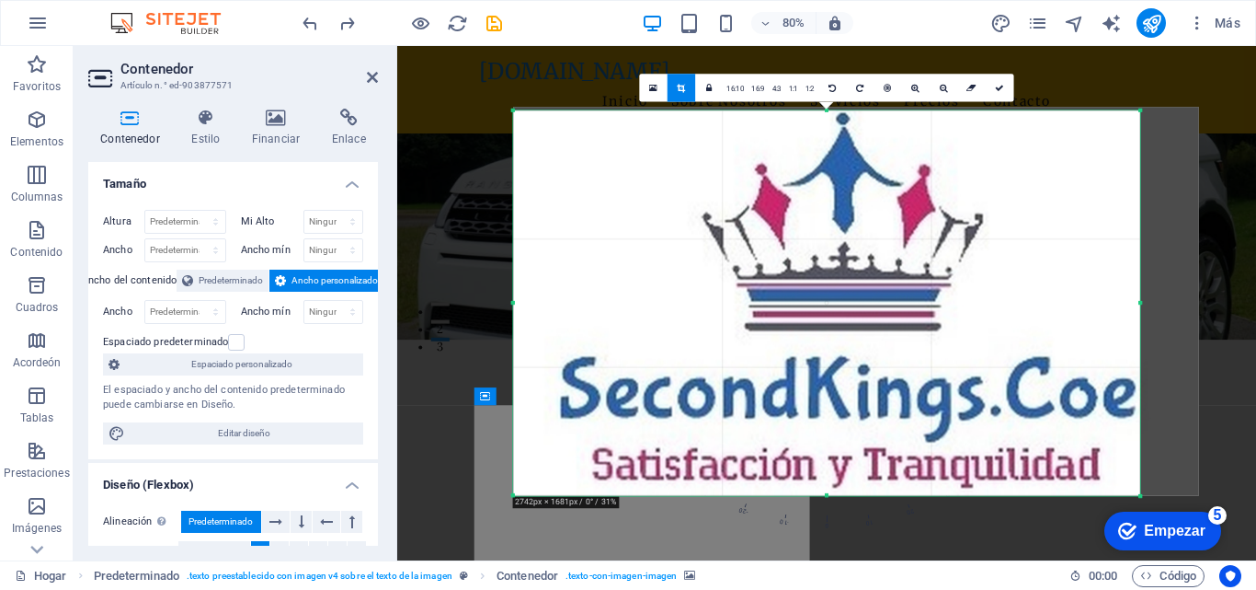
drag, startPoint x: 1173, startPoint y: 304, endPoint x: 1097, endPoint y: 328, distance: 79.4
click at [1097, 328] on div "180 170 160 150 140 130 120 110 100 90 80 70 60 50 40 30 20 10 0 -10 -20 -30 -4…" at bounding box center [826, 303] width 627 height 384
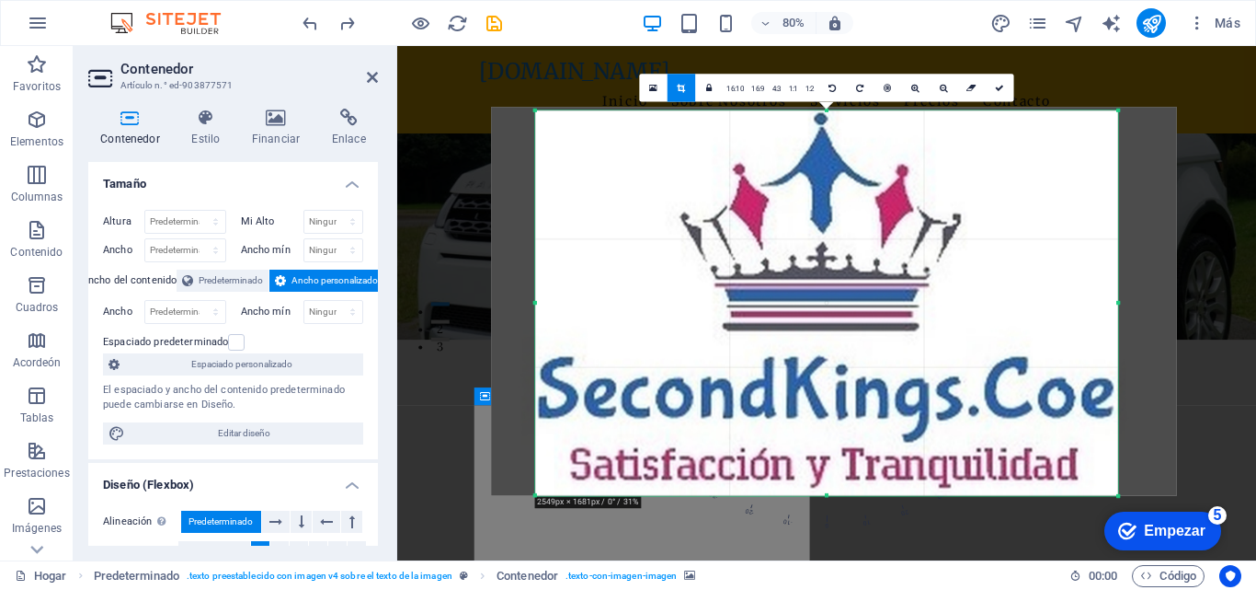
drag, startPoint x: 515, startPoint y: 305, endPoint x: 570, endPoint y: 320, distance: 57.1
click at [570, 320] on div "180 170 160 150 140 130 120 110 100 90 80 70 60 50 40 30 20 10 0 -10 -20 -30 -4…" at bounding box center [826, 303] width 583 height 384
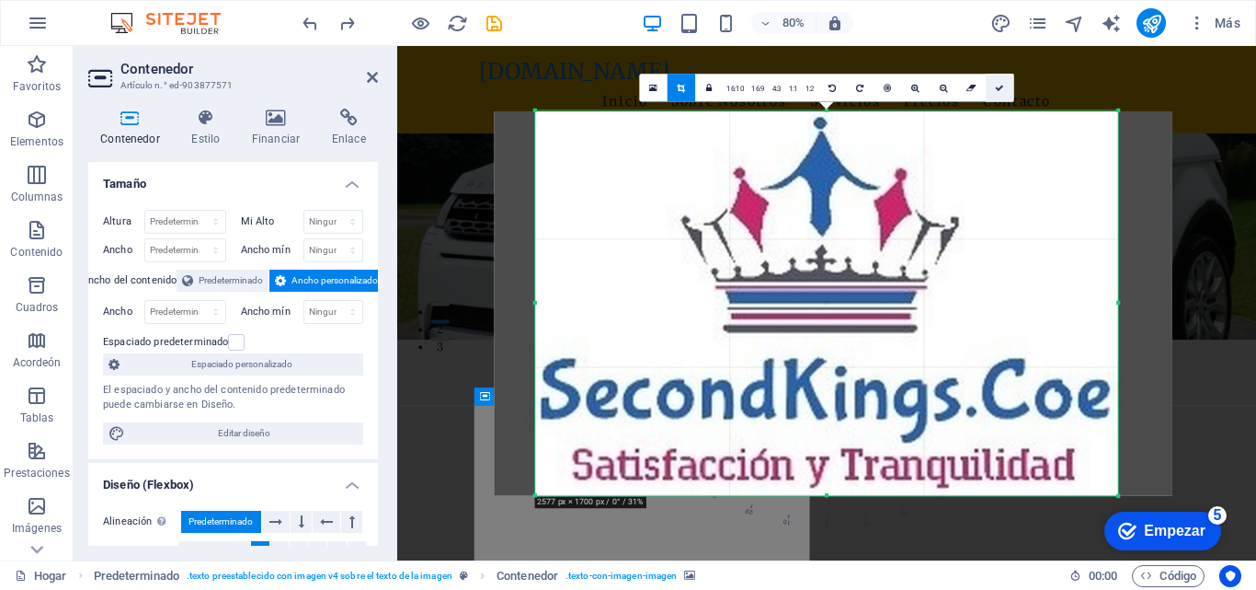
click at [1000, 86] on icon at bounding box center [1000, 88] width 9 height 9
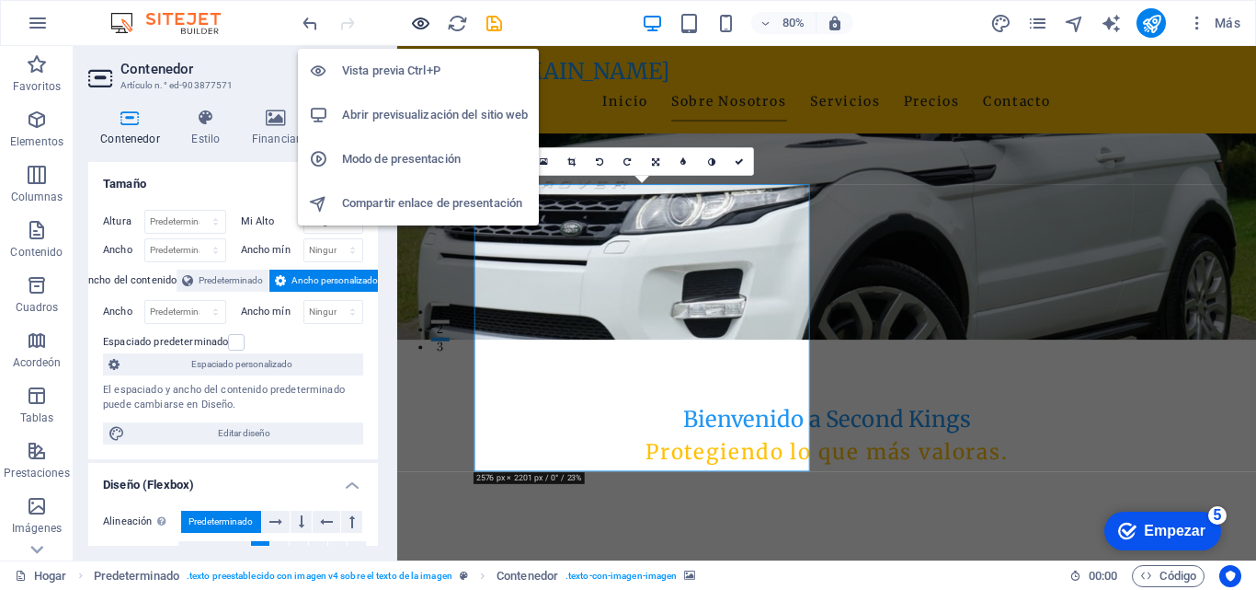
click at [418, 19] on icon "button" at bounding box center [420, 23] width 21 height 21
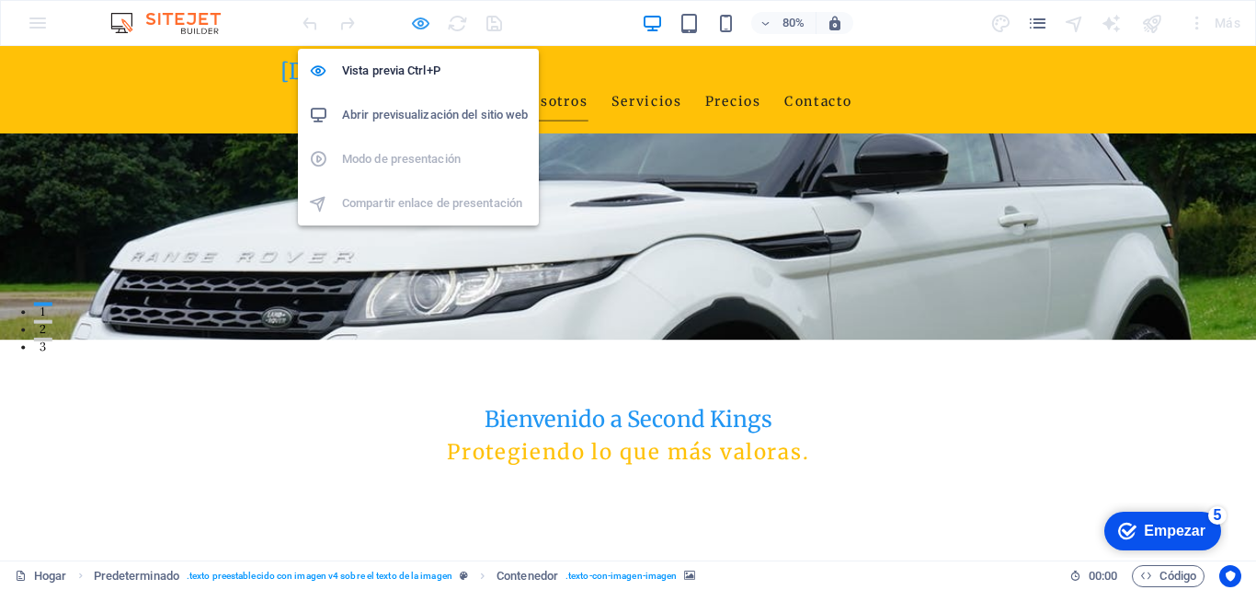
click at [418, 23] on icon "button" at bounding box center [420, 23] width 21 height 21
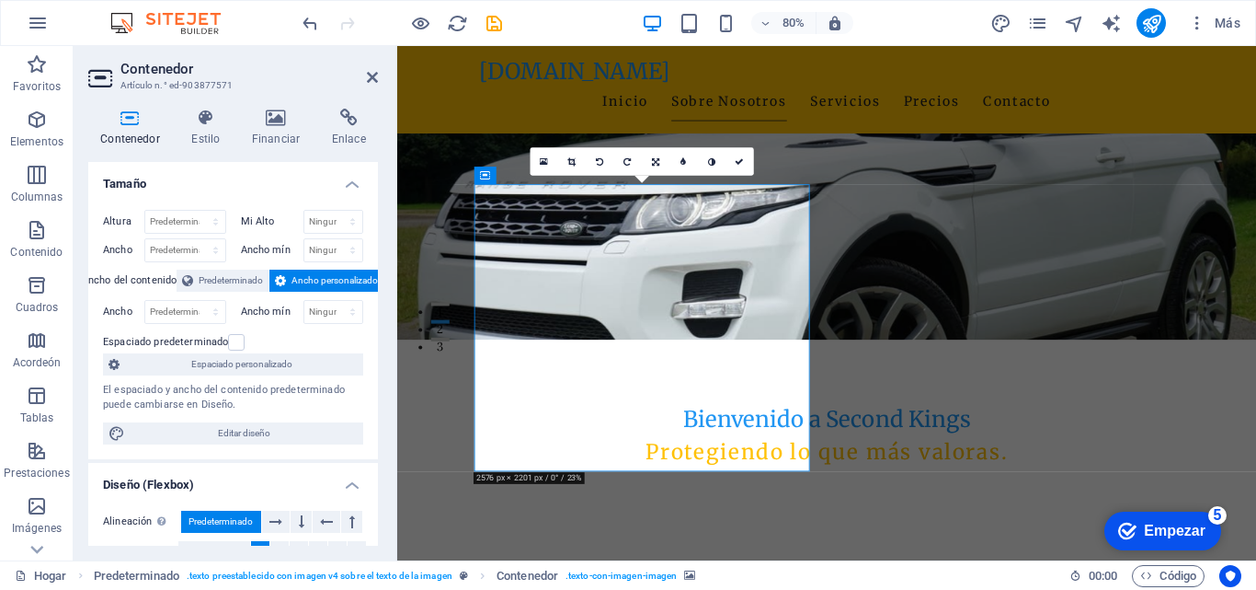
click at [189, 222] on select "Predeterminado píxeles movimiento rápido del ojo % vh Volkswagen" at bounding box center [185, 222] width 80 height 22
select select "vw"
click at [197, 211] on select "Predeterminado píxeles movimiento rápido del ojo % vh Volkswagen" at bounding box center [185, 222] width 80 height 22
type input "33.8"
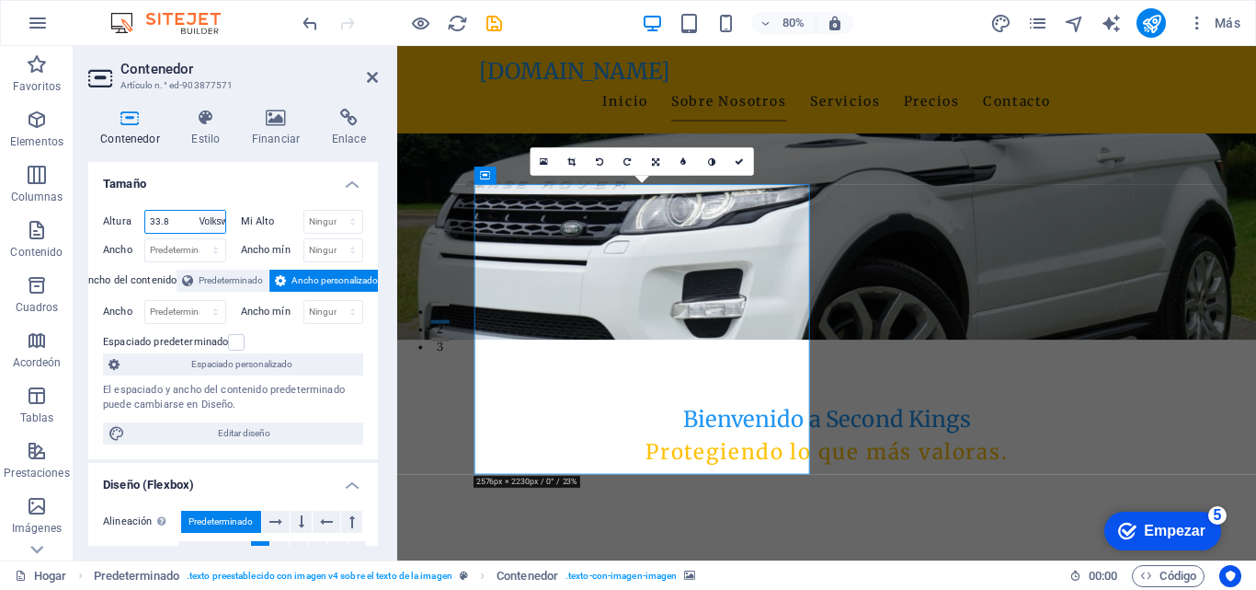
click at [216, 220] on select "Predeterminado píxeles movimiento rápido del ojo % vh Volkswagen" at bounding box center [213, 222] width 26 height 22
select select "default"
click at [200, 211] on select "Predeterminado píxeles movimiento rápido del ojo % vh Volkswagen" at bounding box center [213, 222] width 26 height 22
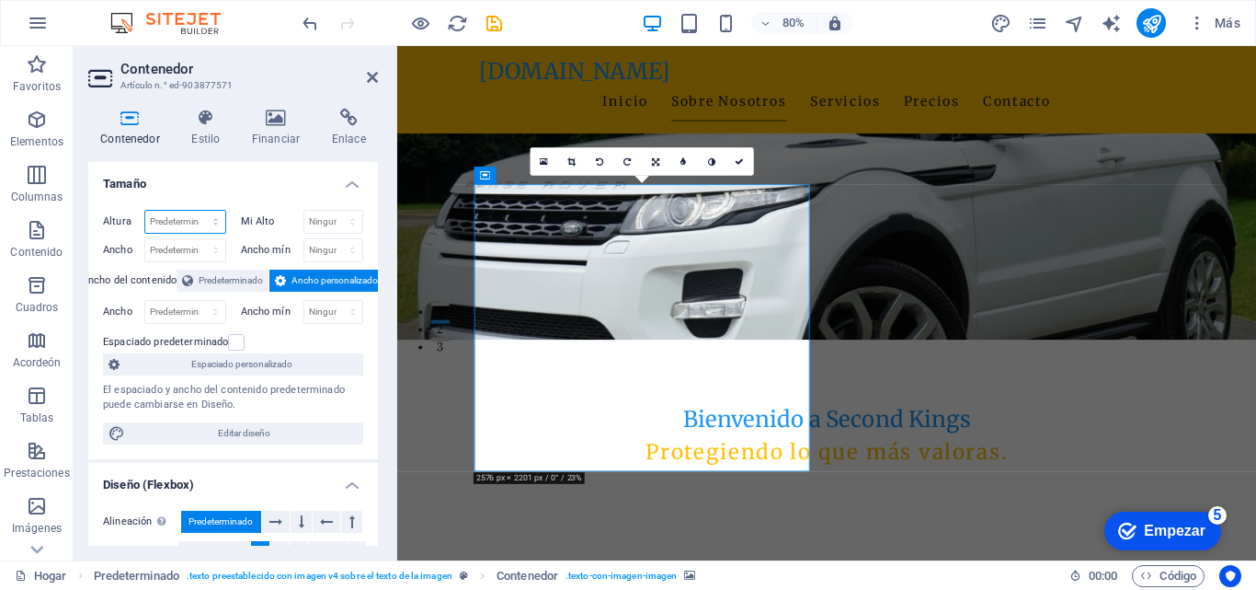
click at [212, 223] on select "Predeterminado píxeles movimiento rápido del ojo % vh Volkswagen" at bounding box center [185, 222] width 80 height 22
select select "px"
click at [197, 211] on select "Predeterminado píxeles movimiento rápido del ojo % vh Volkswagen" at bounding box center [185, 222] width 80 height 22
type input "390"
click at [215, 218] on select "Predeterminado píxeles movimiento rápido del ojo % vh Volkswagen" at bounding box center [213, 222] width 26 height 22
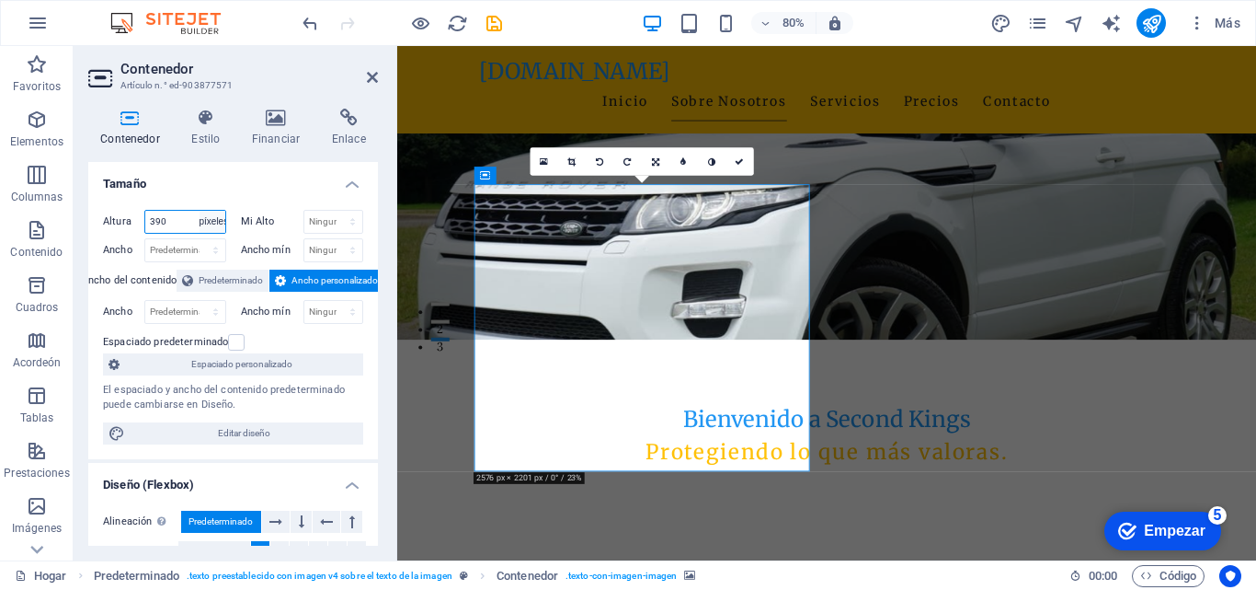
select select "rem"
click at [200, 211] on select "Predeterminado píxeles movimiento rápido del ojo % vh Volkswagen" at bounding box center [213, 222] width 26 height 22
type input "24.375"
click at [220, 224] on select "Predeterminado píxeles movimiento rápido del ojo % vh Volkswagen" at bounding box center [213, 222] width 26 height 22
select select "%"
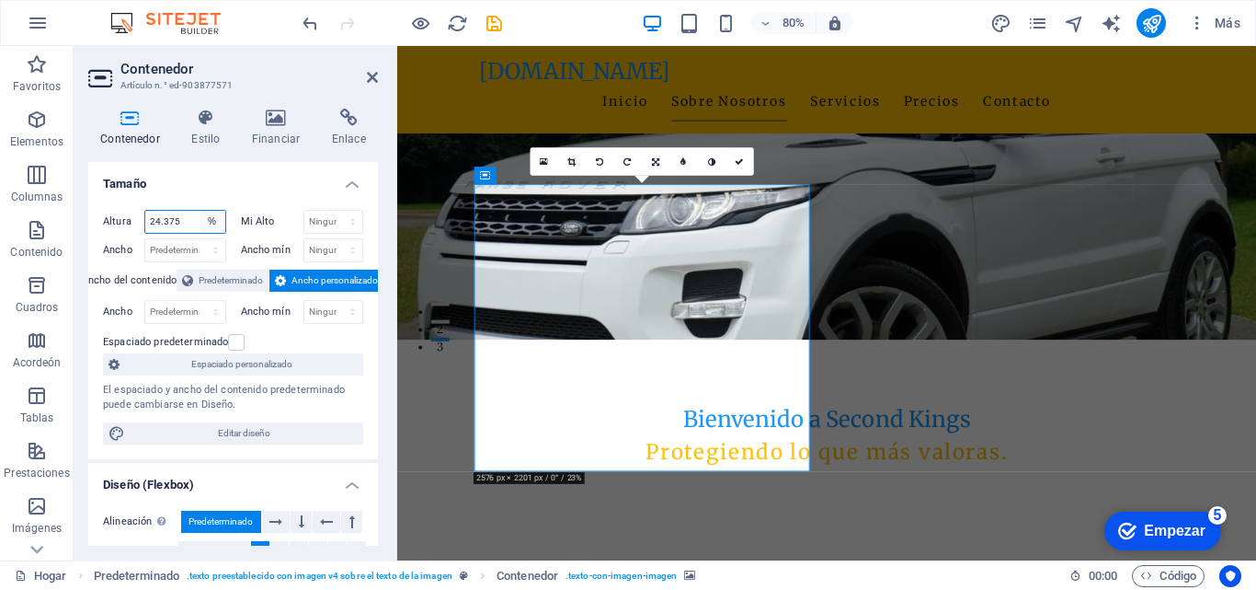
click at [200, 211] on select "Predeterminado píxeles movimiento rápido del ojo % vh Volkswagen" at bounding box center [213, 222] width 26 height 22
type input "100"
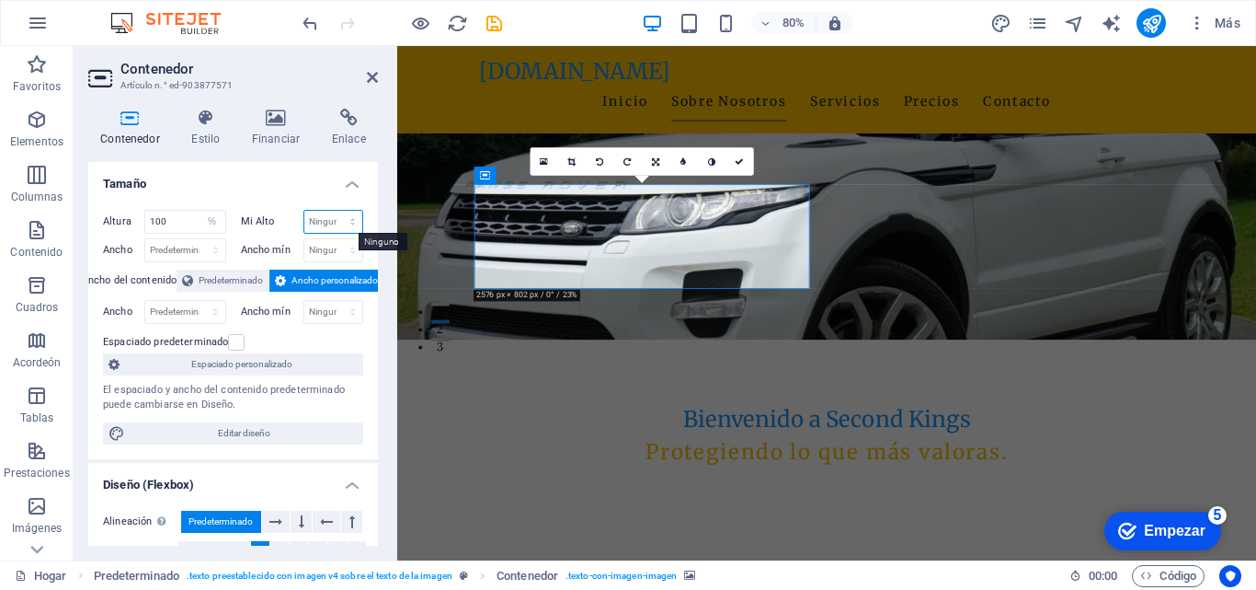
click at [335, 227] on select "Ninguno píxeles movimiento rápido del ojo % vh Volkswagen" at bounding box center [333, 222] width 59 height 22
select select "%"
click at [333, 211] on select "Ninguno píxeles movimiento rápido del ojo % vh Volkswagen" at bounding box center [333, 222] width 59 height 22
type input "100"
click at [213, 312] on select "Predeterminado píxeles movimiento rápido del ojo % en vh Volkswagen" at bounding box center [185, 312] width 80 height 22
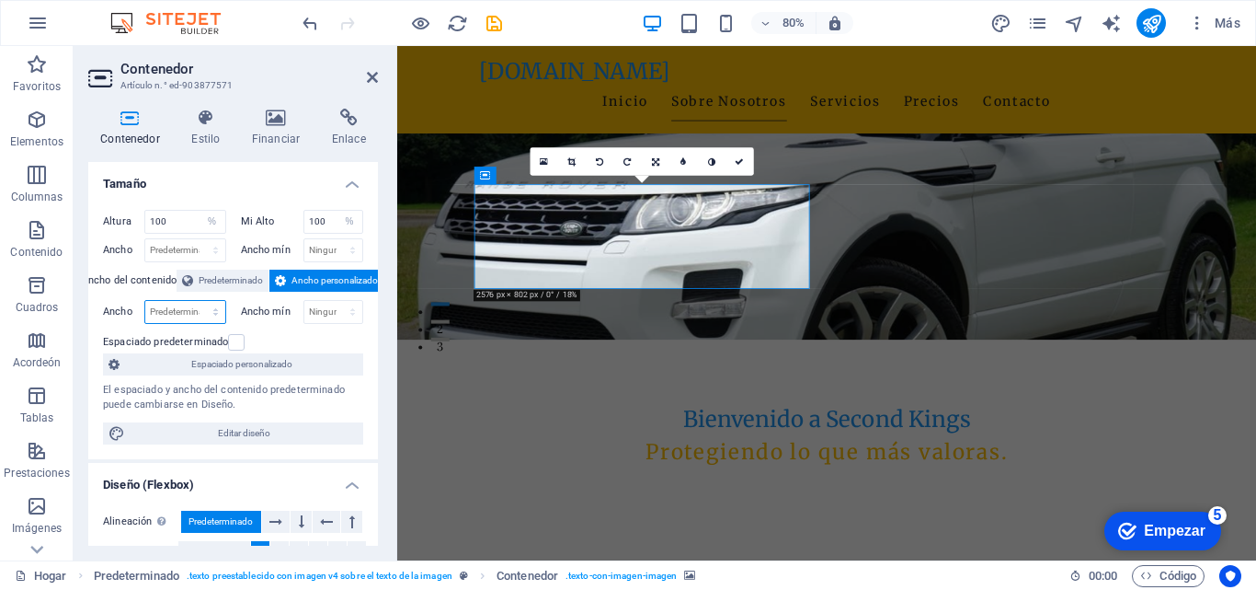
select select "%"
click at [197, 301] on select "Predeterminado píxeles movimiento rápido del ojo % en vh Volkswagen" at bounding box center [185, 312] width 80 height 22
type input "100"
click at [344, 315] on select "Ninguno píxeles movimiento rápido del ojo % vh Volkswagen" at bounding box center [333, 312] width 59 height 22
select select "vw"
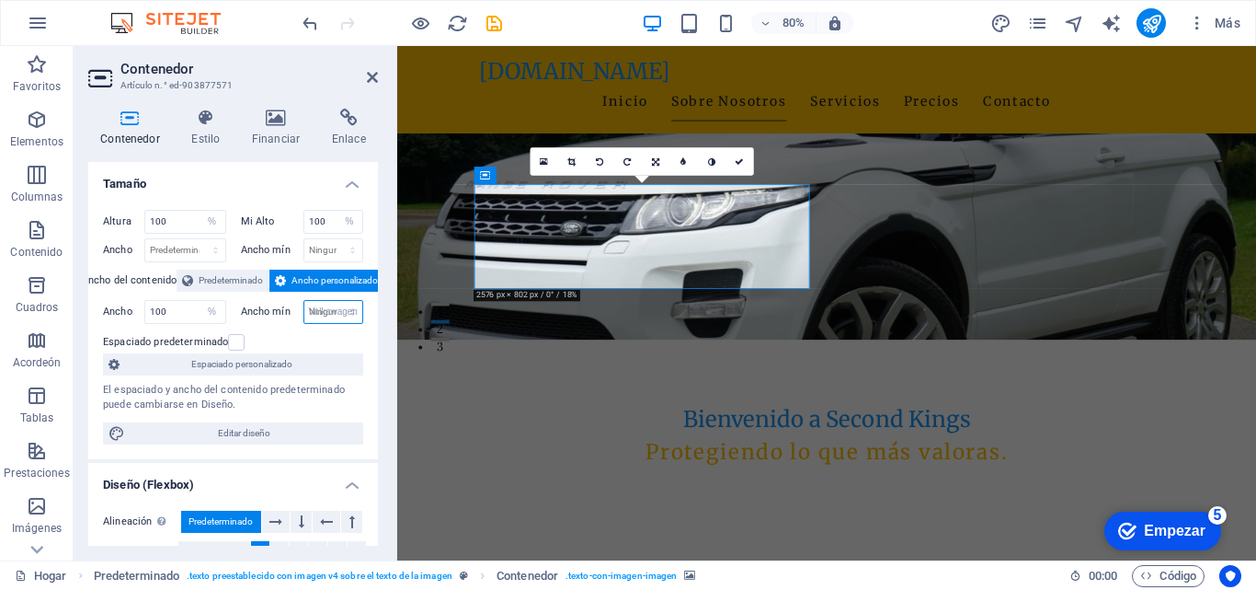
click at [333, 301] on select "Ninguno píxeles movimiento rápido del ojo % vh Volkswagen" at bounding box center [333, 312] width 59 height 22
type input "0"
click at [234, 342] on label at bounding box center [236, 342] width 17 height 17
click at [0, 0] on input "Espaciado predeterminado" at bounding box center [0, 0] width 0 height 0
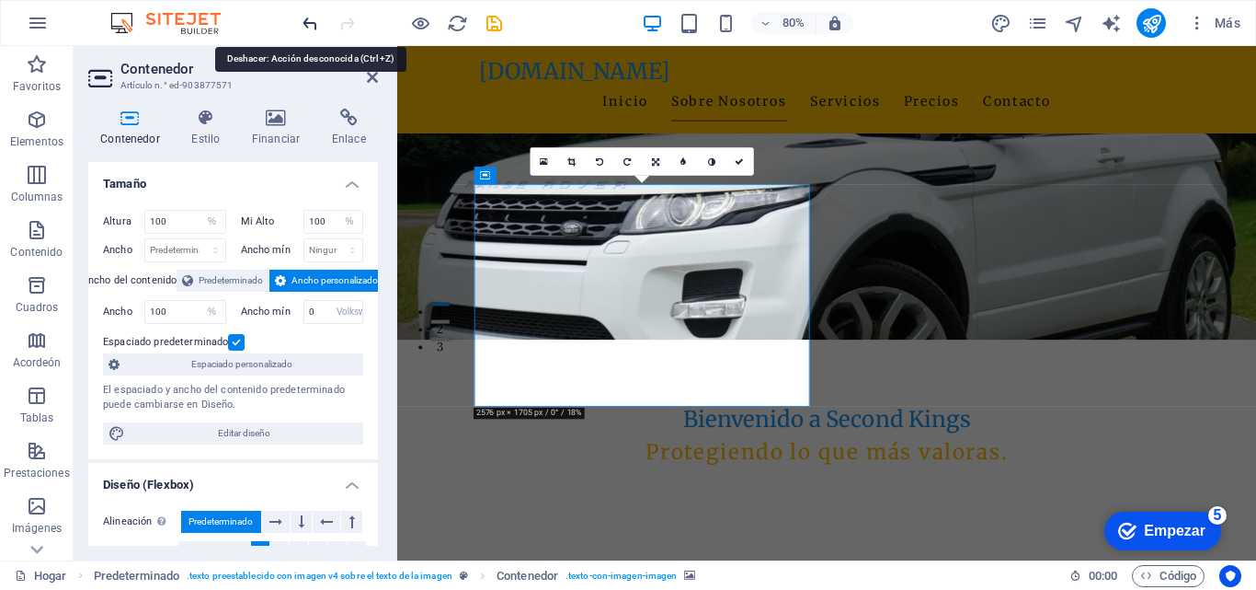
click at [314, 27] on icon "deshacer" at bounding box center [310, 23] width 21 height 21
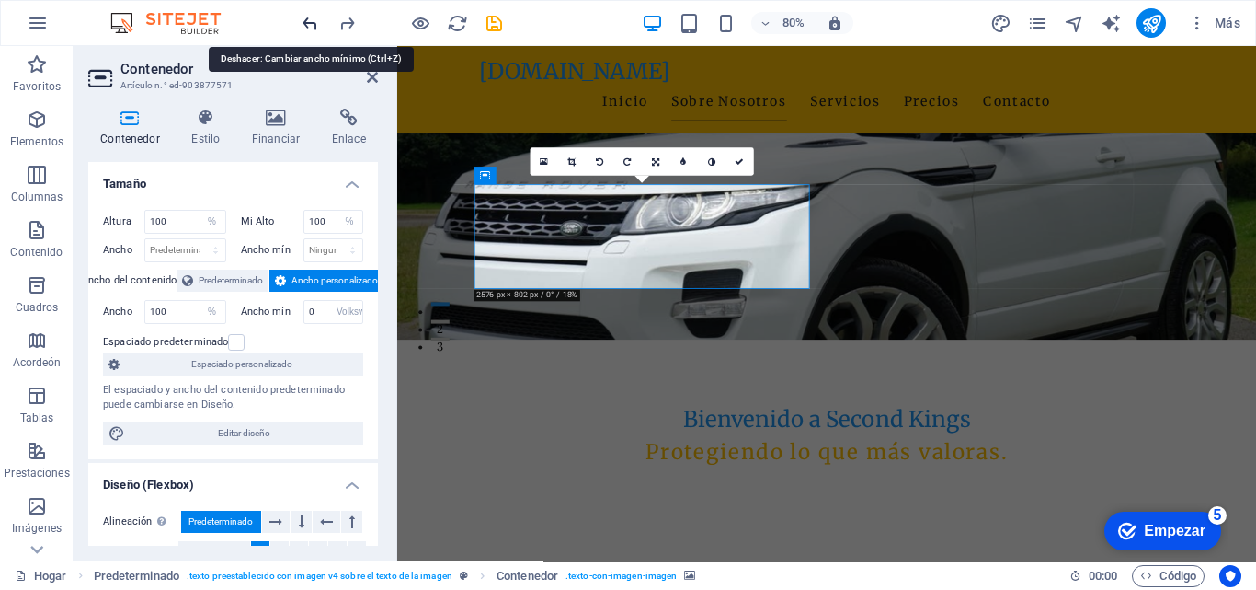
click at [314, 27] on icon "deshacer" at bounding box center [310, 23] width 21 height 21
select select "DISABLED_OPTION_VALUE"
click at [314, 27] on icon "deshacer" at bounding box center [310, 23] width 21 height 21
select select "DISABLED_OPTION_VALUE"
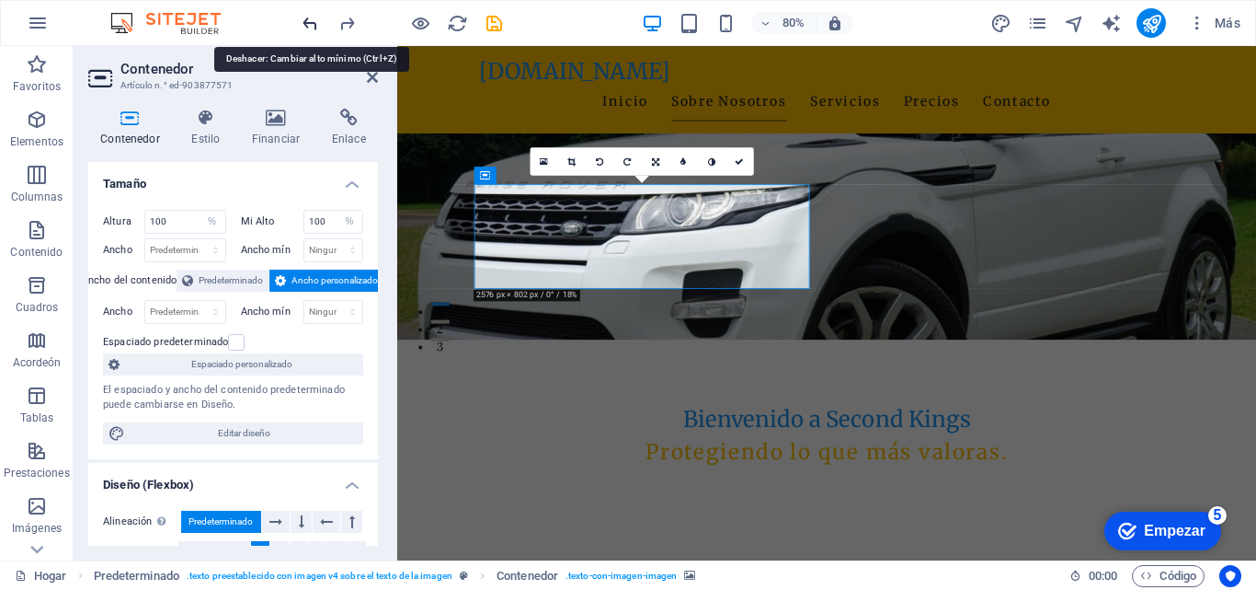
click at [314, 27] on icon "deshacer" at bounding box center [310, 23] width 21 height 21
select select "DISABLED_OPTION_VALUE"
click at [314, 27] on icon "deshacer" at bounding box center [310, 23] width 21 height 21
type input "24.375"
select select "rem"
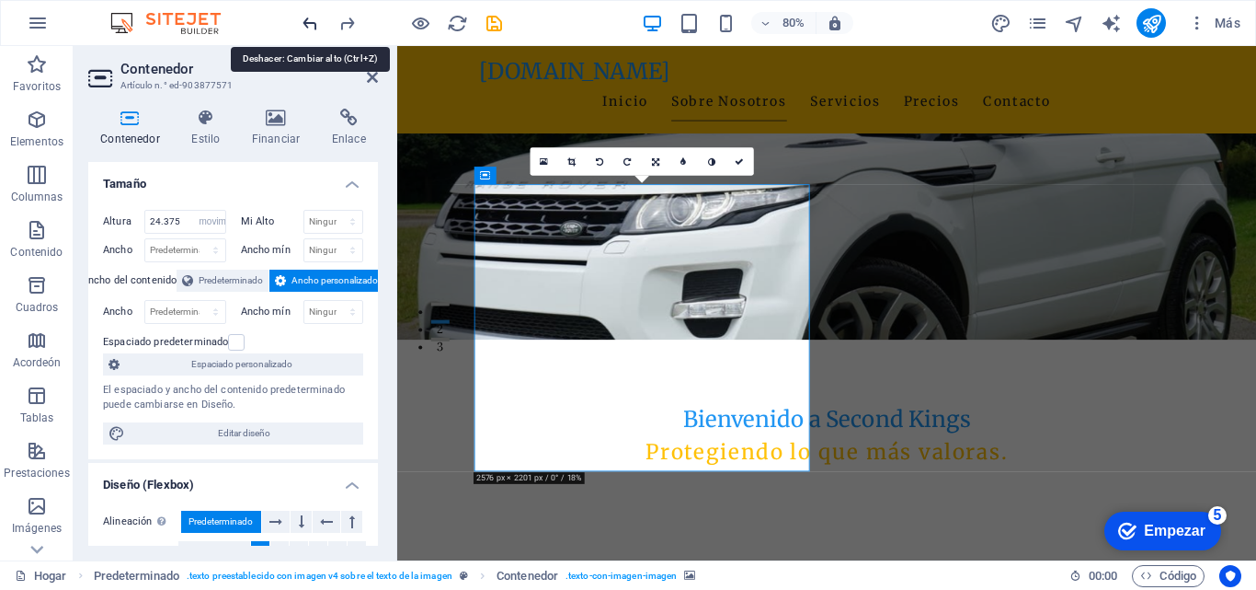
click at [314, 27] on icon "deshacer" at bounding box center [310, 23] width 21 height 21
type input "390"
select select "px"
click at [314, 27] on icon "deshacer" at bounding box center [310, 23] width 21 height 21
select select "DISABLED_OPTION_VALUE"
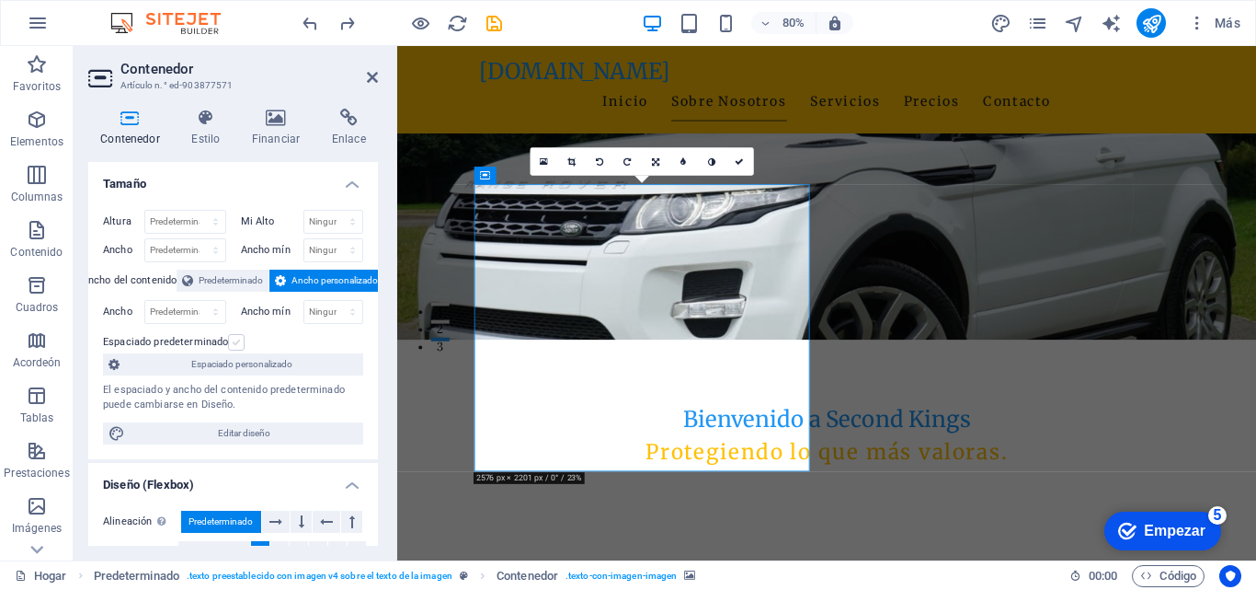
click at [236, 346] on label at bounding box center [236, 342] width 17 height 17
click at [0, 0] on input "Espaciado predeterminado" at bounding box center [0, 0] width 0 height 0
click at [571, 161] on icon at bounding box center [572, 160] width 8 height 9
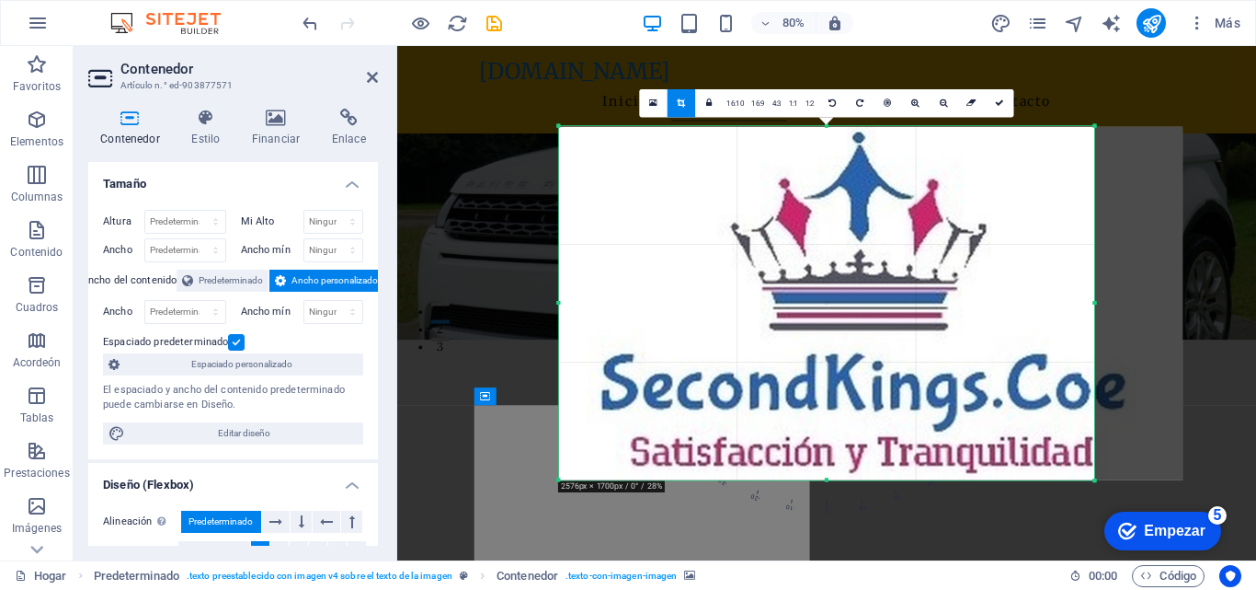
drag, startPoint x: 521, startPoint y: 242, endPoint x: 556, endPoint y: 245, distance: 35.1
click at [559, 245] on div "180 170 160 150 140 130 120 110 100 90 80 70 60 50 40 30 20 10 0 -10 -20 -30 -4…" at bounding box center [826, 302] width 535 height 353
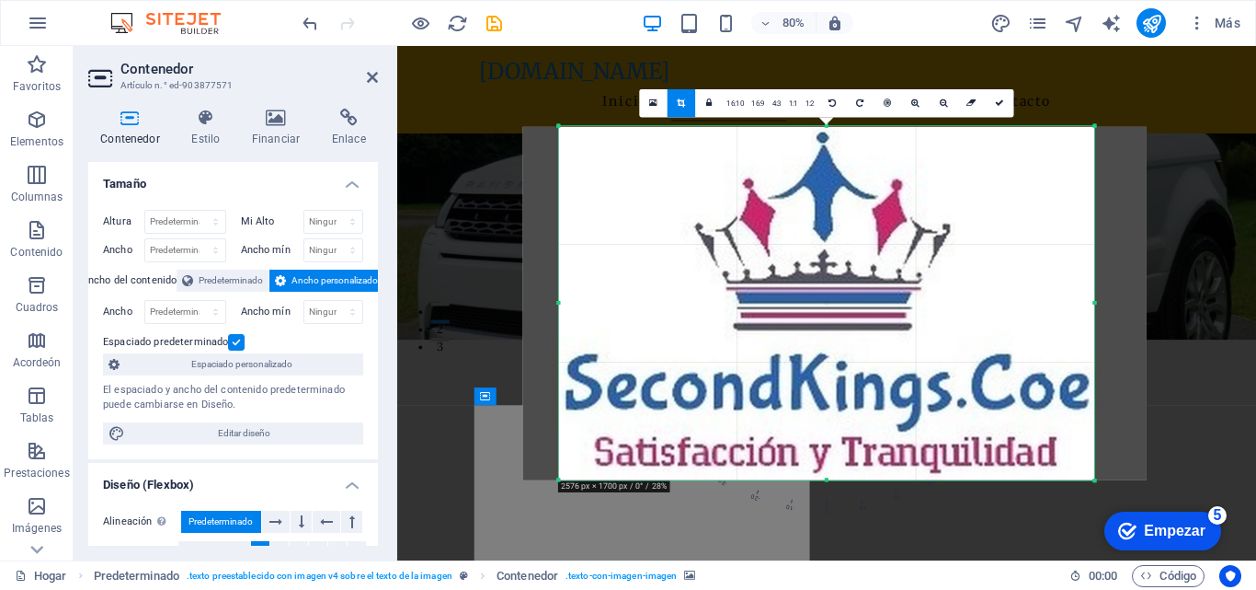
drag, startPoint x: 1179, startPoint y: 263, endPoint x: 1134, endPoint y: 262, distance: 45.1
click at [1134, 262] on div at bounding box center [835, 303] width 624 height 353
click at [1227, 309] on div at bounding box center [826, 225] width 859 height 359
click at [943, 107] on icon at bounding box center [944, 103] width 8 height 9
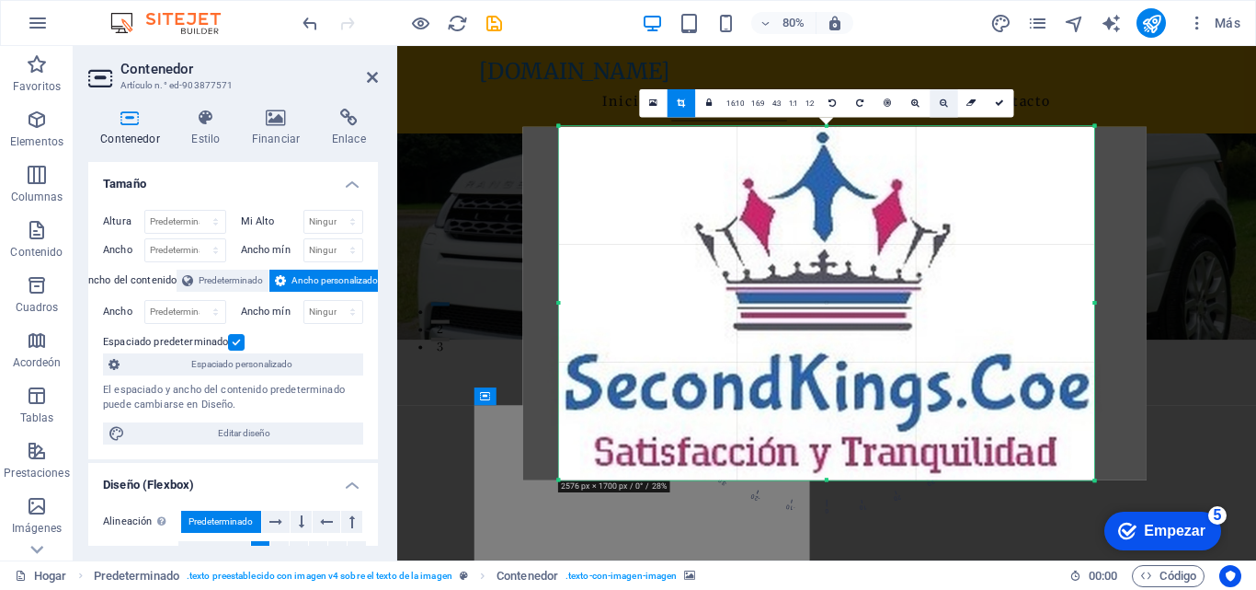
click at [943, 107] on icon at bounding box center [944, 103] width 8 height 9
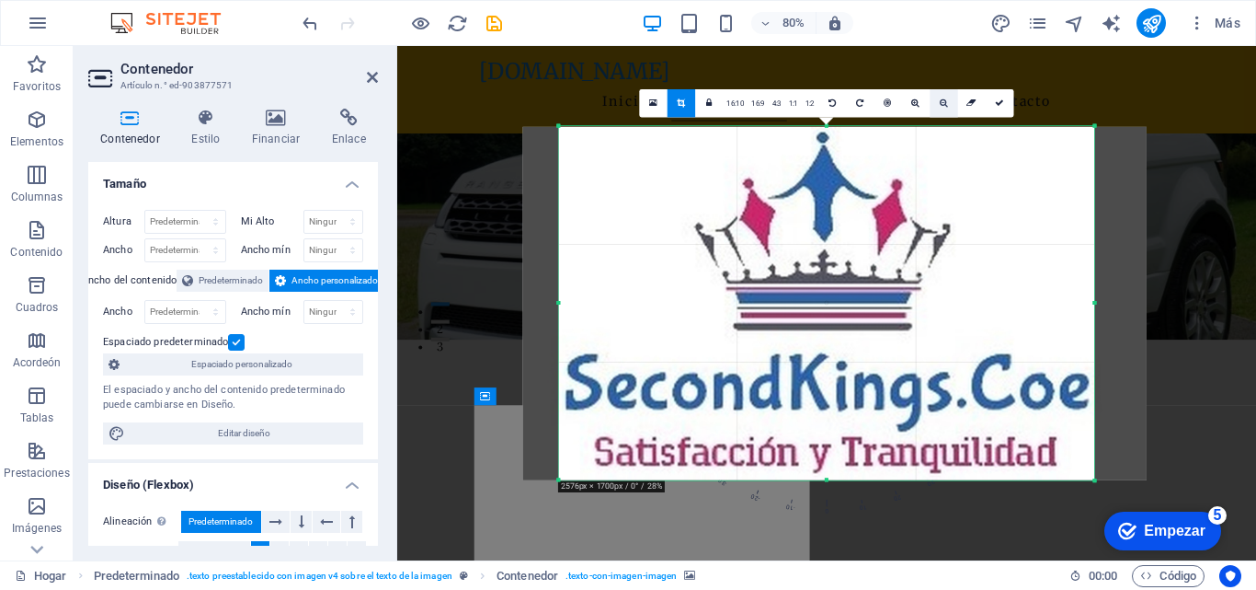
click at [943, 107] on icon at bounding box center [944, 103] width 8 height 9
click at [909, 367] on div at bounding box center [835, 303] width 624 height 353
click at [945, 105] on icon at bounding box center [944, 103] width 8 height 9
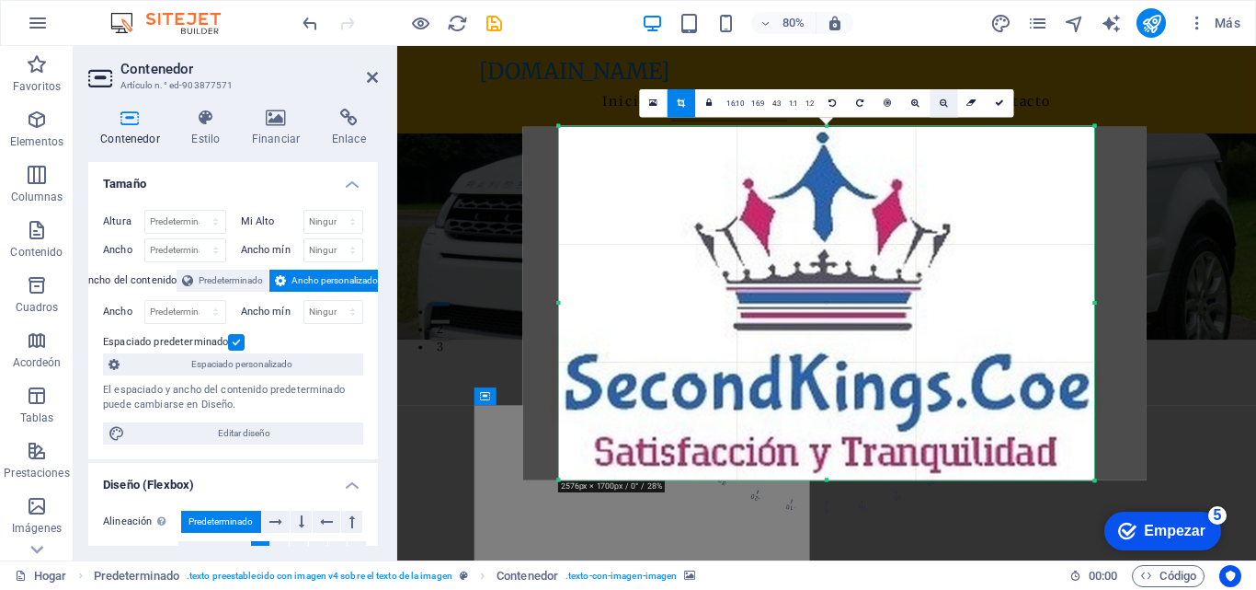
click at [945, 105] on icon at bounding box center [944, 103] width 8 height 9
click at [885, 103] on icon at bounding box center [888, 103] width 7 height 9
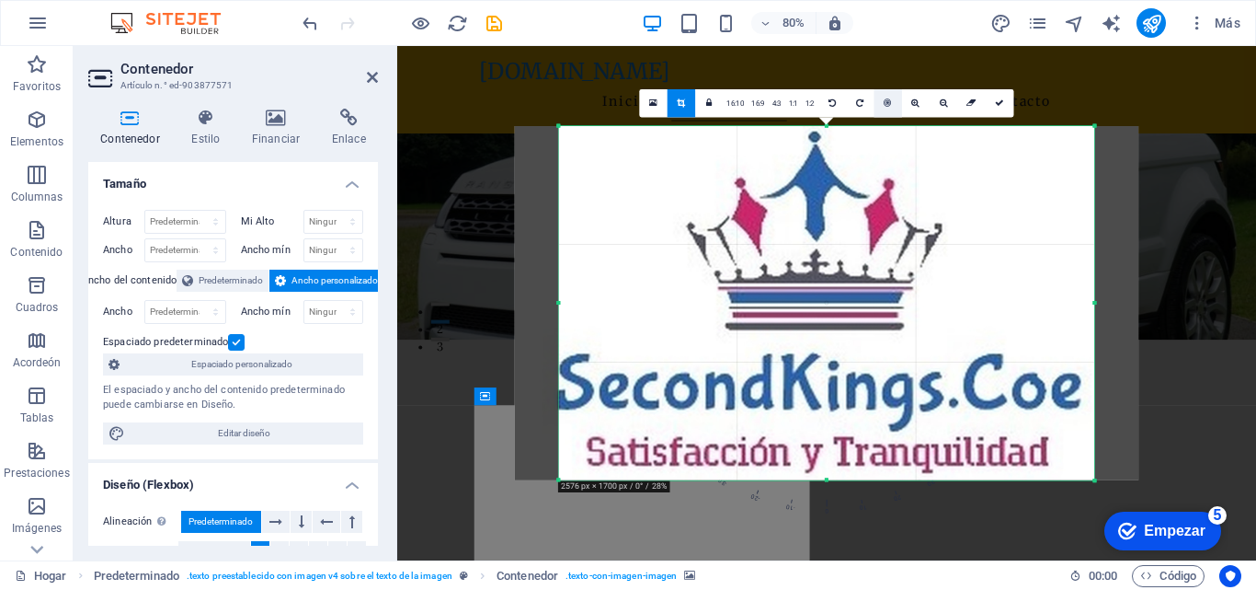
click at [885, 103] on icon at bounding box center [888, 103] width 7 height 9
click at [916, 103] on icon at bounding box center [916, 103] width 8 height 9
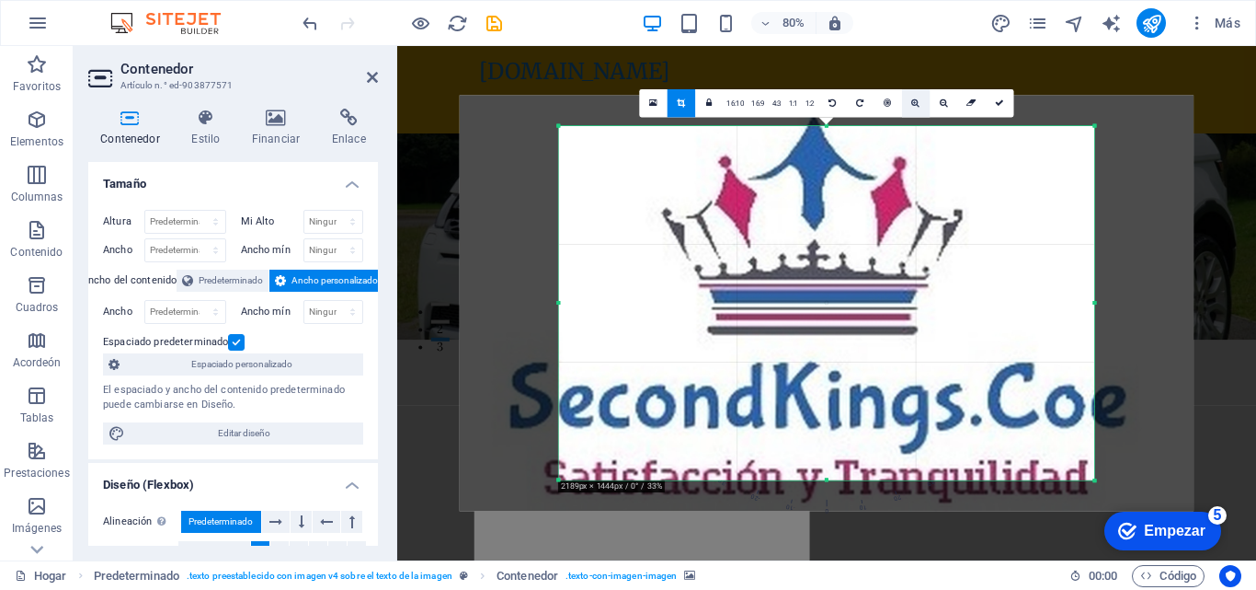
click at [916, 103] on icon at bounding box center [916, 103] width 8 height 9
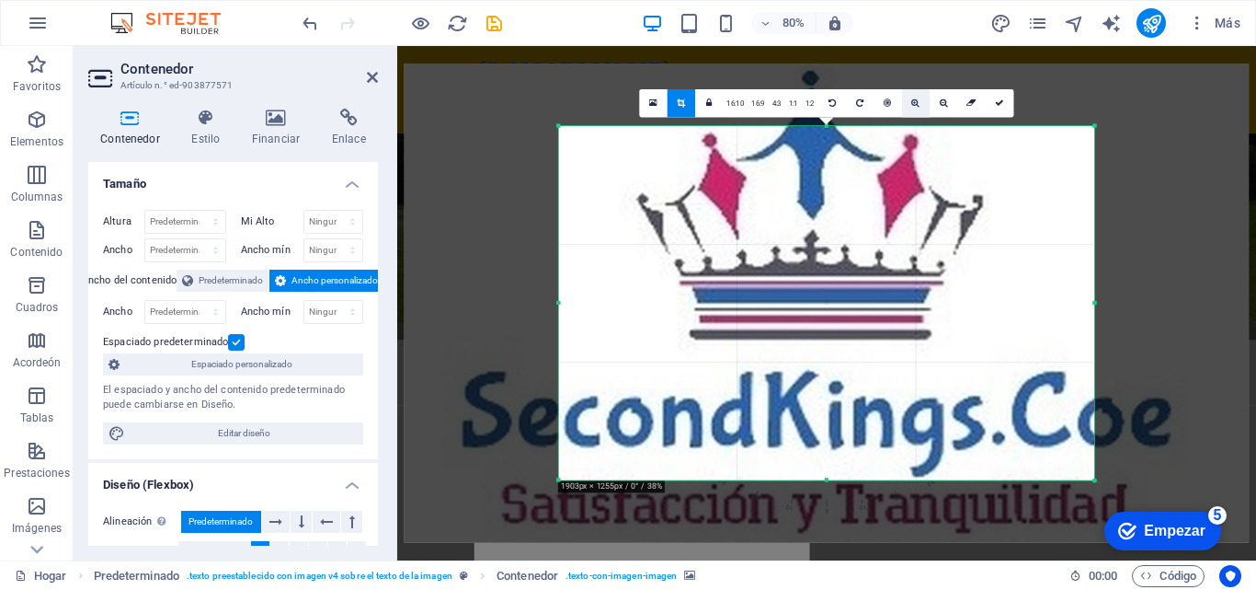
click at [916, 103] on icon at bounding box center [916, 103] width 8 height 9
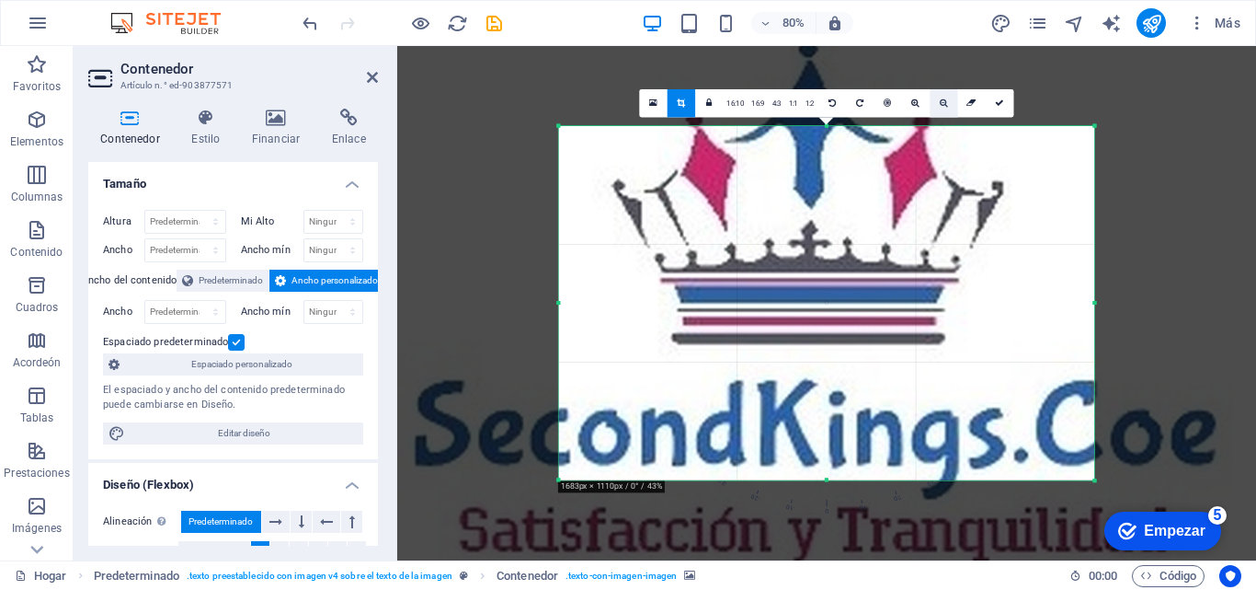
click at [941, 103] on icon at bounding box center [944, 103] width 8 height 9
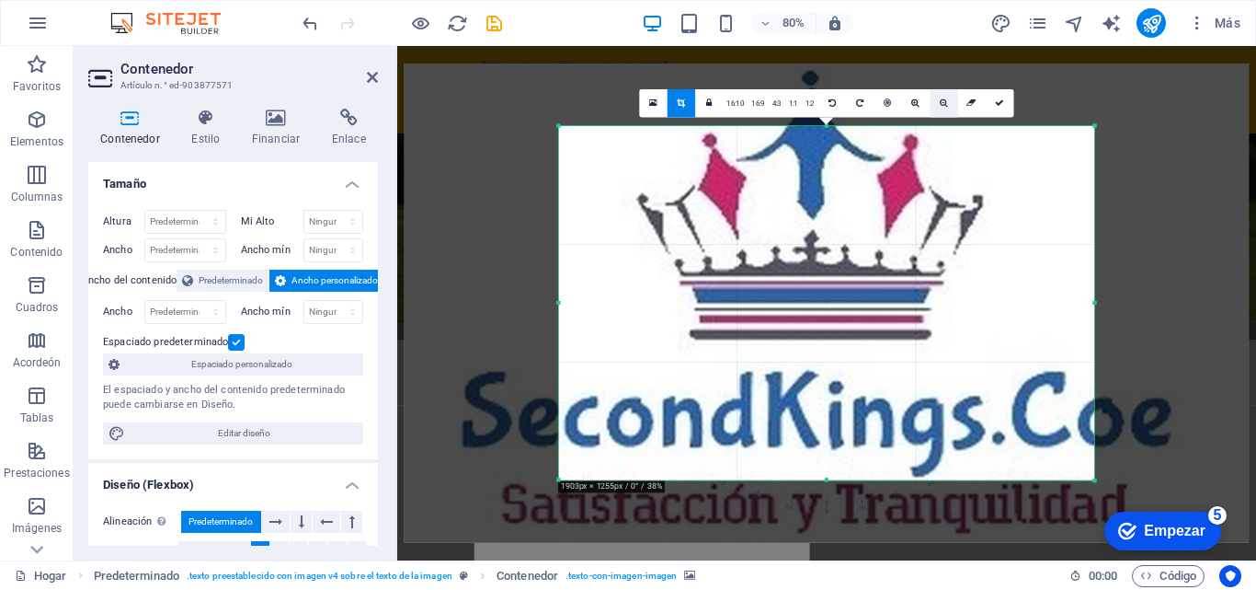
click at [941, 103] on icon at bounding box center [944, 103] width 8 height 9
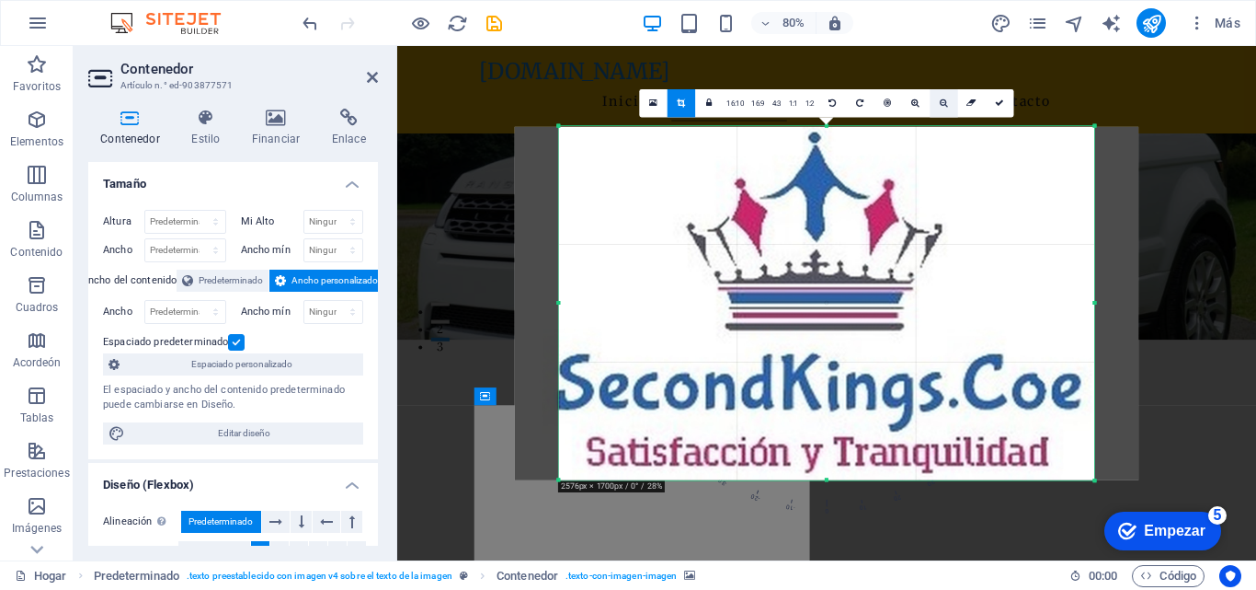
click at [941, 103] on icon at bounding box center [944, 103] width 8 height 9
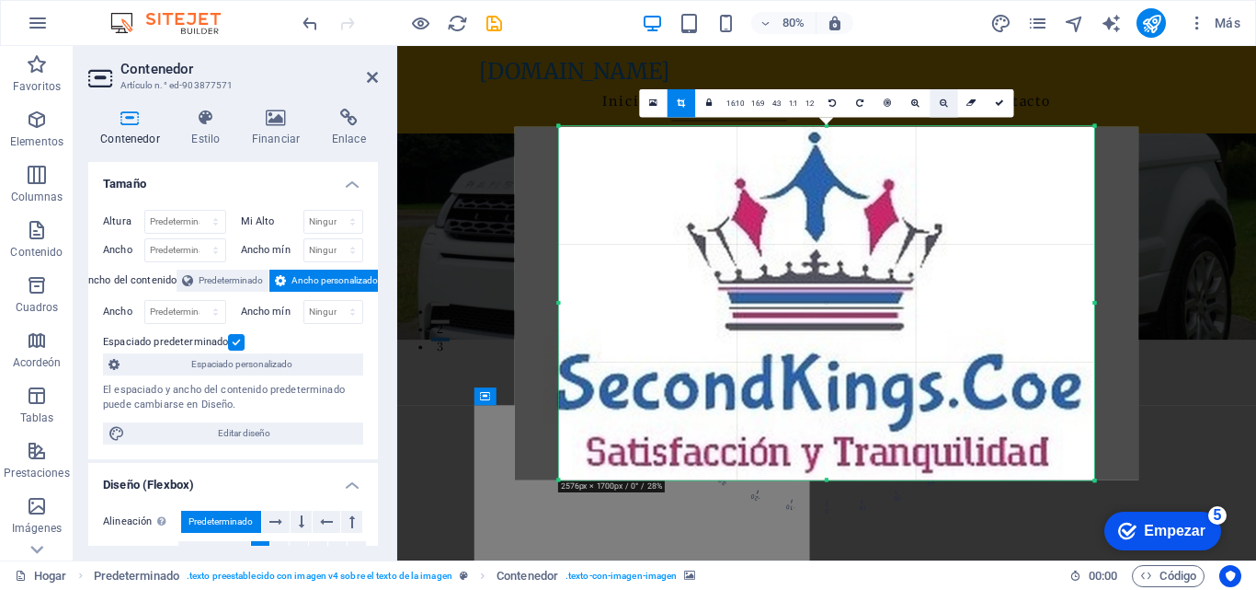
click at [941, 103] on icon at bounding box center [944, 103] width 8 height 9
click at [972, 101] on icon at bounding box center [973, 103] width 10 height 9
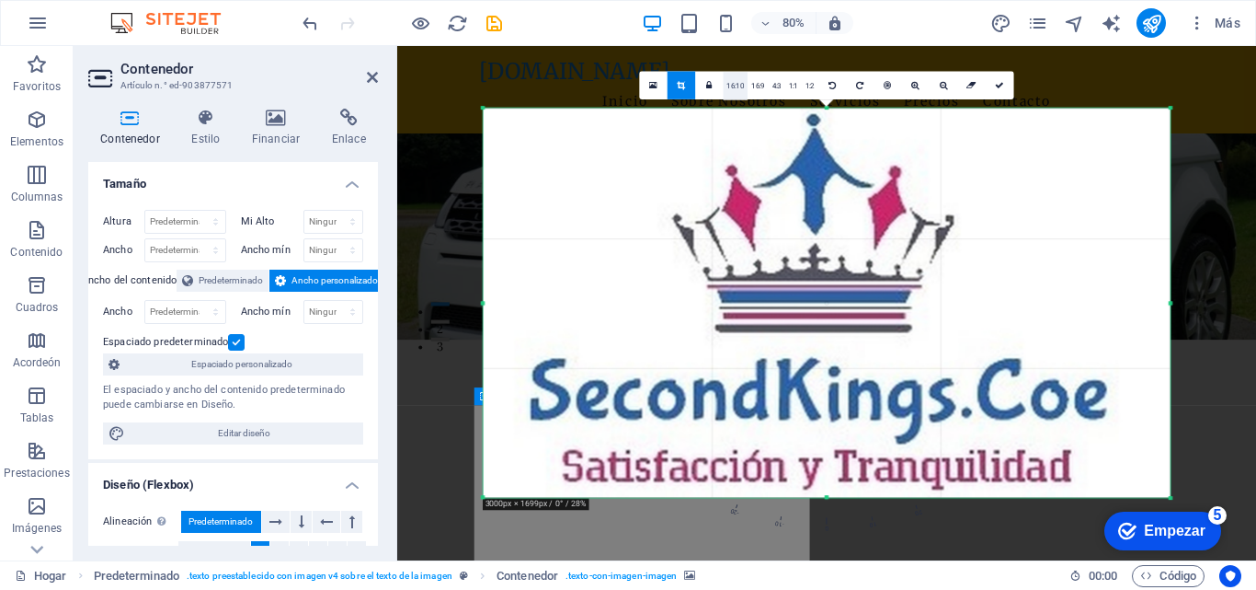
click at [736, 87] on font "16:10" at bounding box center [736, 86] width 17 height 8
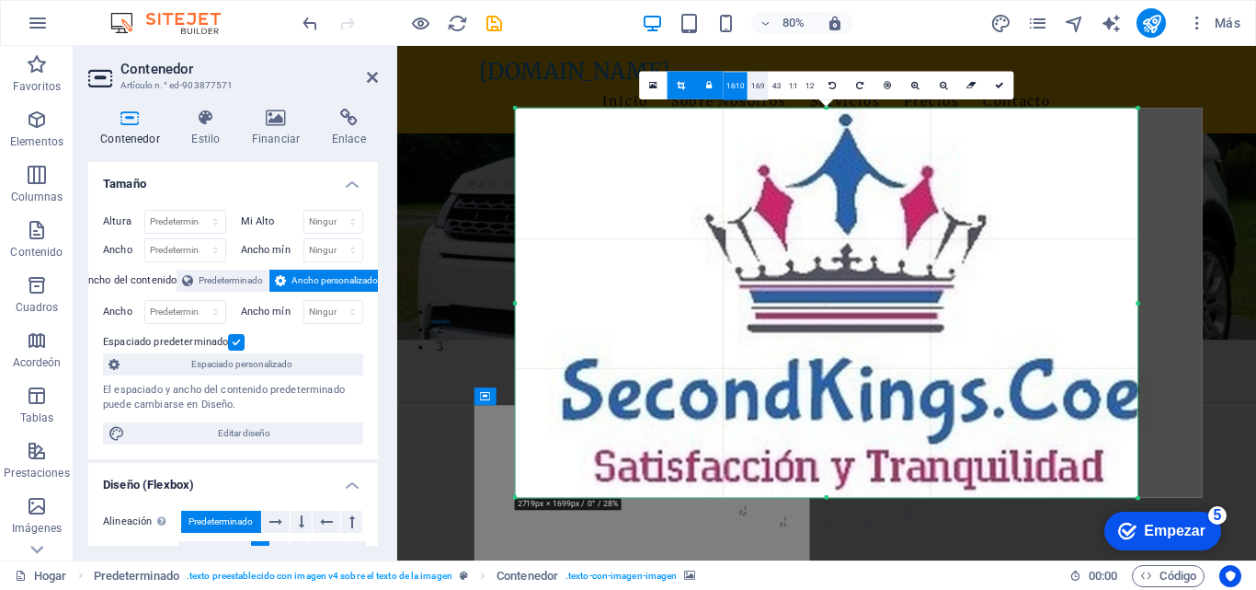
click at [756, 84] on font "16:9" at bounding box center [757, 86] width 13 height 8
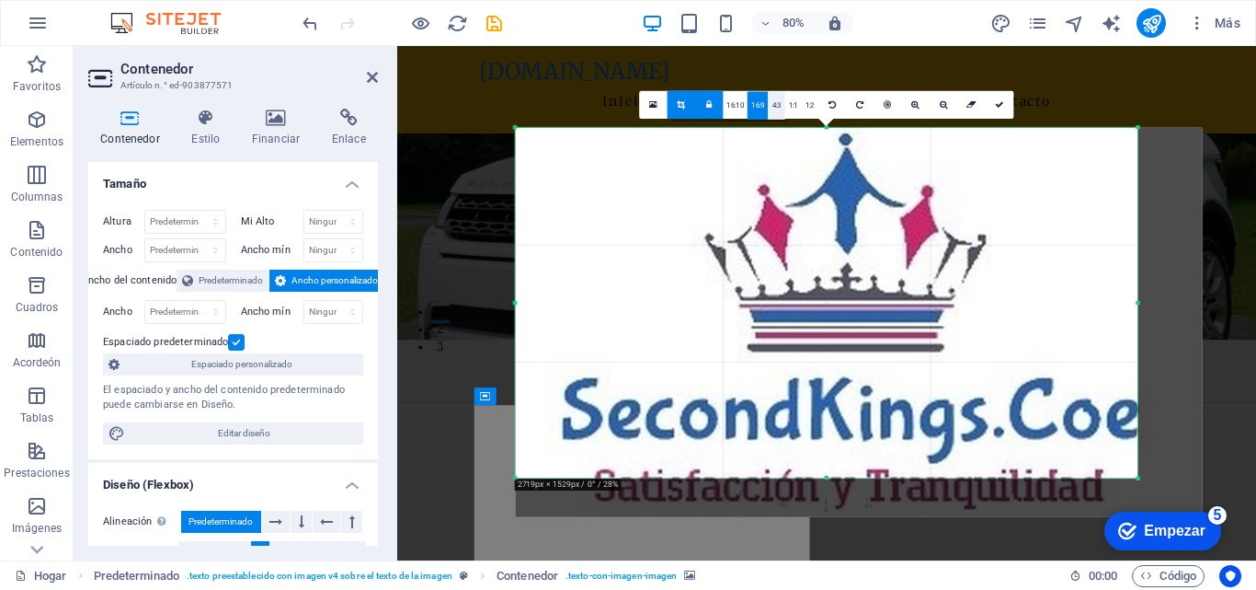
click at [775, 106] on font "4:3" at bounding box center [777, 105] width 9 height 8
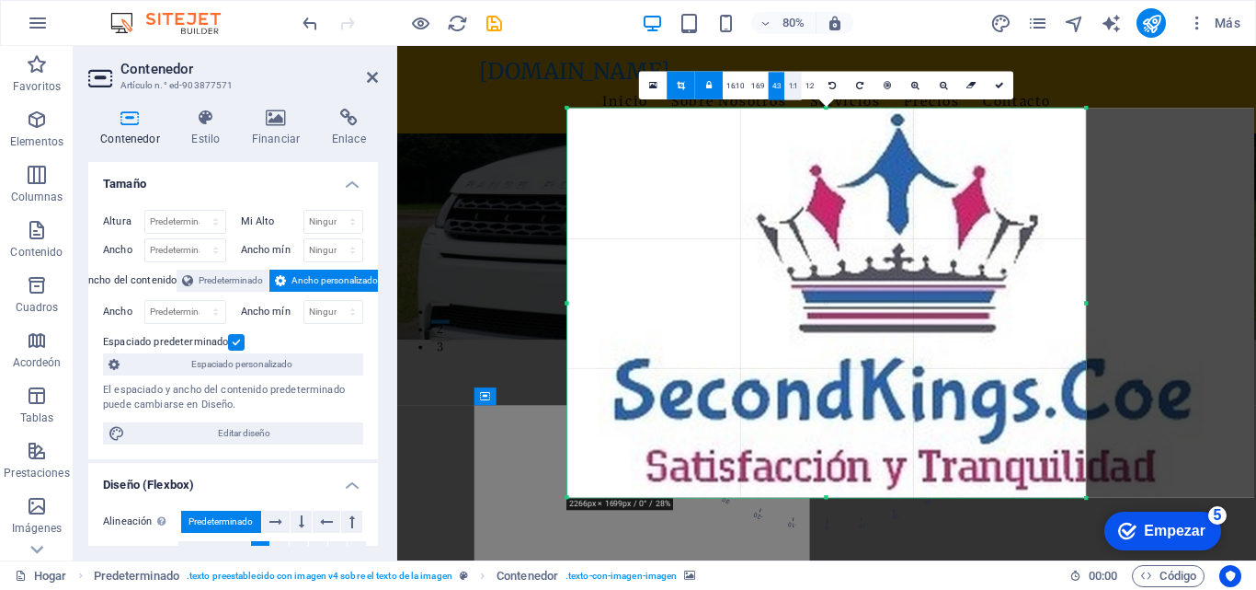
click at [795, 91] on link "1:1" at bounding box center [793, 87] width 17 height 28
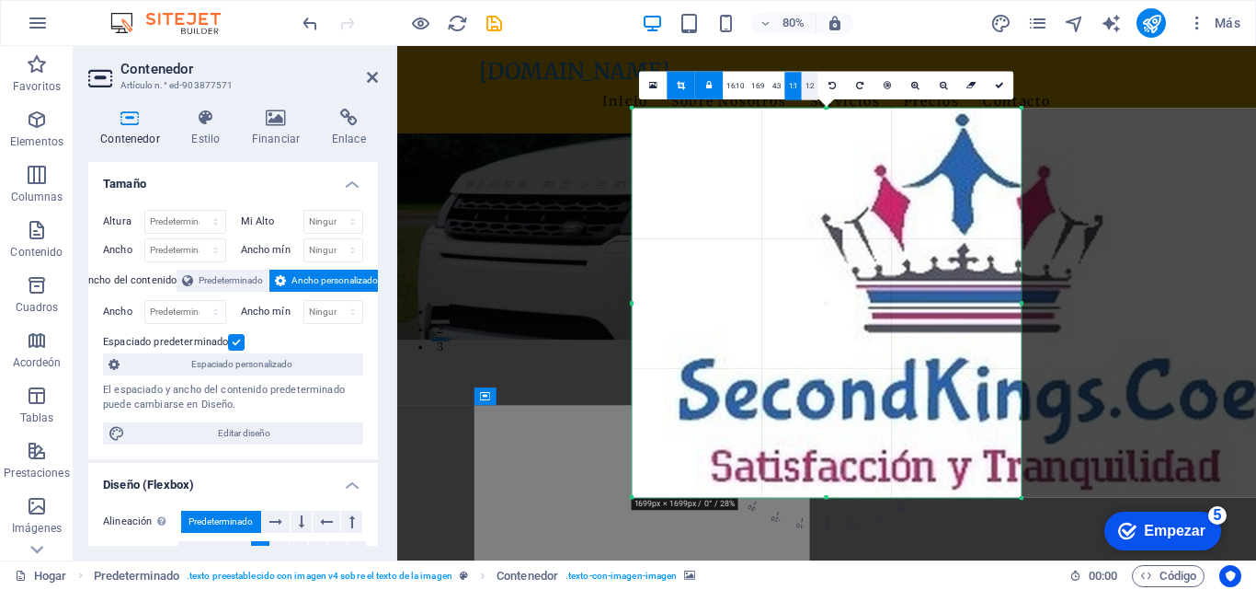
click at [808, 90] on font "1:2" at bounding box center [810, 86] width 9 height 8
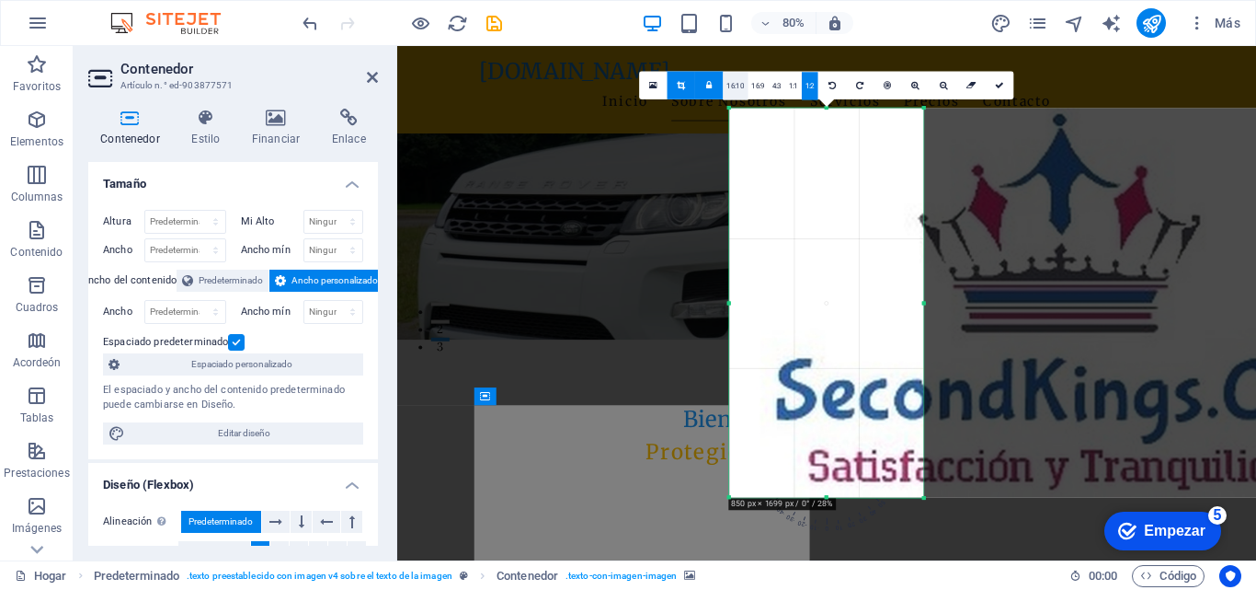
click at [735, 86] on font "16:10" at bounding box center [736, 86] width 17 height 8
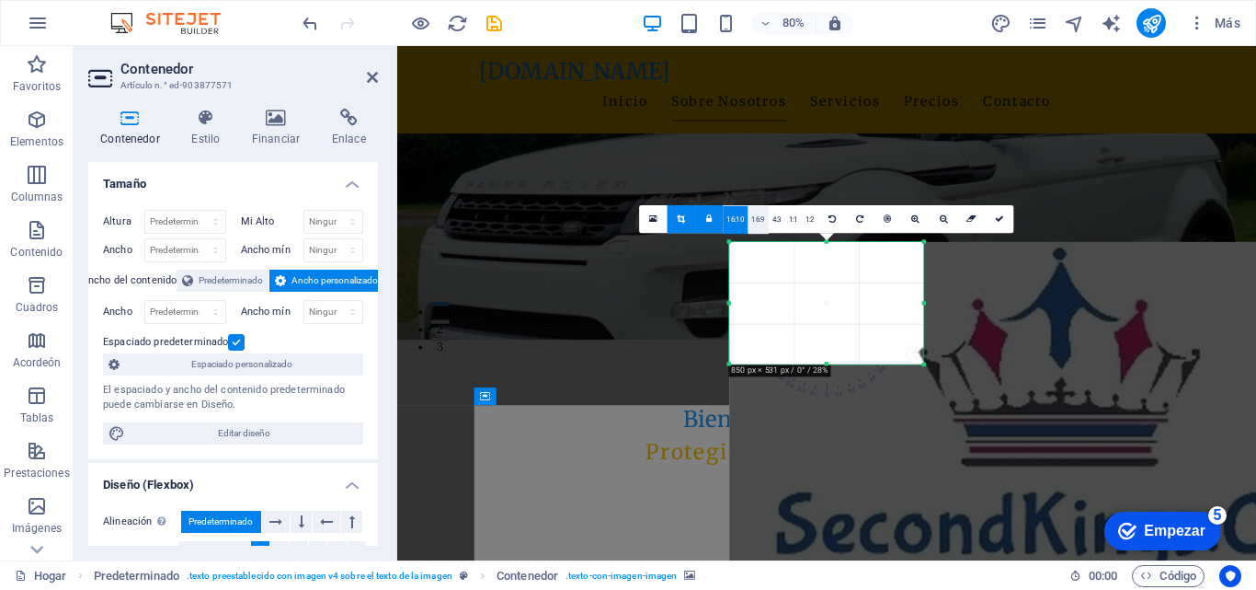
click at [763, 220] on font "16:9" at bounding box center [757, 220] width 13 height 8
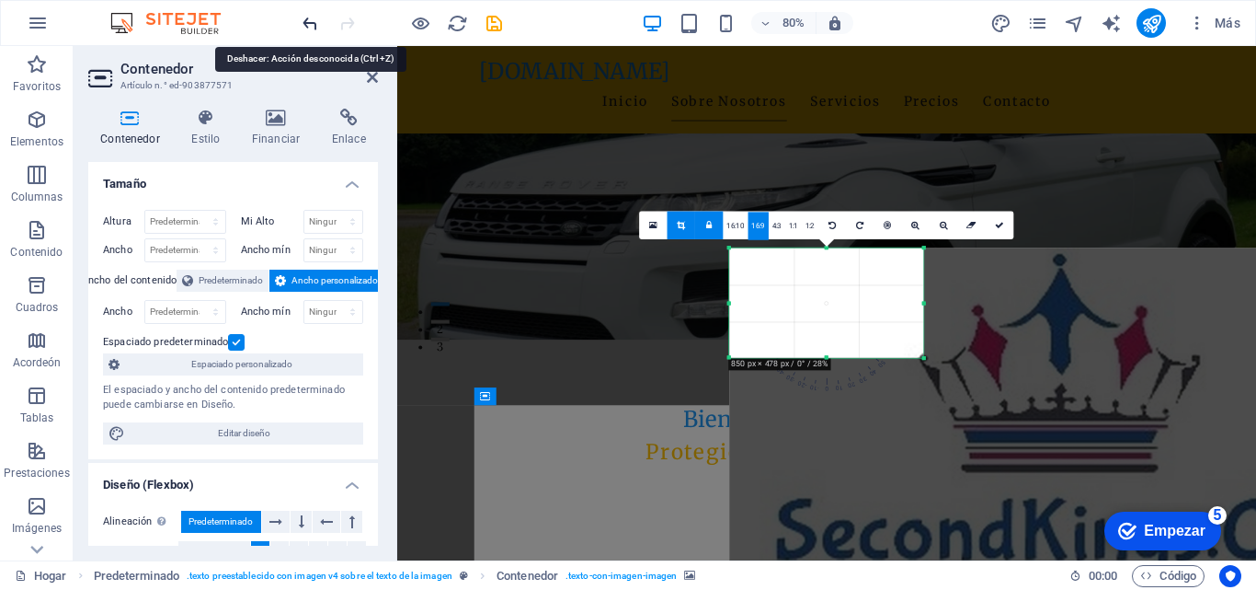
click at [311, 28] on icon "deshacer" at bounding box center [310, 23] width 21 height 21
type input "33.8"
select select "vw"
click at [311, 28] on icon "deshacer" at bounding box center [310, 23] width 21 height 21
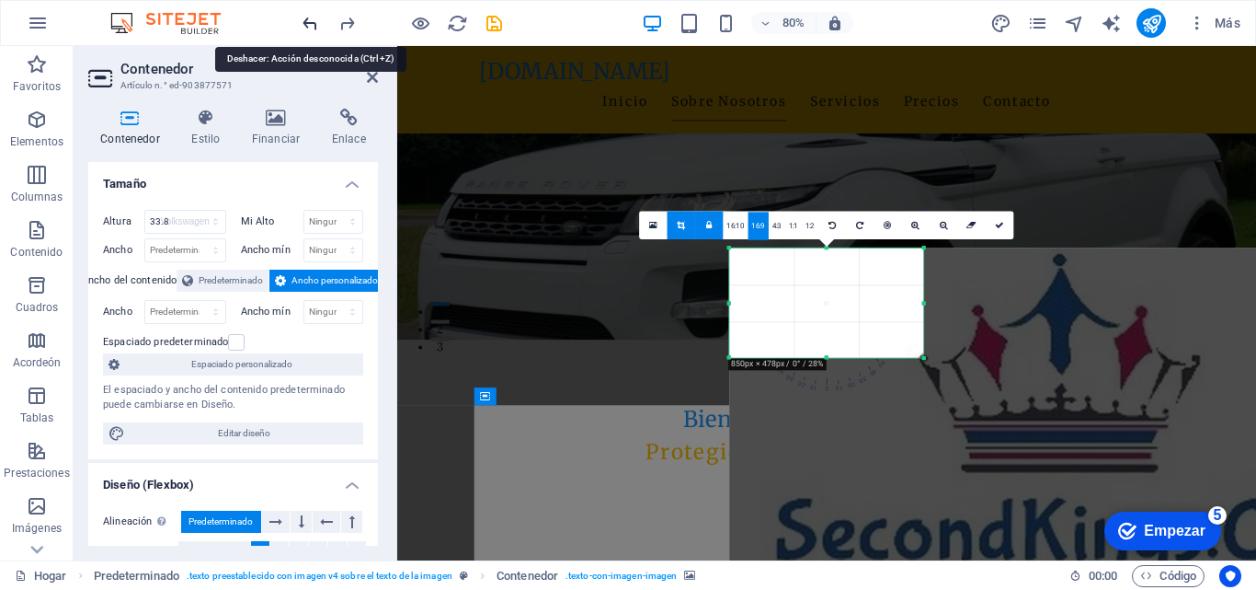
select select "DISABLED_OPTION_VALUE"
click at [311, 29] on icon "deshacer" at bounding box center [310, 23] width 21 height 21
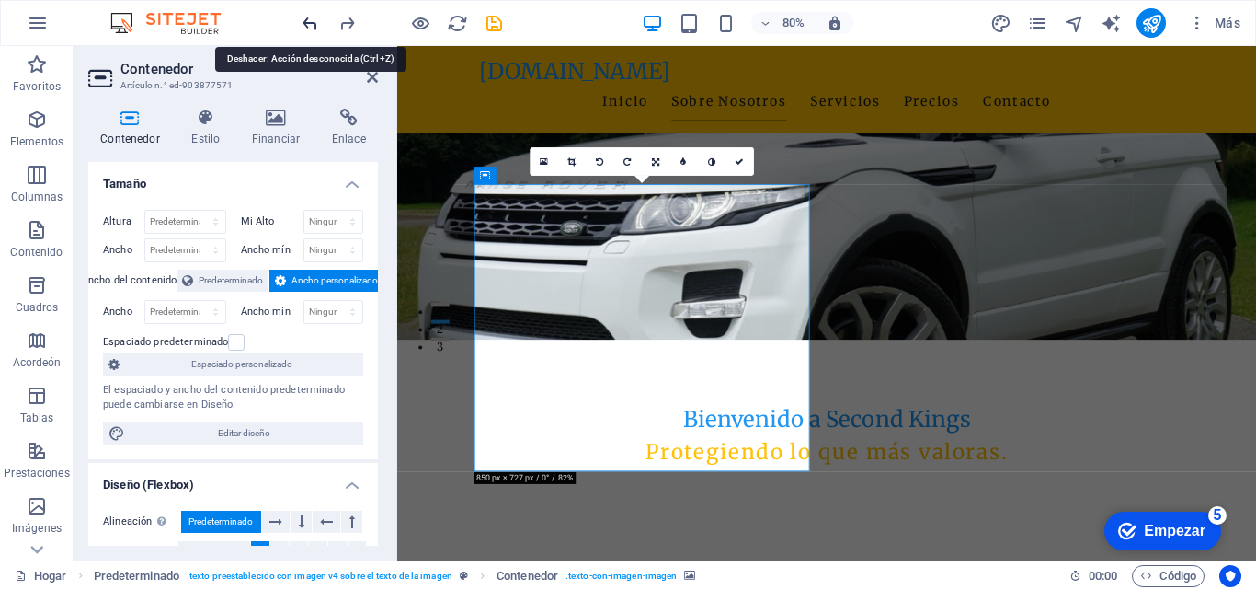
click at [311, 29] on icon "deshacer" at bounding box center [310, 23] width 21 height 21
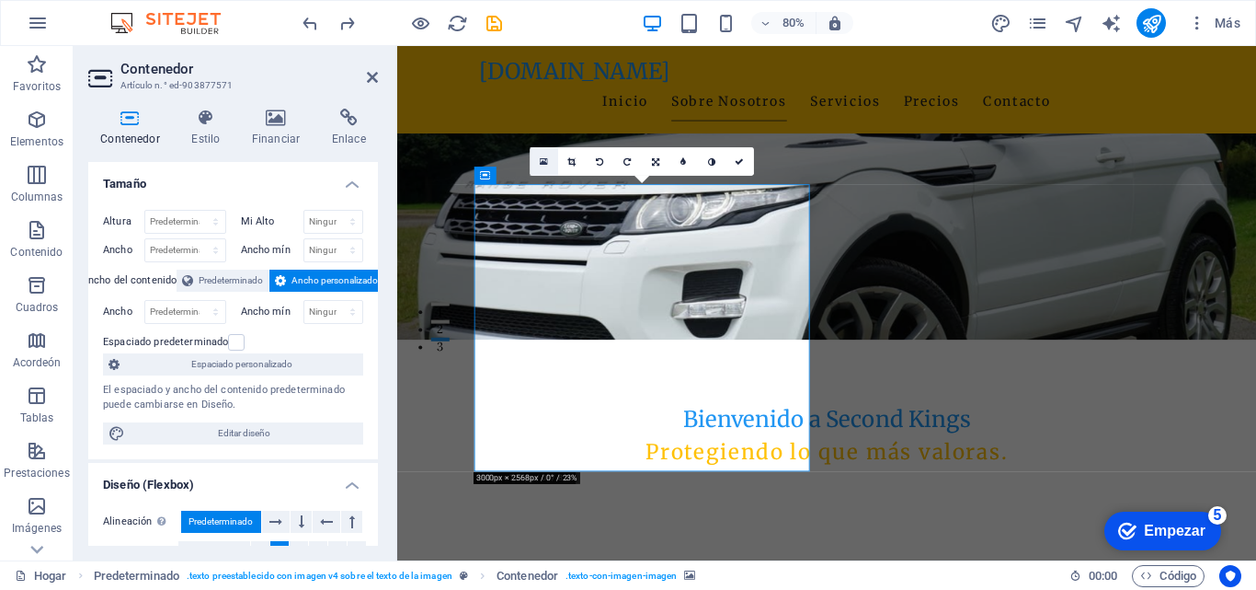
click at [544, 163] on icon at bounding box center [544, 161] width 8 height 10
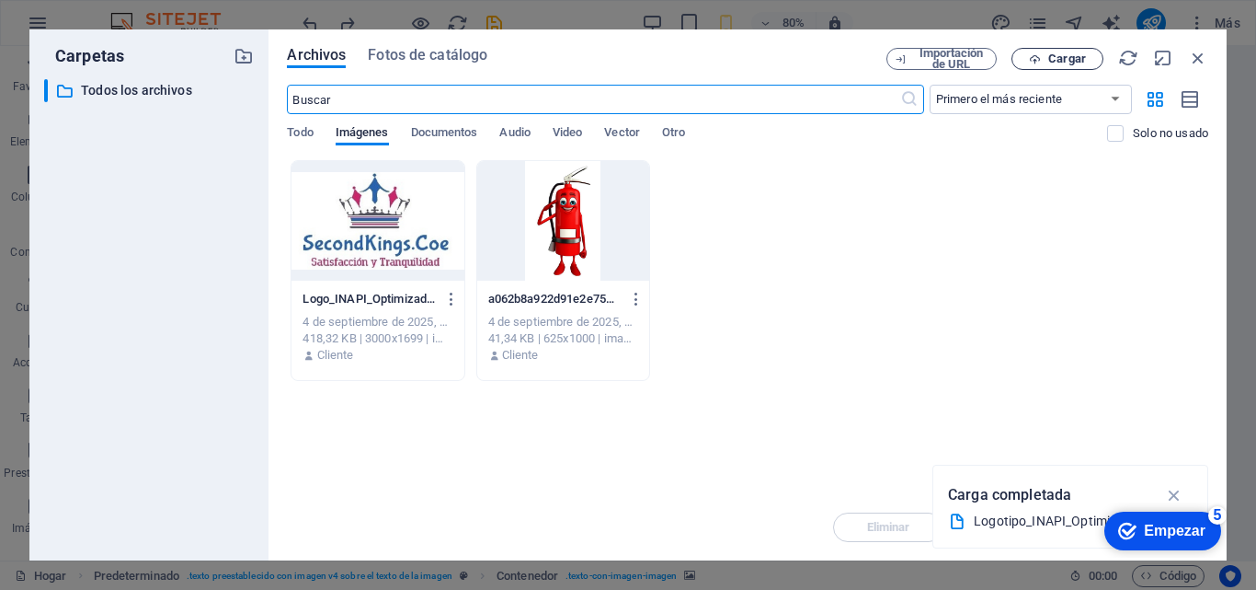
click at [1070, 56] on font "Cargar" at bounding box center [1068, 59] width 38 height 14
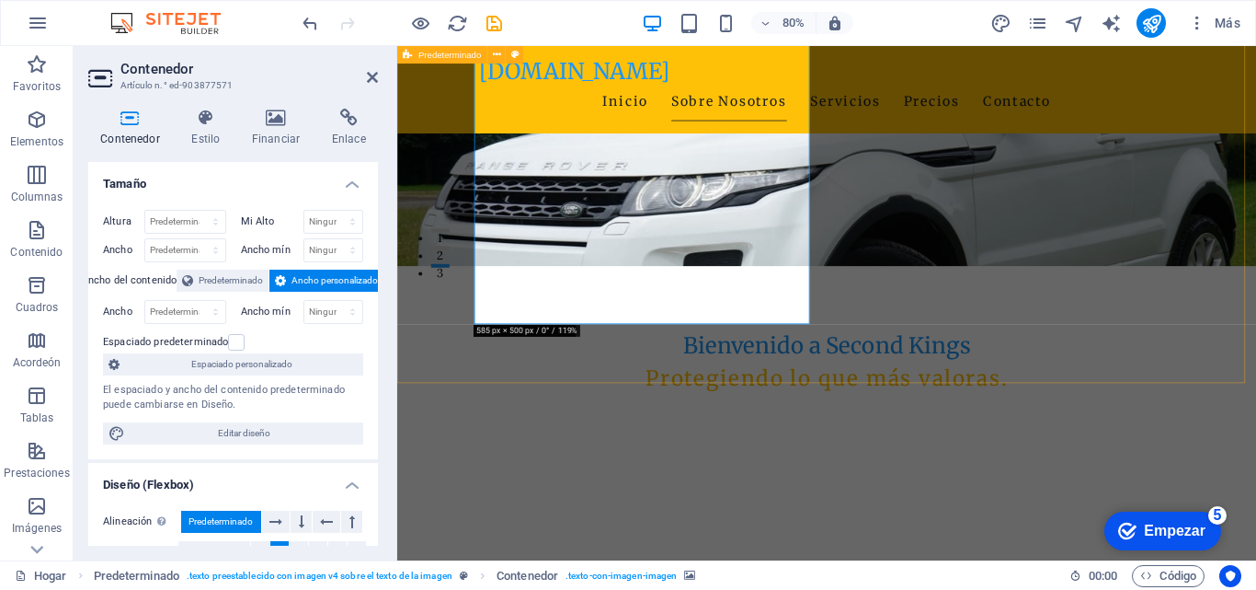
scroll to position [460, 0]
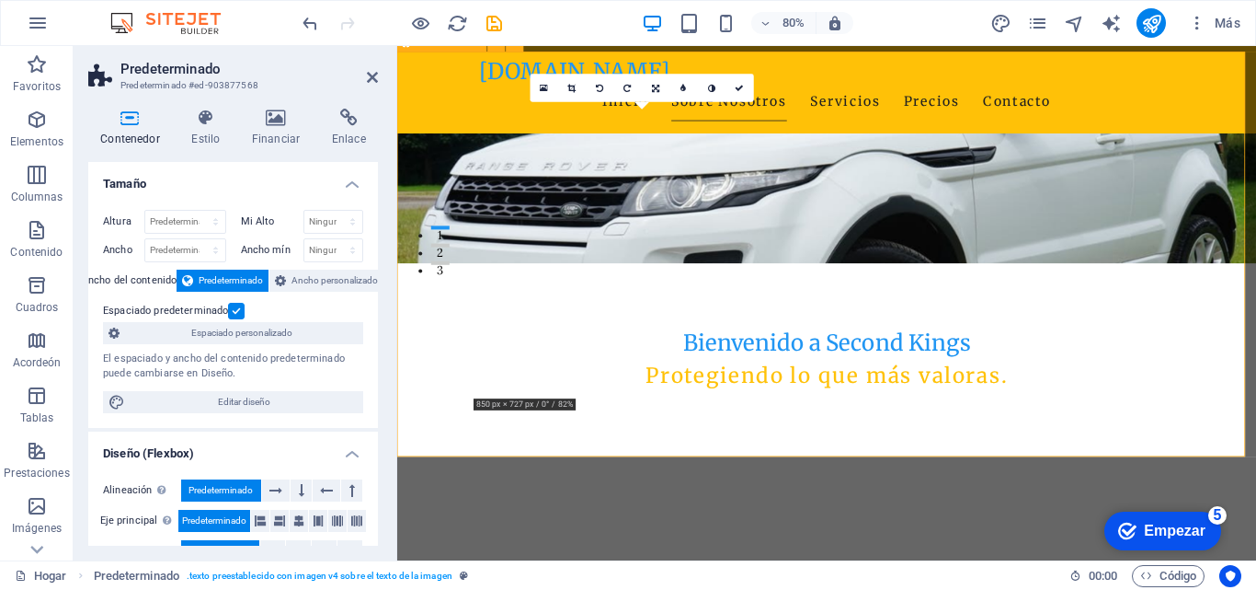
scroll to position [368, 0]
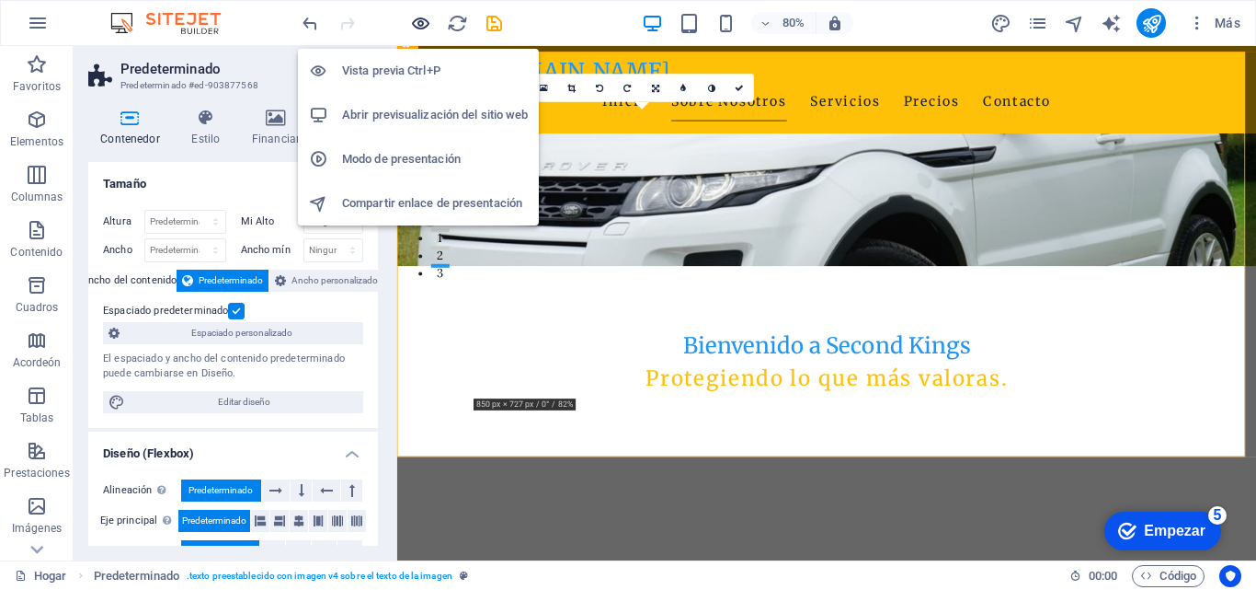
click at [422, 23] on icon "button" at bounding box center [420, 23] width 21 height 21
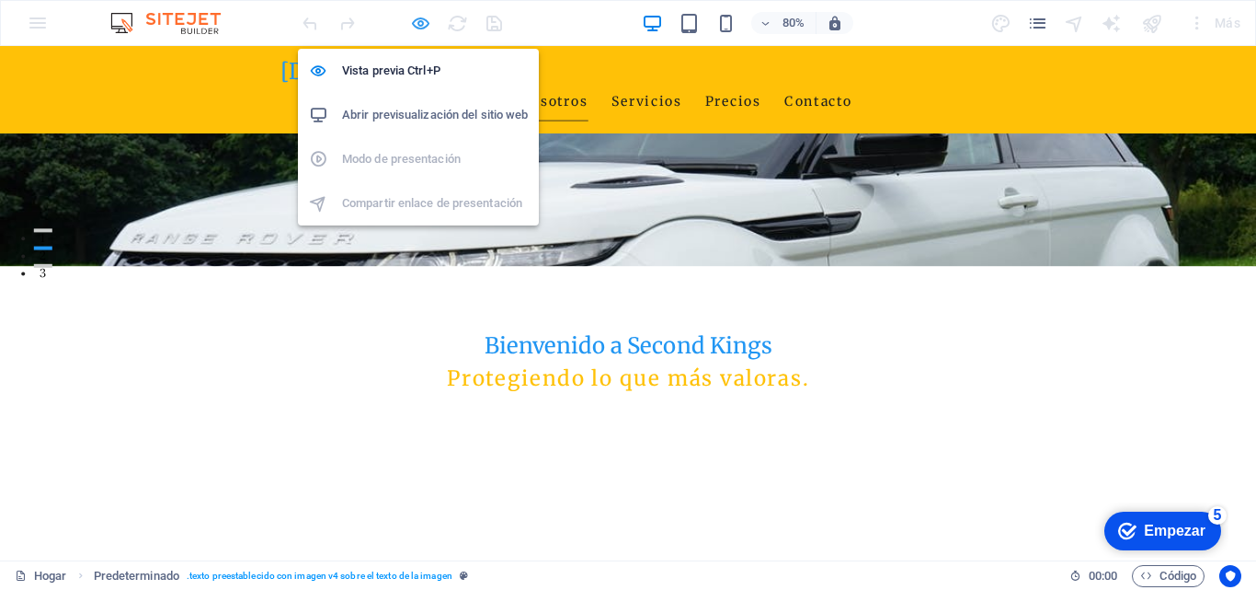
click at [415, 19] on icon "button" at bounding box center [420, 23] width 21 height 21
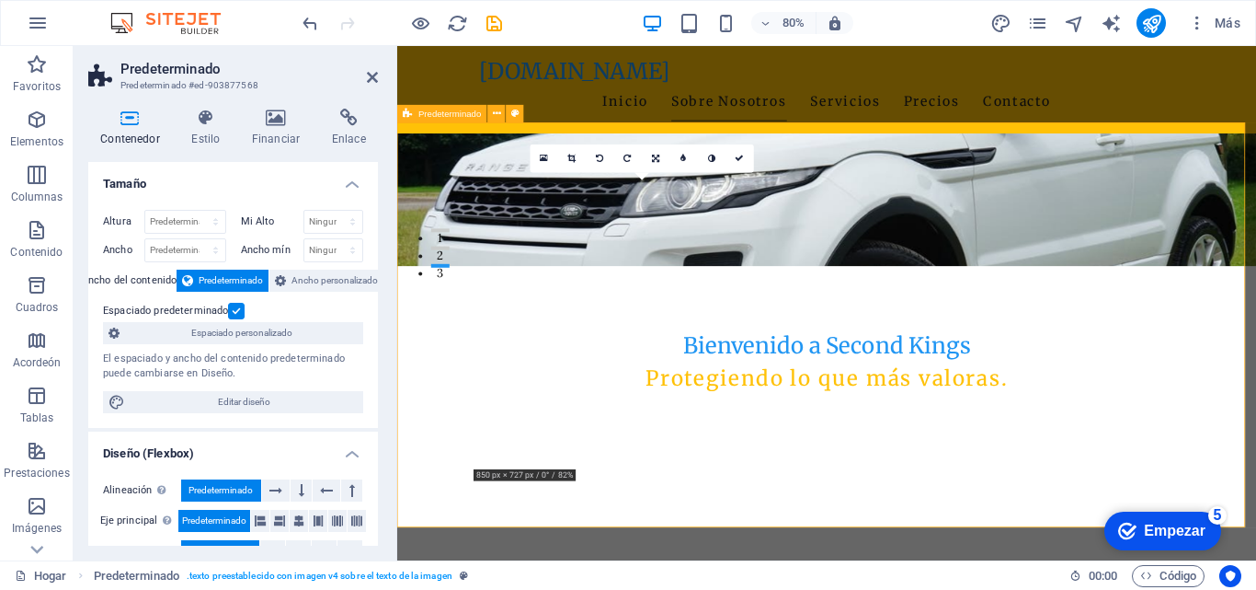
scroll to position [276, 0]
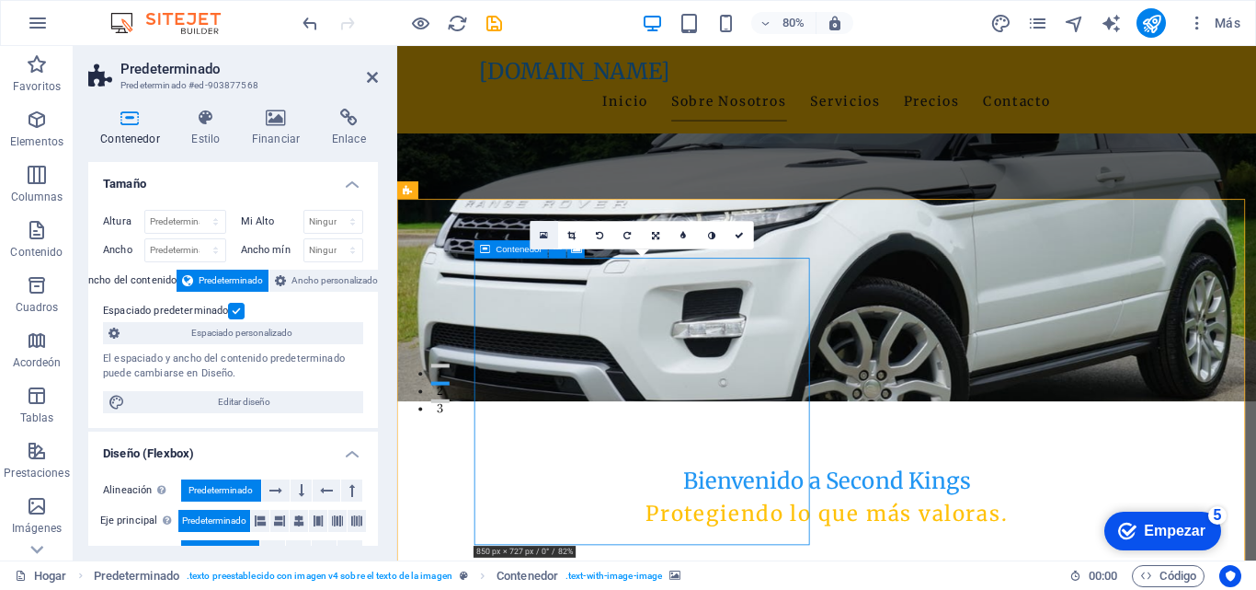
scroll to position [92, 0]
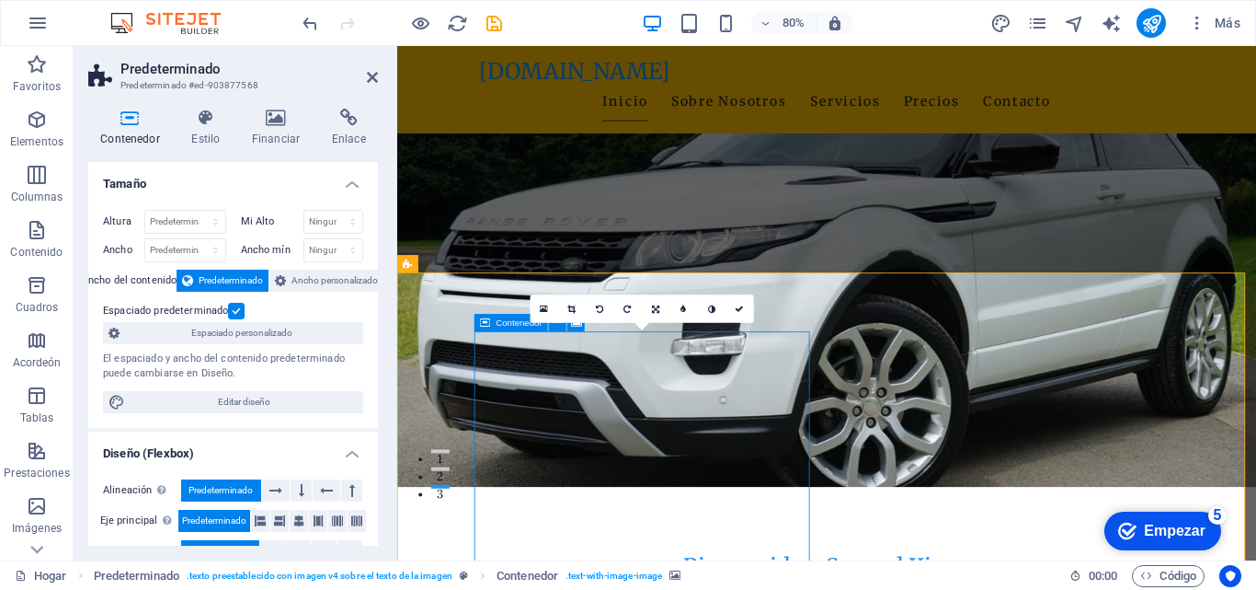
click at [505, 322] on font "Contenedor" at bounding box center [520, 322] width 46 height 10
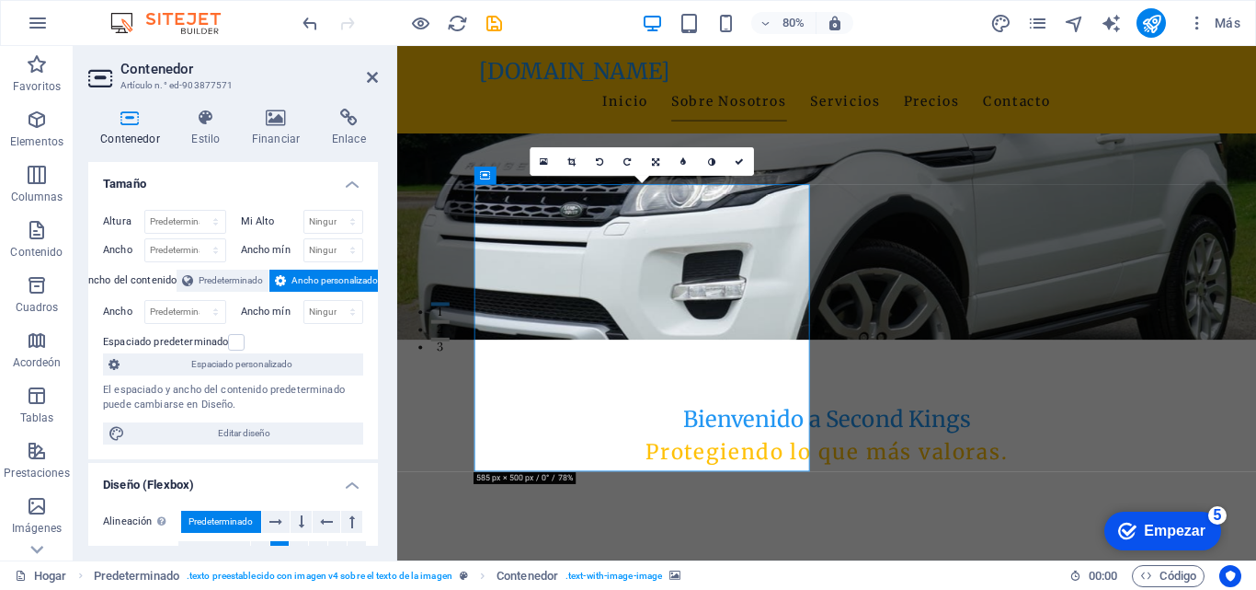
scroll to position [368, 0]
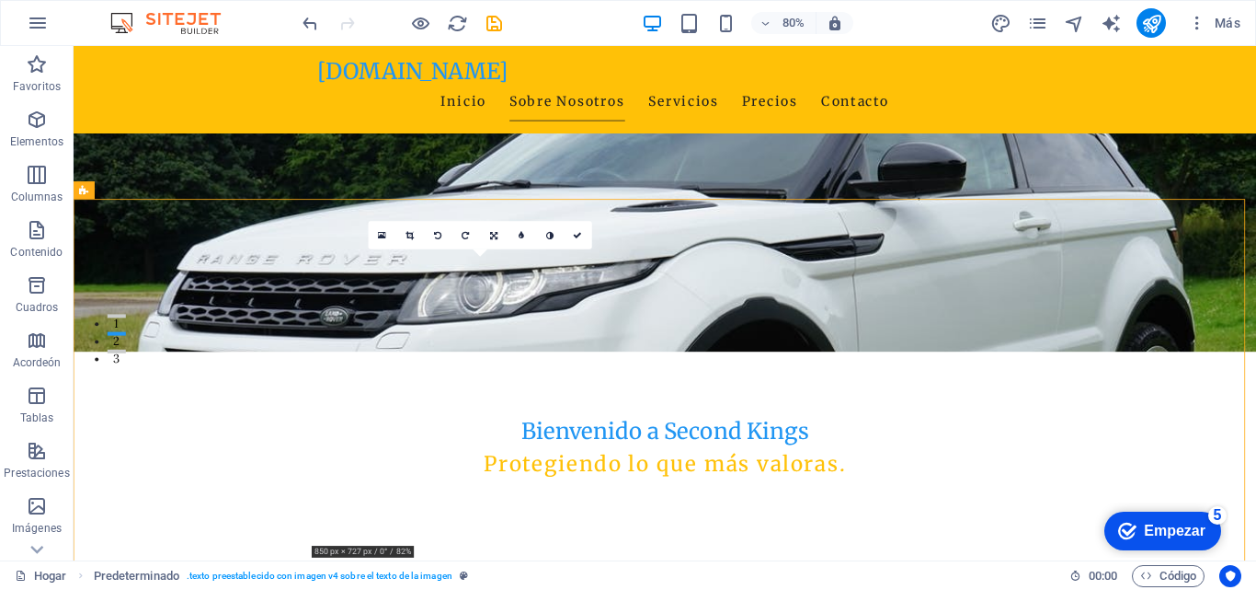
scroll to position [184, 0]
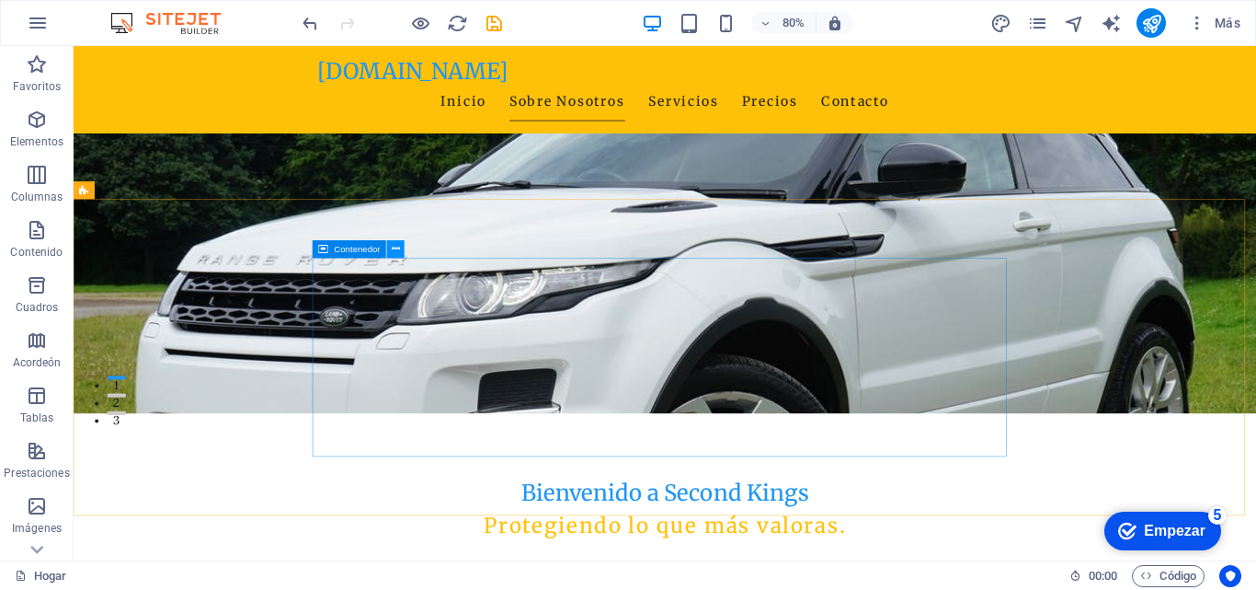
click at [398, 249] on icon at bounding box center [396, 249] width 8 height 16
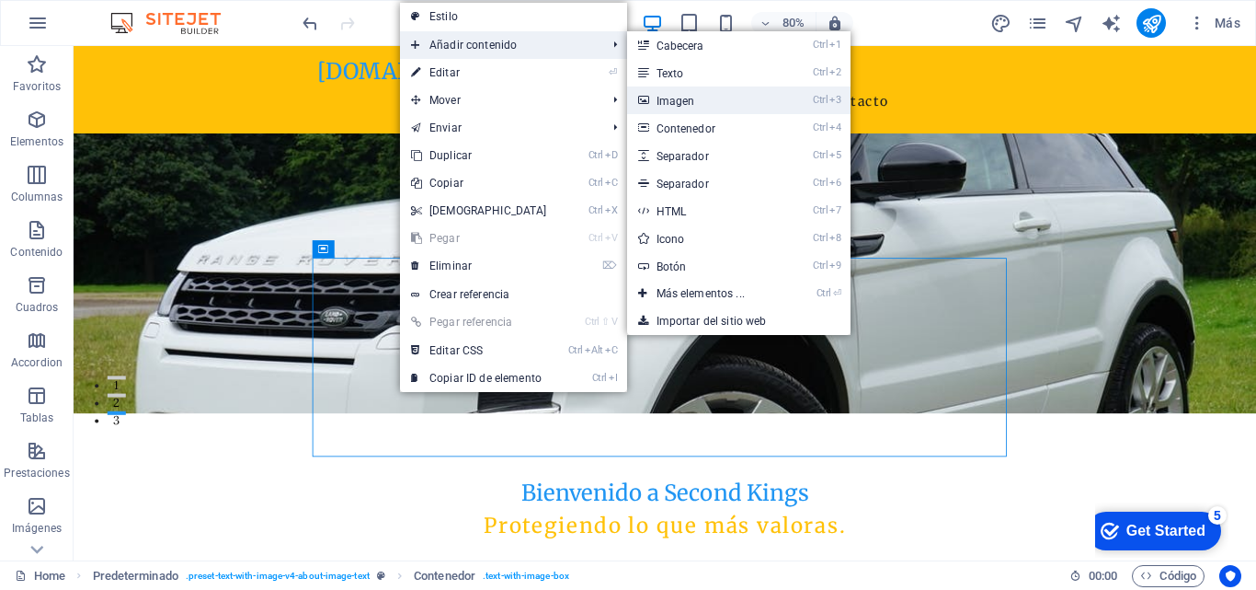
drag, startPoint x: 663, startPoint y: 97, endPoint x: 457, endPoint y: 129, distance: 208.4
click at [663, 97] on link "Ctrl 3 Imagen" at bounding box center [704, 100] width 155 height 28
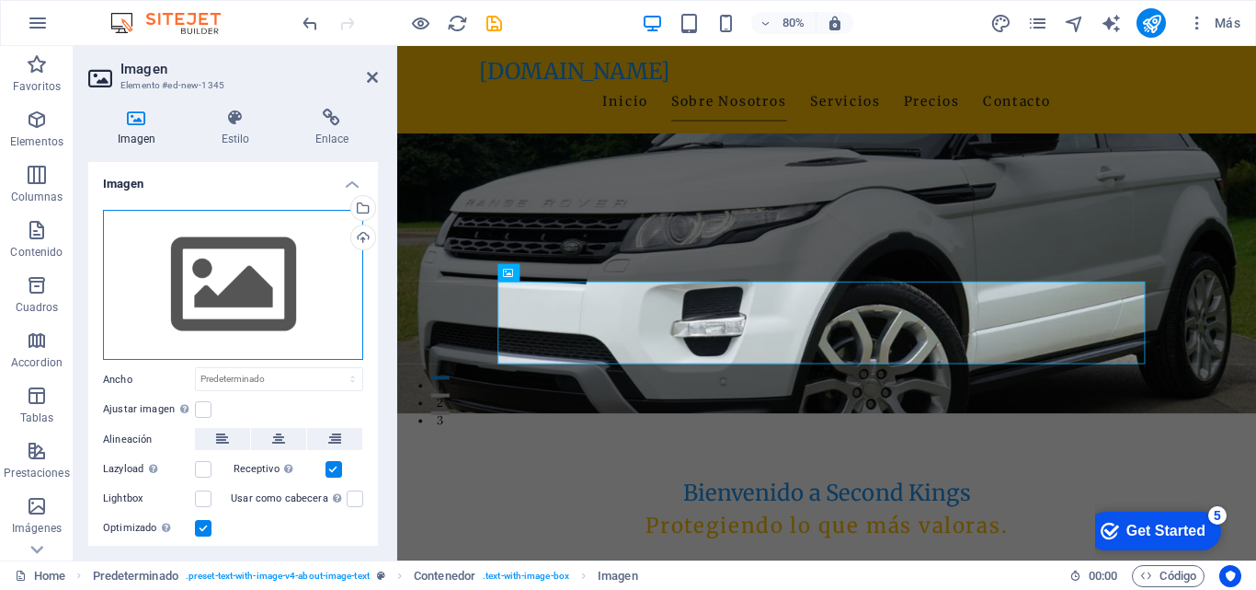
click at [246, 281] on div "Arrastra archivos aquí, haz clic para escoger archivos o selecciona archivos de…" at bounding box center [233, 285] width 260 height 151
click at [246, 281] on body "[DOMAIN_NAME] Home Favoritos Elementos Columnas Contenido Cuadros Accordion Tab…" at bounding box center [628, 295] width 1256 height 590
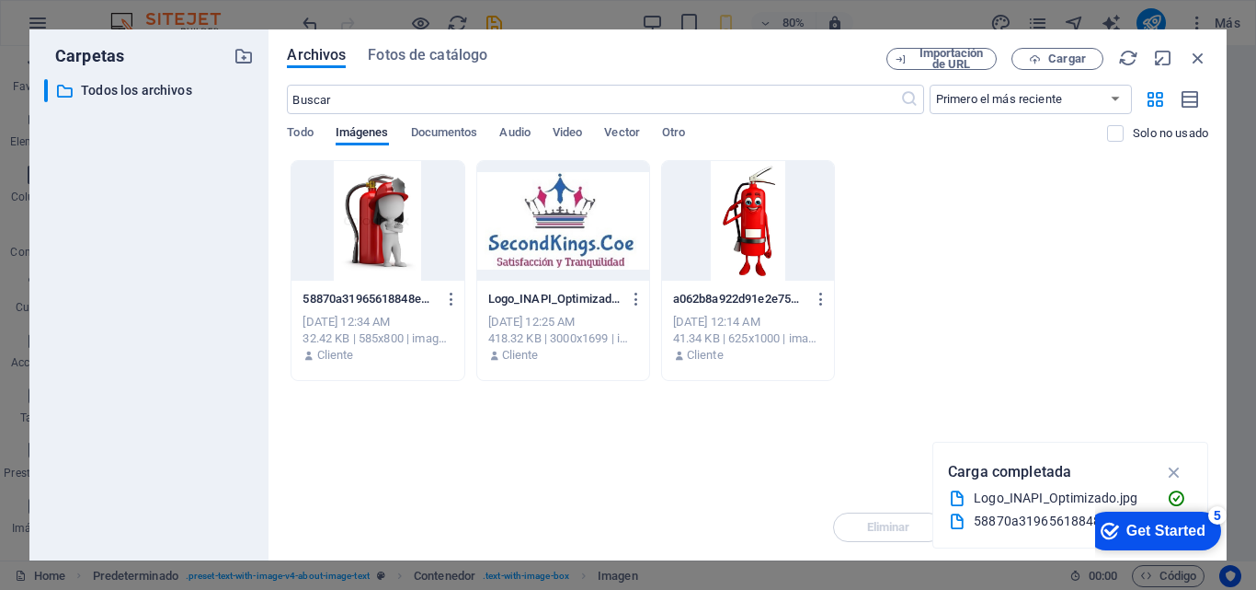
click at [572, 230] on div at bounding box center [563, 221] width 172 height 120
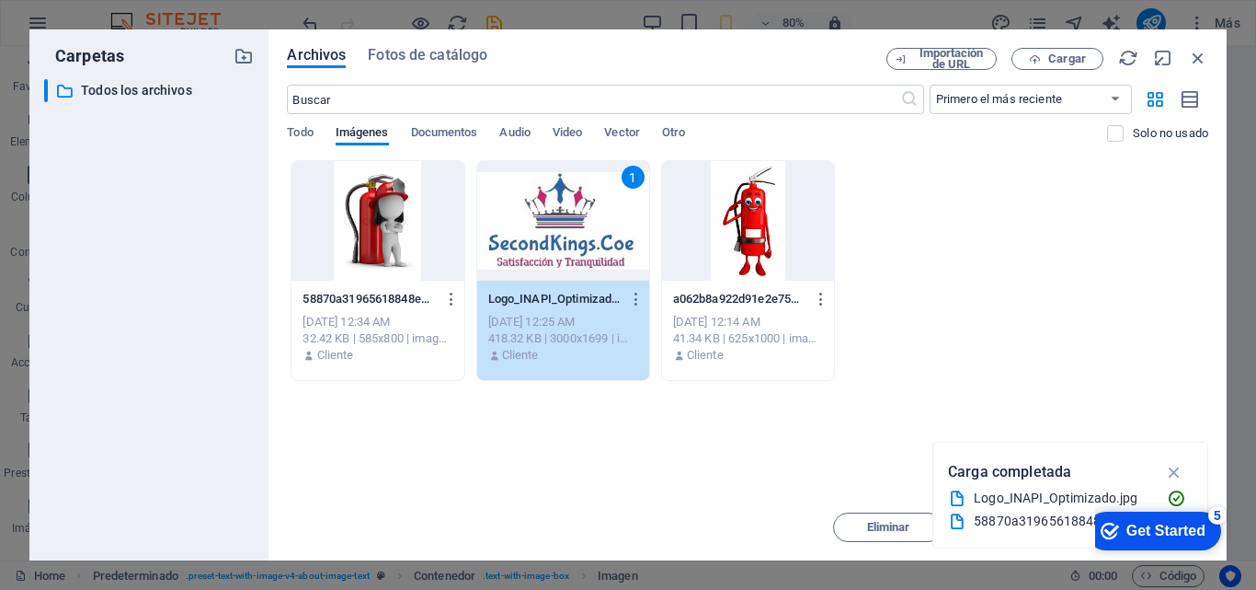
click at [586, 229] on div "1" at bounding box center [563, 221] width 172 height 120
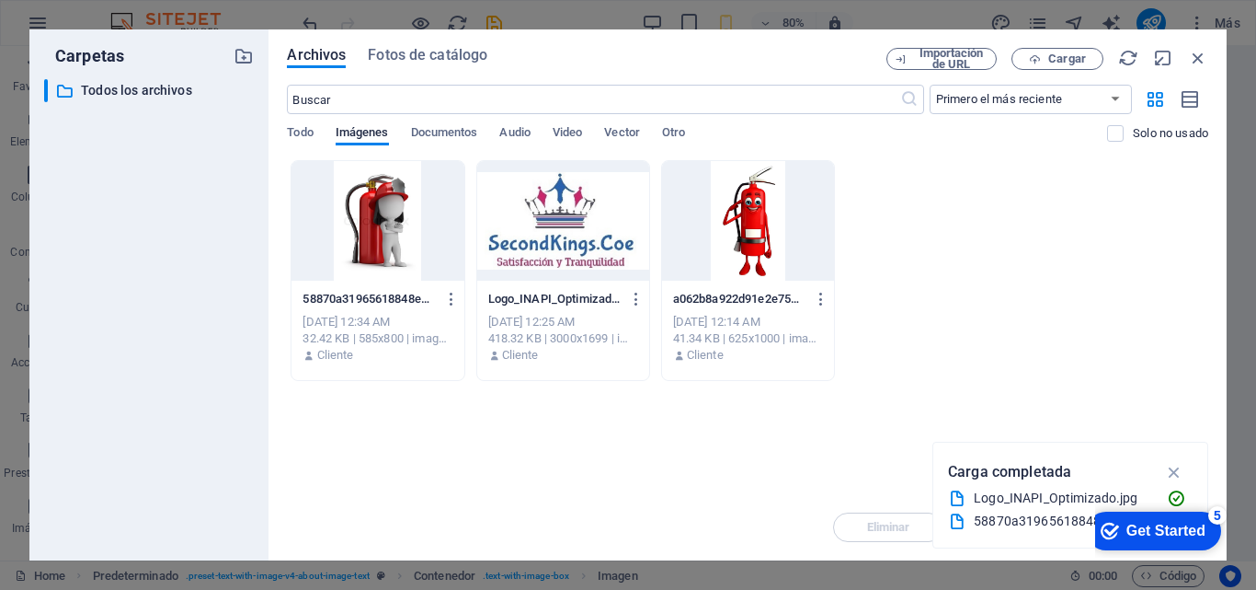
click at [586, 229] on div at bounding box center [563, 221] width 172 height 120
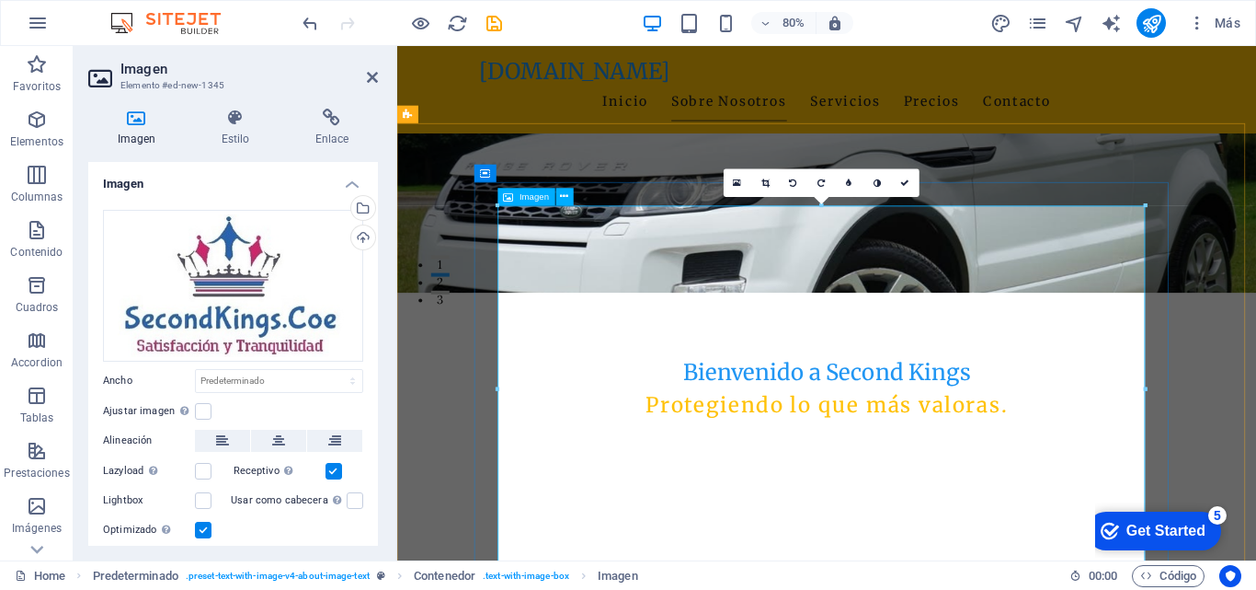
scroll to position [368, 0]
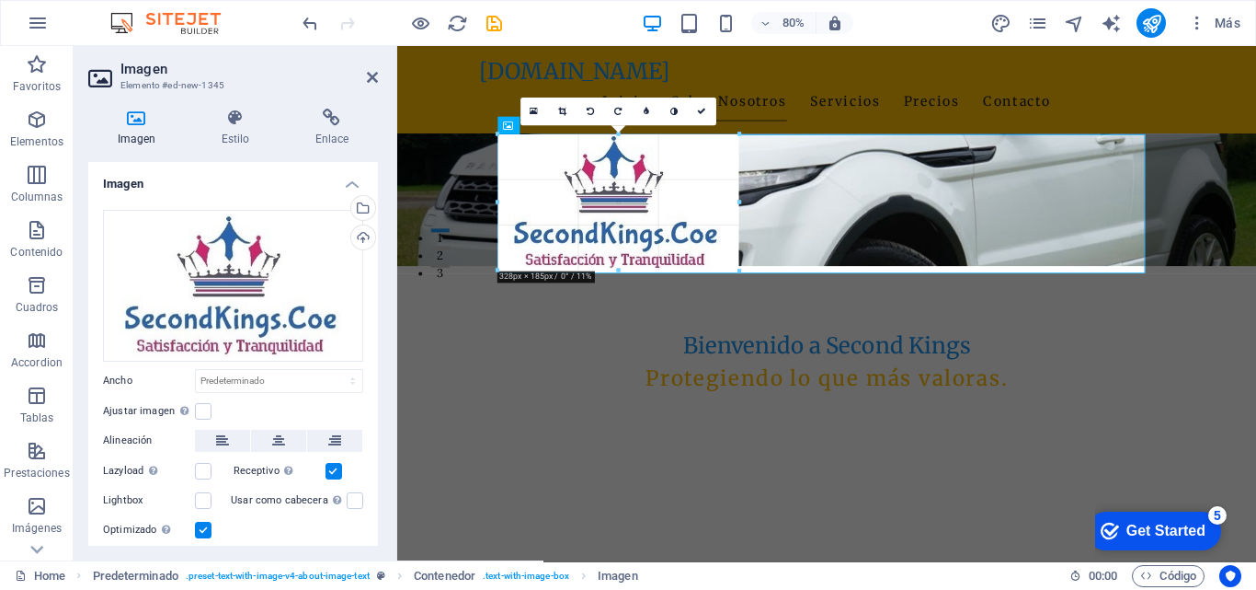
drag, startPoint x: 1147, startPoint y: 499, endPoint x: 638, endPoint y: 151, distance: 616.6
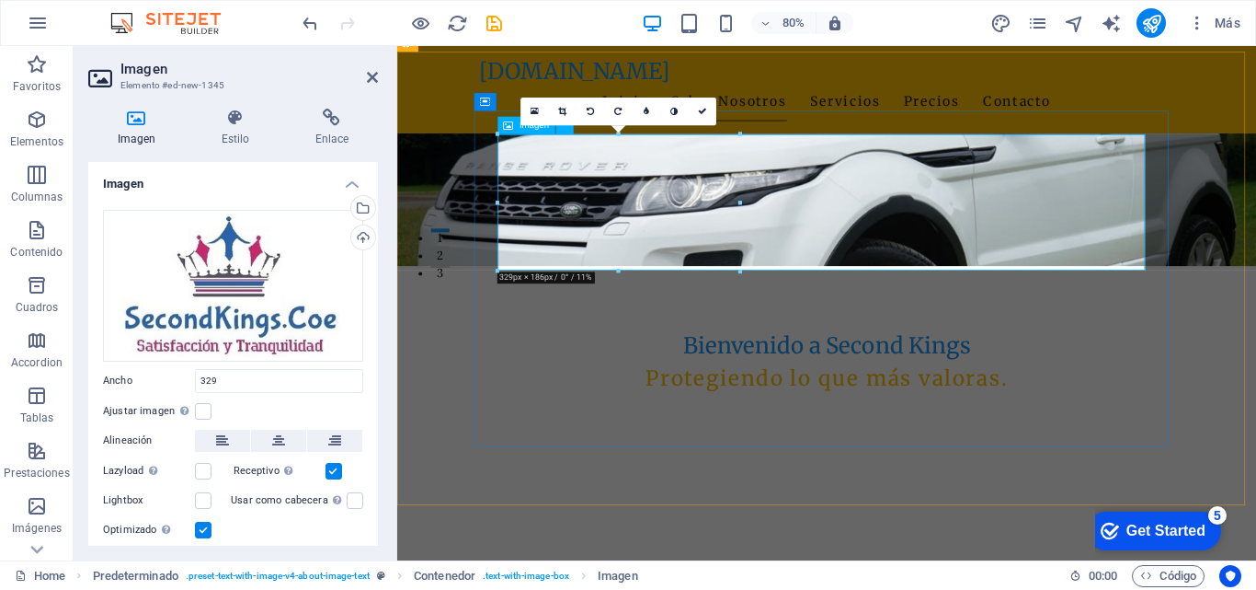
type input "329"
select select "px"
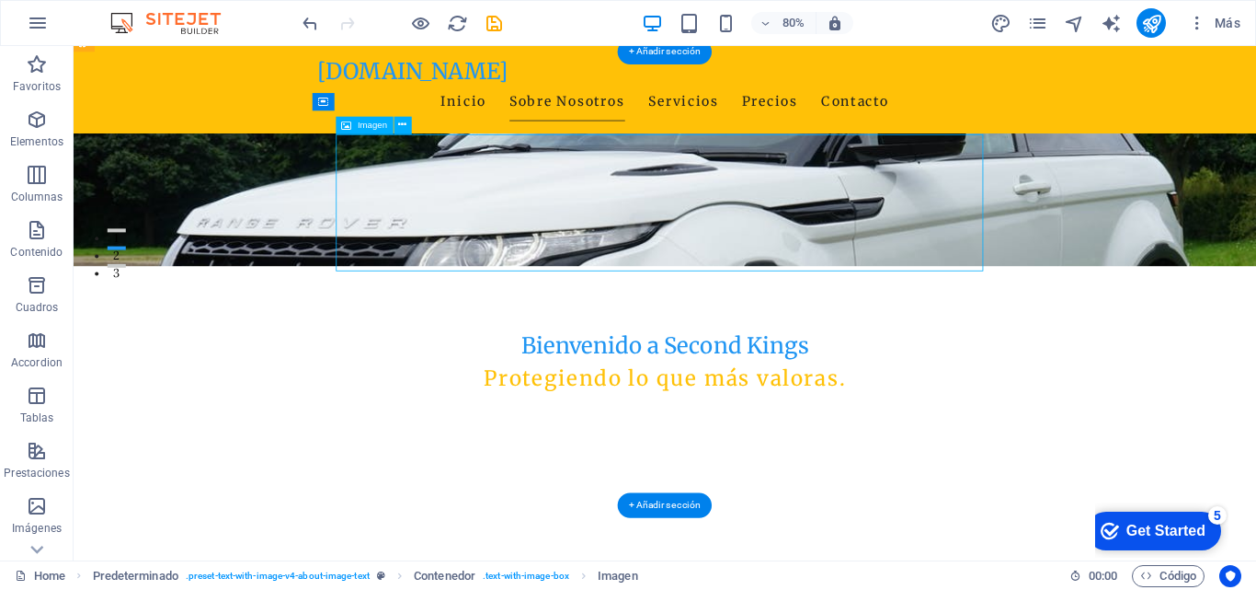
select select "px"
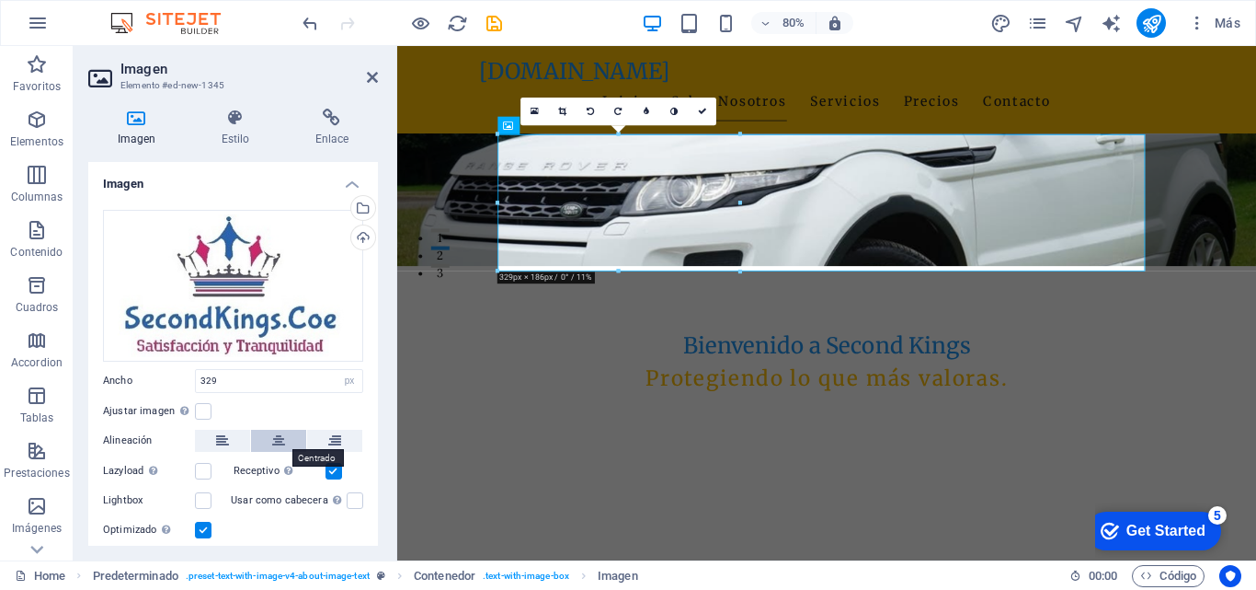
click at [281, 440] on icon at bounding box center [278, 441] width 13 height 22
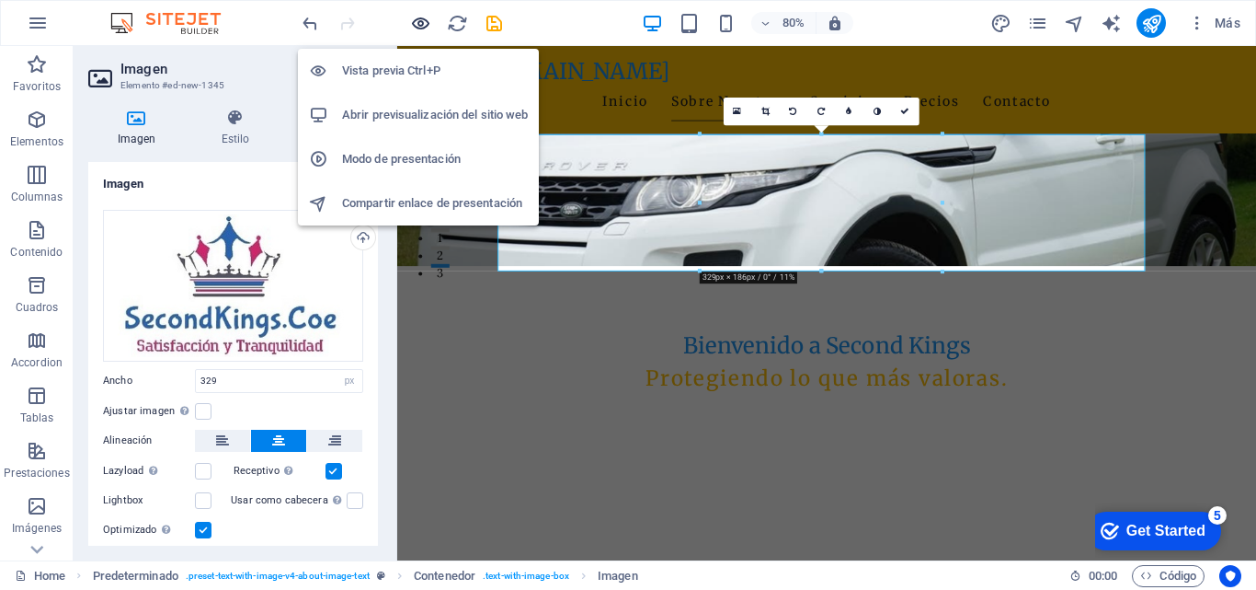
click at [419, 20] on icon "button" at bounding box center [420, 23] width 21 height 21
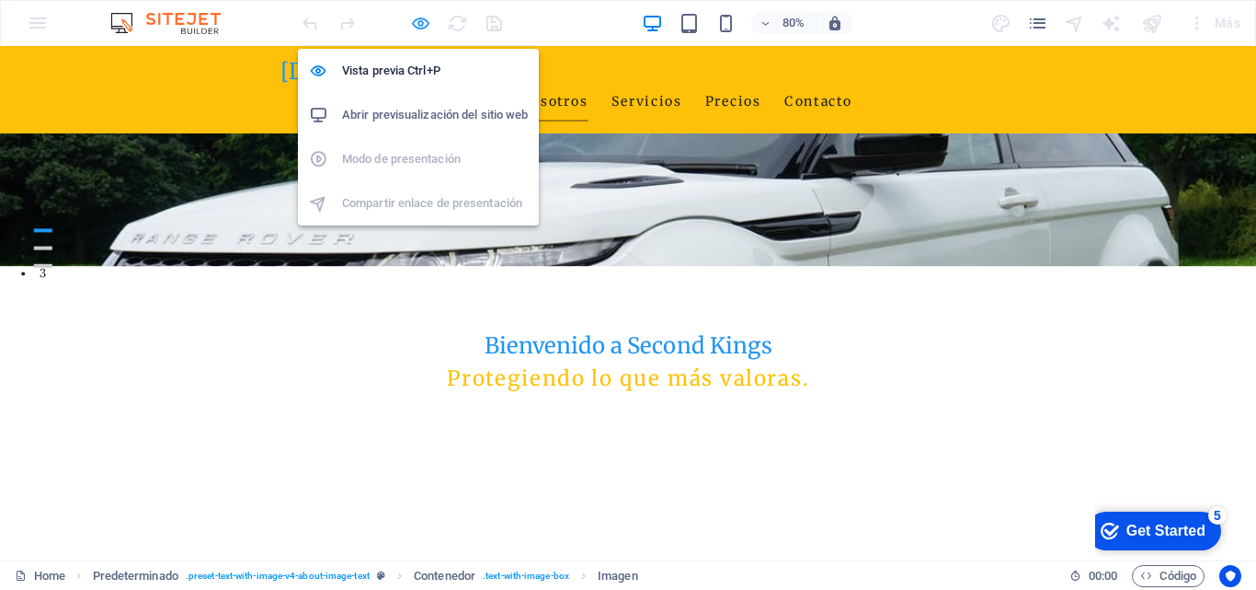
click at [420, 21] on icon "button" at bounding box center [420, 23] width 21 height 21
select select "px"
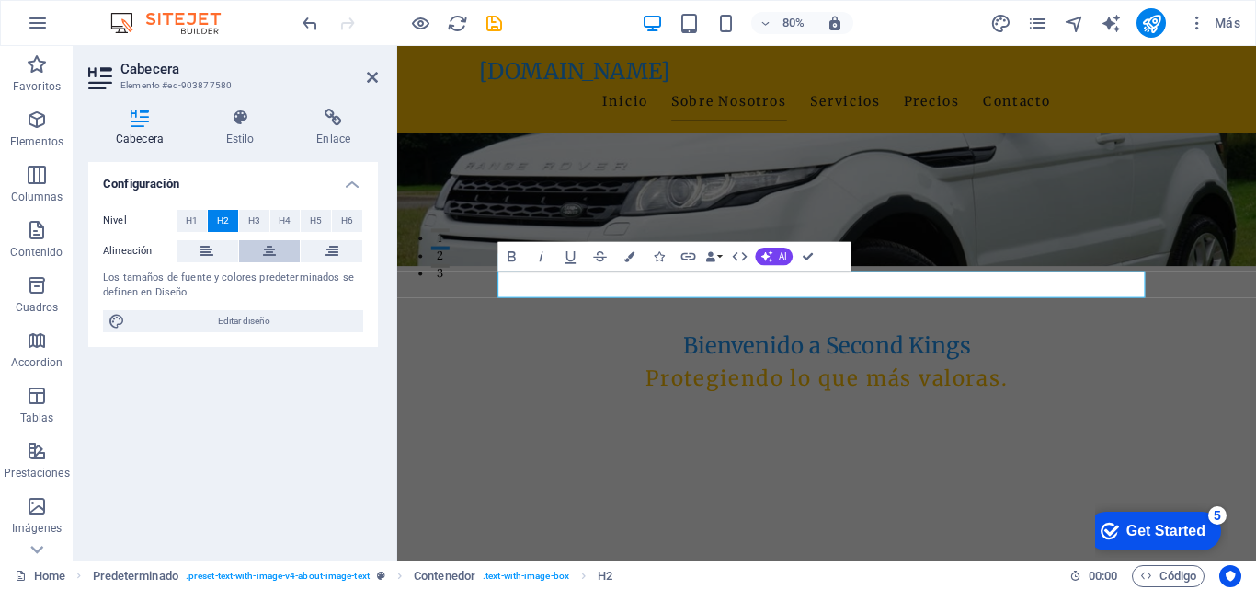
click at [270, 248] on icon at bounding box center [269, 251] width 13 height 22
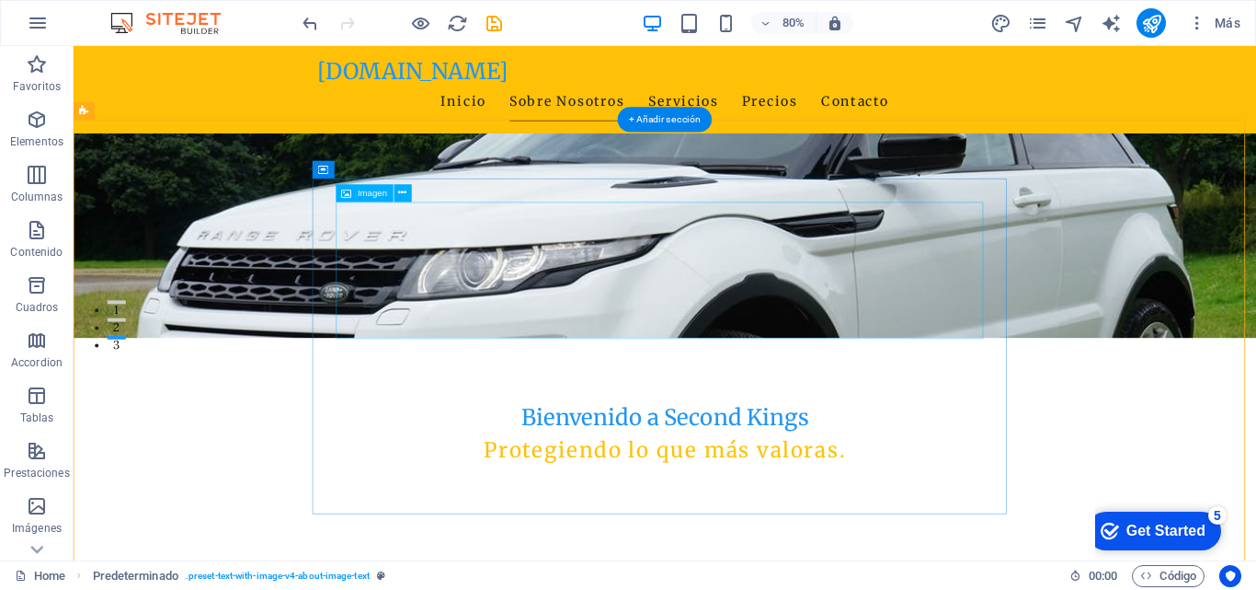
scroll to position [276, 0]
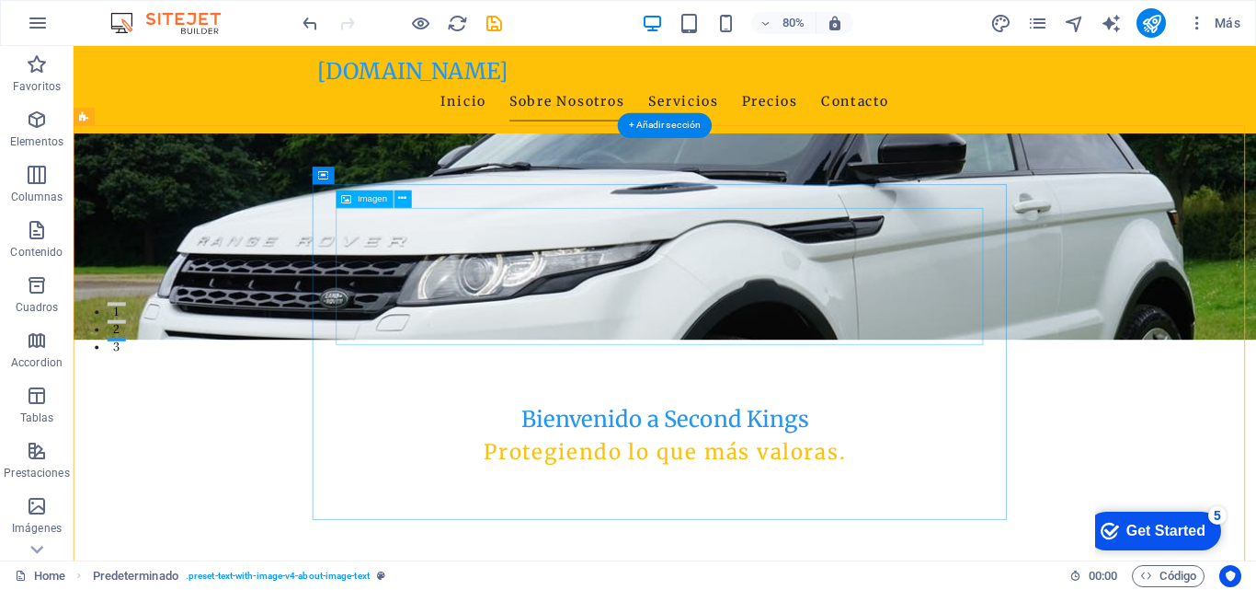
select select "px"
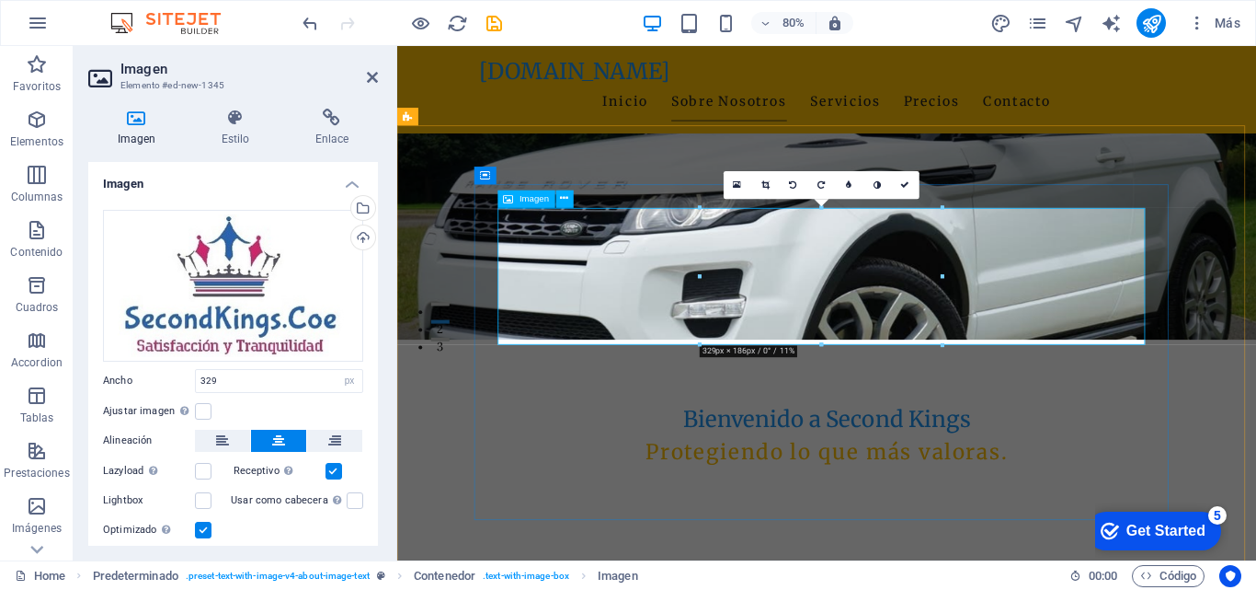
click at [765, 189] on link at bounding box center [765, 185] width 28 height 28
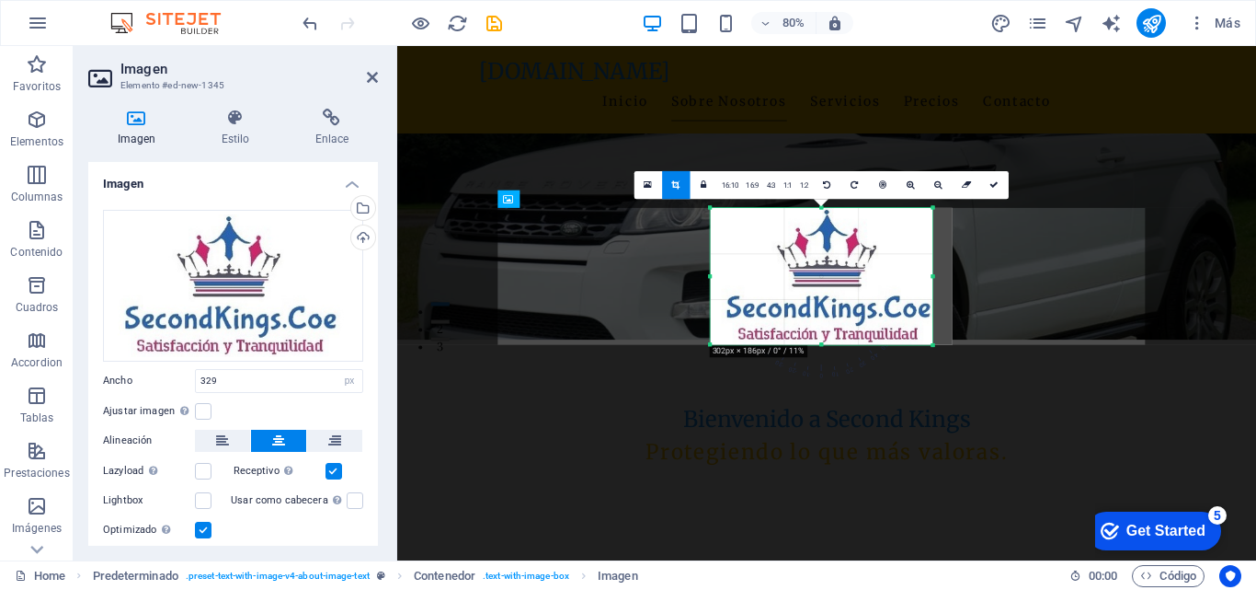
drag, startPoint x: 940, startPoint y: 280, endPoint x: 915, endPoint y: 312, distance: 40.7
click at [915, 312] on div "180 170 160 150 140 130 120 110 100 90 80 70 60 50 40 30 20 10 0 -10 -20 -30 -4…" at bounding box center [821, 276] width 223 height 137
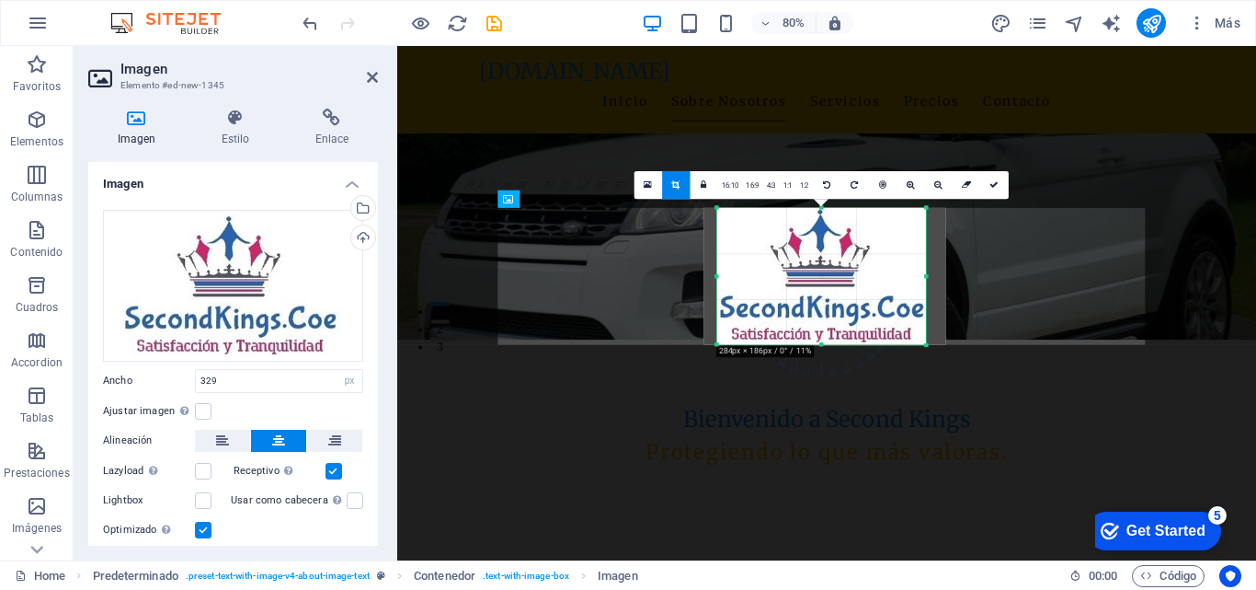
drag, startPoint x: 707, startPoint y: 278, endPoint x: 724, endPoint y: 282, distance: 17.2
click at [724, 282] on div "180 170 160 150 140 130 120 110 100 90 80 70 60 50 40 30 20 10 0 -10 -20 -30 -4…" at bounding box center [821, 276] width 209 height 137
click at [992, 183] on icon at bounding box center [995, 184] width 9 height 9
type input "284"
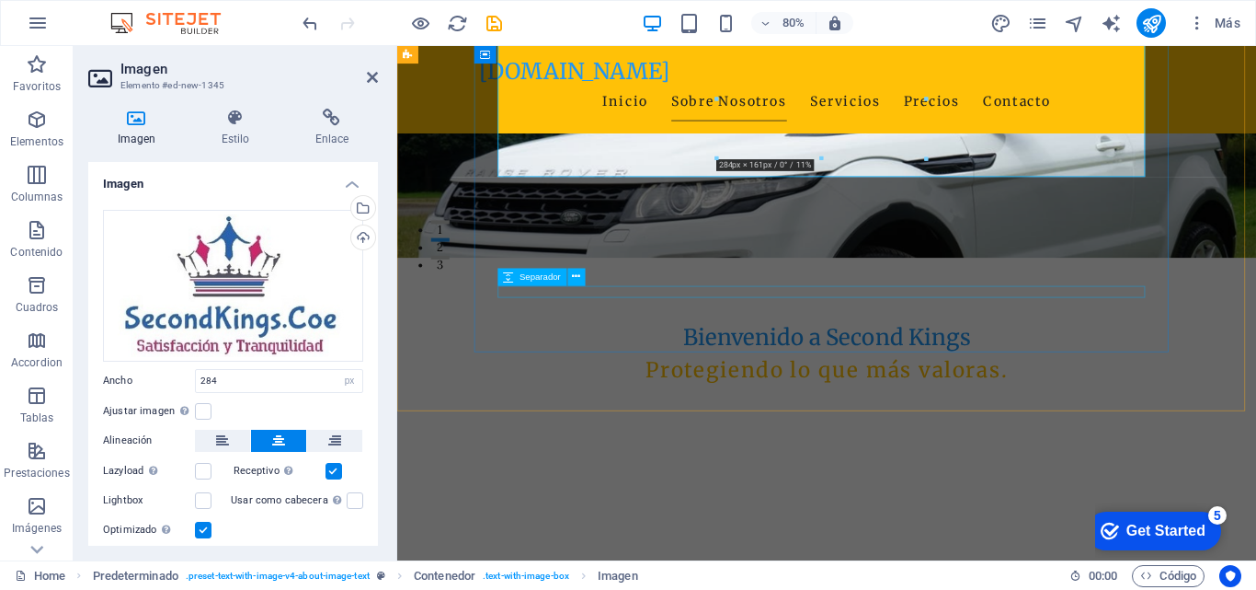
scroll to position [332, 0]
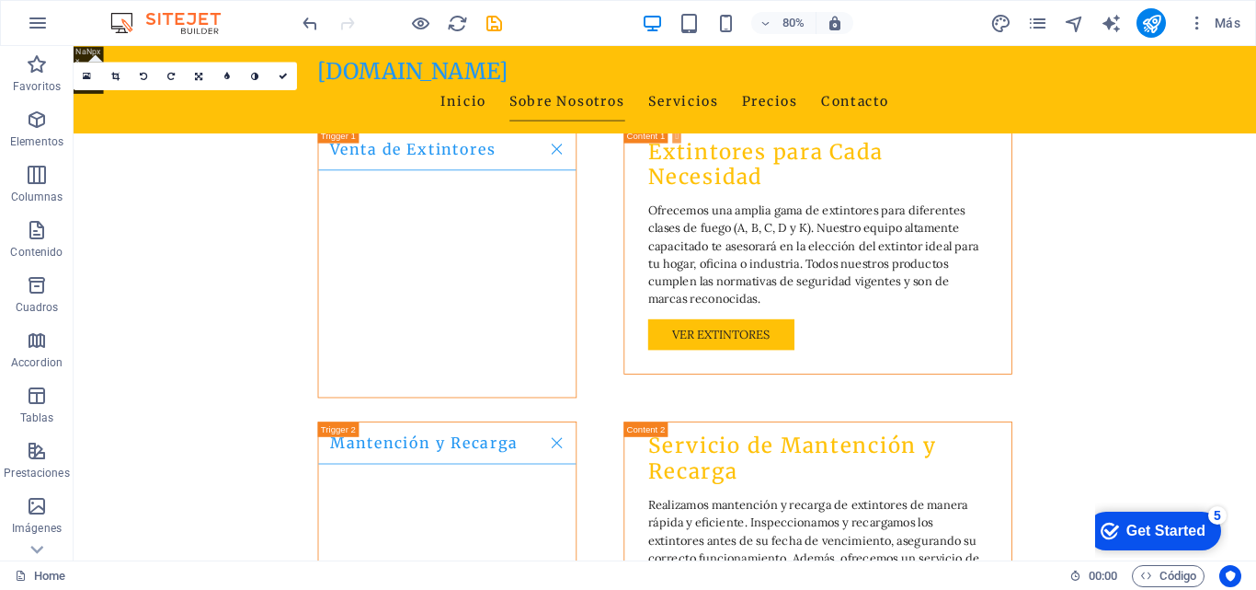
scroll to position [0, 0]
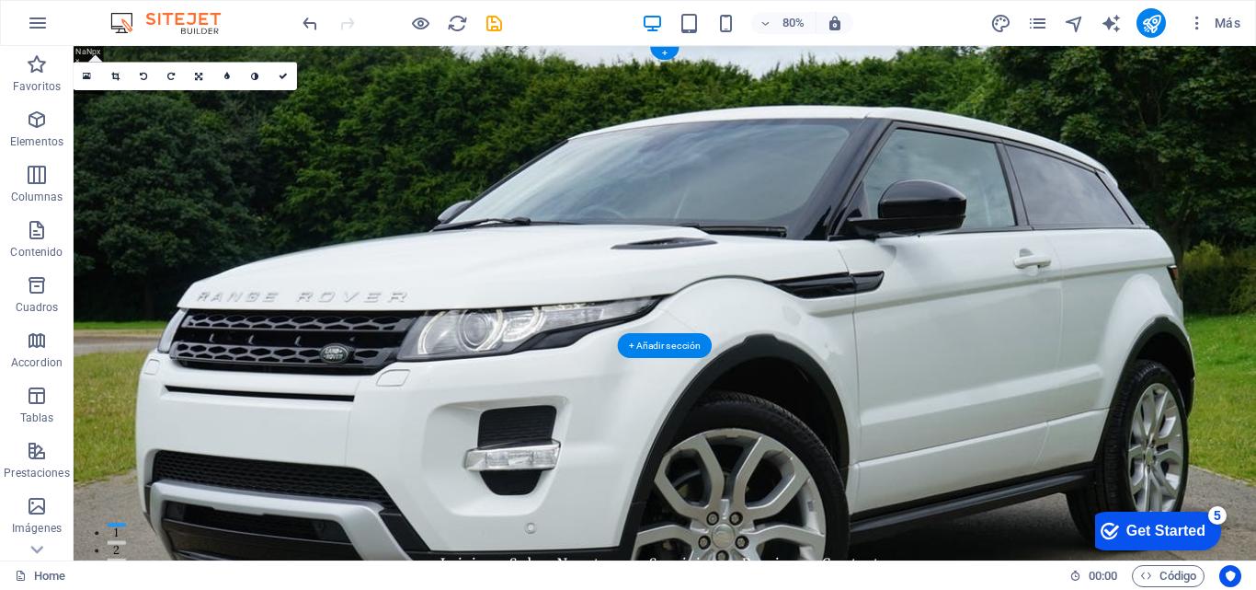
click at [1255, 410] on figure at bounding box center [813, 367] width 1479 height 643
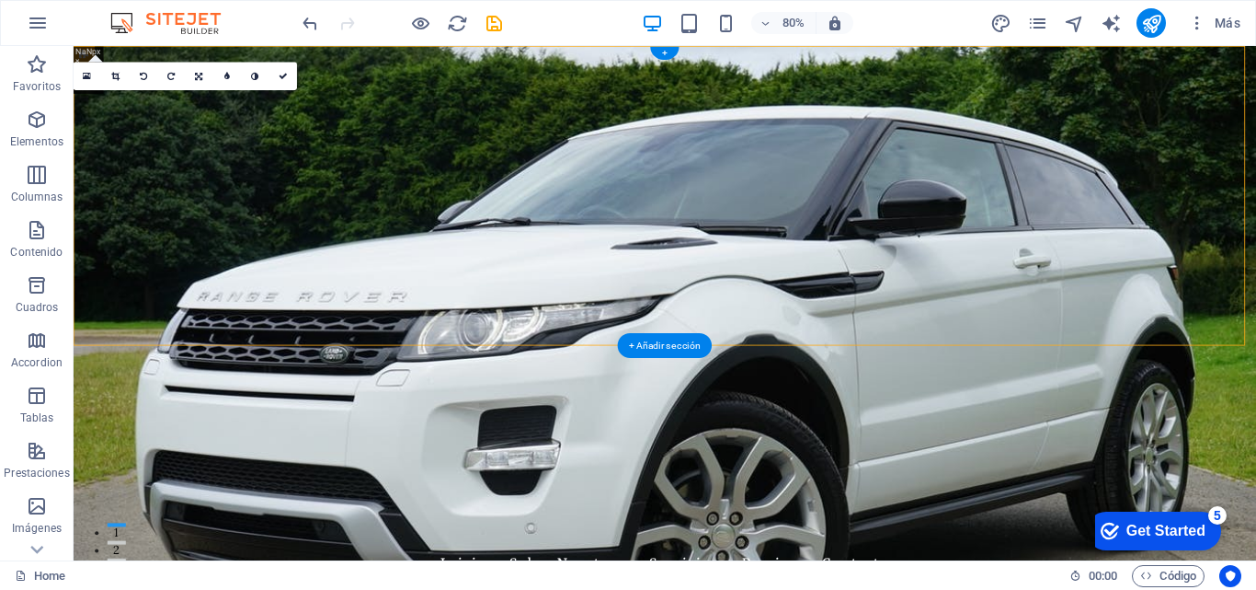
click at [1255, 410] on figure at bounding box center [813, 367] width 1479 height 643
select select "vh"
select select "header"
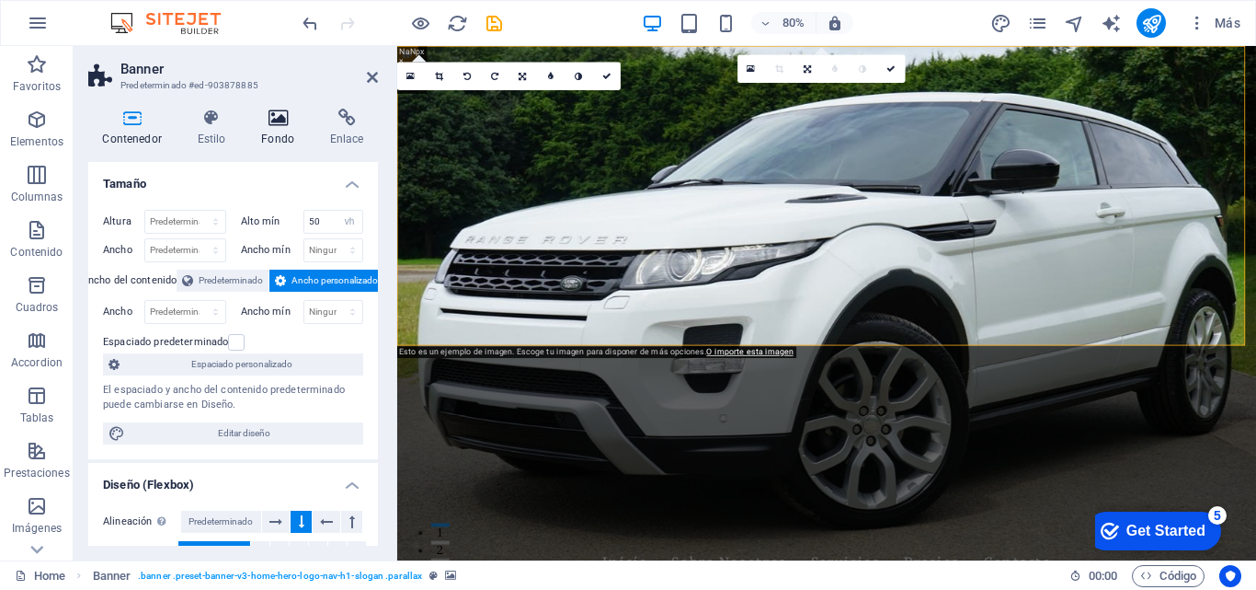
click at [275, 119] on icon at bounding box center [278, 118] width 62 height 18
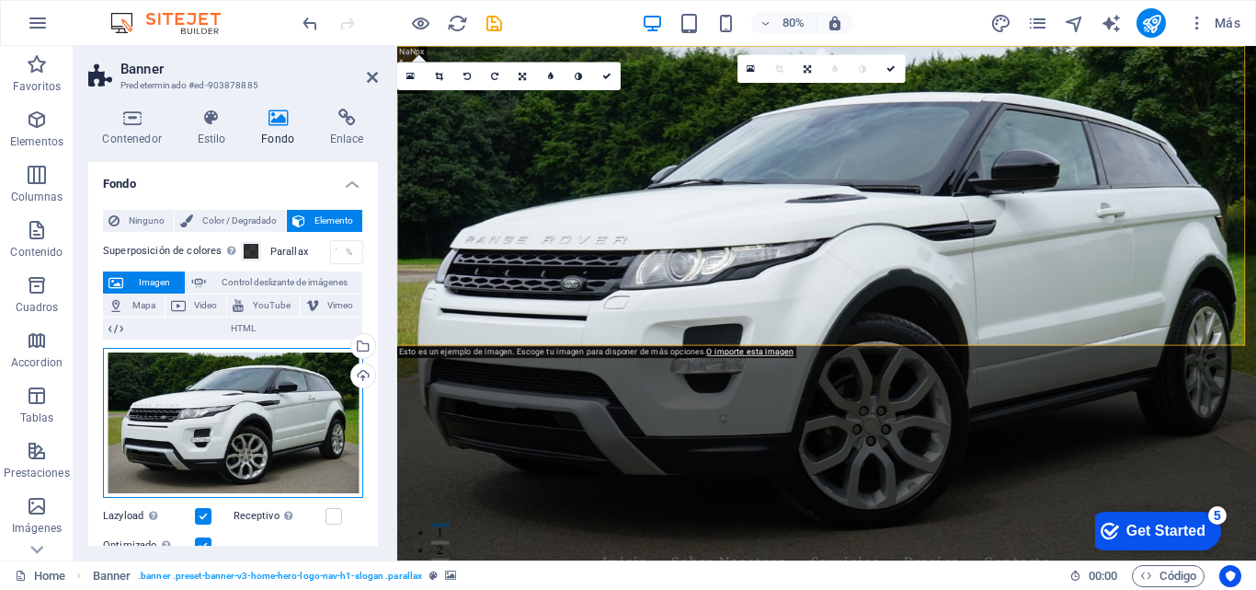
click at [221, 415] on div "Arrastra archivos aquí, haz clic para escoger archivos o selecciona archivos de…" at bounding box center [233, 423] width 260 height 151
click at [221, 415] on body "[DOMAIN_NAME] Home Favoritos Elementos Columnas Contenido Cuadros Accordion Tab…" at bounding box center [628, 295] width 1256 height 590
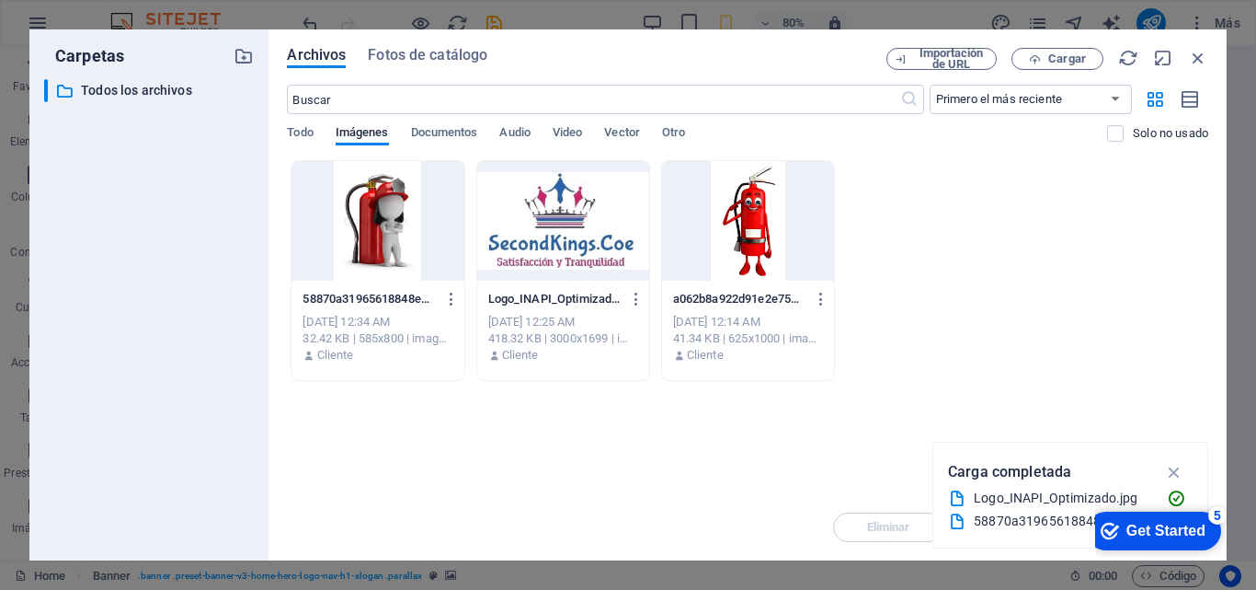
click at [1070, 498] on div "Logo_INAPI_Optimizado.jpg" at bounding box center [1063, 497] width 178 height 21
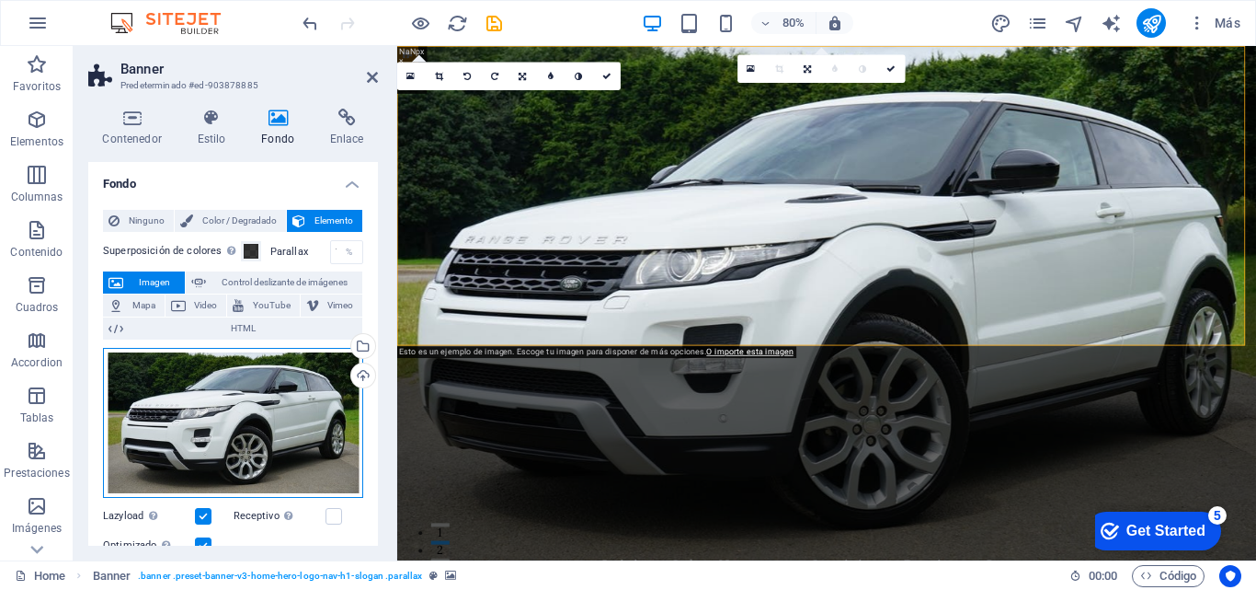
click at [209, 408] on div "Arrastra archivos aquí, haz clic para escoger archivos o selecciona archivos de…" at bounding box center [233, 423] width 260 height 151
click at [209, 408] on body "[DOMAIN_NAME] Home Favoritos Elementos Columnas Contenido Cuadros Accordion Tab…" at bounding box center [628, 295] width 1256 height 590
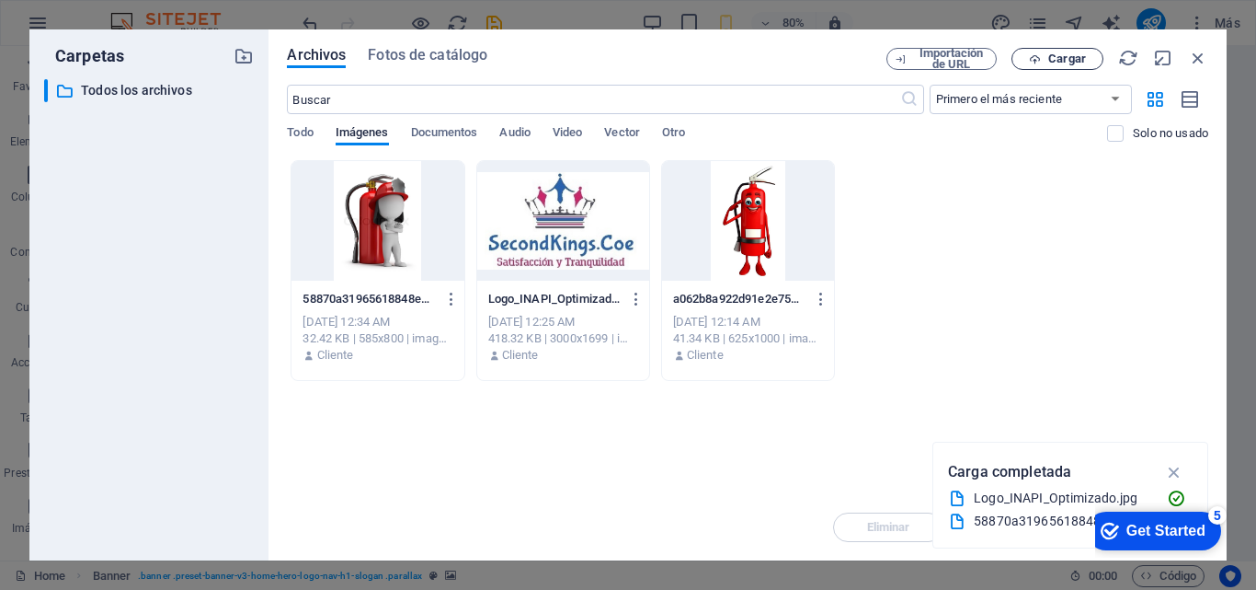
click at [1052, 56] on span "Cargar" at bounding box center [1068, 58] width 38 height 11
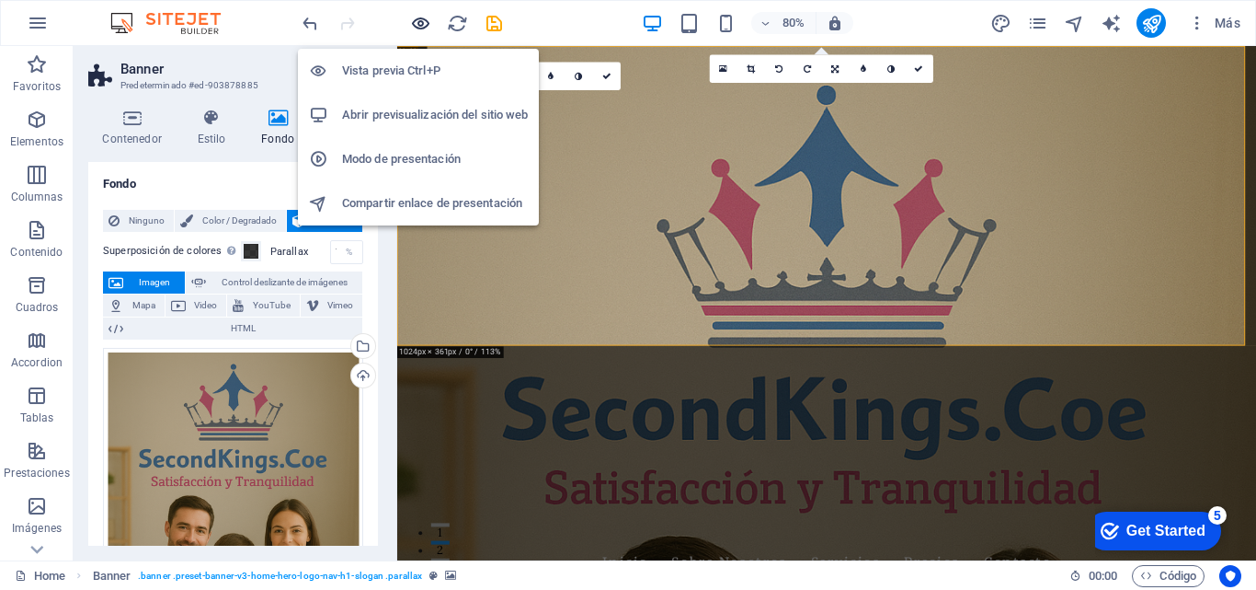
click at [419, 17] on icon "button" at bounding box center [420, 23] width 21 height 21
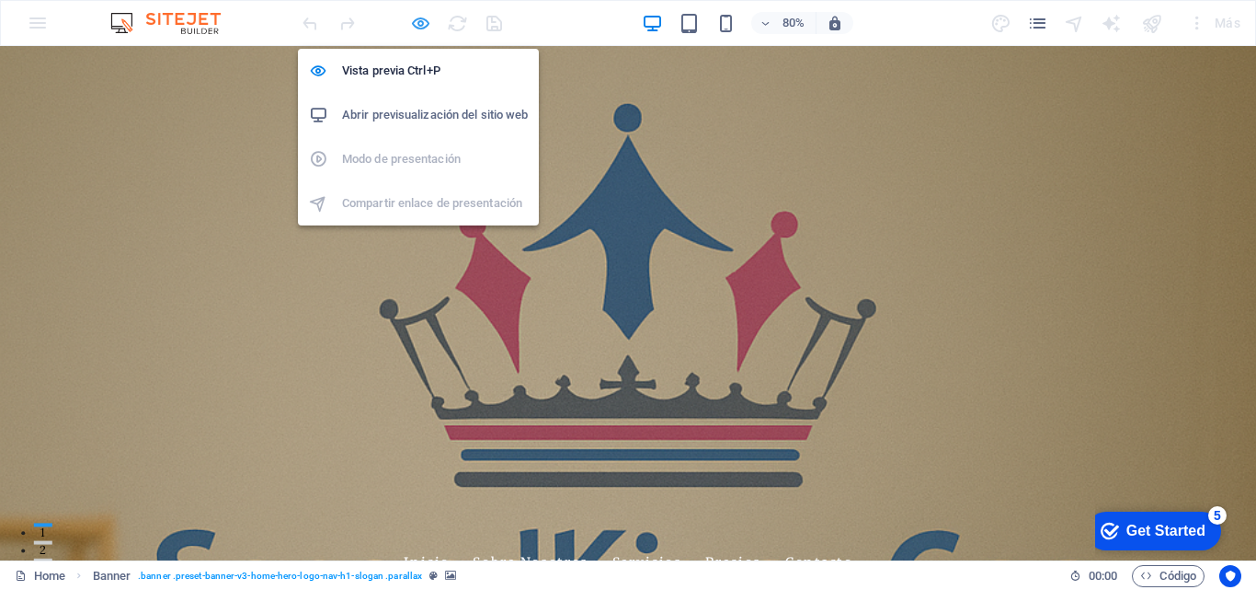
click at [413, 18] on icon "button" at bounding box center [420, 23] width 21 height 21
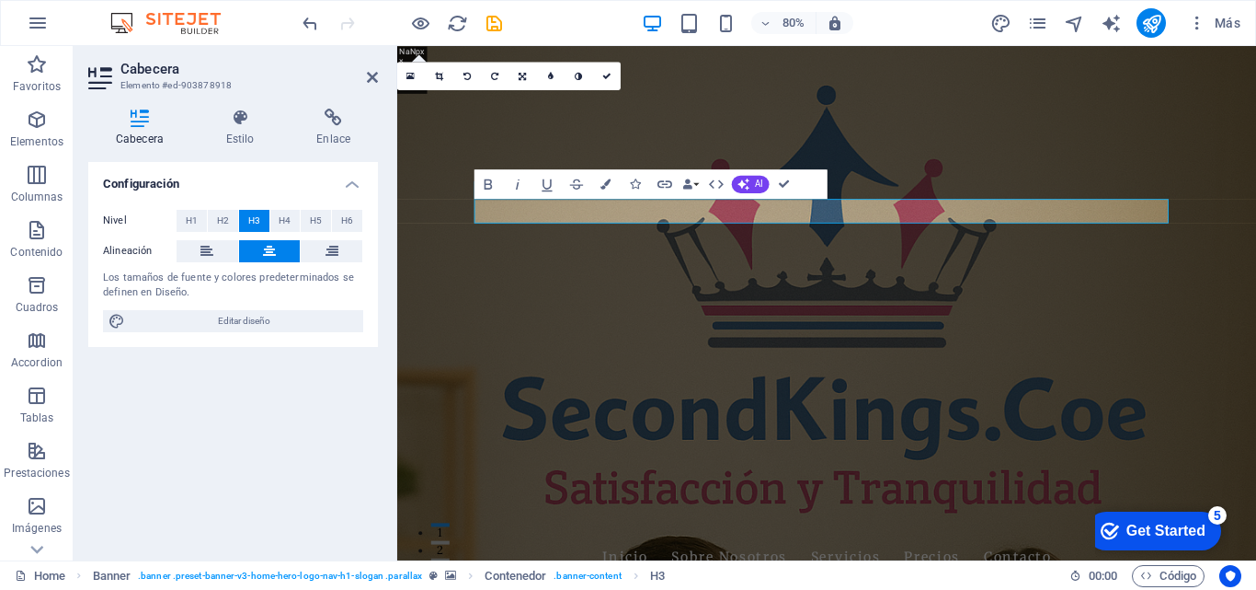
click at [1150, 357] on figure at bounding box center [934, 367] width 1074 height 643
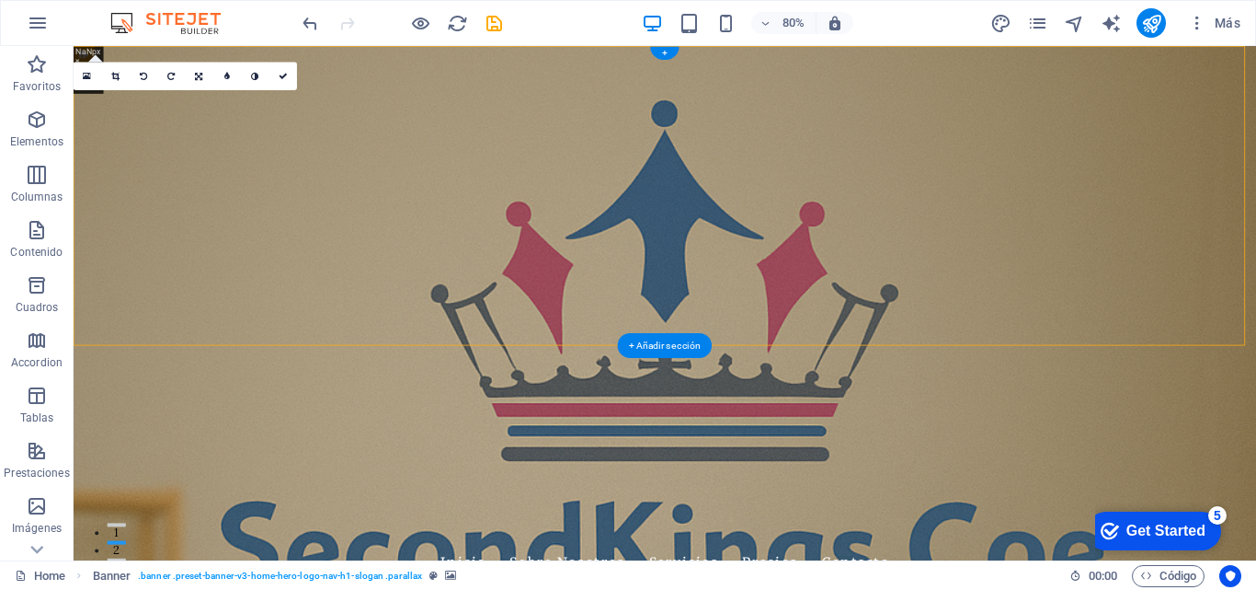
click at [1255, 403] on figure at bounding box center [813, 367] width 1479 height 643
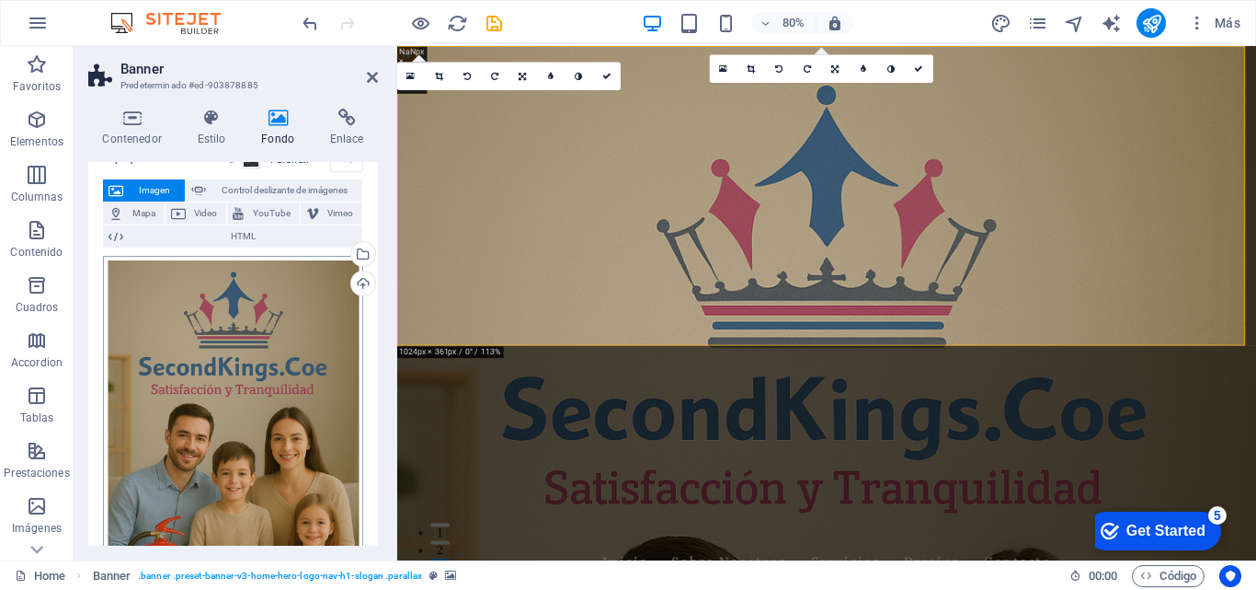
scroll to position [276, 0]
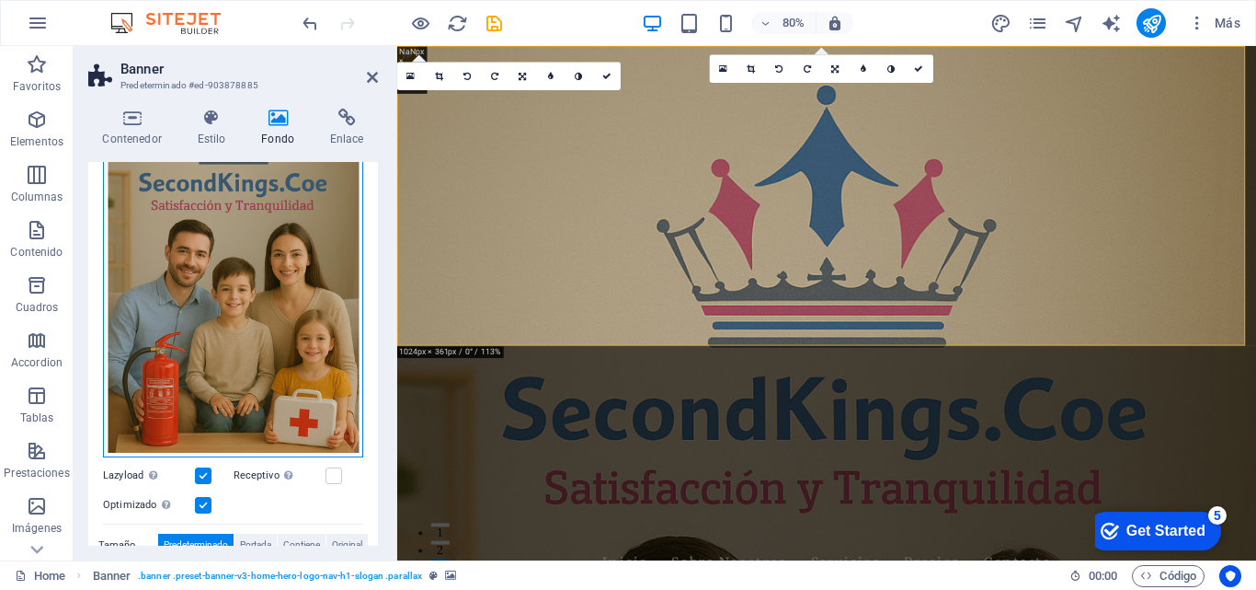
click at [255, 360] on div "Arrastra archivos aquí, haz clic para escoger archivos o selecciona archivos de…" at bounding box center [233, 265] width 260 height 386
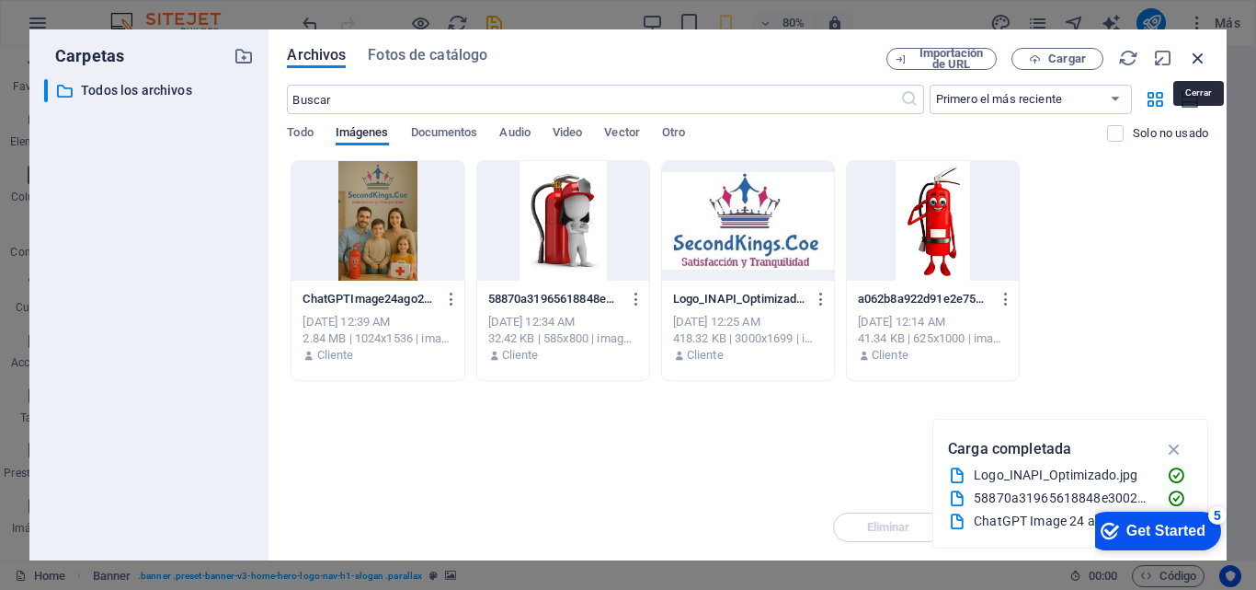
drag, startPoint x: 1198, startPoint y: 61, endPoint x: 558, endPoint y: 260, distance: 670.5
click at [1198, 61] on icon "button" at bounding box center [1198, 58] width 20 height 20
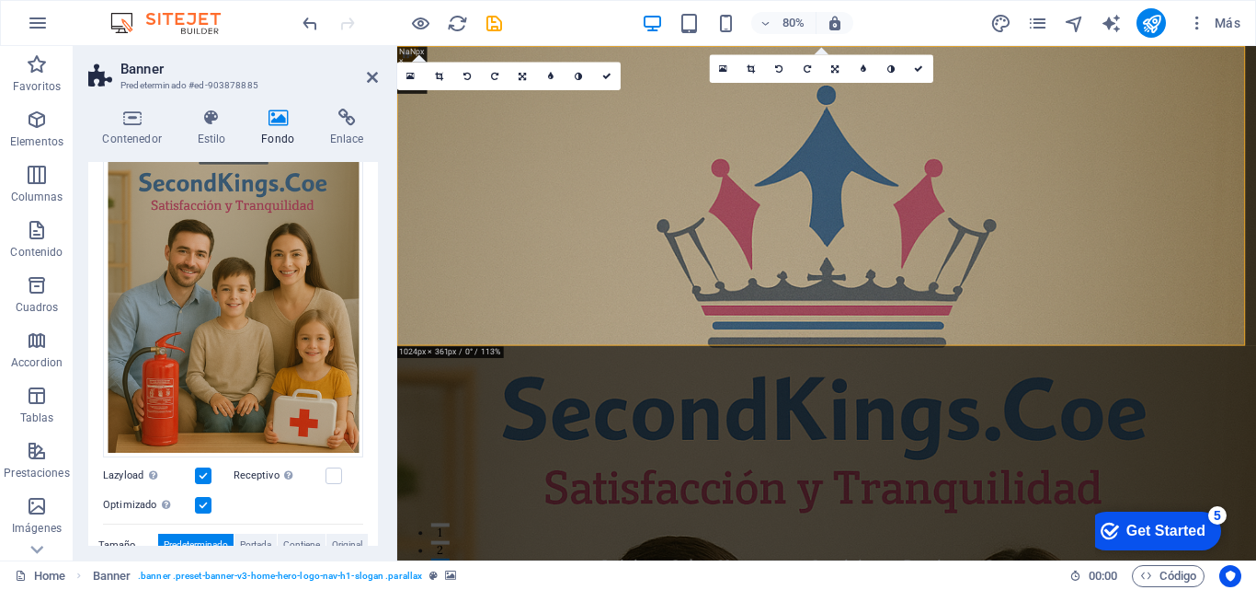
click at [1255, 400] on figure at bounding box center [934, 367] width 1074 height 643
click at [1255, 394] on figure at bounding box center [934, 367] width 1074 height 643
click at [753, 71] on icon at bounding box center [752, 68] width 8 height 9
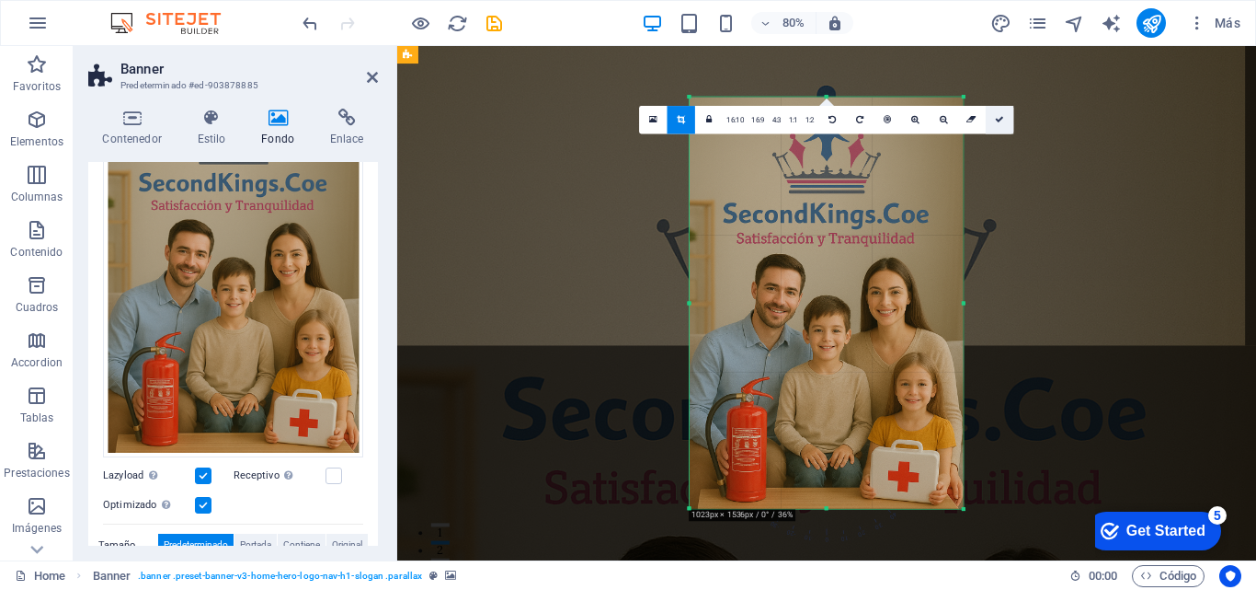
click at [999, 117] on icon at bounding box center [1000, 120] width 9 height 9
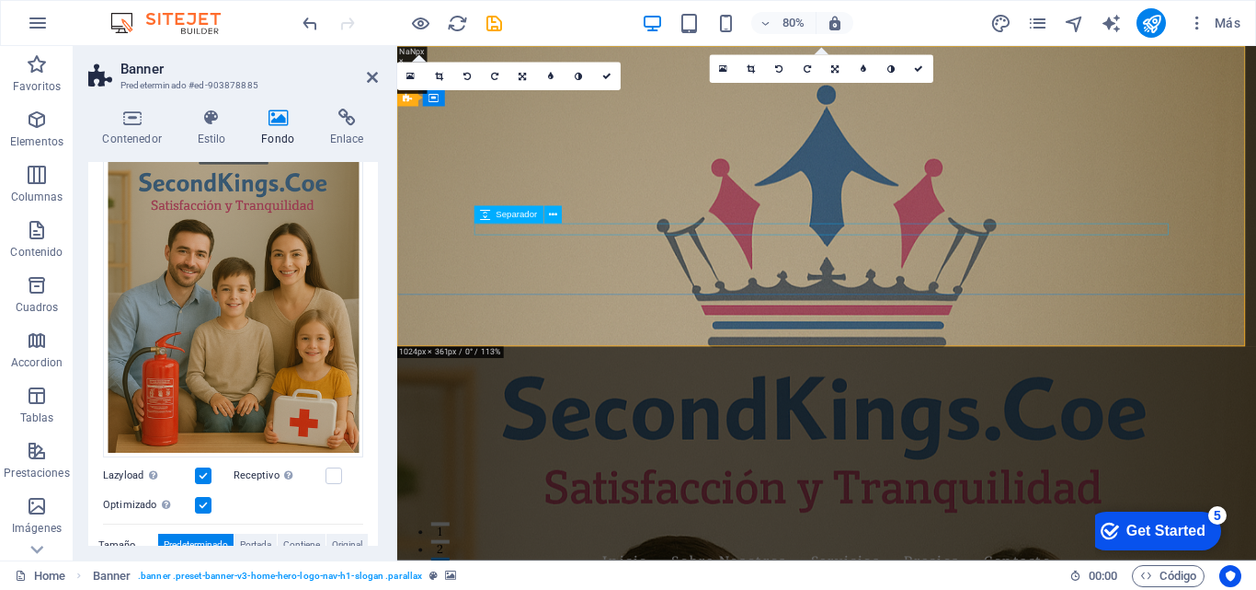
scroll to position [0, 0]
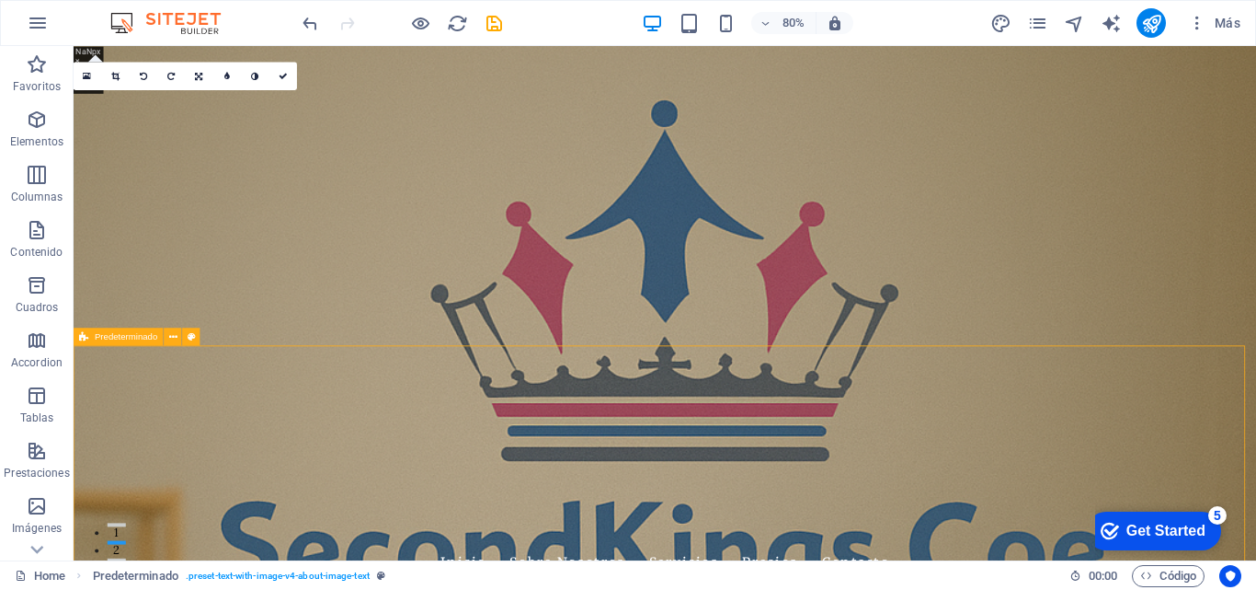
drag, startPoint x: 201, startPoint y: 429, endPoint x: 525, endPoint y: 430, distance: 324.7
click at [1255, 403] on figure at bounding box center [813, 367] width 1479 height 643
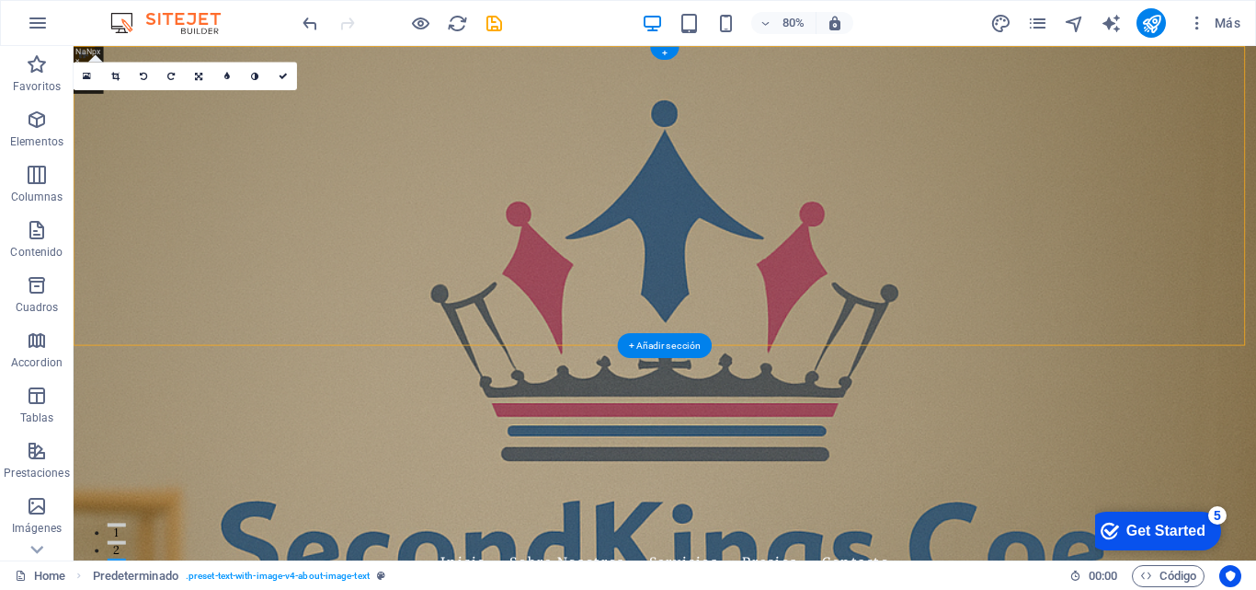
click at [1255, 403] on figure at bounding box center [813, 367] width 1479 height 643
